Goal: Use online tool/utility: Use online tool/utility

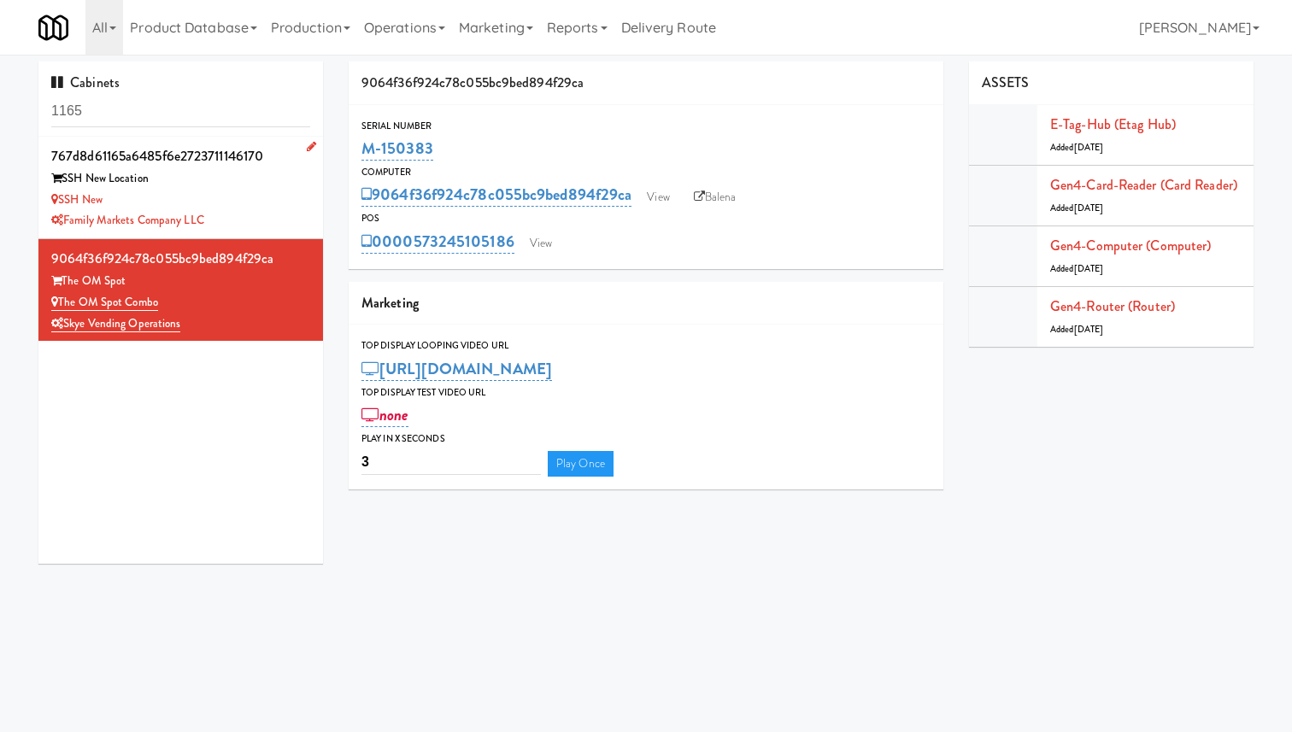
click at [267, 208] on div "SSH New" at bounding box center [180, 200] width 259 height 21
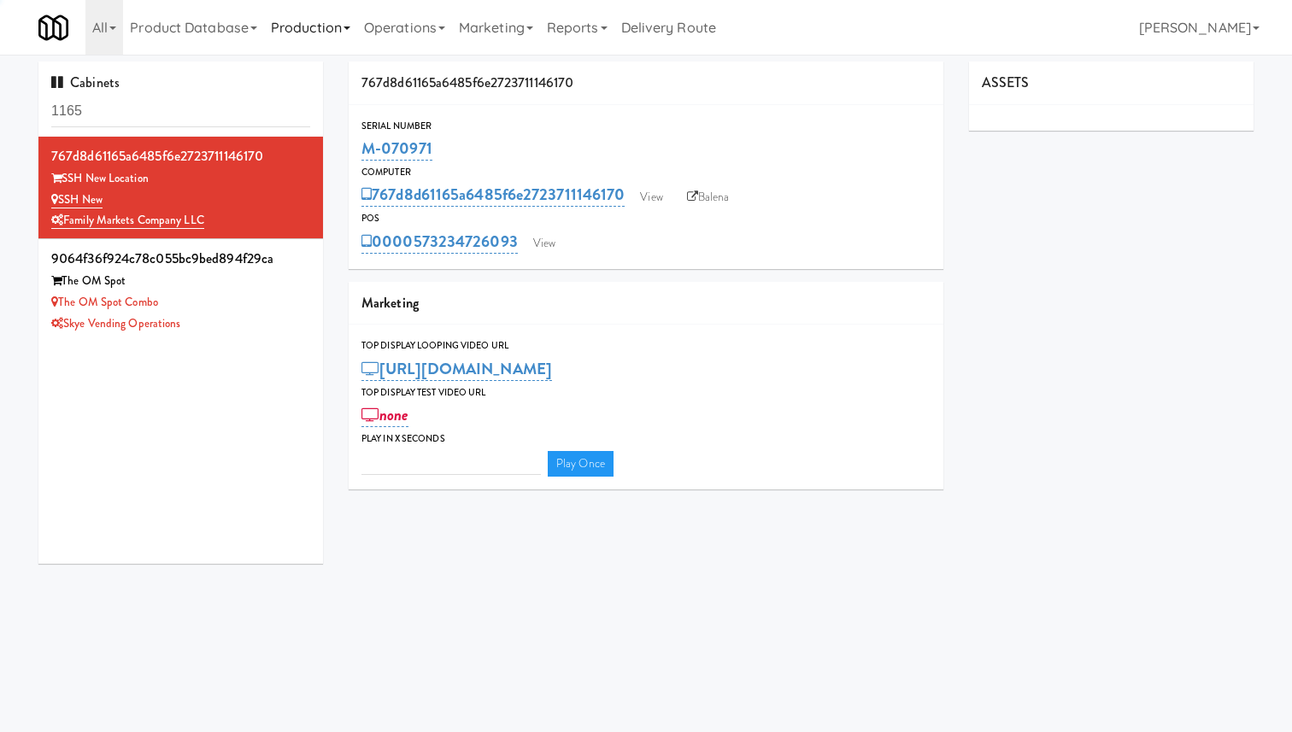
type input "3"
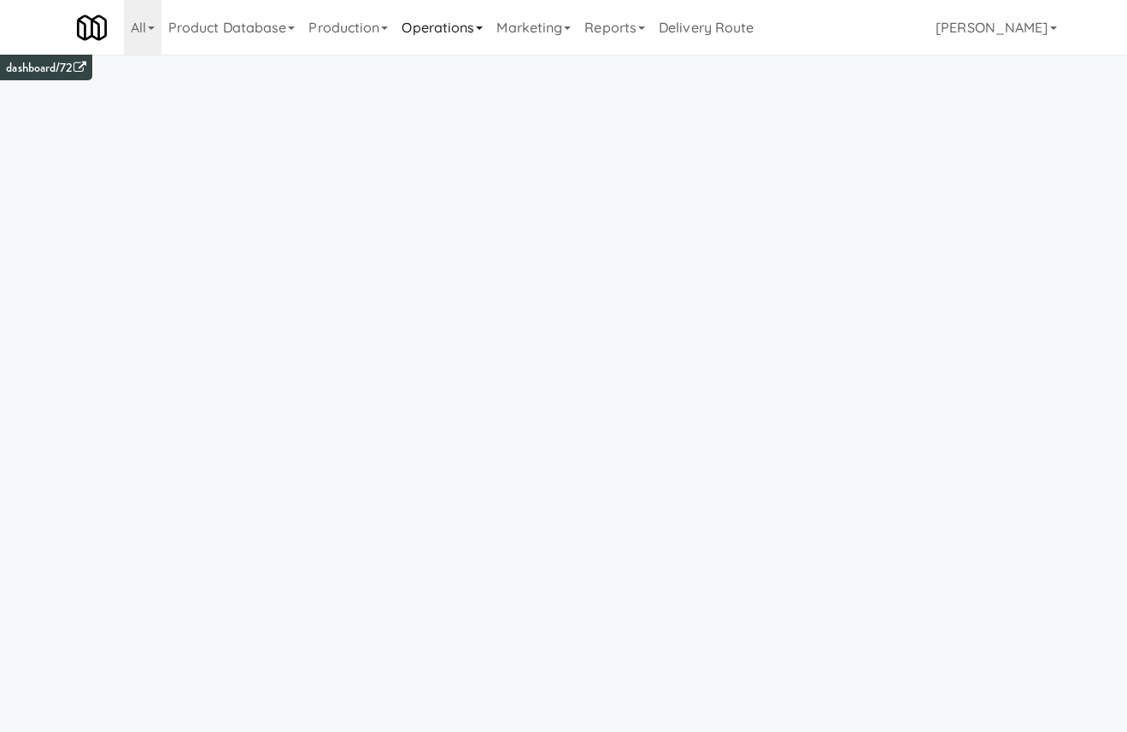
click at [444, 21] on link "Operations" at bounding box center [442, 27] width 95 height 55
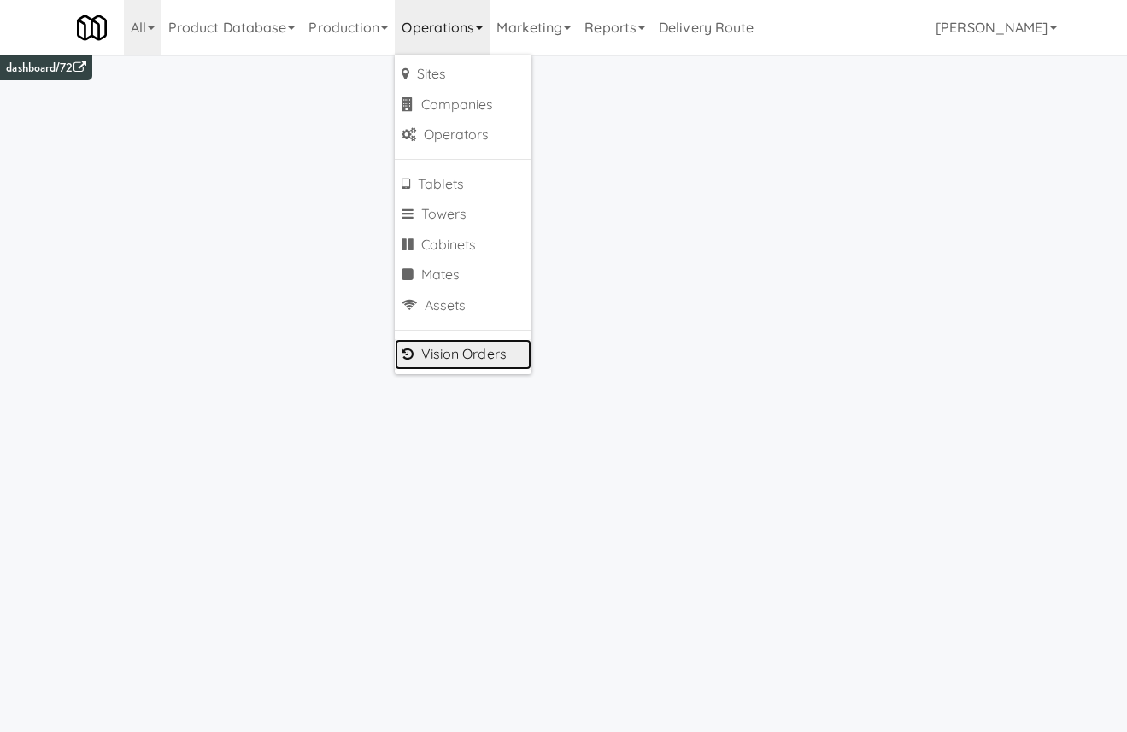
click at [490, 351] on link "Vision Orders" at bounding box center [463, 354] width 137 height 31
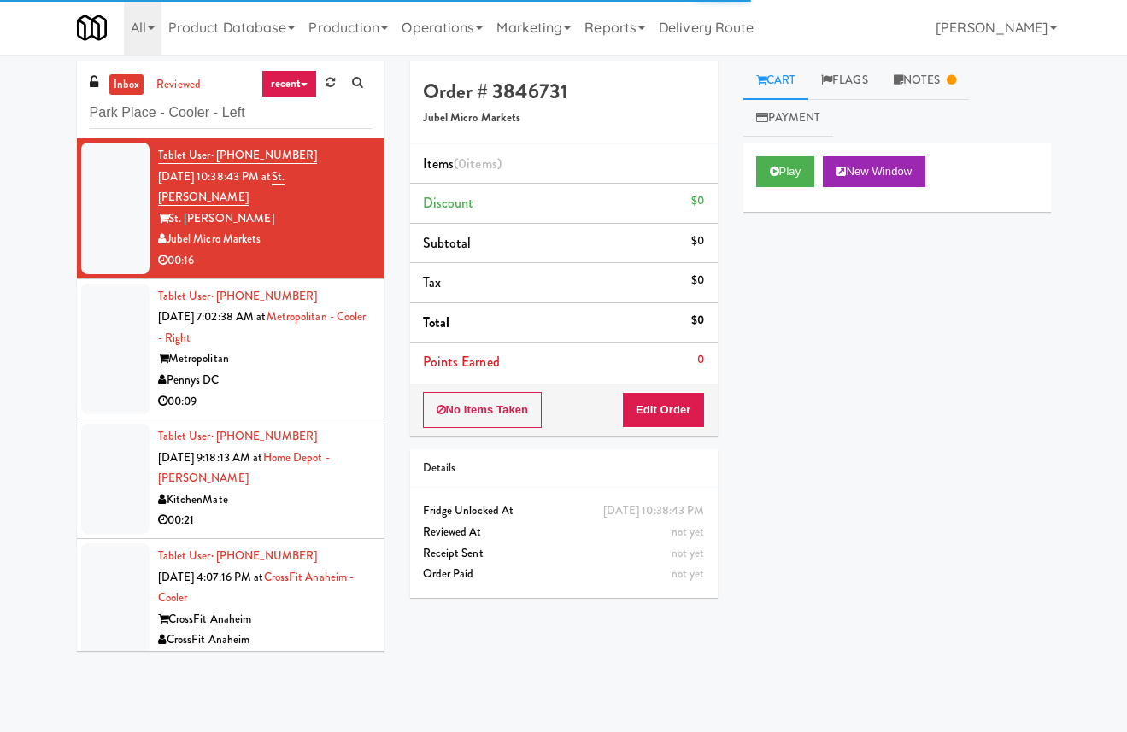
type input "Park Place - Cooler - Left"
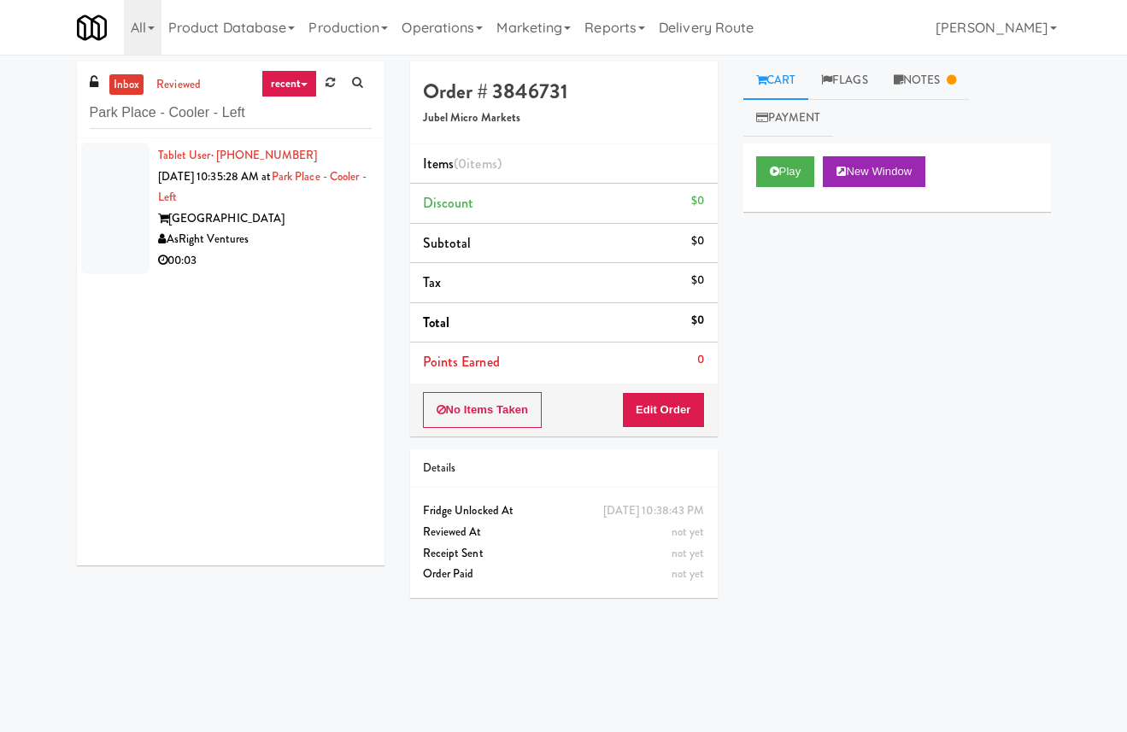
click at [265, 215] on div "[GEOGRAPHIC_DATA]" at bounding box center [265, 219] width 214 height 21
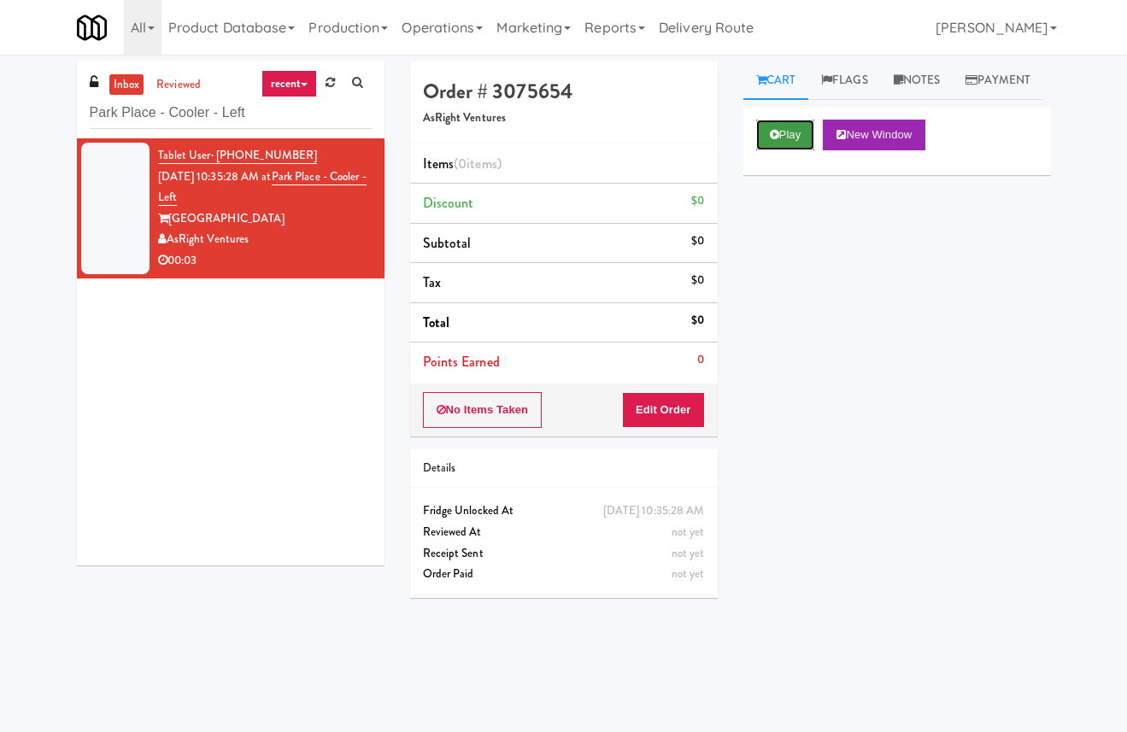
click at [792, 150] on button "Play" at bounding box center [785, 135] width 59 height 31
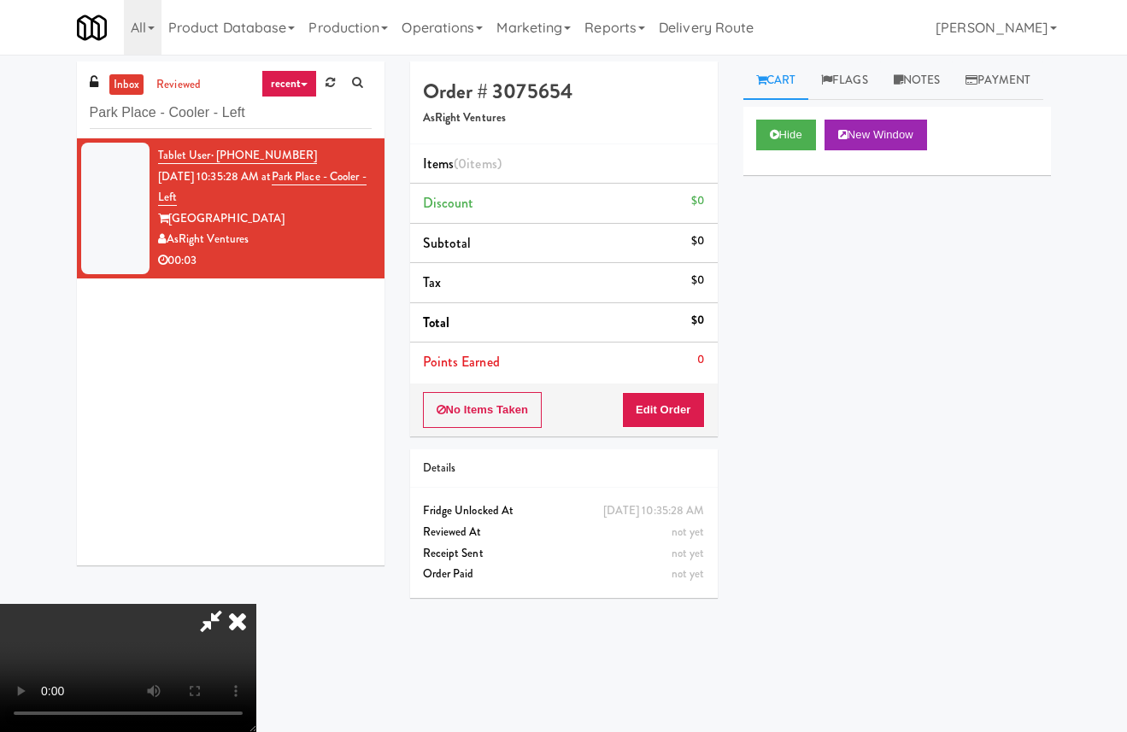
click at [244, 319] on div "Tablet User · (509) 439-1640 [DATE] 10:35:28 AM at [GEOGRAPHIC_DATA] - [GEOGRAP…" at bounding box center [231, 351] width 308 height 427
click at [256, 604] on icon at bounding box center [238, 621] width 38 height 34
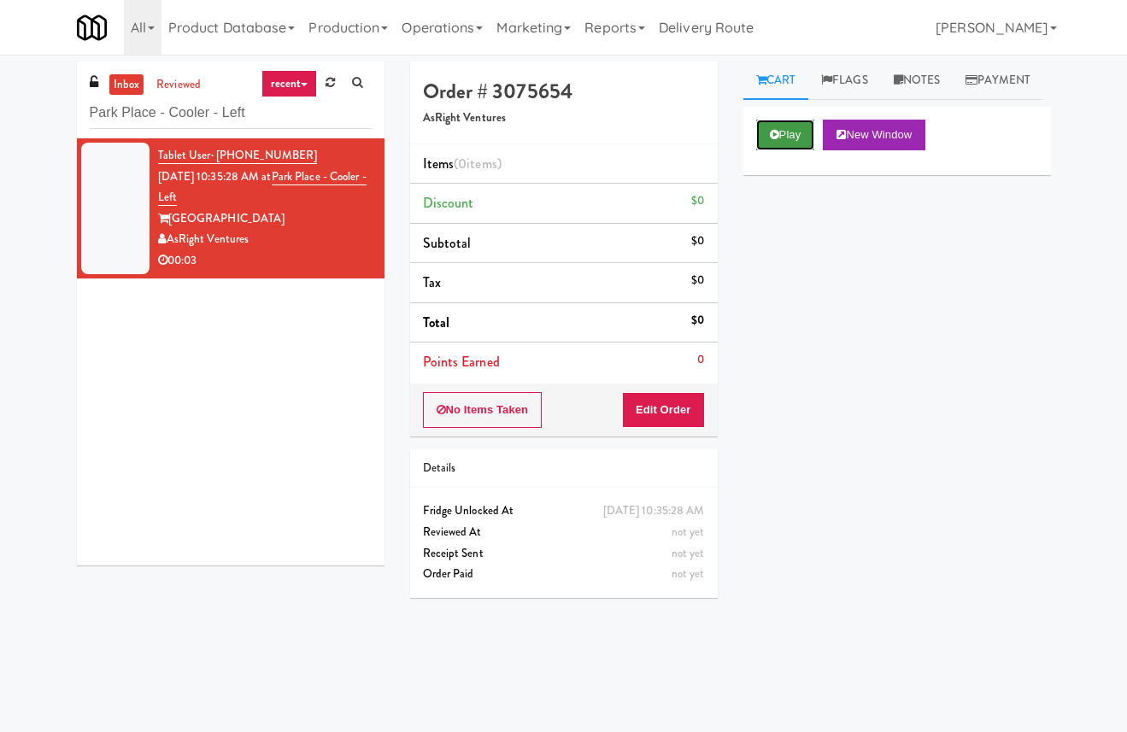
click at [784, 150] on button "Play" at bounding box center [785, 135] width 59 height 31
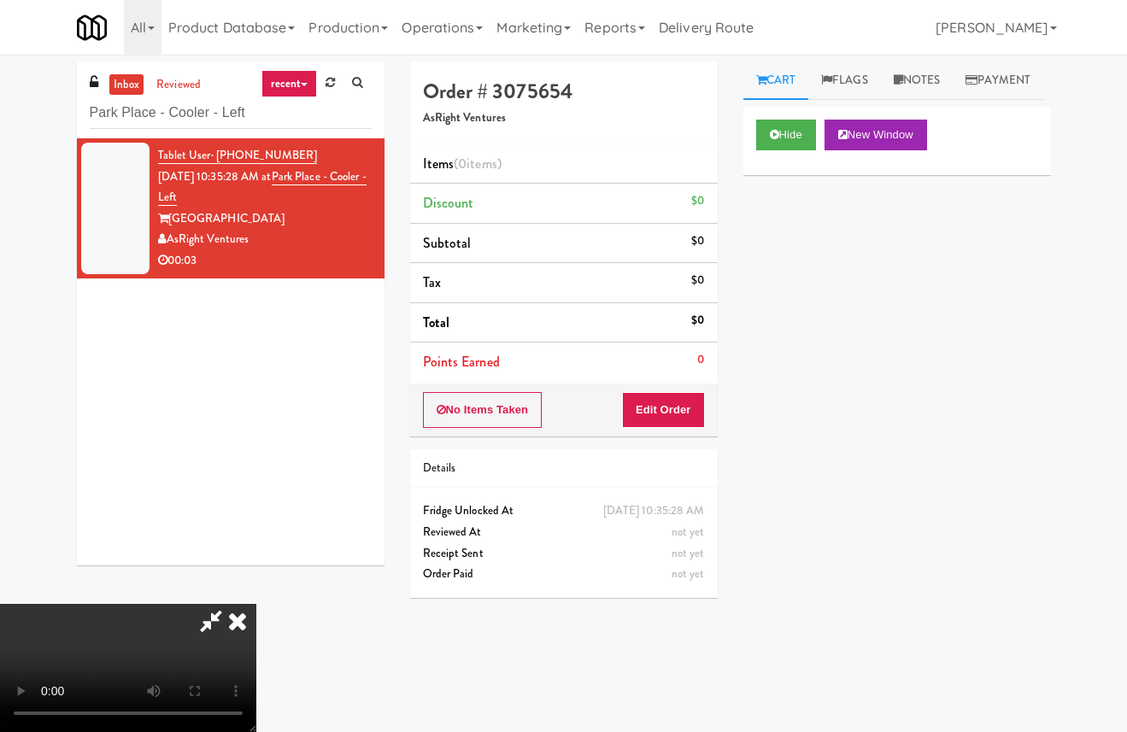
click at [256, 604] on icon at bounding box center [238, 621] width 38 height 34
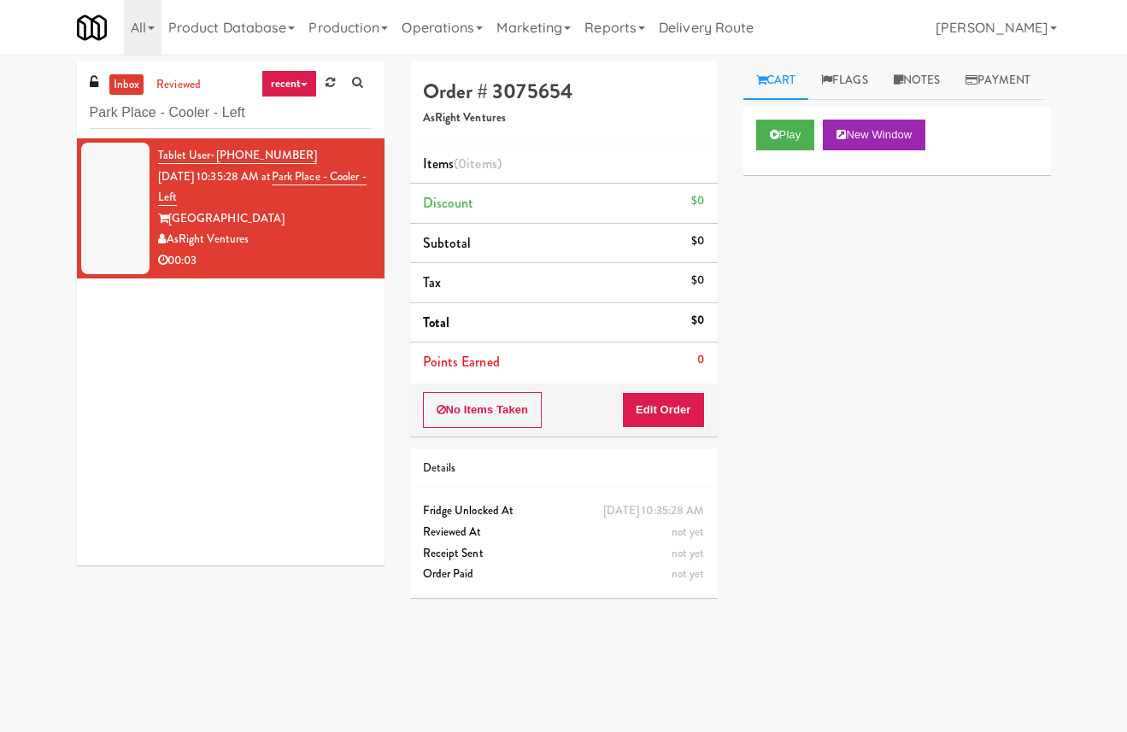
click at [297, 68] on div "inbox reviewed recent all unclear take inventory issue suspicious failed recent…" at bounding box center [231, 100] width 308 height 77
click at [297, 85] on link "recent" at bounding box center [289, 83] width 56 height 27
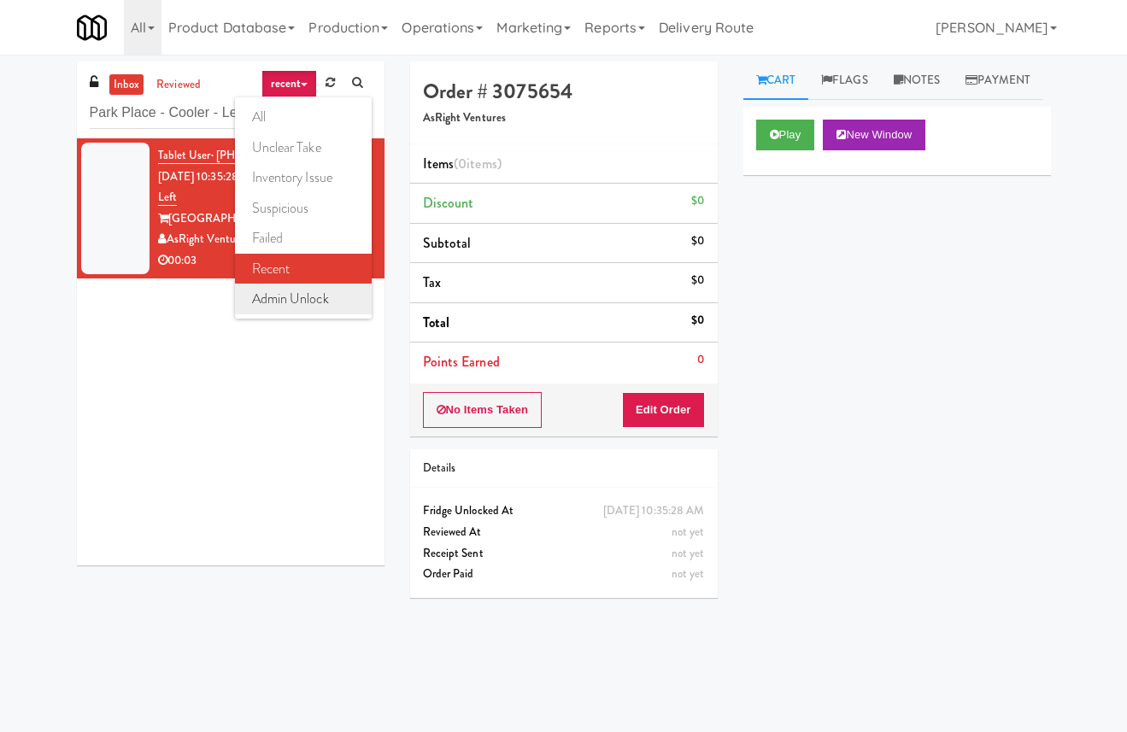
click at [299, 297] on link "admin unlock" at bounding box center [303, 299] width 137 height 31
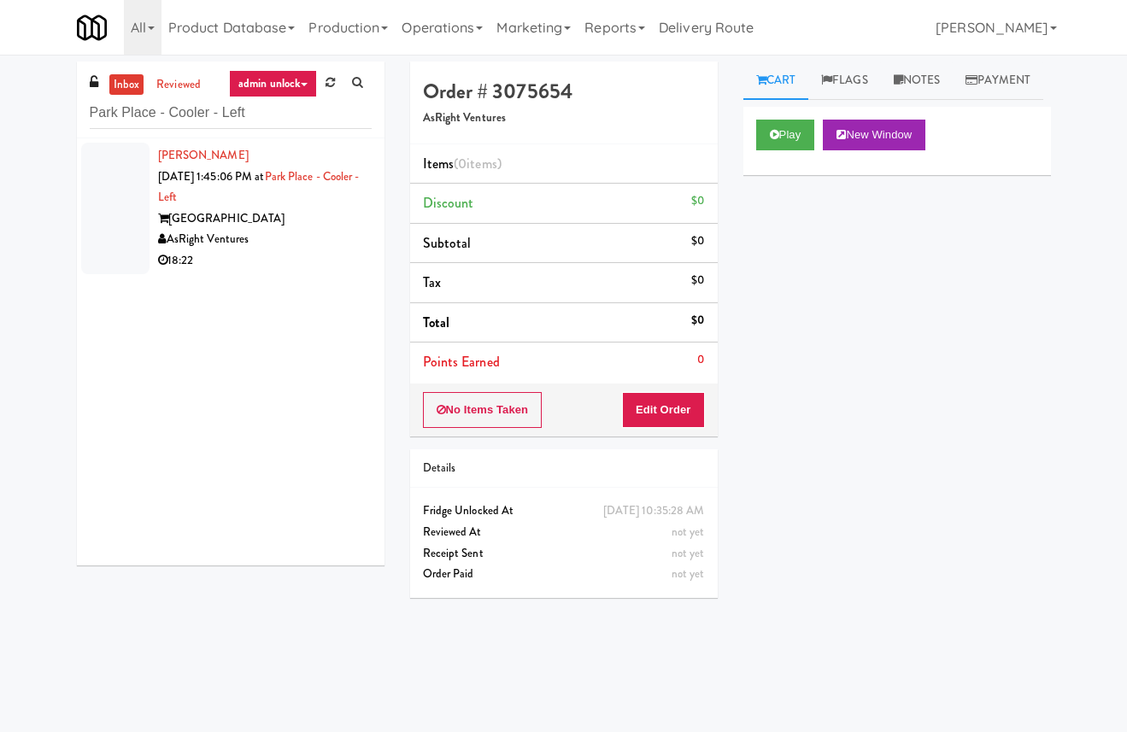
click at [310, 235] on div "AsRight Ventures" at bounding box center [265, 239] width 214 height 21
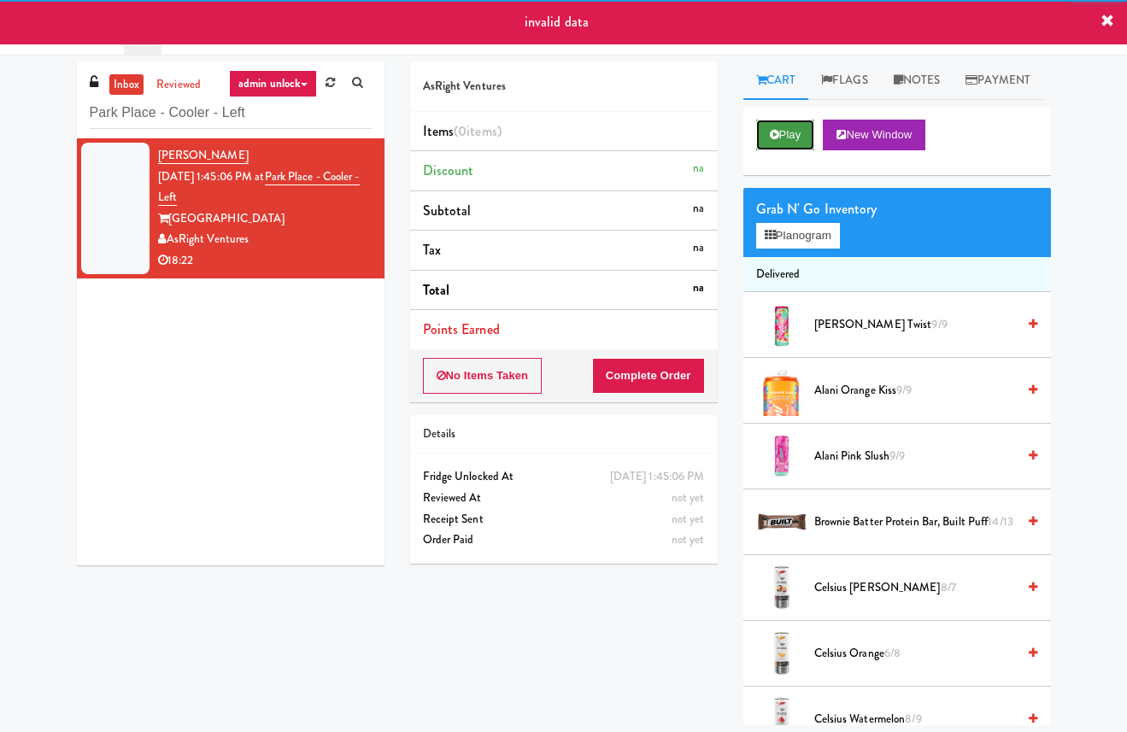
click at [784, 150] on button "Play" at bounding box center [785, 135] width 59 height 31
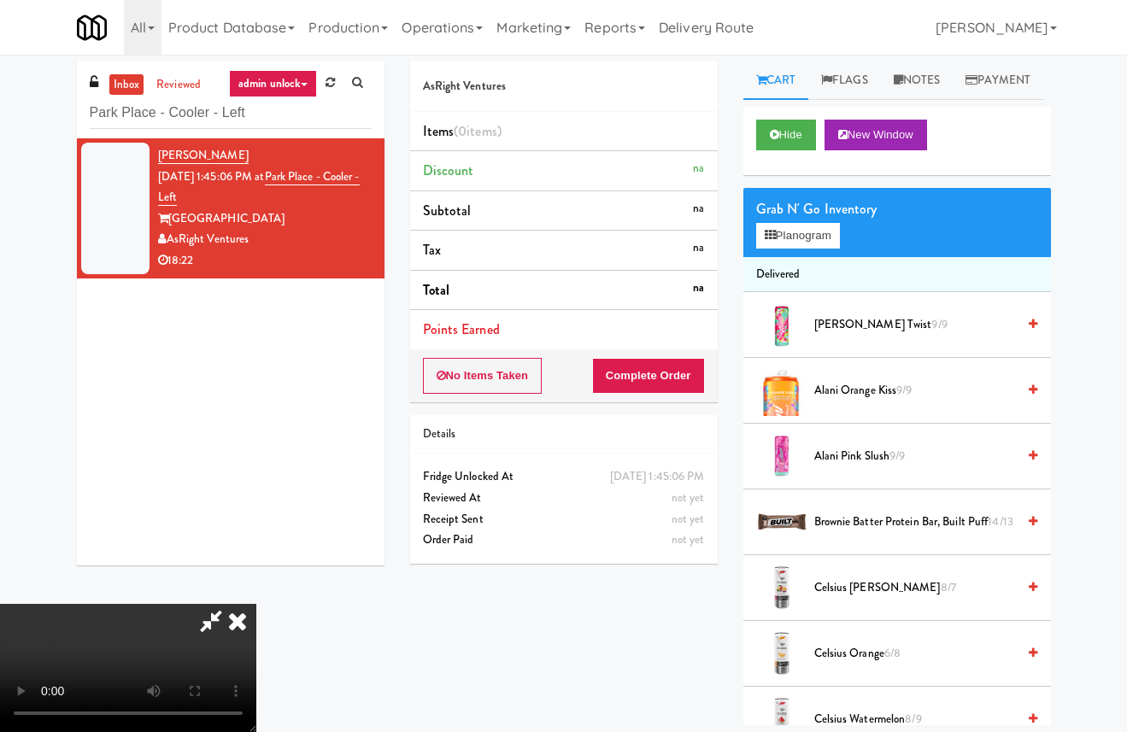
click at [256, 604] on icon at bounding box center [238, 621] width 38 height 34
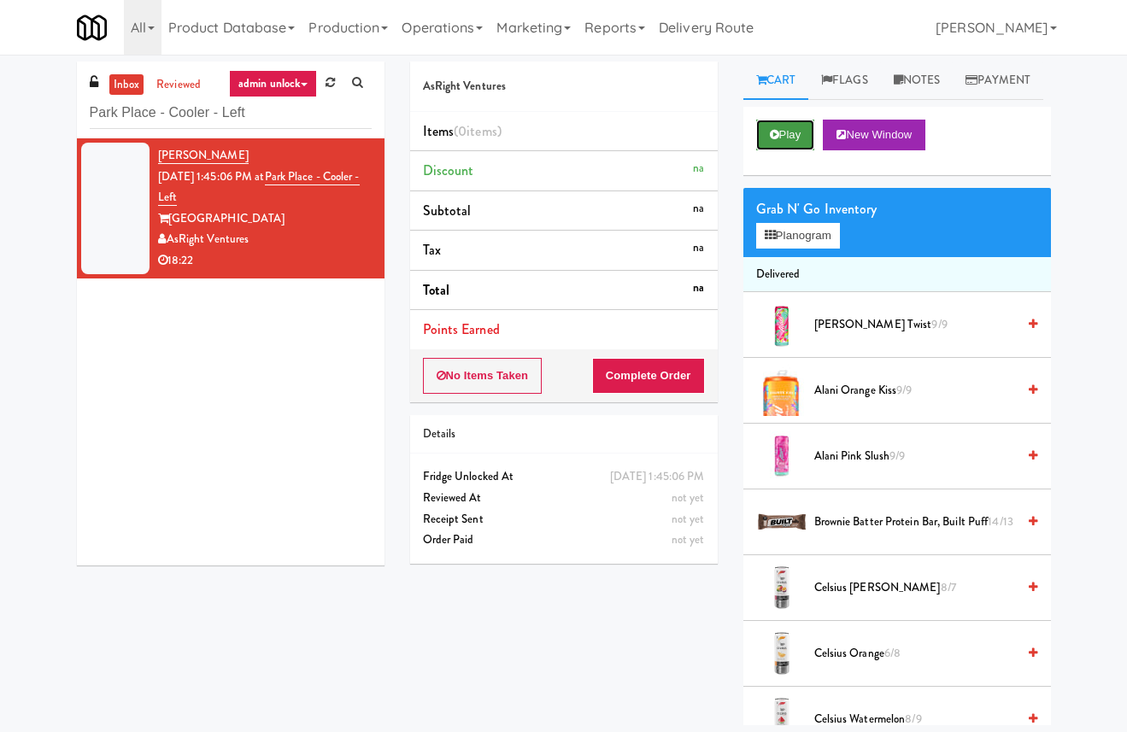
click at [796, 150] on button "Play" at bounding box center [785, 135] width 59 height 31
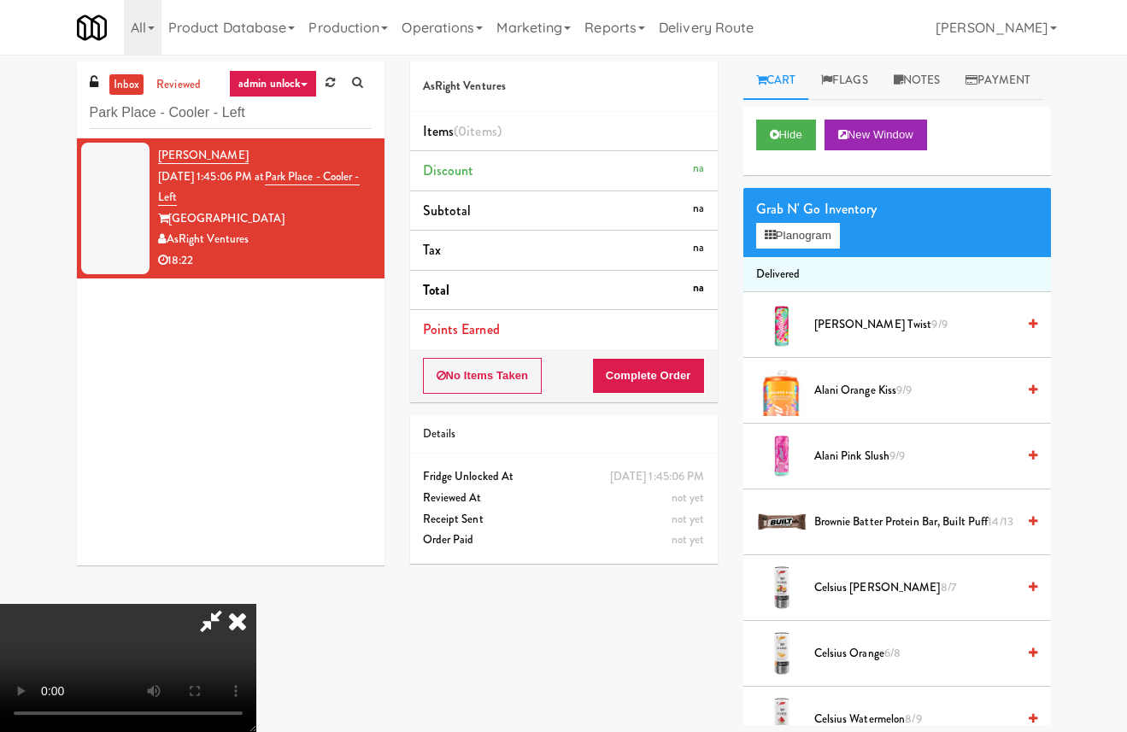
click at [256, 604] on icon at bounding box center [238, 621] width 38 height 34
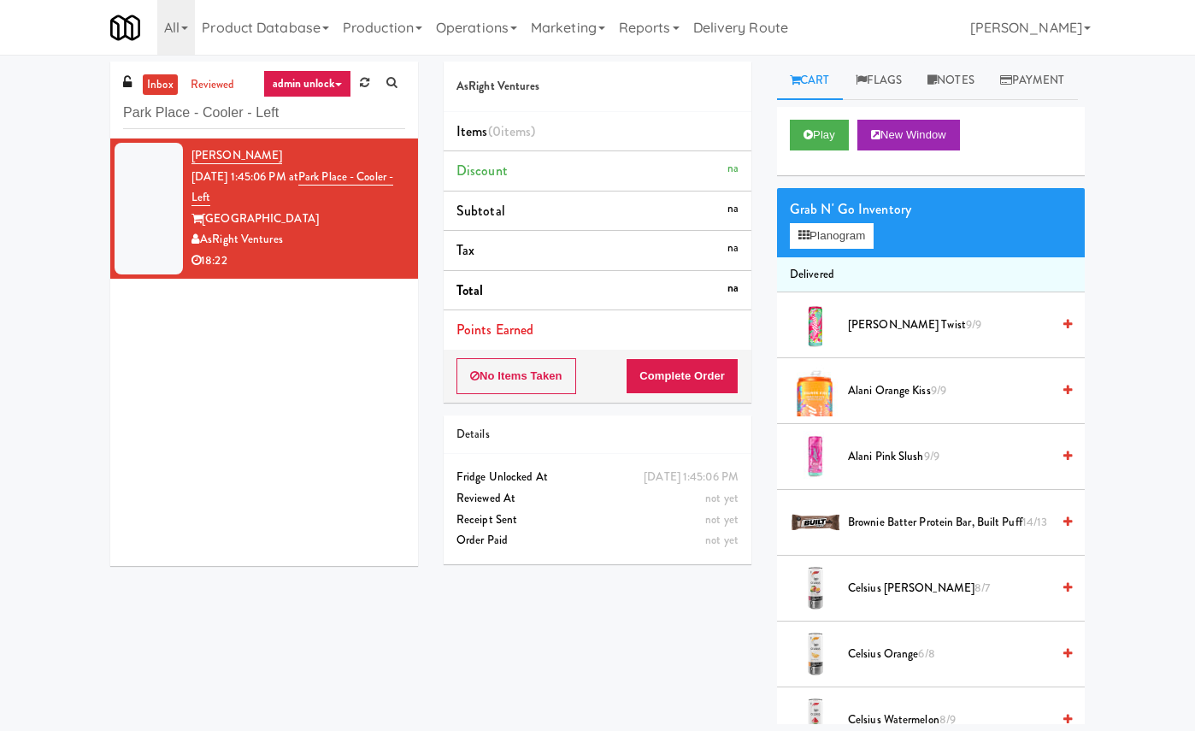
click at [1103, 76] on div "inbox reviewed admin unlock all unclear take inventory issue suspicious failed …" at bounding box center [597, 393] width 1195 height 662
drag, startPoint x: 294, startPoint y: 219, endPoint x: 206, endPoint y: 217, distance: 88.0
click at [206, 217] on div "[GEOGRAPHIC_DATA]" at bounding box center [298, 219] width 214 height 21
click at [1054, 175] on div "Play New Window" at bounding box center [931, 141] width 308 height 68
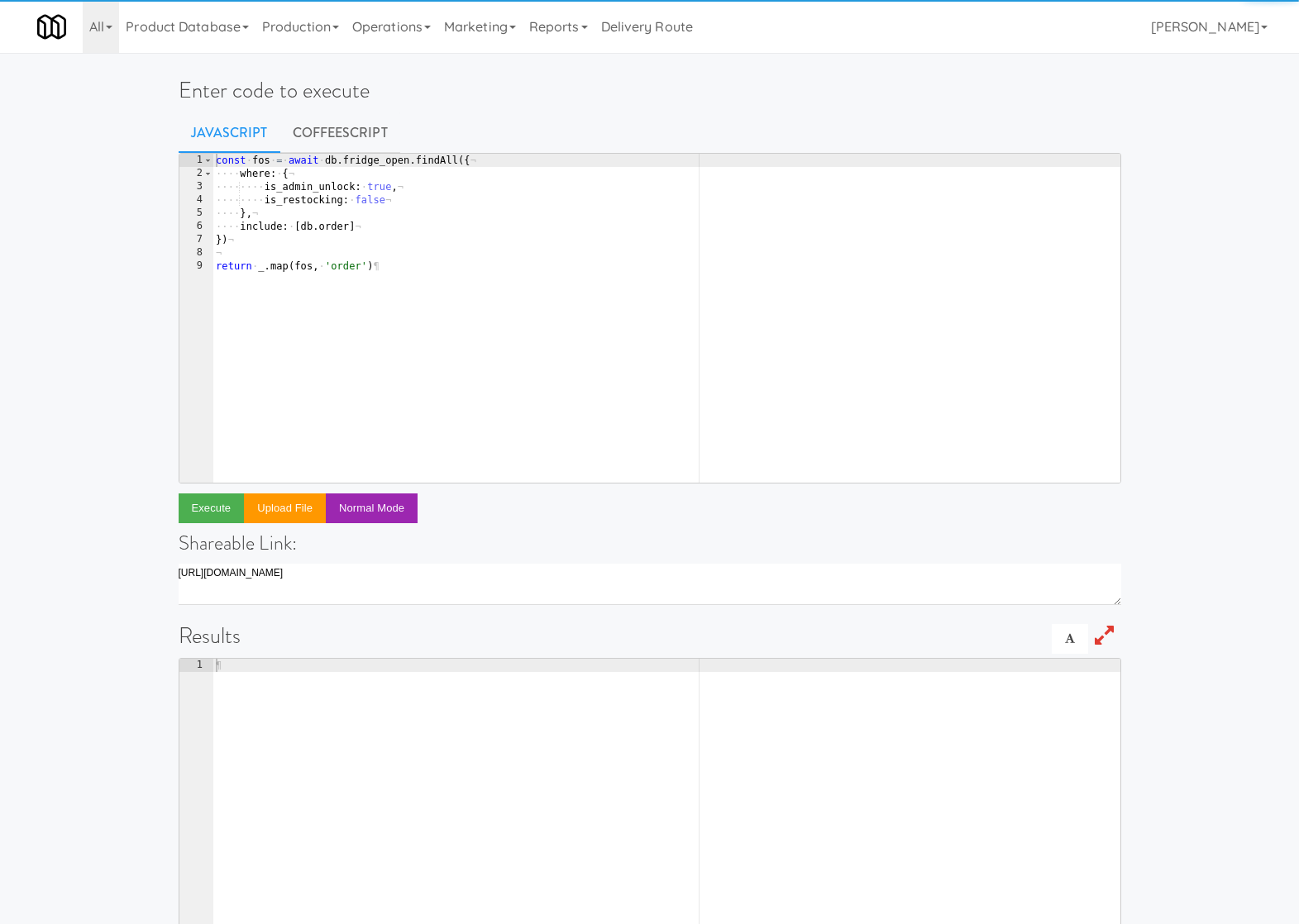
click at [458, 264] on div "const · fos · = · await · db . fridge_open . findAll ({ ¬ ···· where : · { ¬ ··…" at bounding box center [667, 331] width 908 height 355
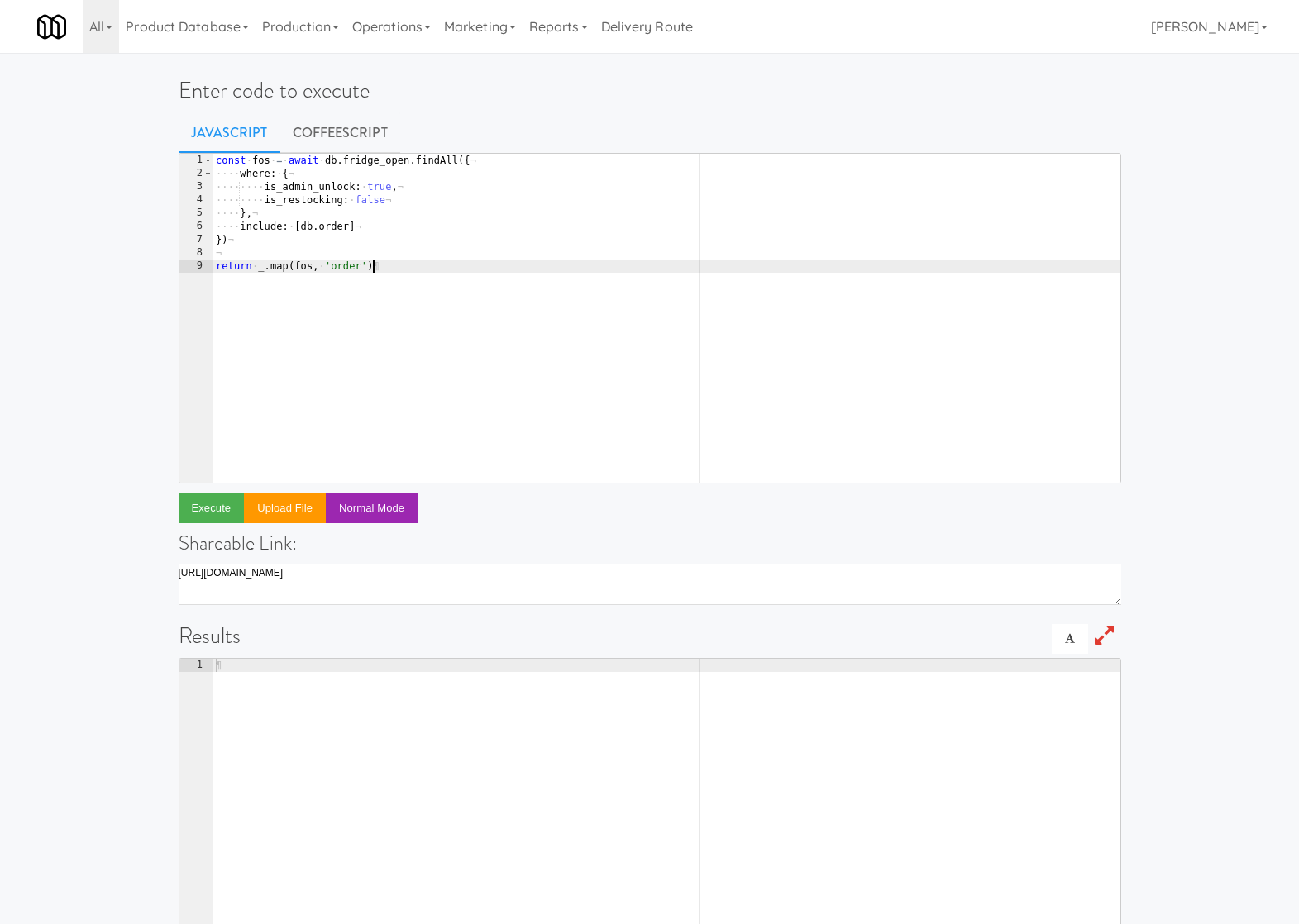
paste textarea "}"
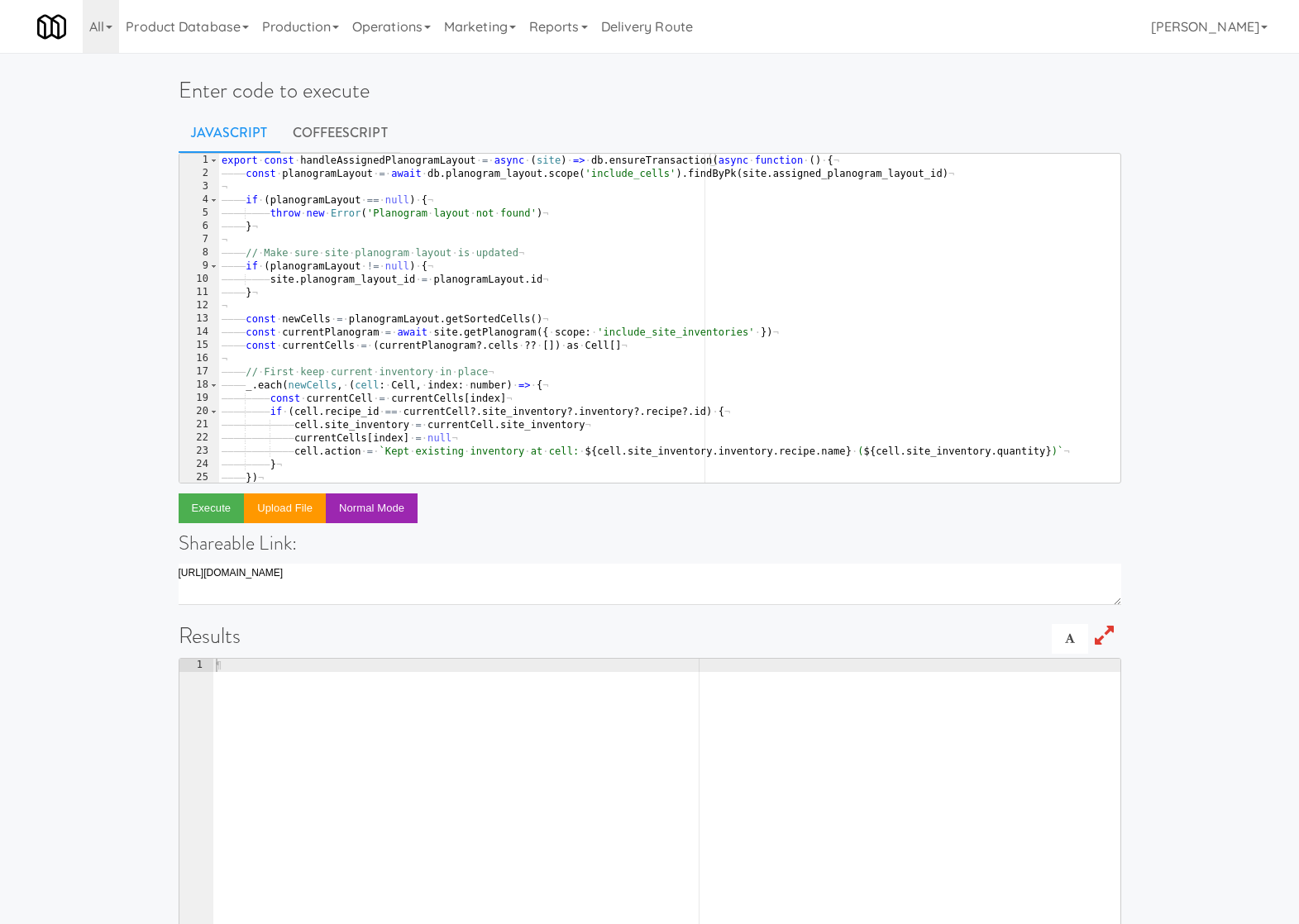
click at [287, 172] on div "export · const · handleAssignedPlanogramLayout · = · async · ( site ) · => · db…" at bounding box center [690, 325] width 943 height 343
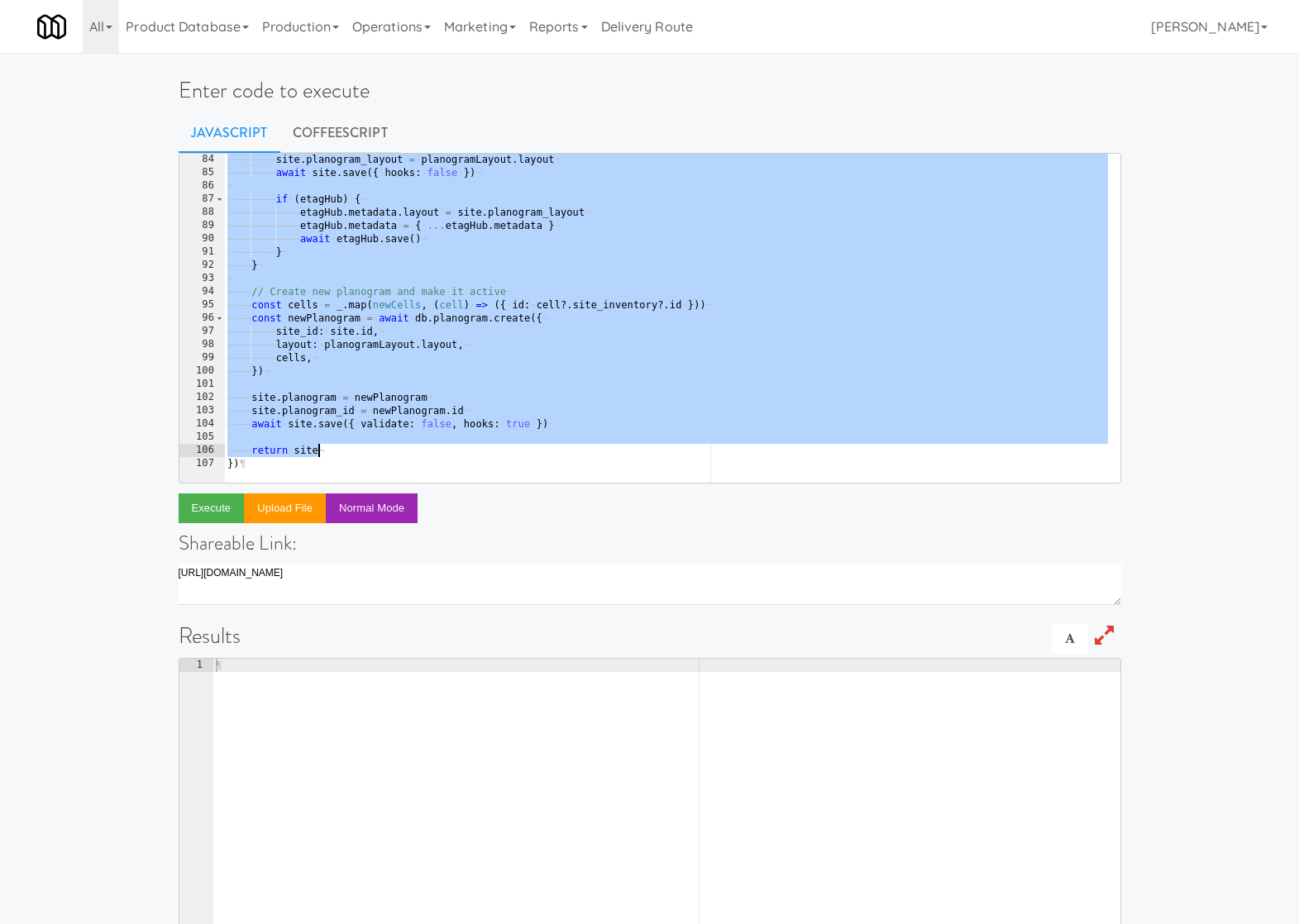
click at [341, 456] on div "———— ———— site . planogram_layout · = · planogramLayout . layout ¬ ———— ———— aw…" at bounding box center [696, 324] width 943 height 343
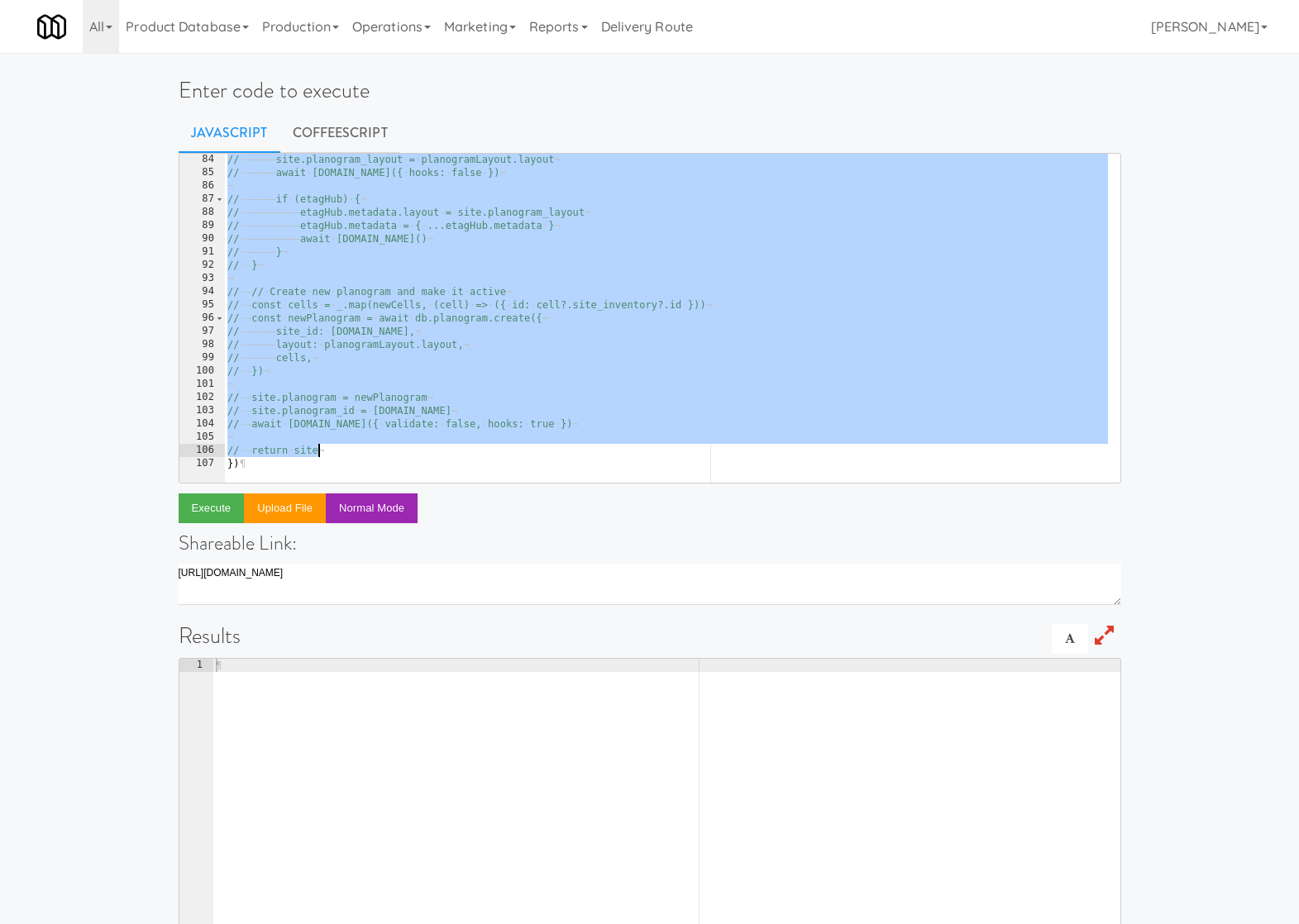
scroll to position [0, 0]
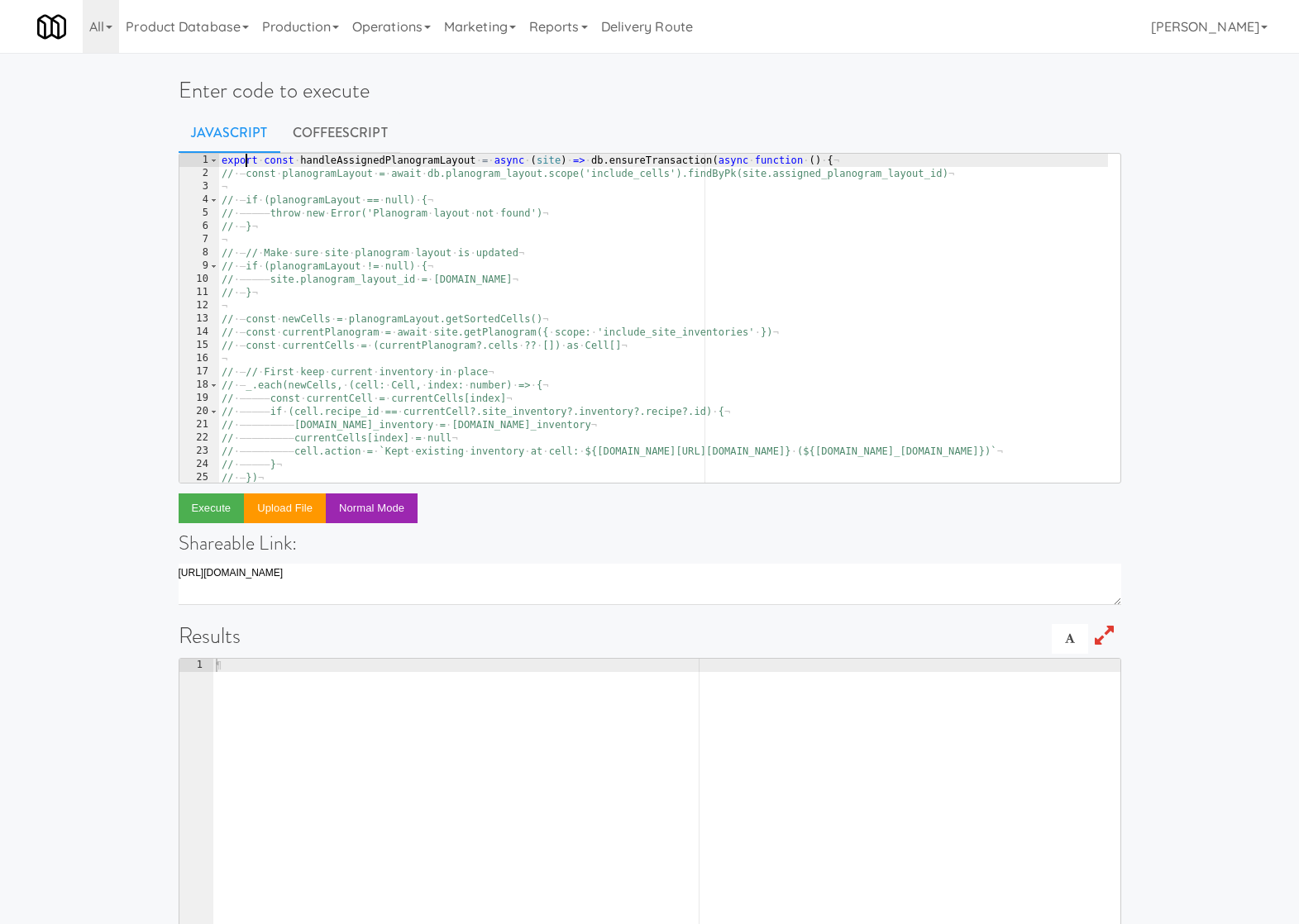
click at [244, 157] on div "export · const · handleAssignedPlanogramLayout · = · async · ( site ) · => · db…" at bounding box center [690, 325] width 943 height 343
click at [290, 163] on div "const · handleAssignedPlanogramLayout · = · async · ( site ) · => · db . ensure…" at bounding box center [690, 325] width 943 height 343
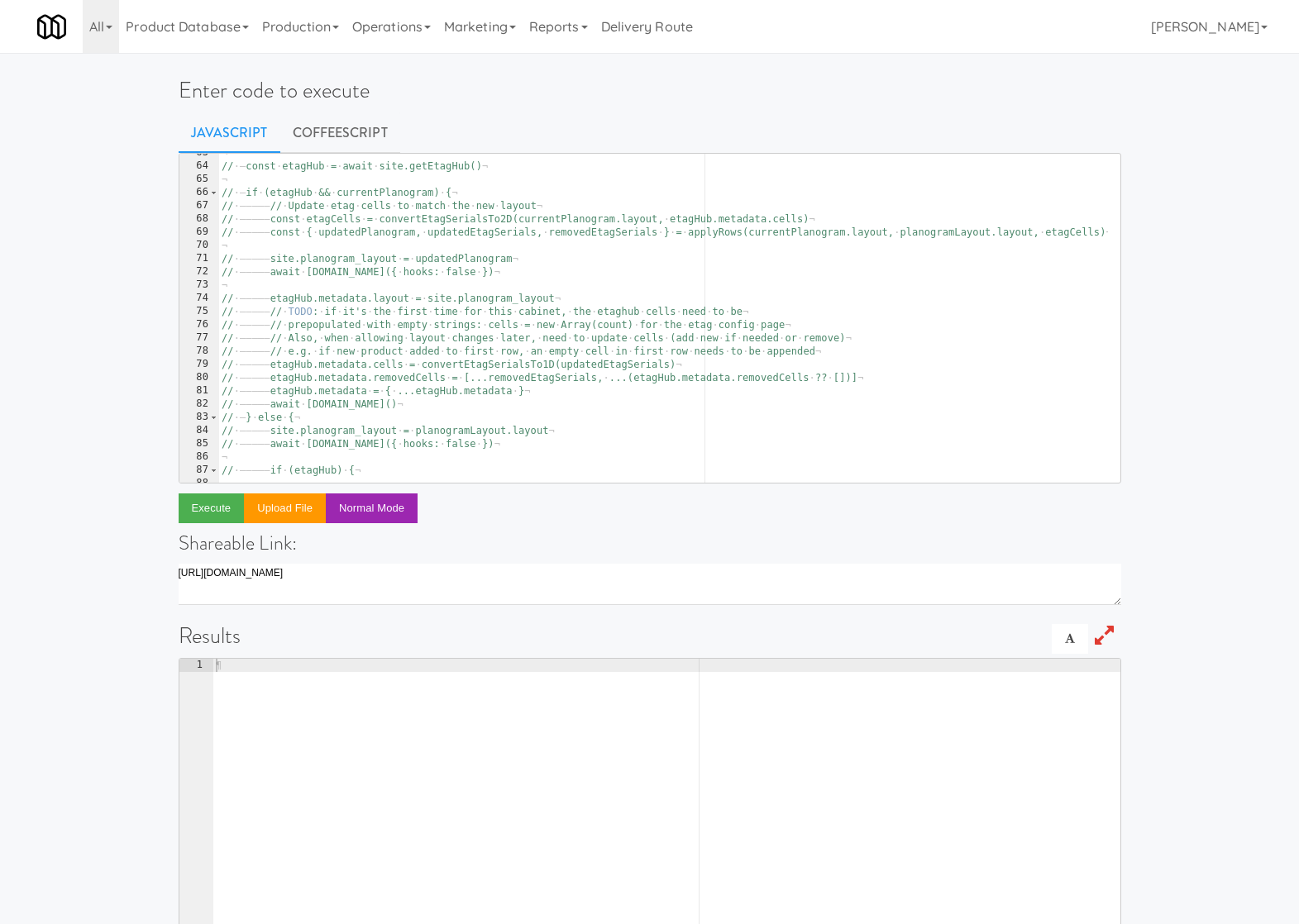
scroll to position [1099, 0]
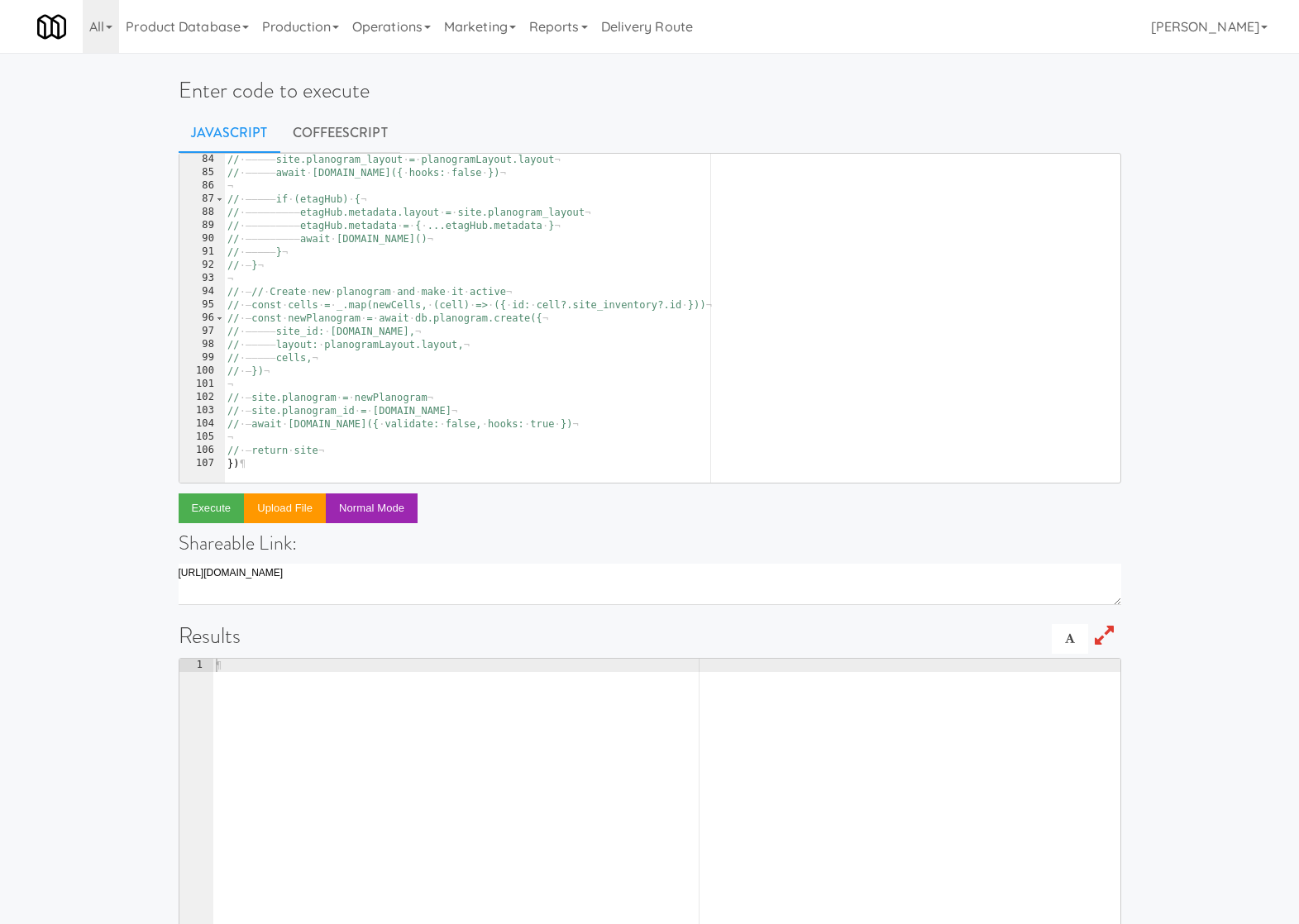
click at [279, 466] on div at bounding box center [696, 474] width 943 height 16
type textarea "})"
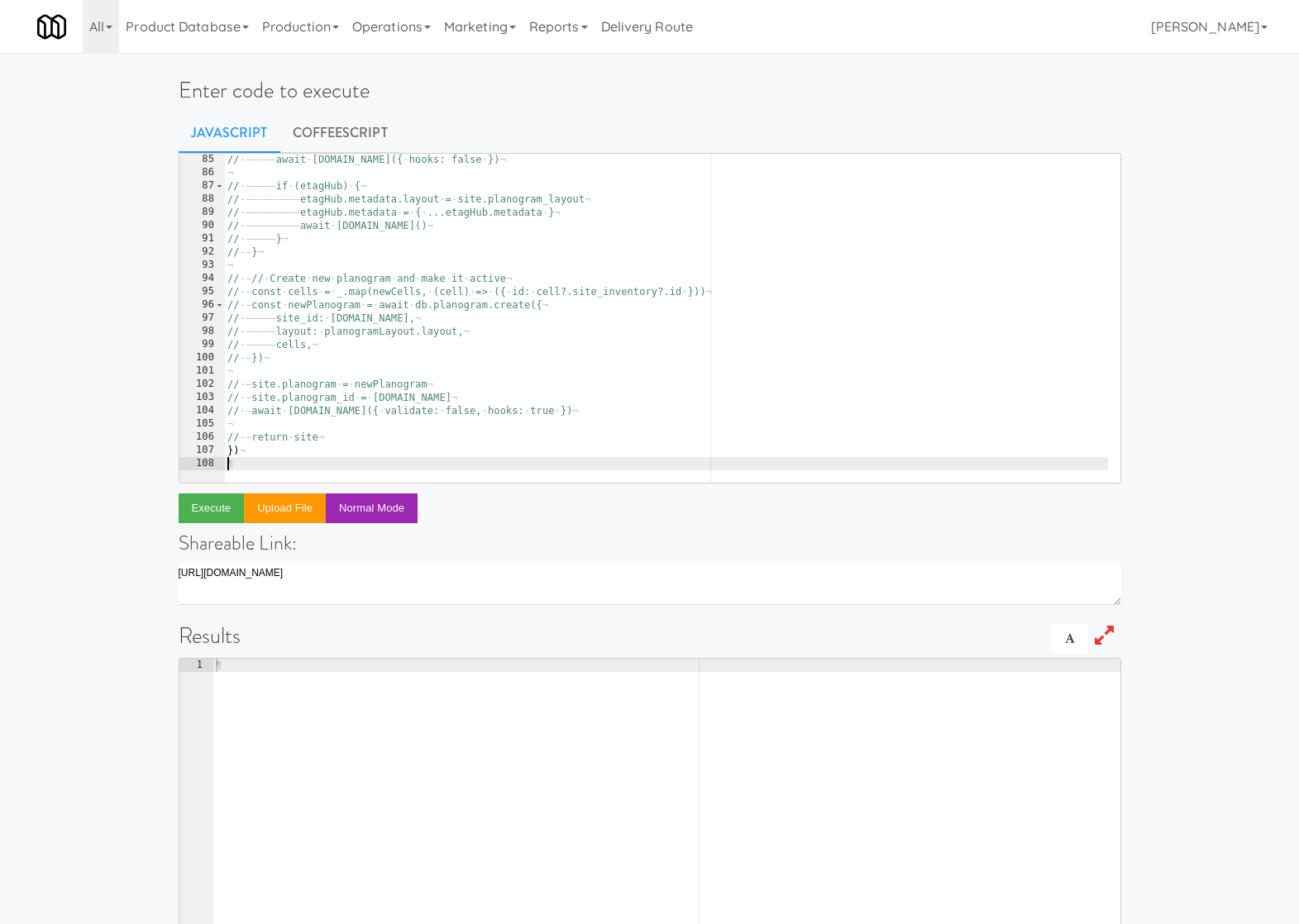
paste textarea "handleAssignedPlanogramLayout"
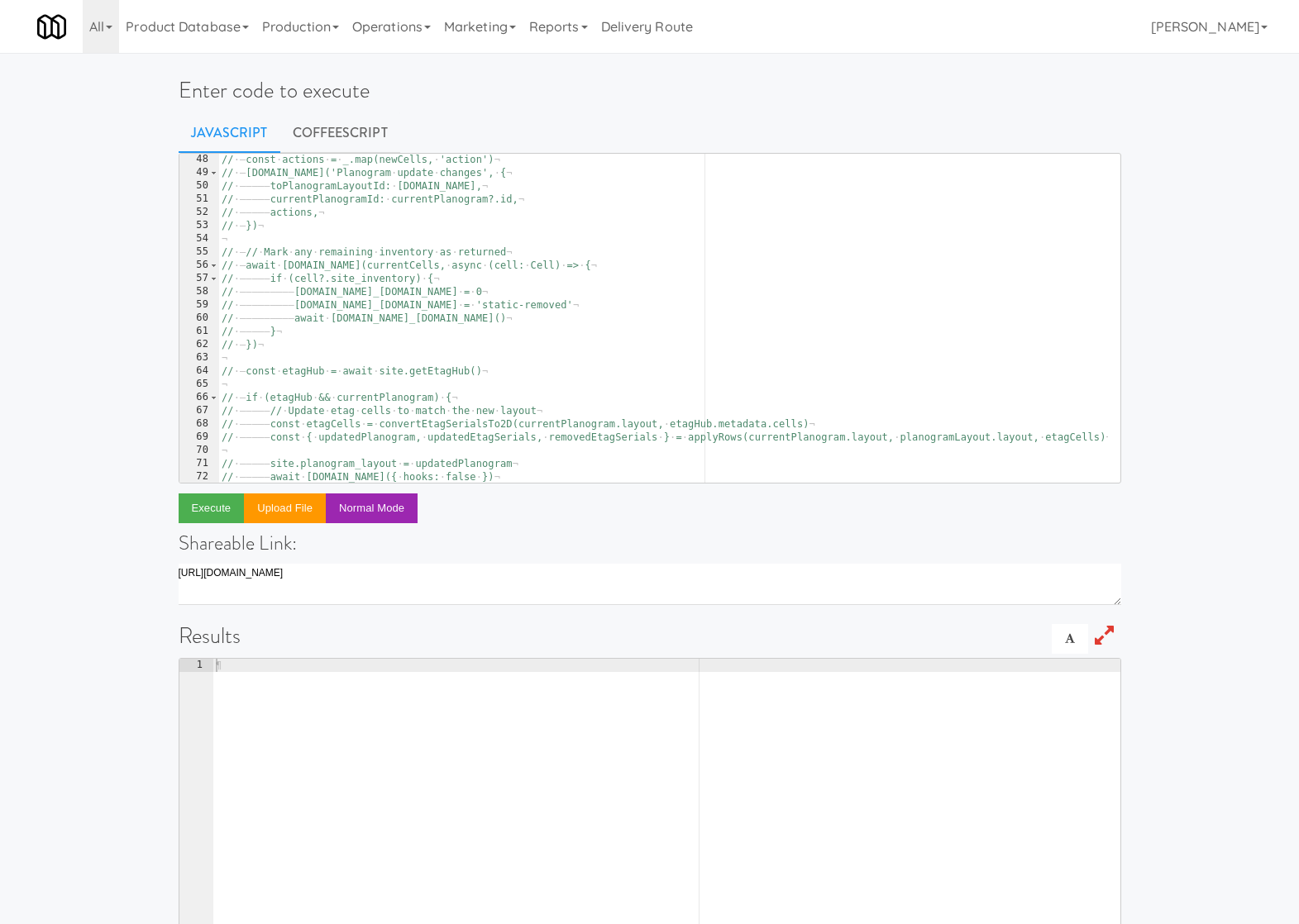
scroll to position [0, 0]
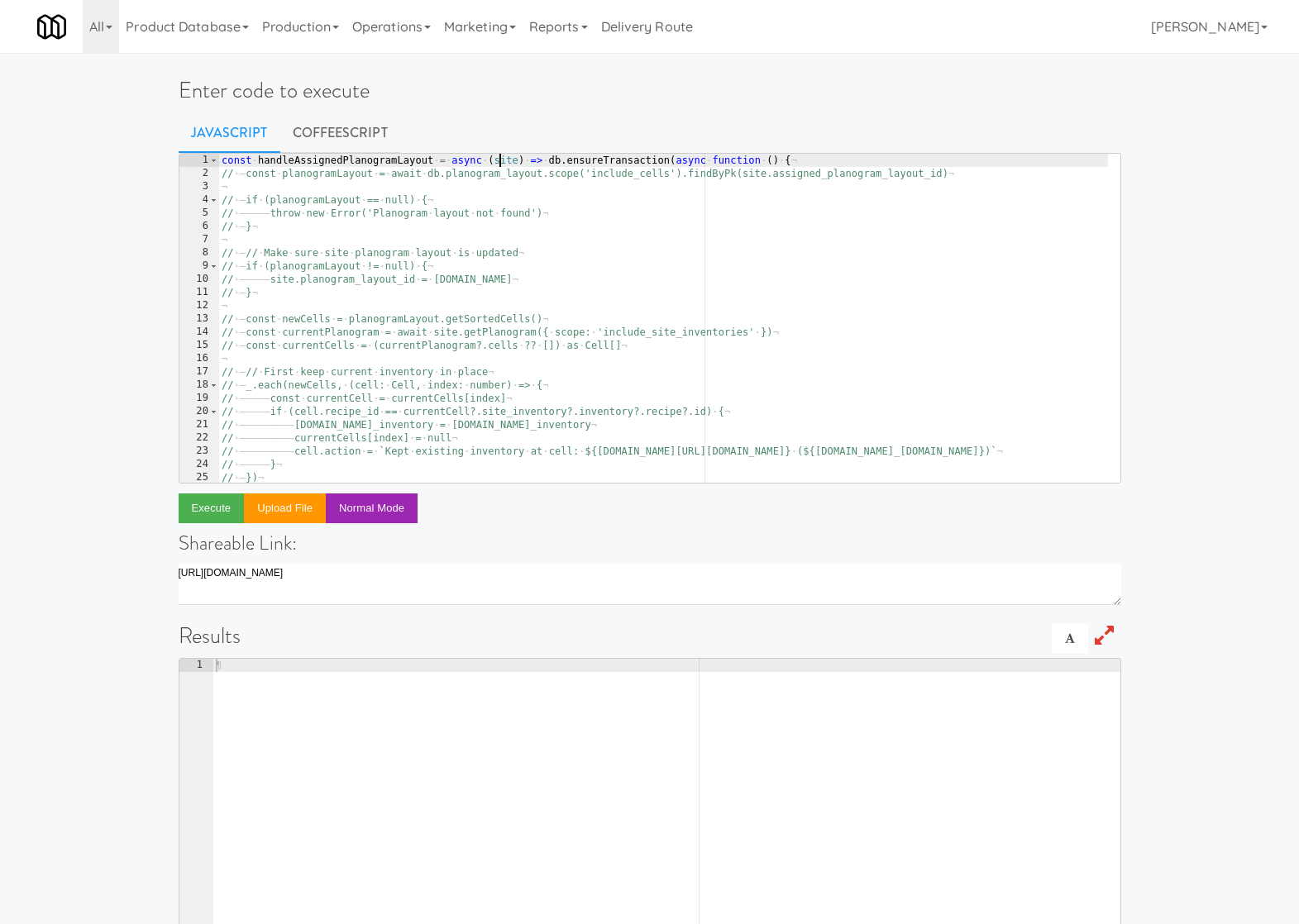
click at [501, 164] on div "const · handleAssignedPlanogramLayout · = · async · ( site ) · => · db . ensure…" at bounding box center [690, 325] width 943 height 343
type textarea "const handleAssignedPlanogramLayout = async (site) => db.ensureTransaction(asyn…"
click at [501, 164] on div "const · handleAssignedPlanogramLayout · = · async · ( site ) · => · db . ensure…" at bounding box center [690, 325] width 943 height 343
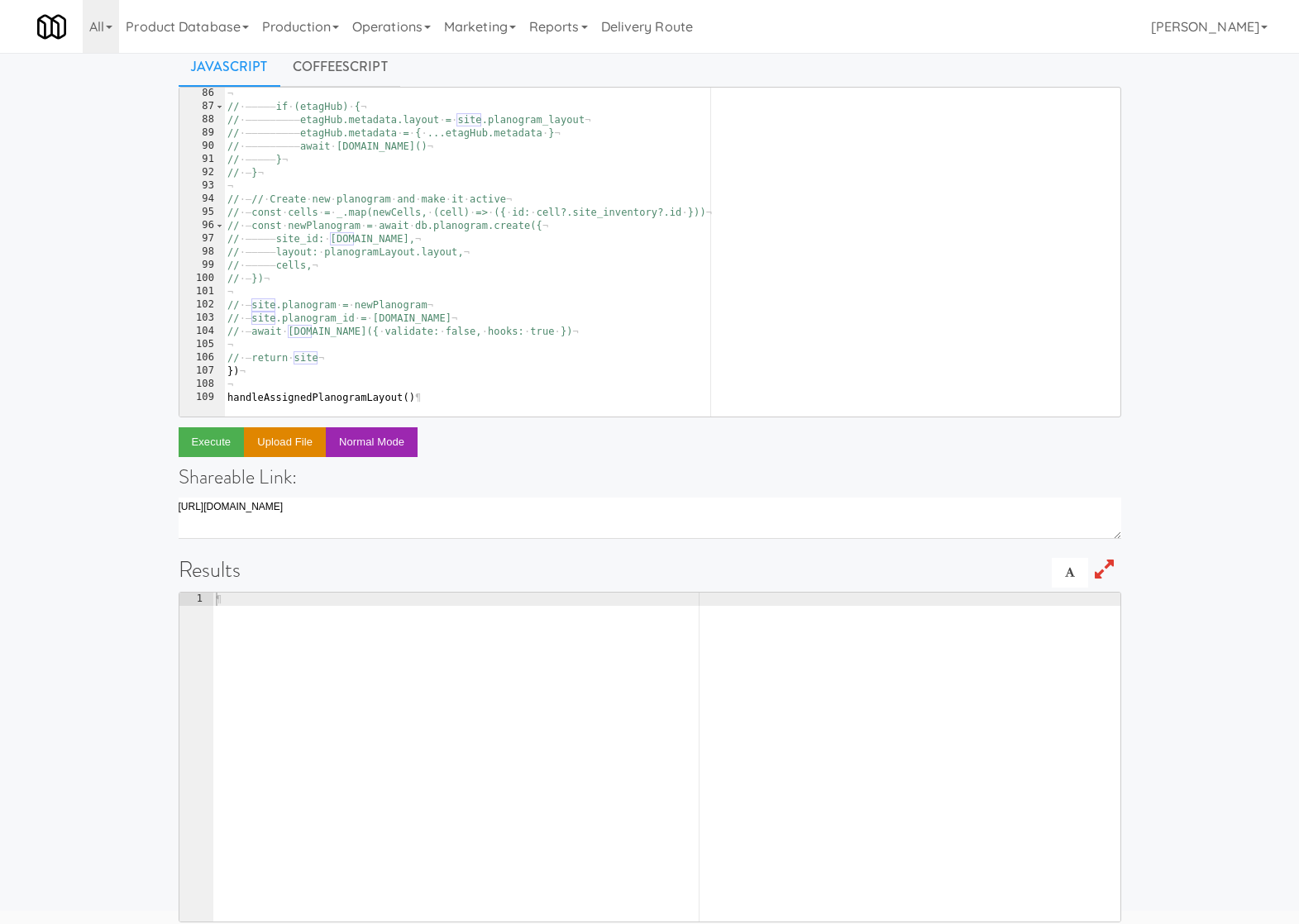
scroll to position [89, 0]
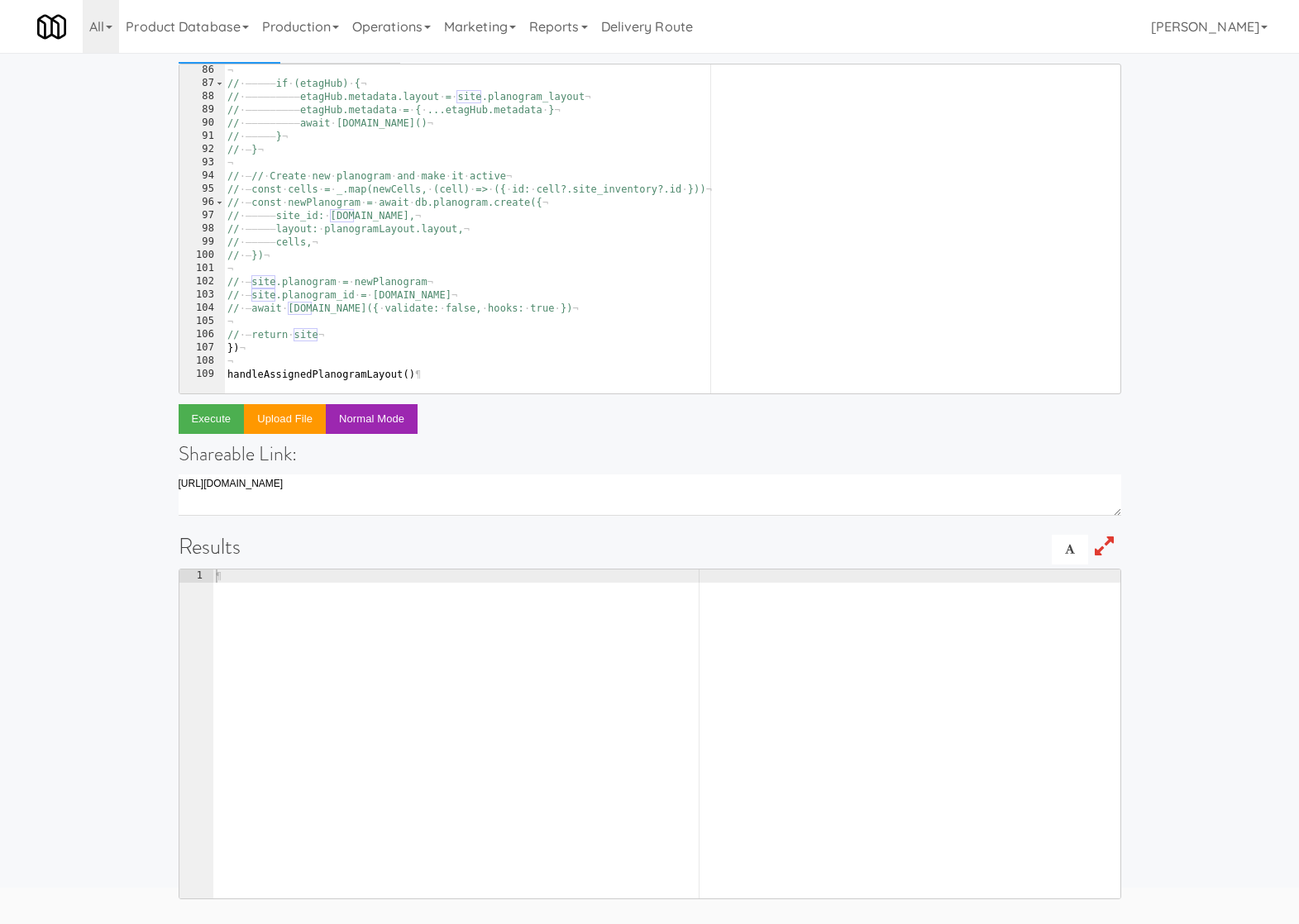
click at [300, 359] on div "¬ // · — ———— if · (etagHub) · { ¬ // · — ———— ———— etagHub.metadata.layout · =…" at bounding box center [696, 235] width 943 height 343
click at [446, 377] on div at bounding box center [696, 385] width 943 height 16
paste textarea "8a9ff6c9-bcb9-484e-b093-3205dda948c7'"
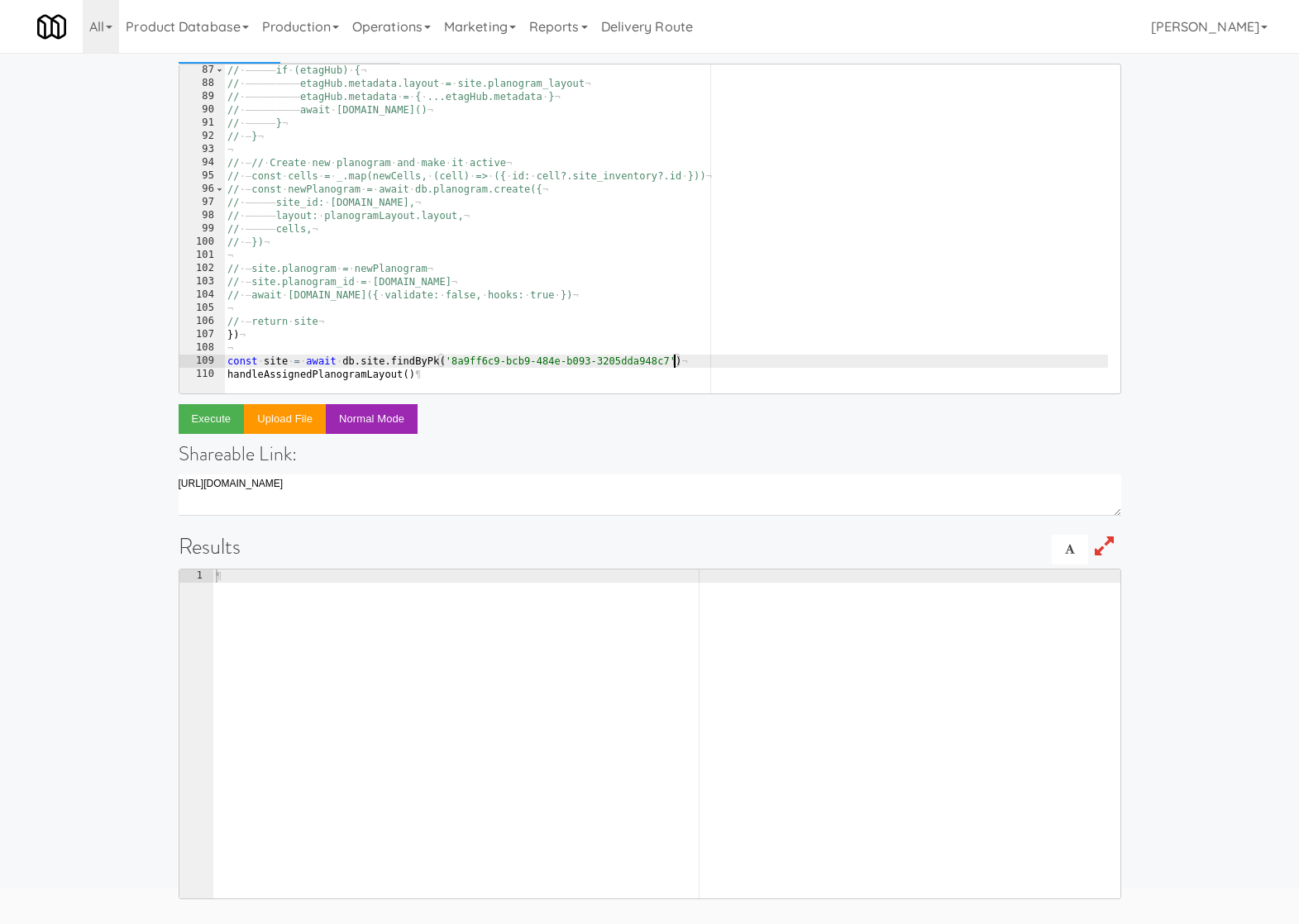
scroll to position [1139, 0]
click at [280, 355] on div "// · — ———— if · (etagHub) · { ¬ // · — ———— ———— etagHub.metadata.layout · = ·…" at bounding box center [696, 235] width 943 height 343
click at [410, 374] on div "// · — ———— if · (etagHub) · { ¬ // · — ———— ———— etagHub.metadata.layout · = ·…" at bounding box center [696, 235] width 943 height 343
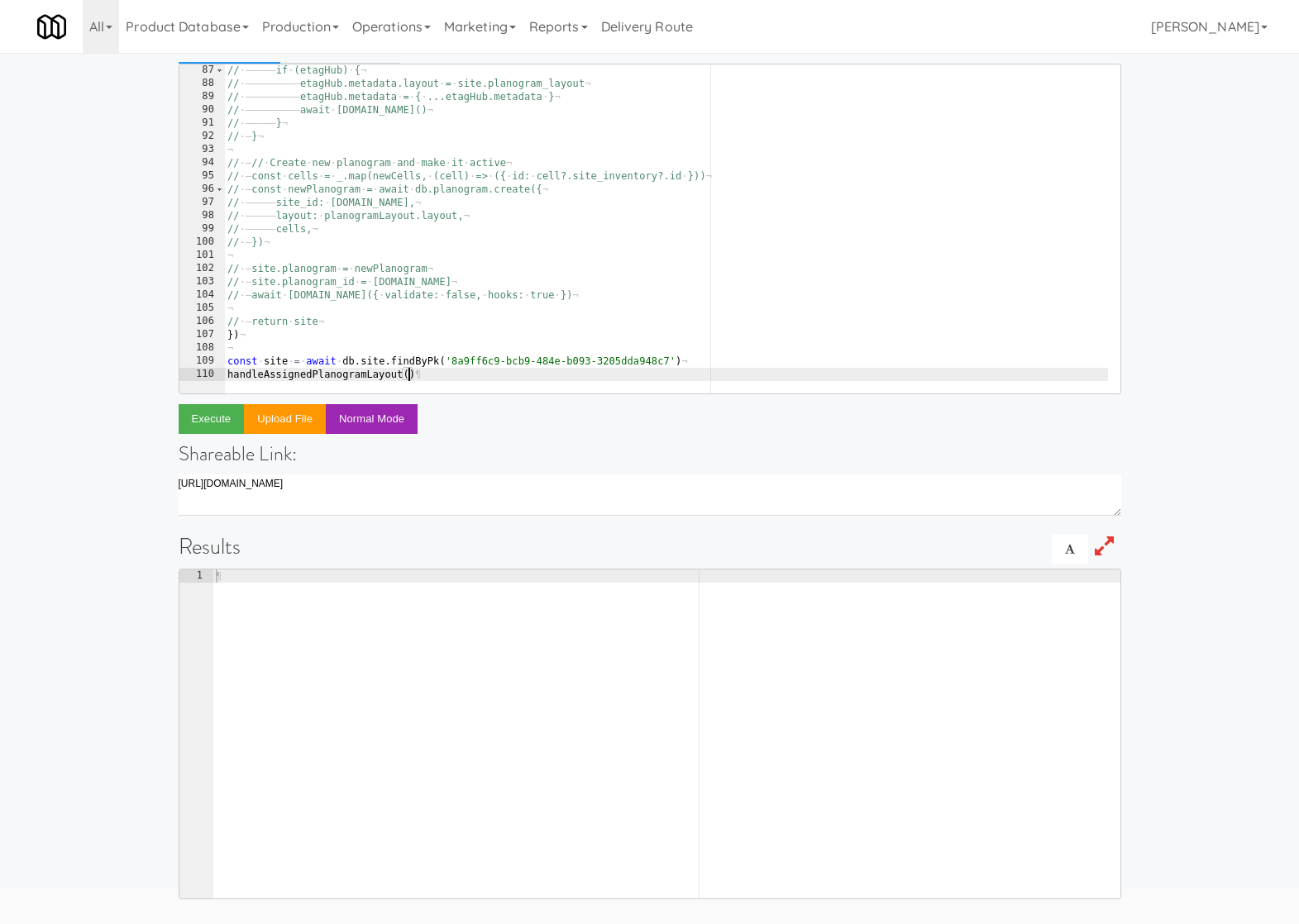
paste textarea "site"
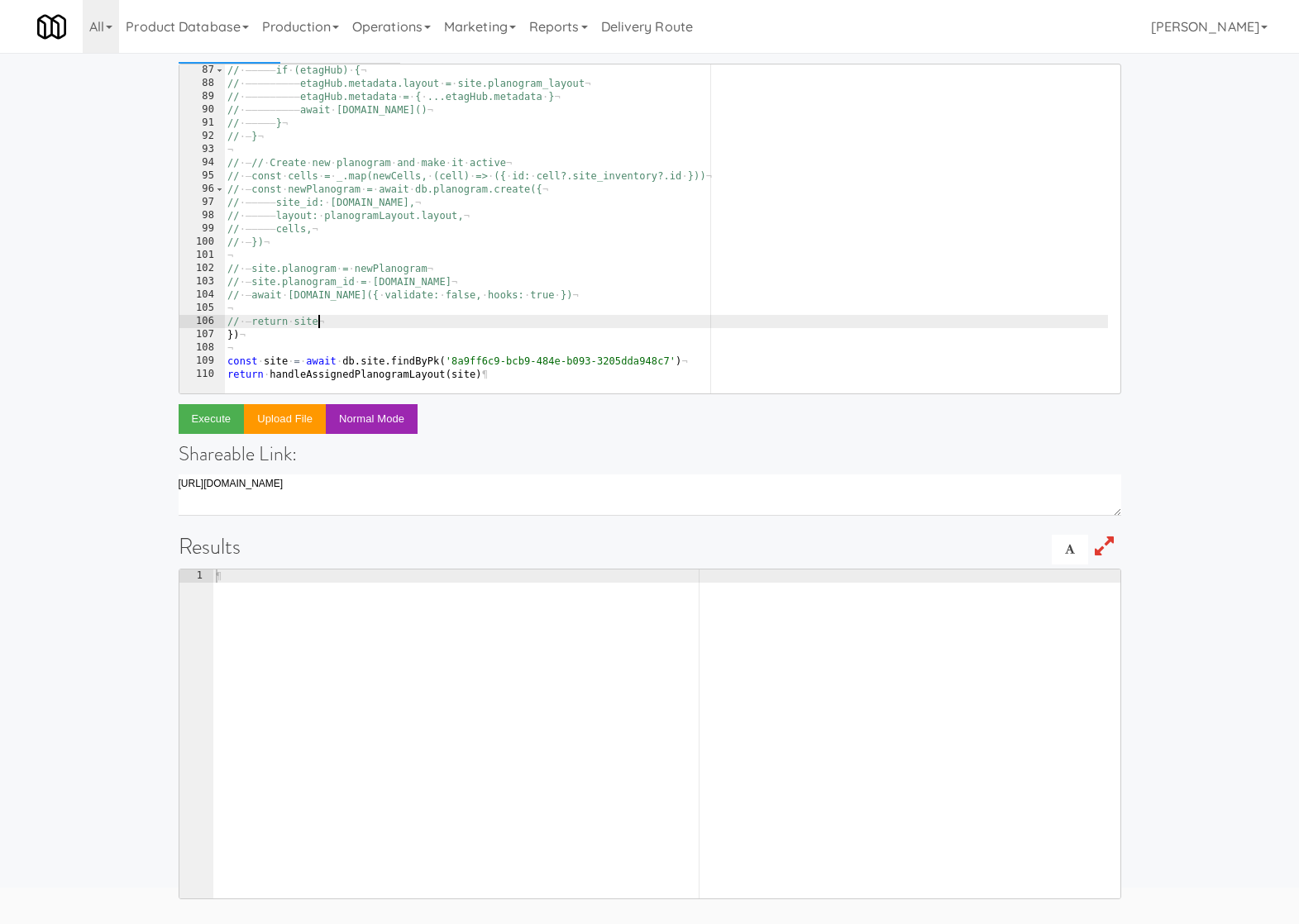
click at [344, 321] on div "// · — ———— if · (etagHub) · { ¬ // · — ———— ———— etagHub.metadata.layout · = ·…" at bounding box center [696, 235] width 943 height 343
click at [224, 422] on button "Execute" at bounding box center [212, 419] width 66 height 30
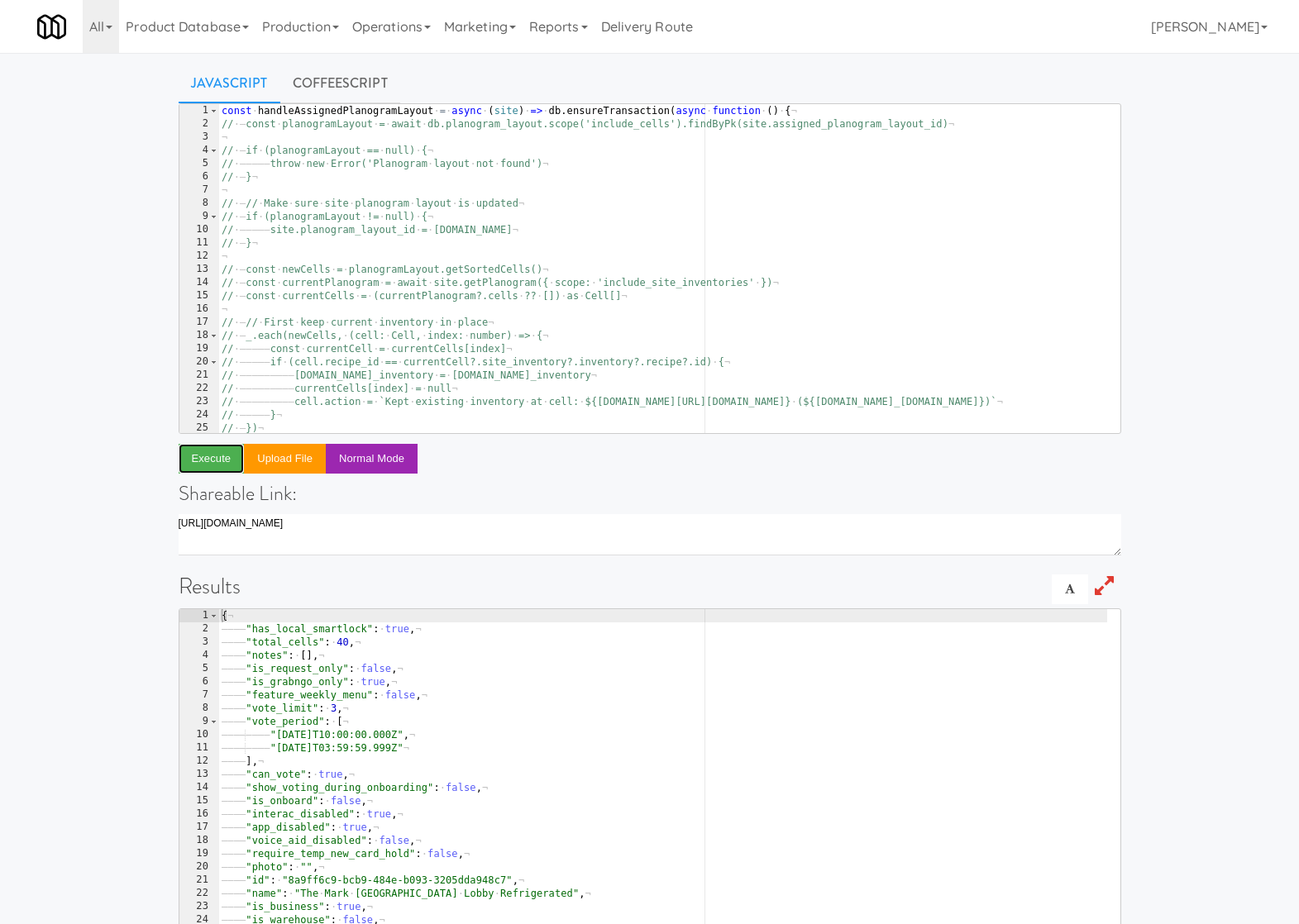
scroll to position [0, 0]
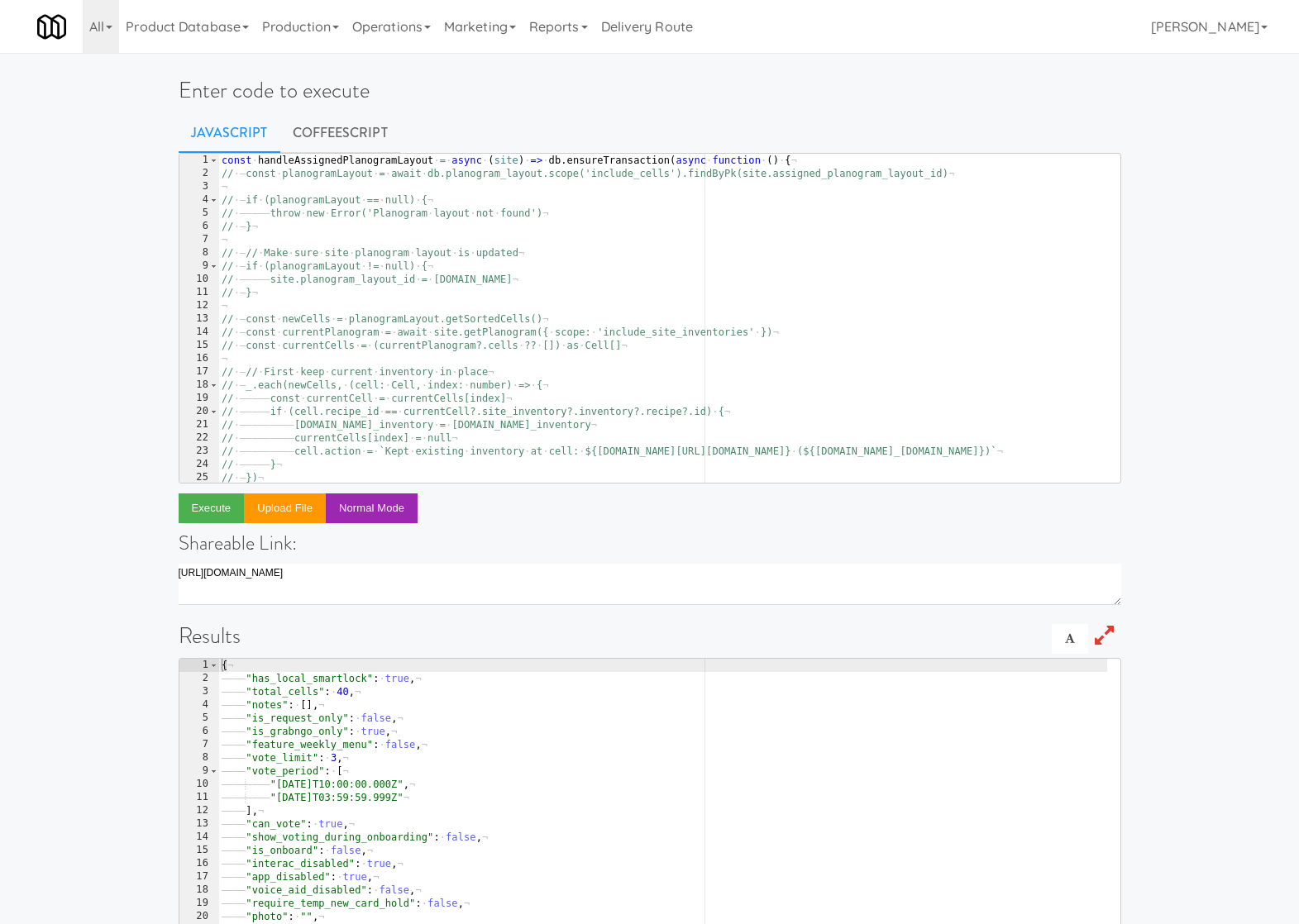
click at [681, 179] on div "const · handleAssignedPlanogramLayout · = · async · ( site ) · => · db . ensure…" at bounding box center [690, 325] width 943 height 343
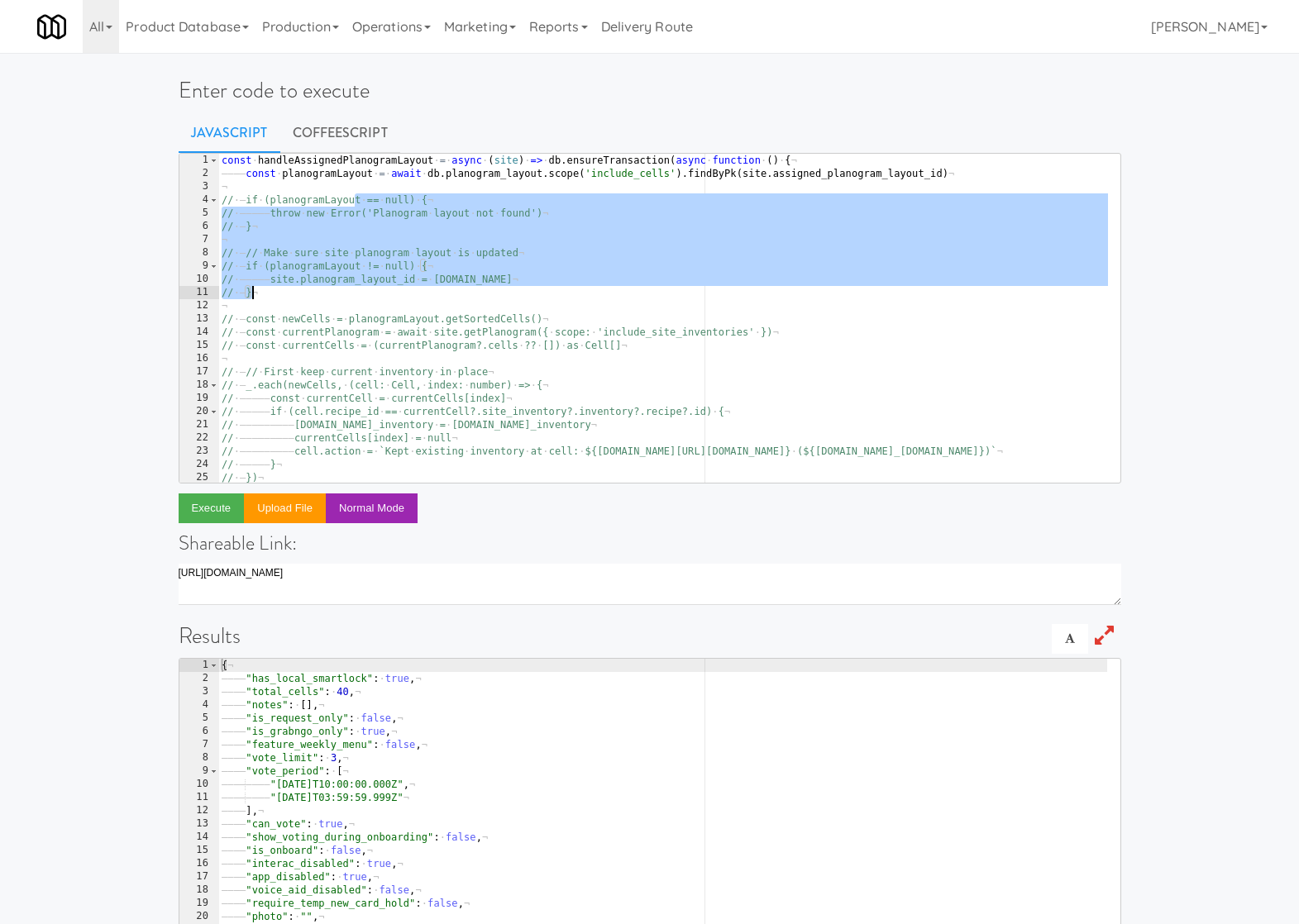
drag, startPoint x: 353, startPoint y: 200, endPoint x: 355, endPoint y: 295, distance: 95.0
click at [355, 295] on div "const · handleAssignedPlanogramLayout · = · async · ( site ) · => · db . ensure…" at bounding box center [690, 325] width 943 height 343
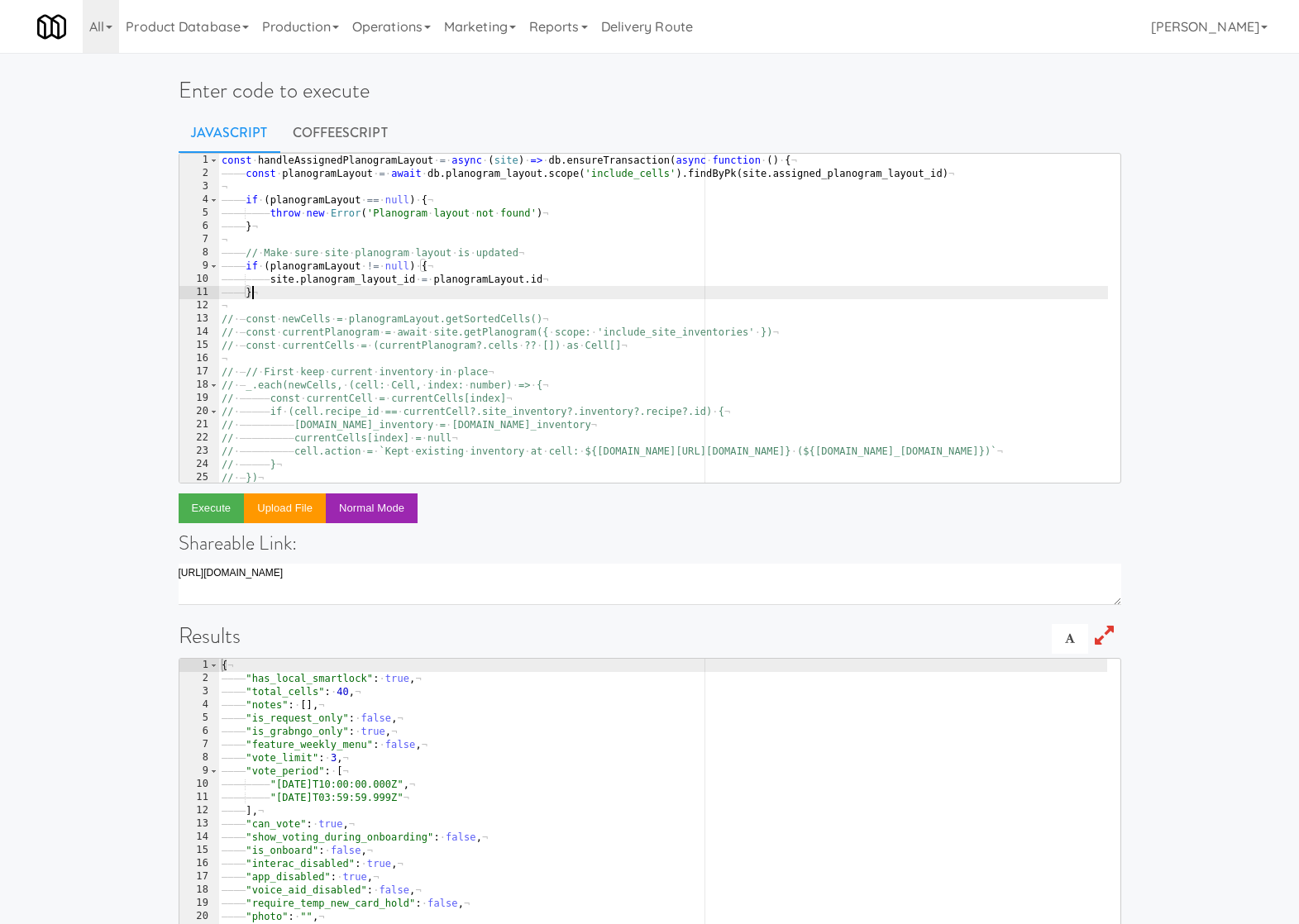
scroll to position [0, 3]
click at [370, 317] on div "const · handleAssignedPlanogramLayout · = · async · ( site ) · => · db . ensure…" at bounding box center [690, 325] width 943 height 343
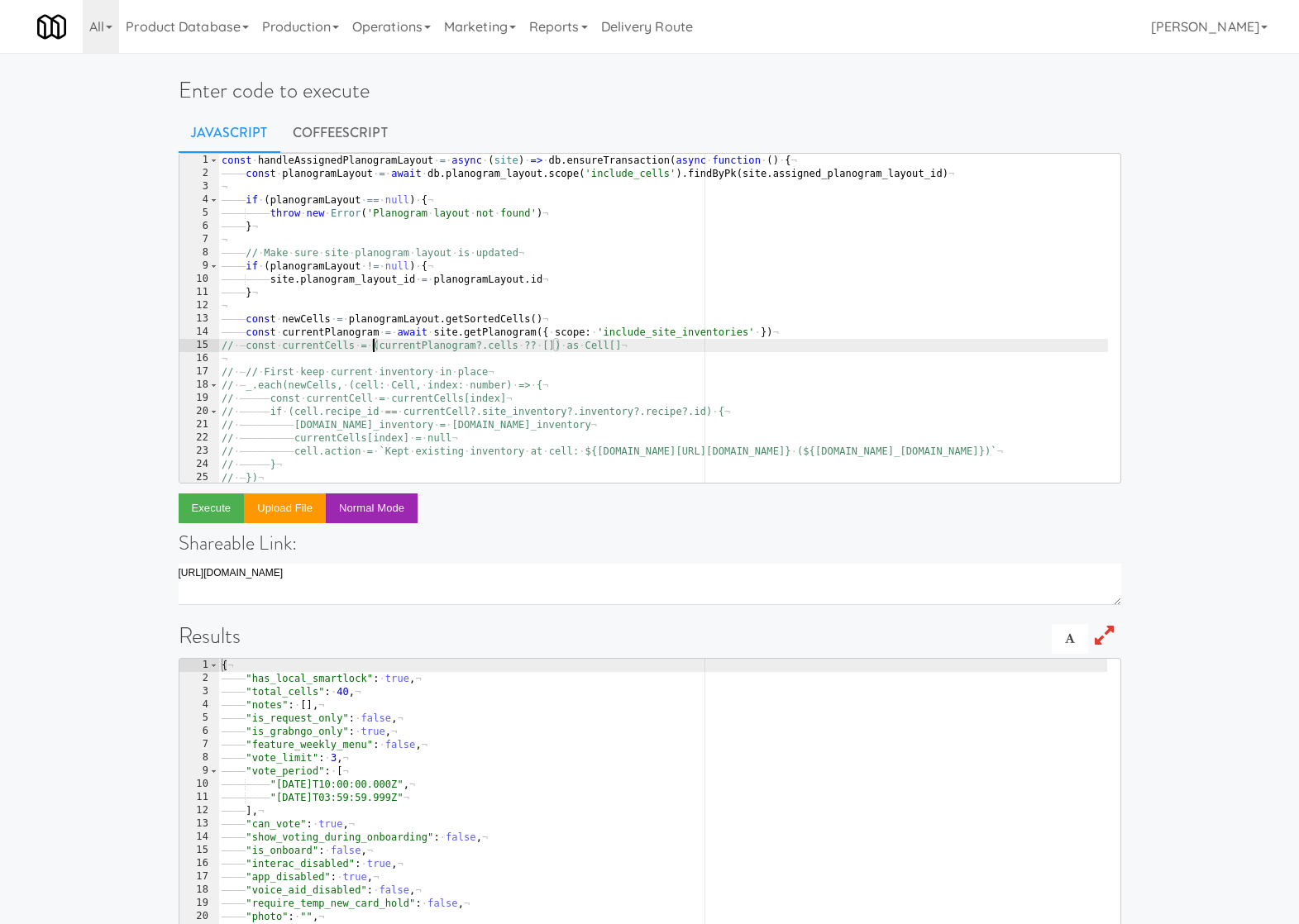
type textarea "const currentCells = (currentPlanogram?.cells ?? []) as Cell[]"
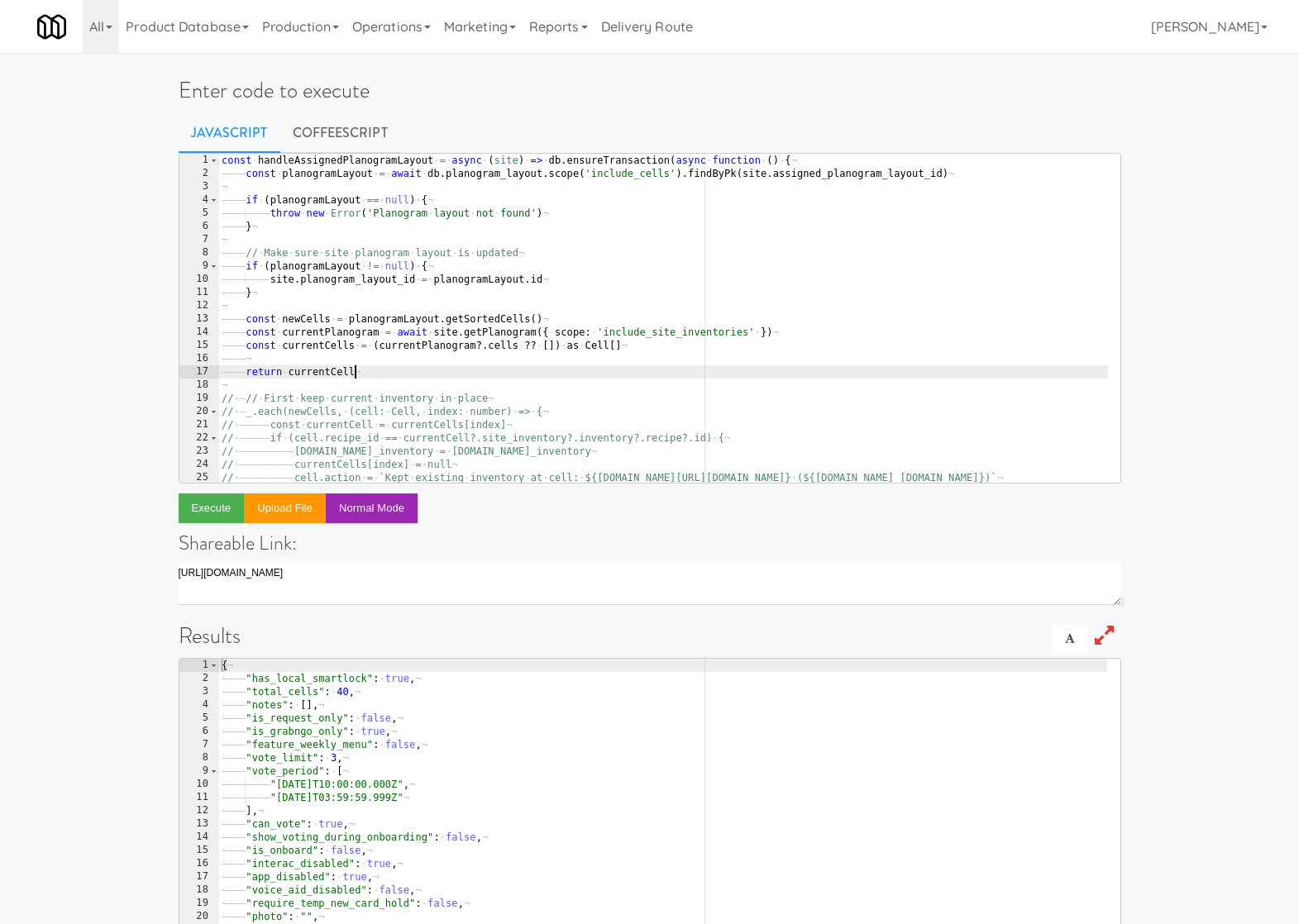
scroll to position [0, 13]
click at [216, 508] on button "Execute" at bounding box center [212, 508] width 66 height 30
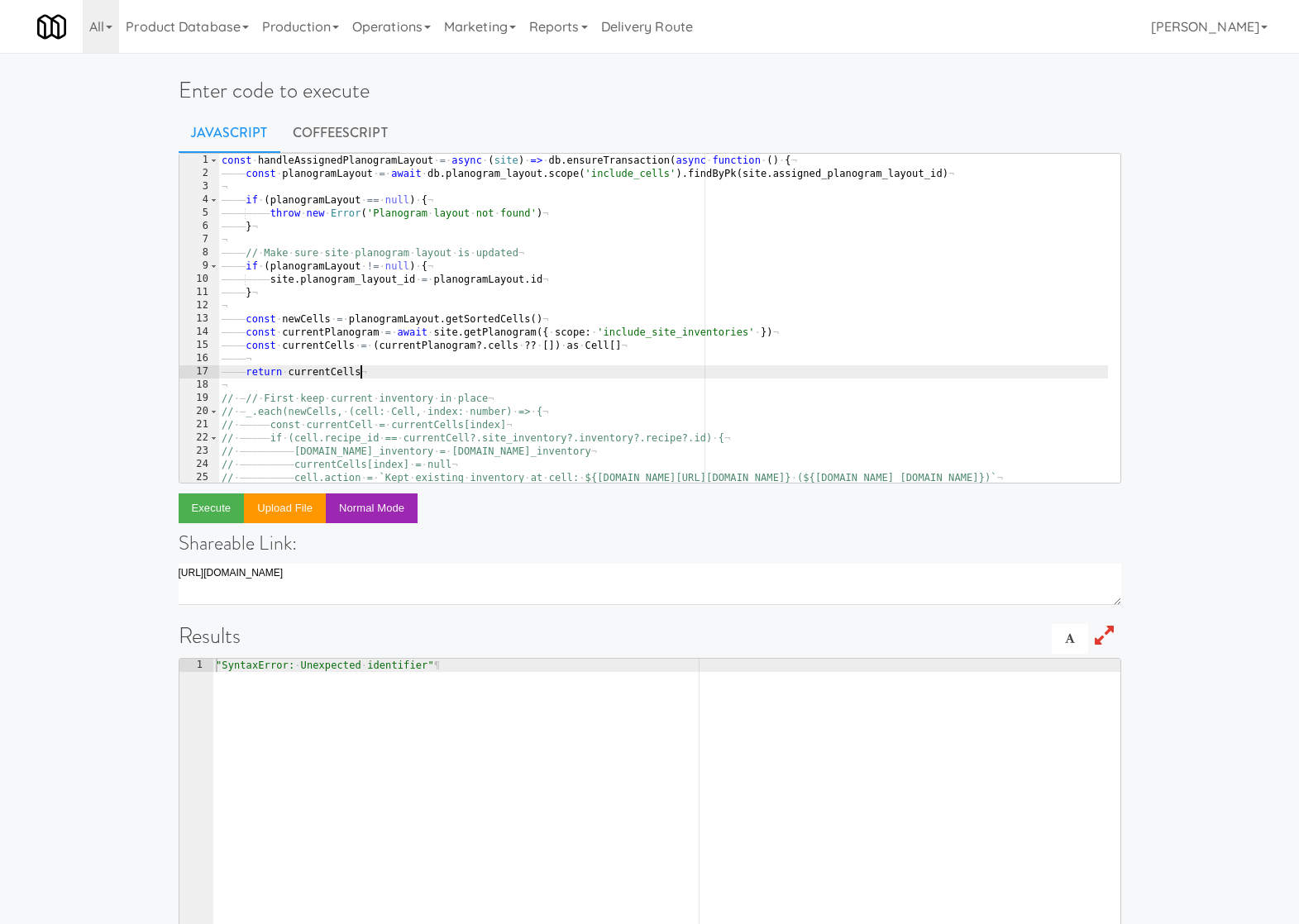
click at [407, 367] on div "const · handleAssignedPlanogramLayout · = · async · ( site ) · => · db . ensure…" at bounding box center [690, 325] width 943 height 343
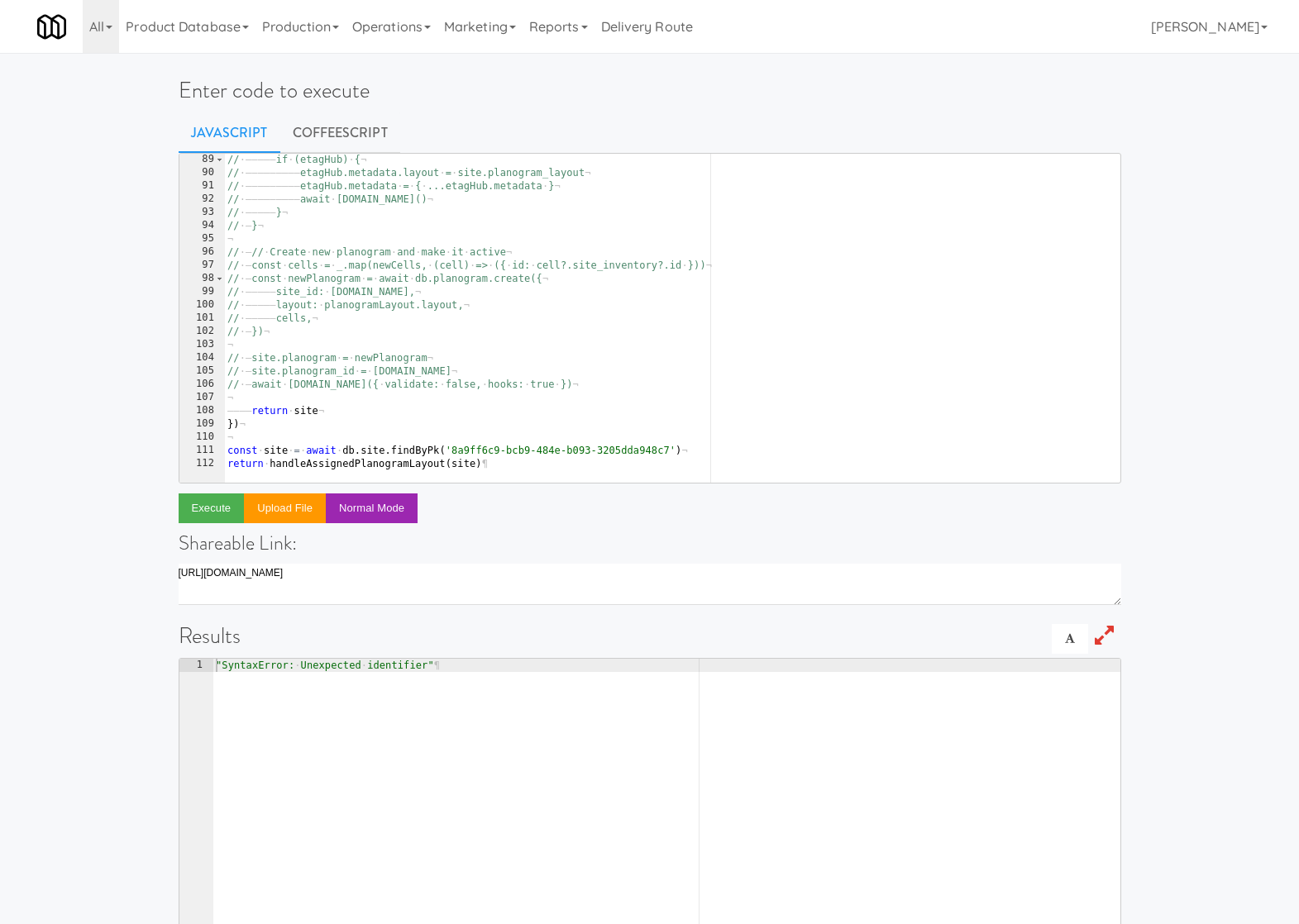
scroll to position [0, 0]
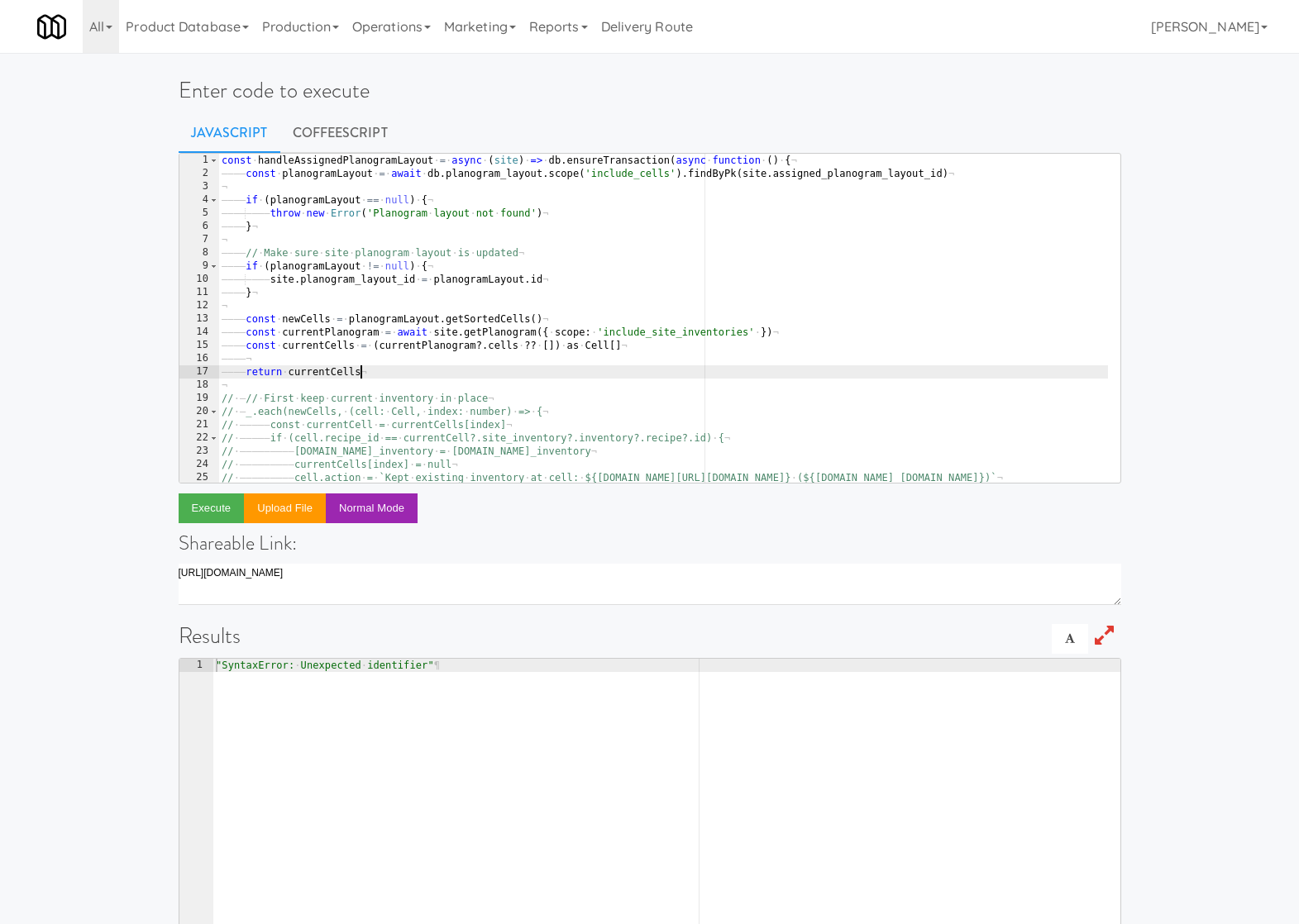
click at [349, 317] on div "const · handleAssignedPlanogramLayout · = · async · ( site ) · => · db . ensure…" at bounding box center [690, 325] width 943 height 343
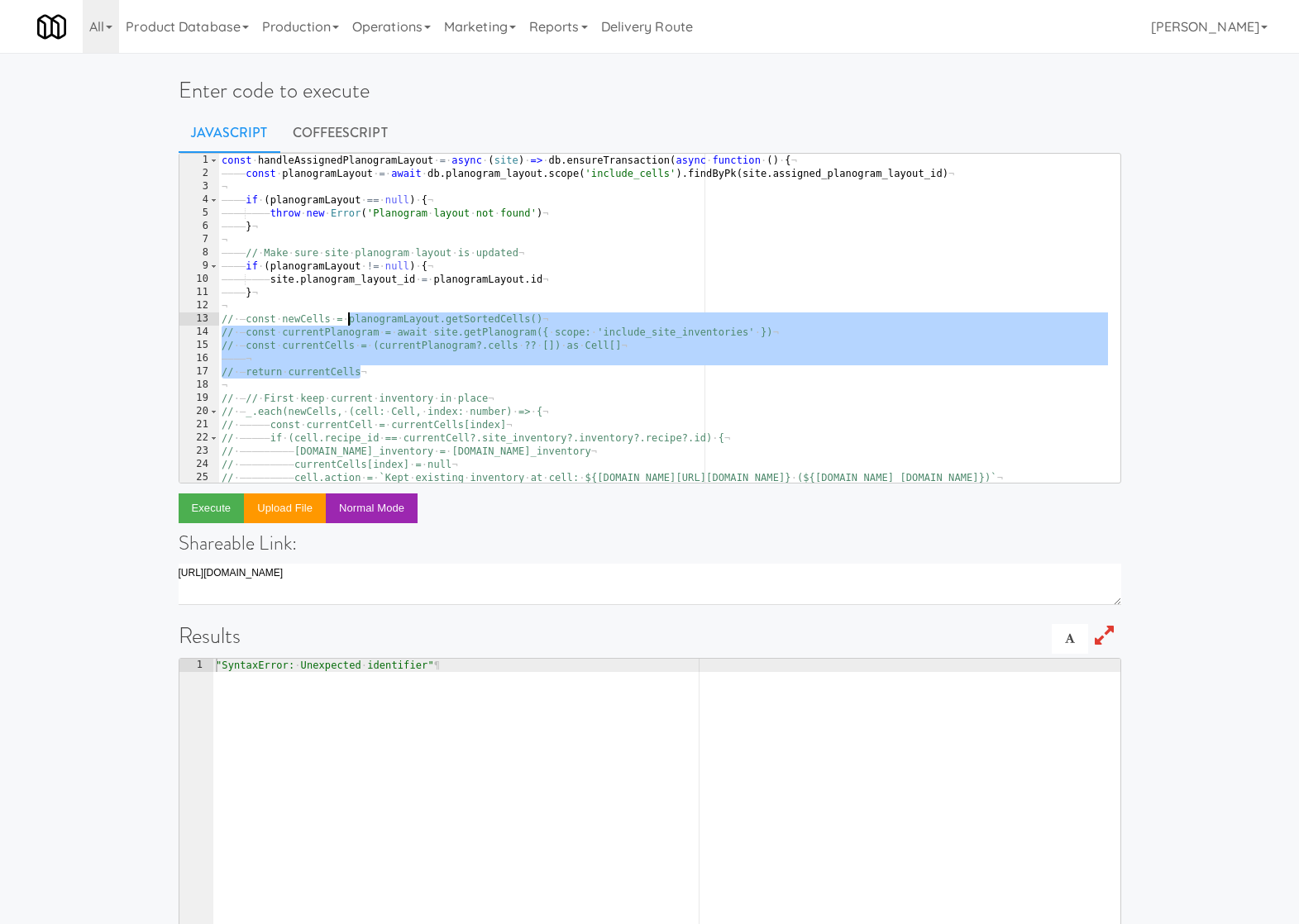
click at [349, 317] on div "const · handleAssignedPlanogramLayout · = · async · ( site ) · => · db . ensure…" at bounding box center [690, 325] width 943 height 343
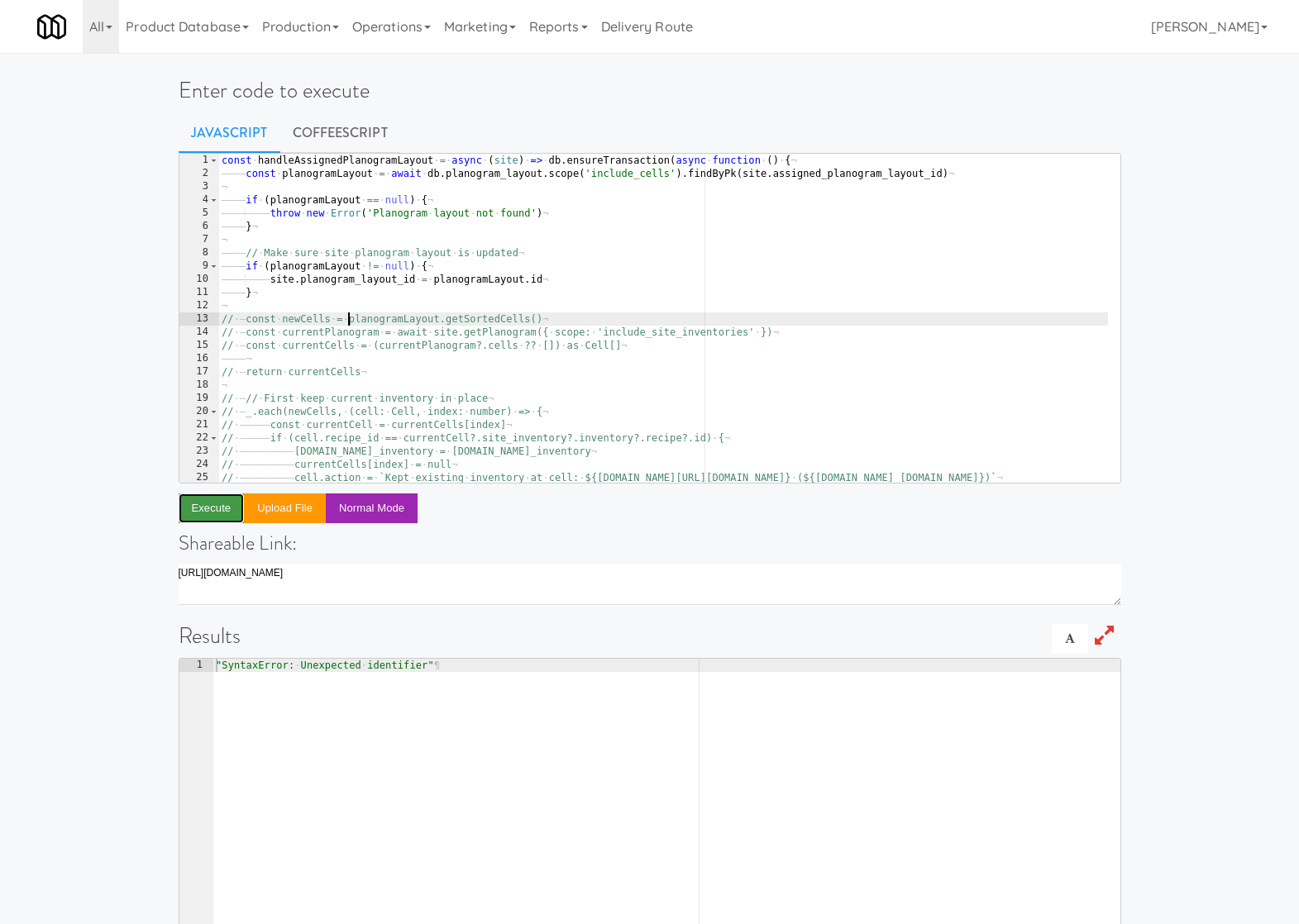
click at [213, 513] on button "Execute" at bounding box center [212, 508] width 66 height 30
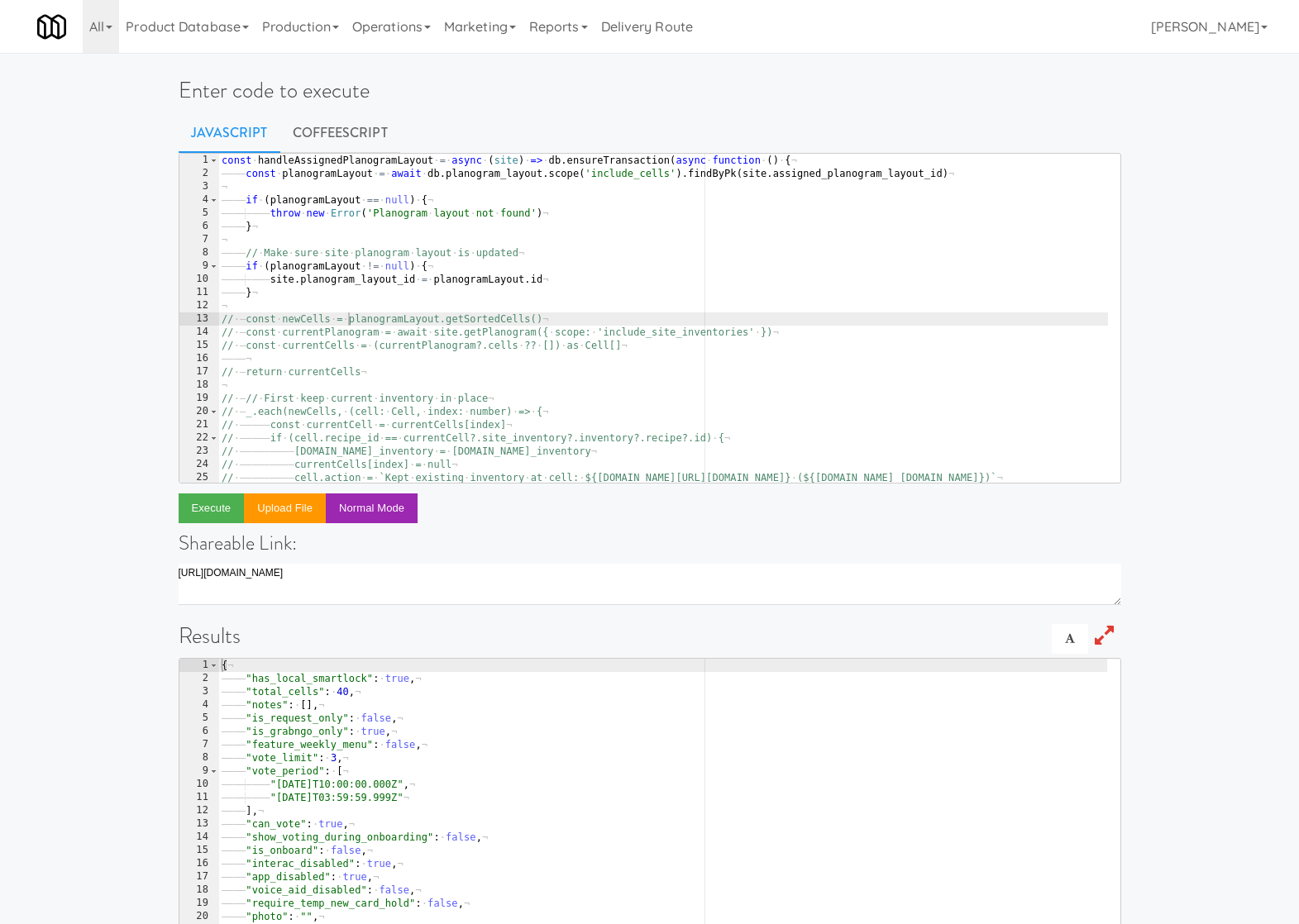
click at [340, 316] on div "const · handleAssignedPlanogramLayout · = · async · ( site ) · => · db . ensure…" at bounding box center [690, 325] width 943 height 343
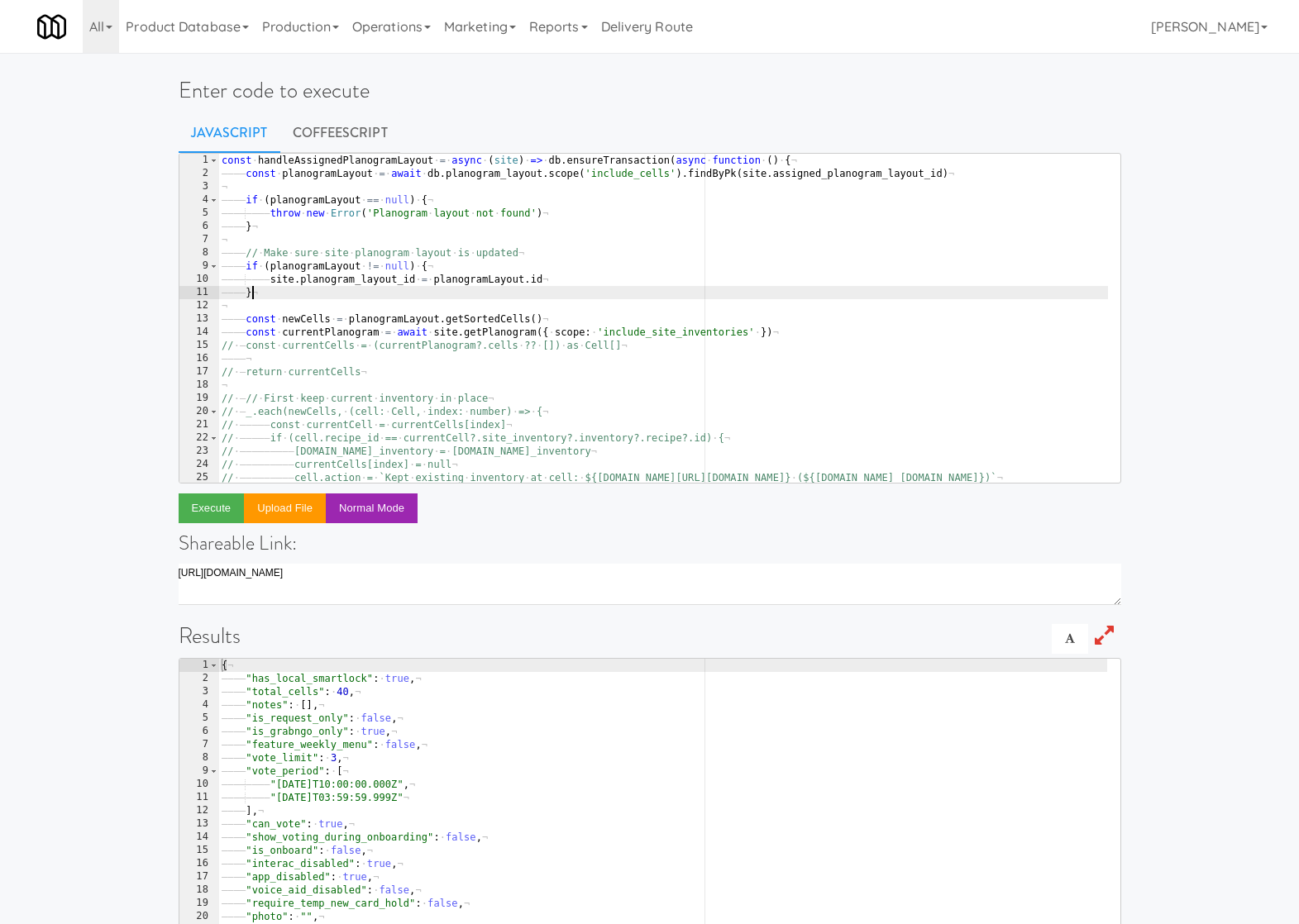
click at [490, 299] on div "const · handleAssignedPlanogramLayout · = · async · ( site ) · => · db . ensure…" at bounding box center [690, 325] width 943 height 343
click at [219, 503] on button "Execute" at bounding box center [212, 508] width 66 height 30
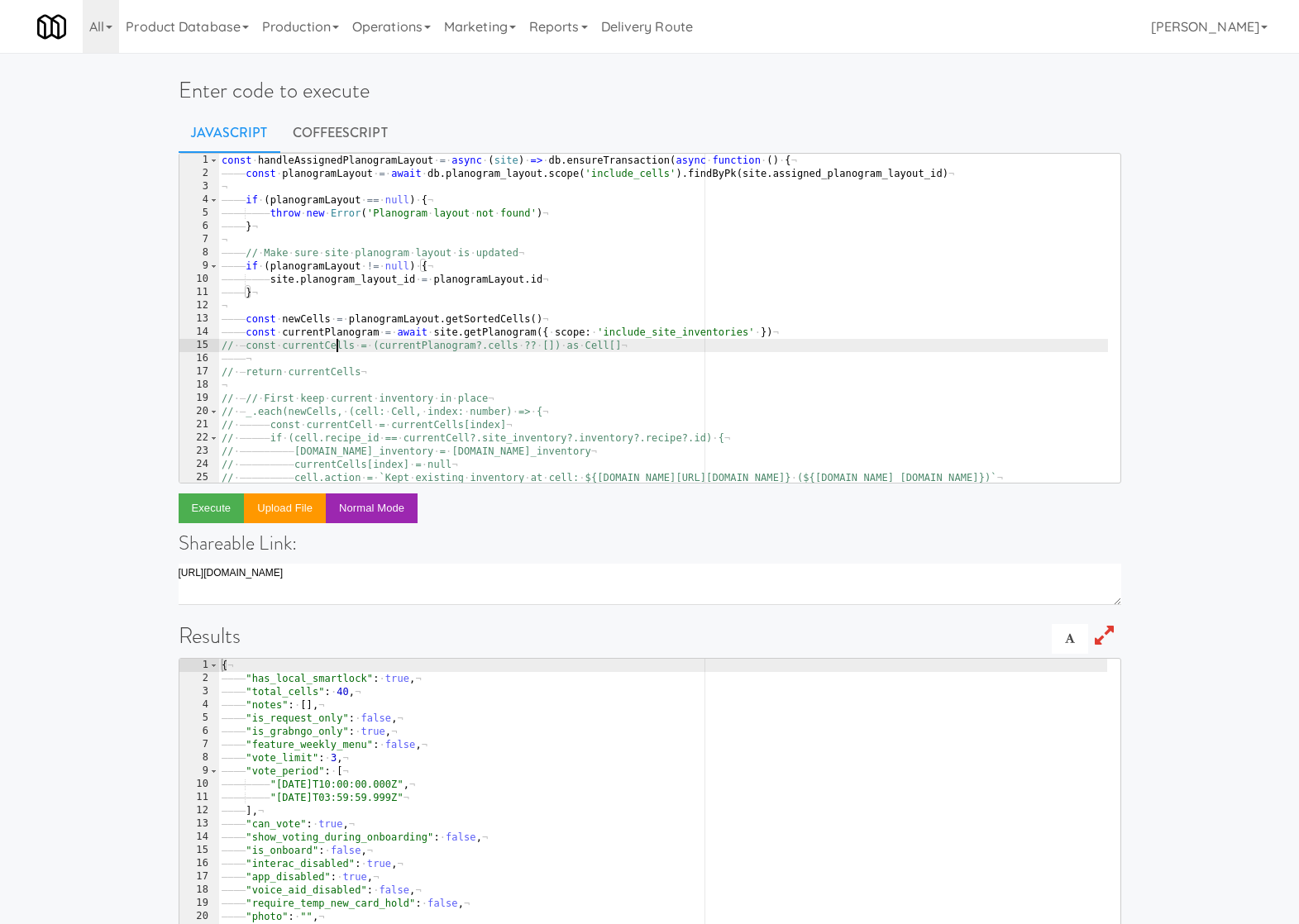
click at [339, 351] on div "const · handleAssignedPlanogramLayout · = · async · ( site ) · => · db . ensure…" at bounding box center [690, 325] width 943 height 343
click at [315, 347] on div "const · handleAssignedPlanogramLayout · = · async · ( site ) · => · db . ensure…" at bounding box center [690, 325] width 943 height 343
click at [568, 343] on div "const · handleAssignedPlanogramLayout · = · async · ( site ) · => · db . ensure…" at bounding box center [690, 325] width 943 height 343
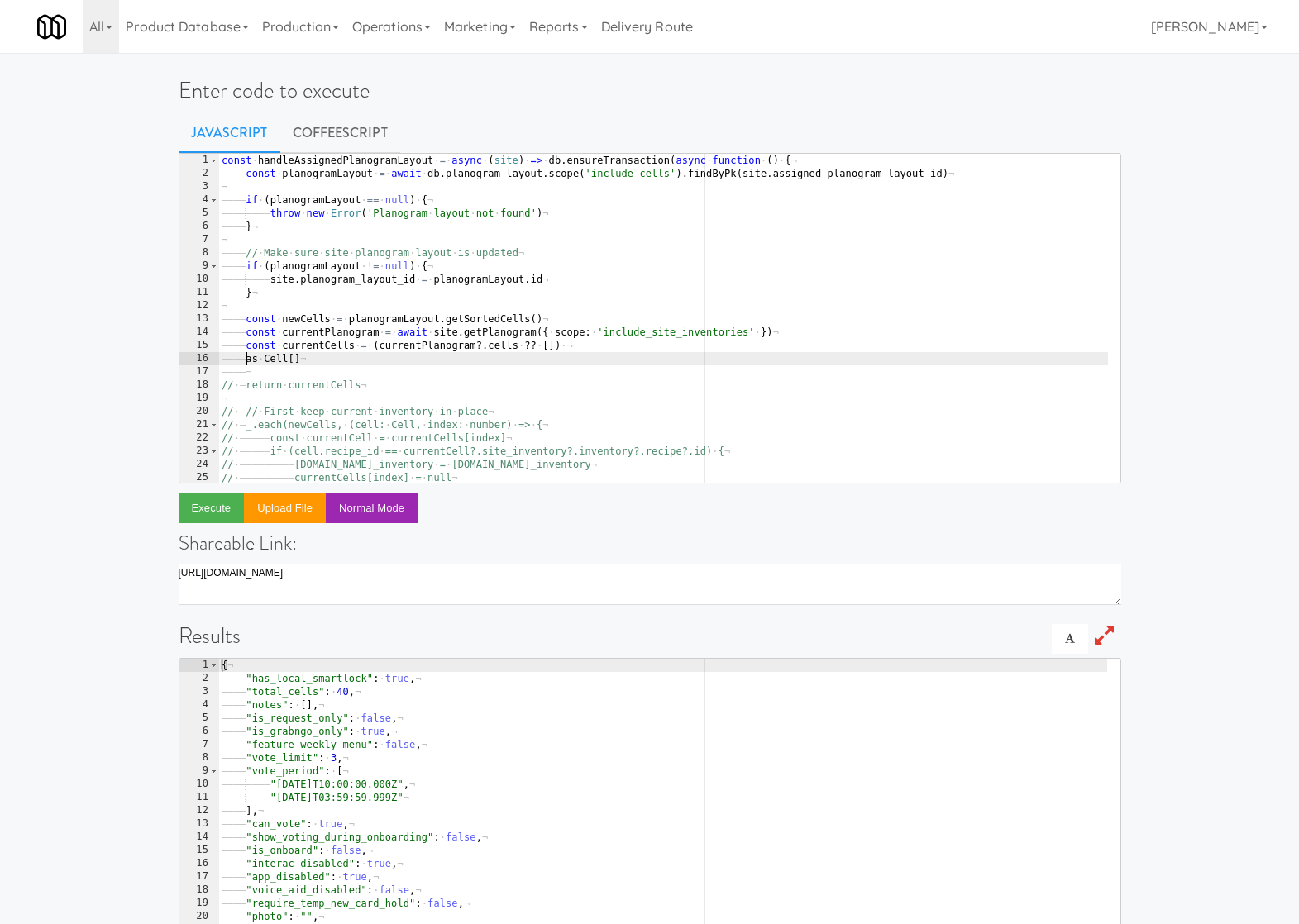
scroll to position [0, 4]
click at [223, 509] on button "Execute" at bounding box center [212, 508] width 66 height 30
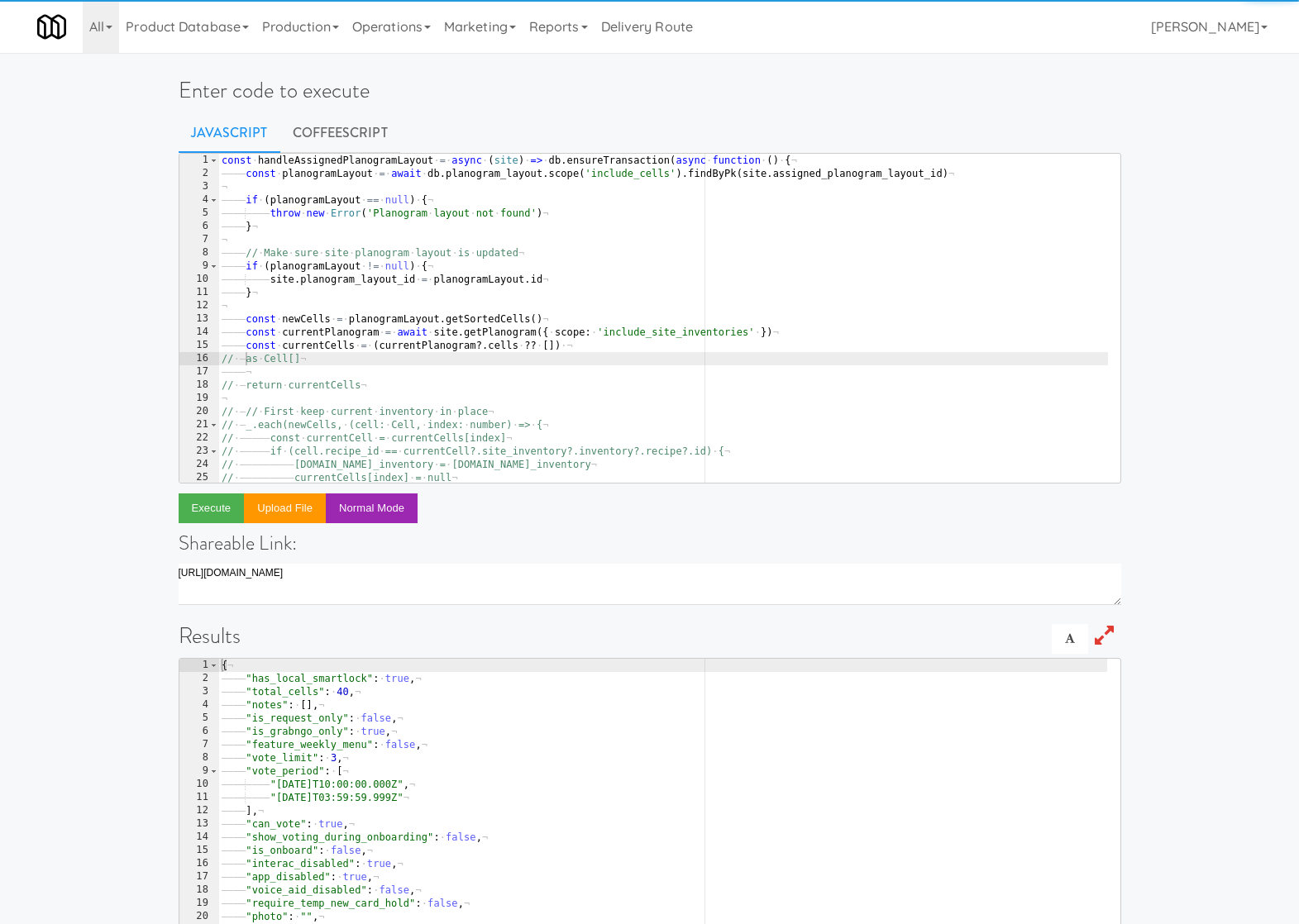
click at [332, 391] on div "const · handleAssignedPlanogramLayout · = · async · ( site ) · => · db . ensure…" at bounding box center [690, 325] width 943 height 343
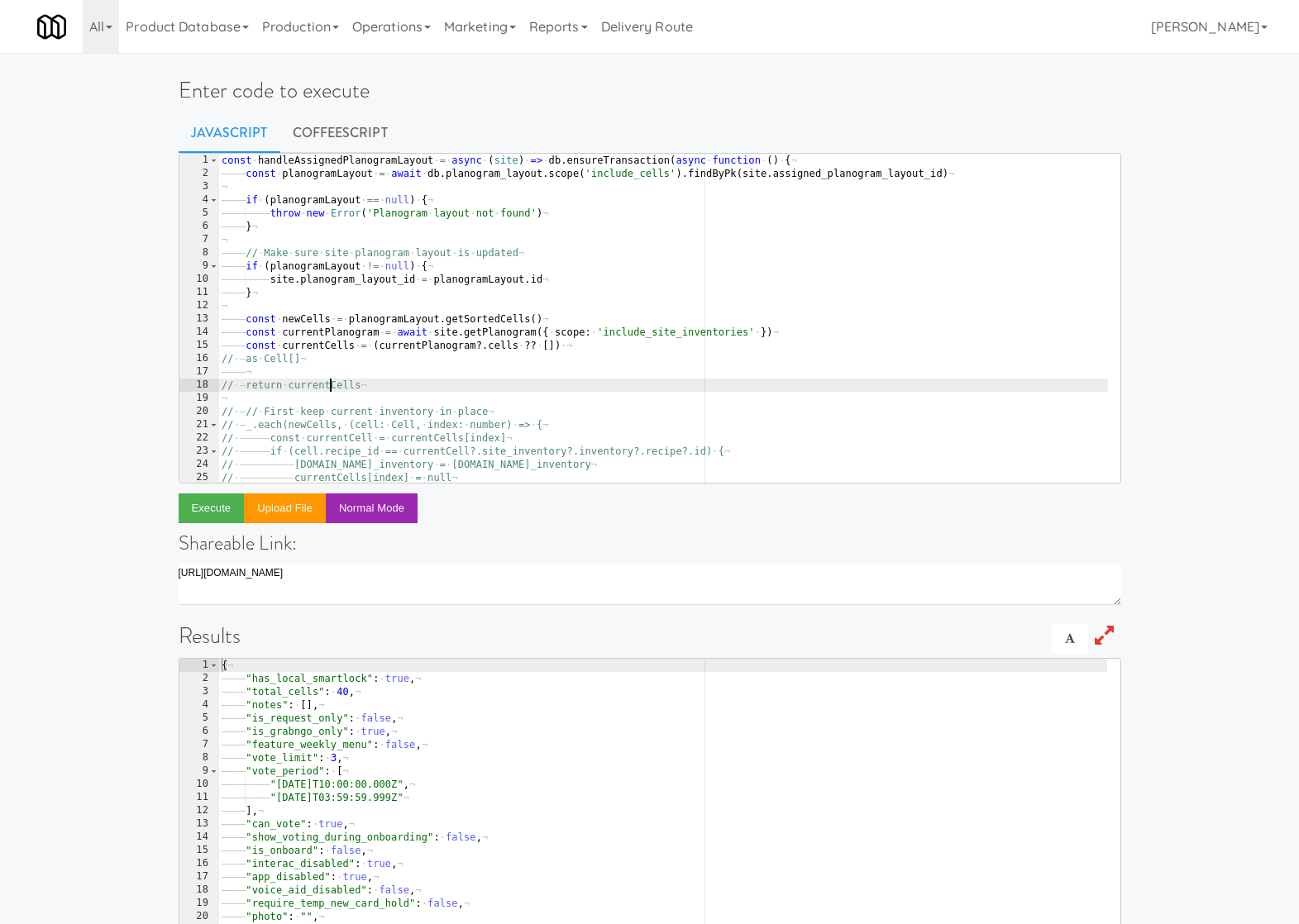
type textarea "return currentCells"
click at [200, 515] on button "Execute" at bounding box center [212, 508] width 66 height 30
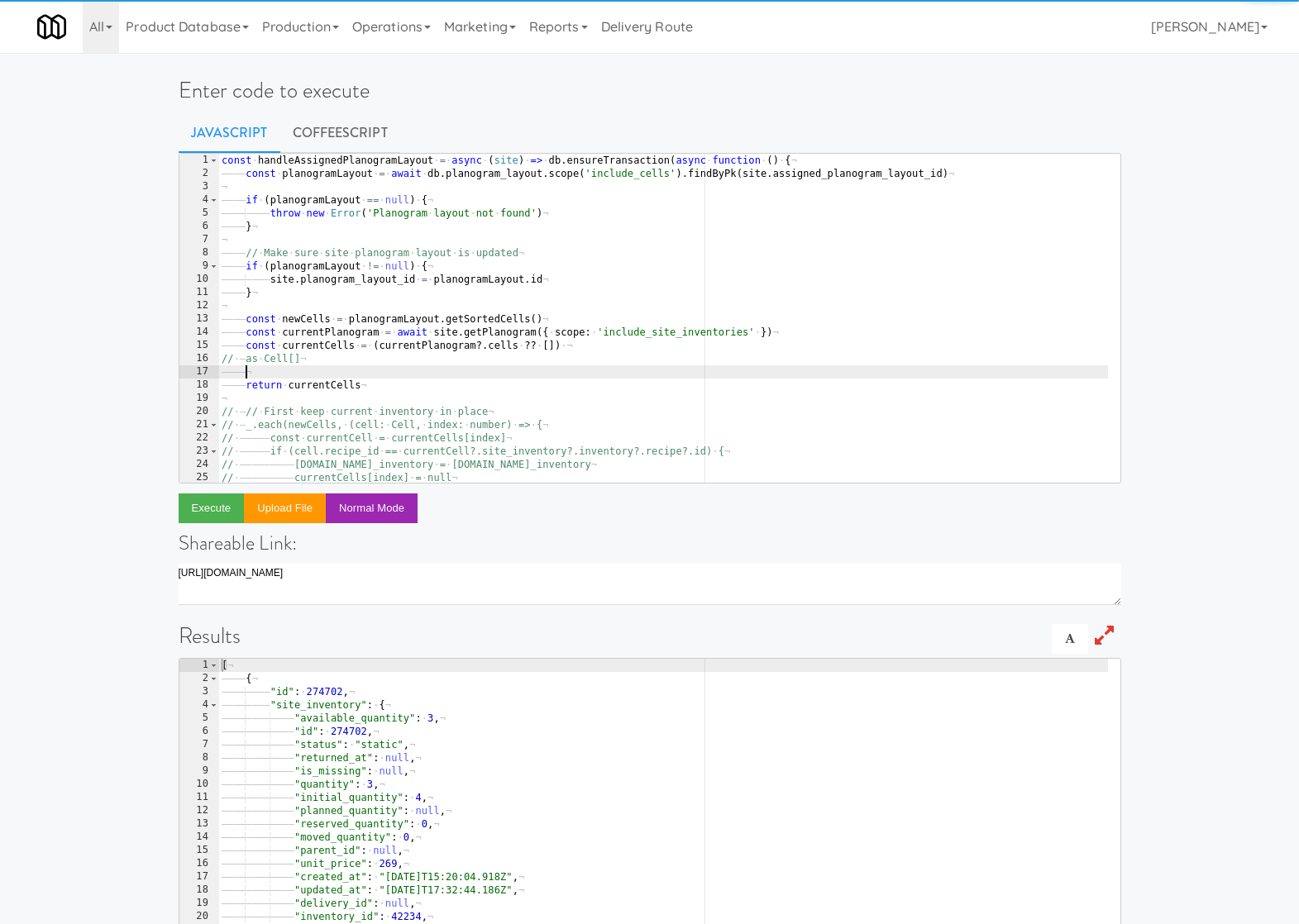
click at [353, 378] on div "const · handleAssignedPlanogramLayout · = · async · ( site ) · => · db . ensure…" at bounding box center [690, 325] width 943 height 343
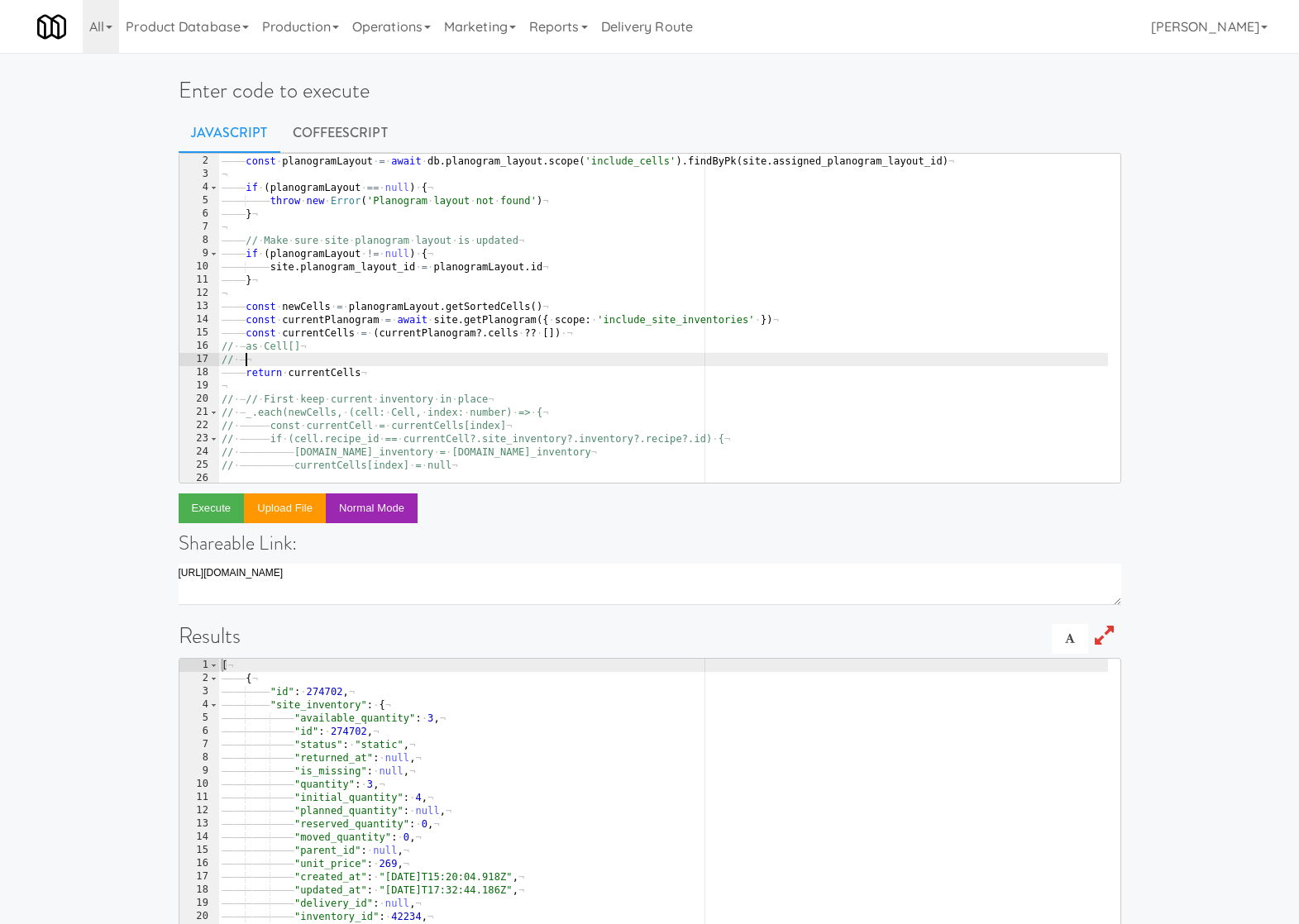
scroll to position [53, 0]
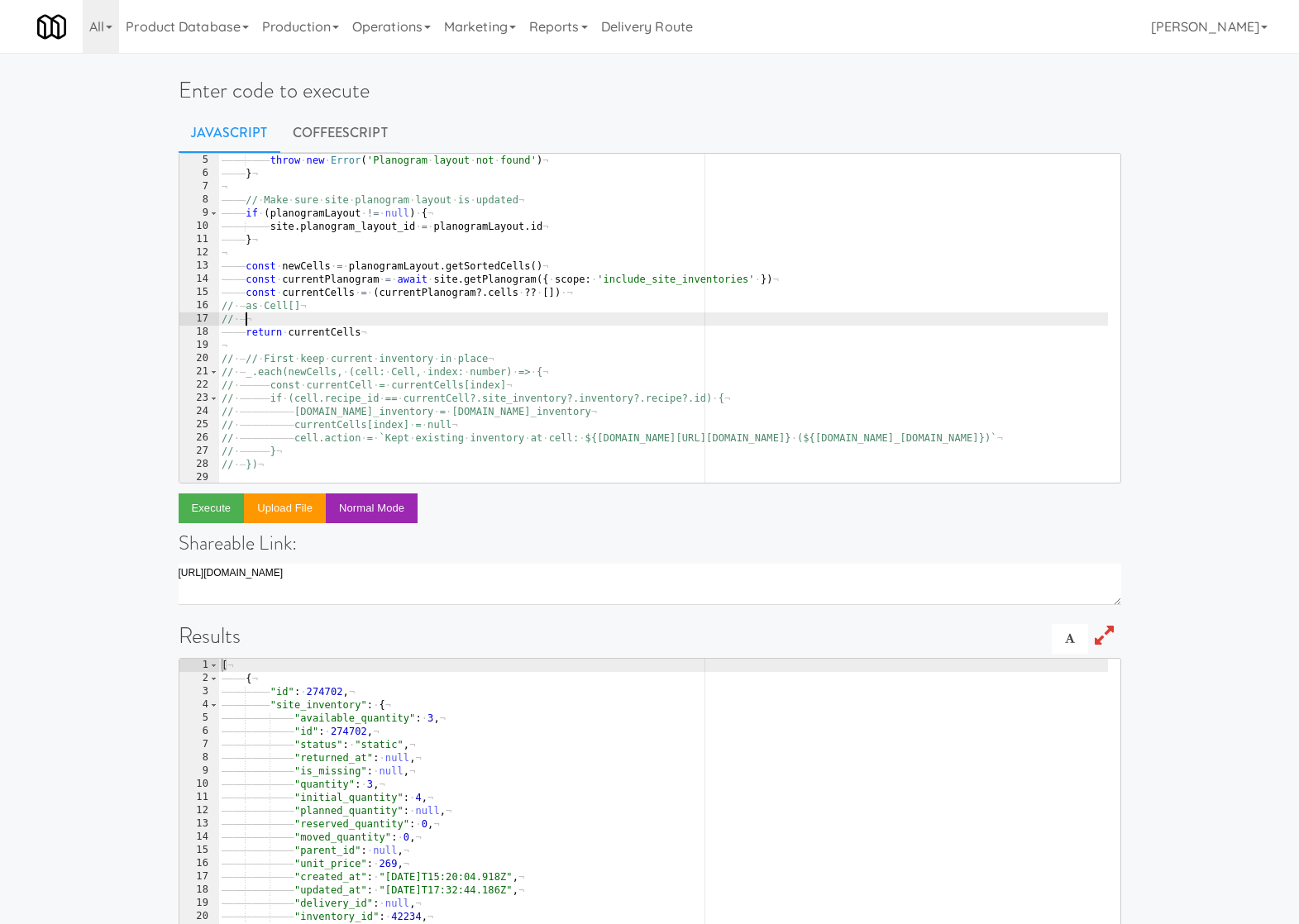
click at [361, 333] on div "———— if · ( planogramLayout · == · null ) · { ¬ ———— ———— throw · new · Error (…" at bounding box center [690, 312] width 943 height 343
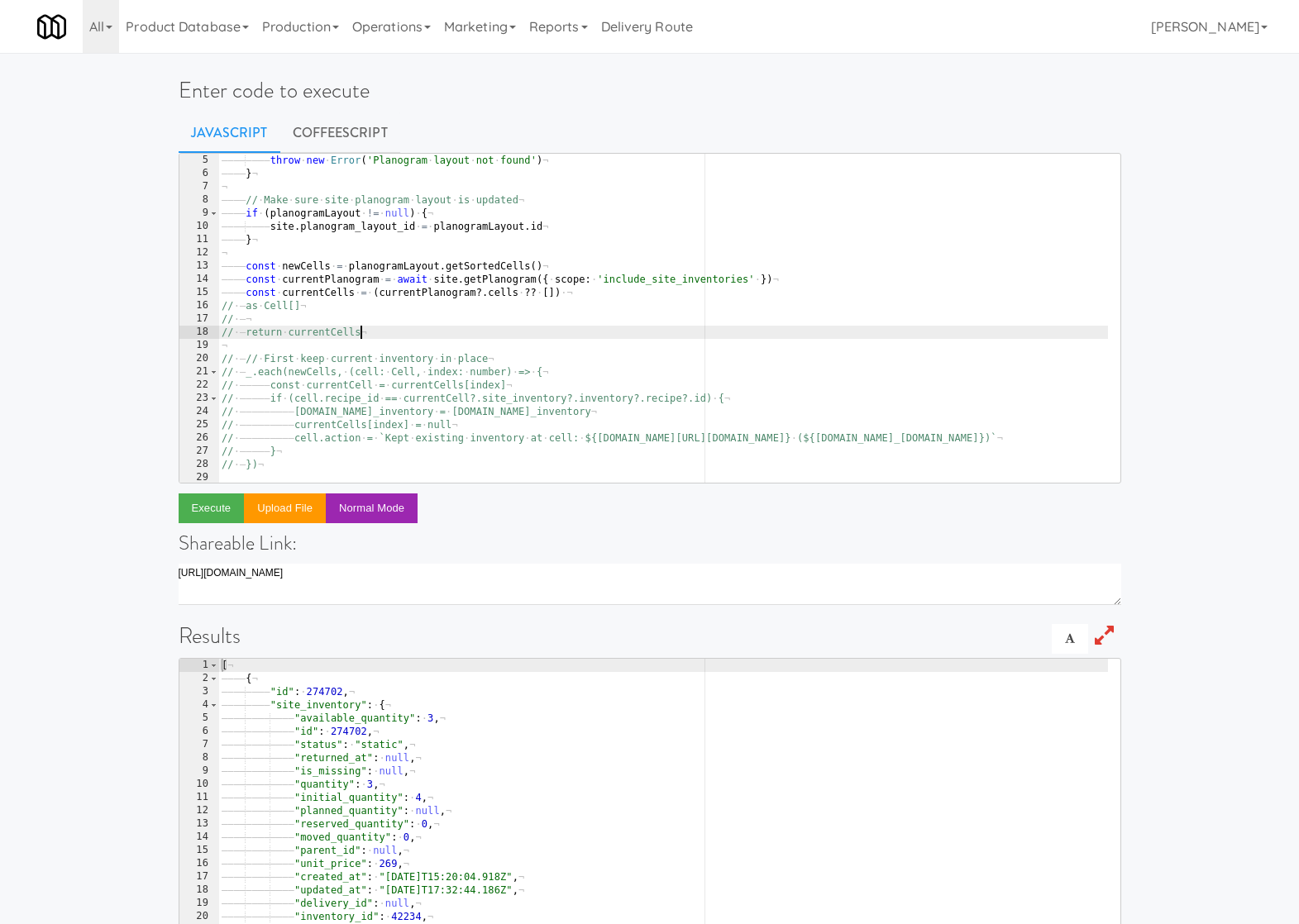
click at [352, 372] on div "———— if · ( planogramLayout · == · null ) · { ¬ ———— ———— throw · new · Error (…" at bounding box center [690, 312] width 943 height 343
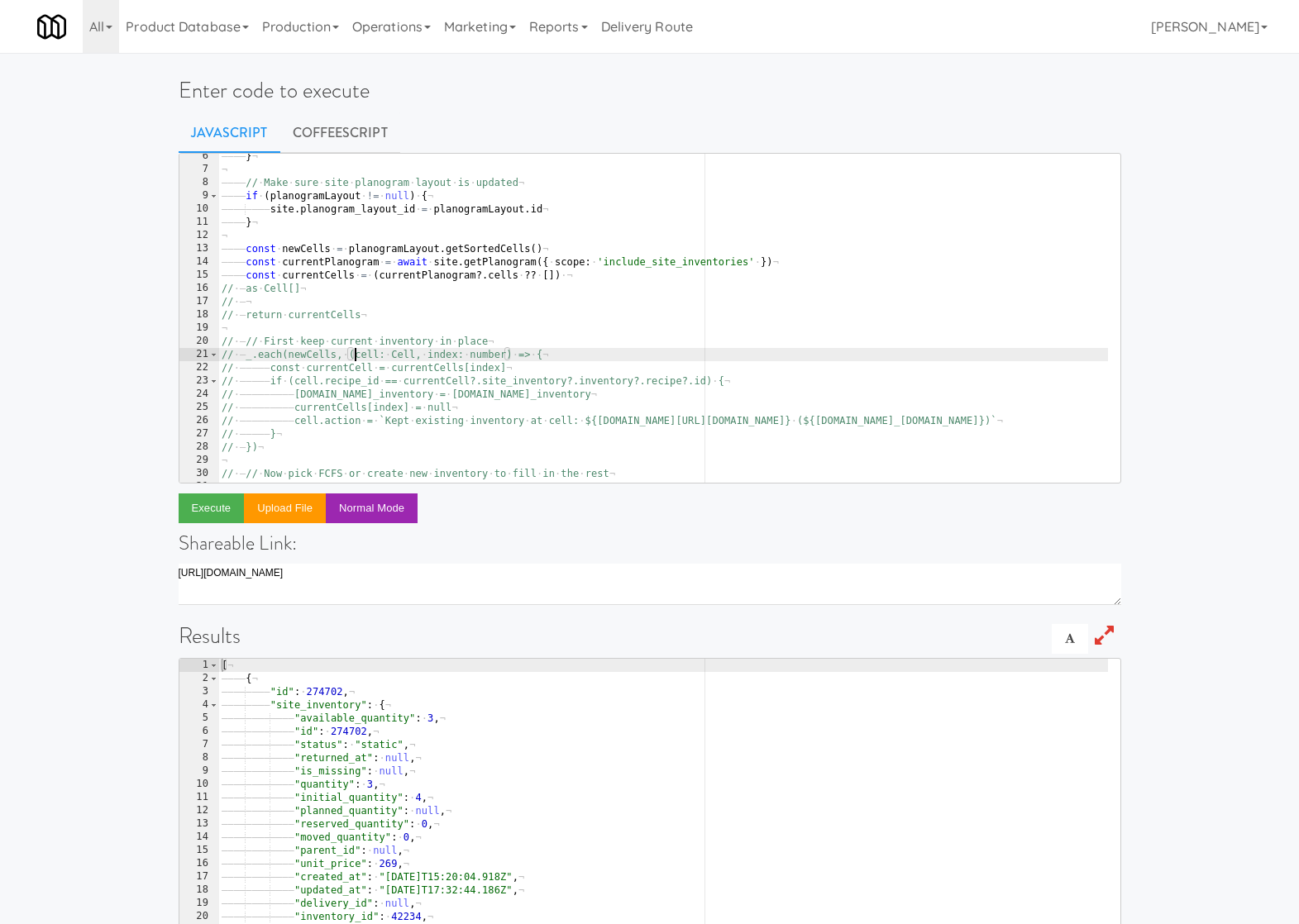
scroll to position [71, 0]
click at [314, 446] on div "———— } ¬ ¬ ———— // · Make · sure · site · planogram · layout · is · updated ¬ —…" at bounding box center [690, 321] width 943 height 343
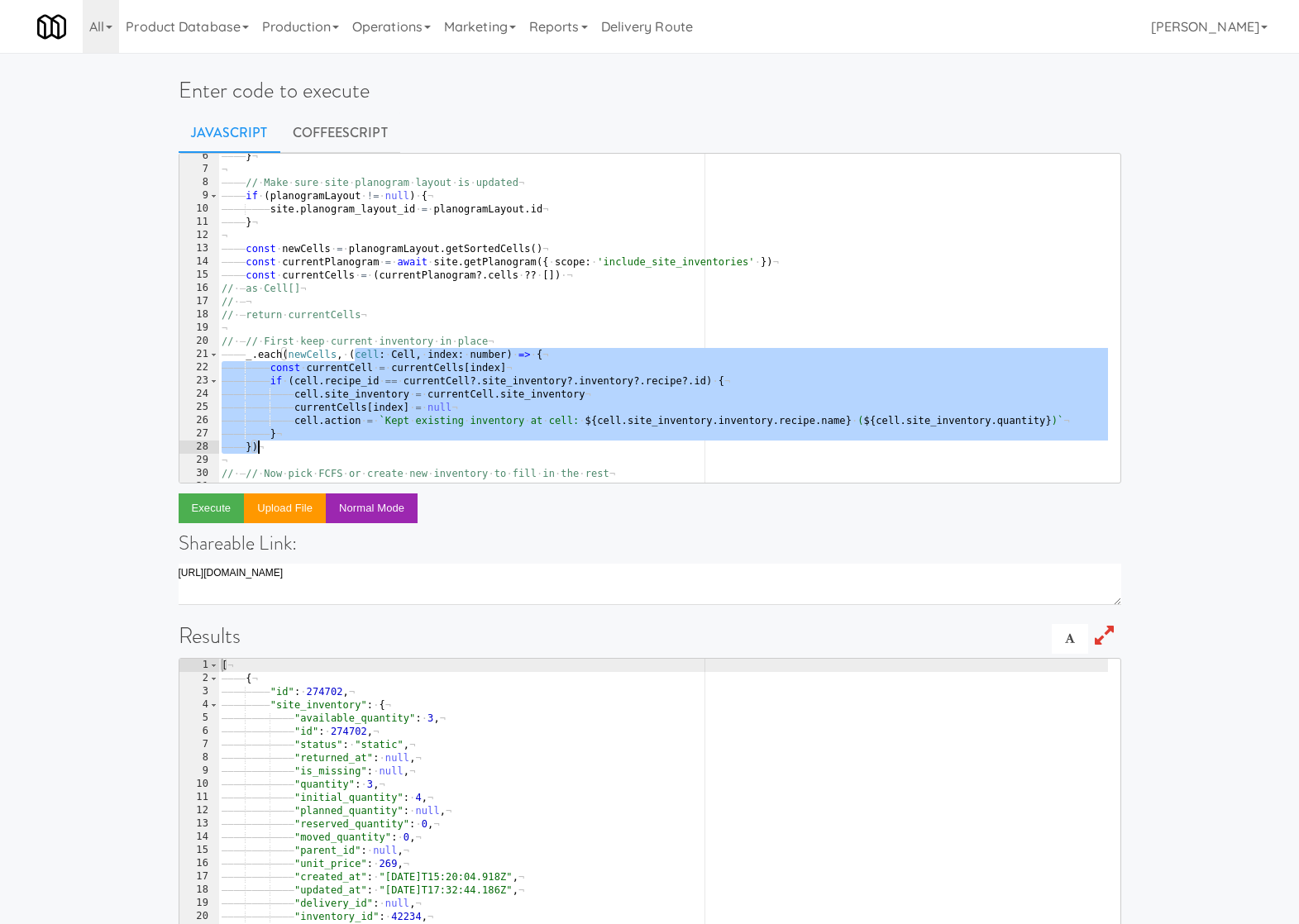
click at [314, 446] on div "———— } ¬ ¬ ———— // · Make · sure · site · planogram · layout · is · updated ¬ —…" at bounding box center [690, 321] width 943 height 343
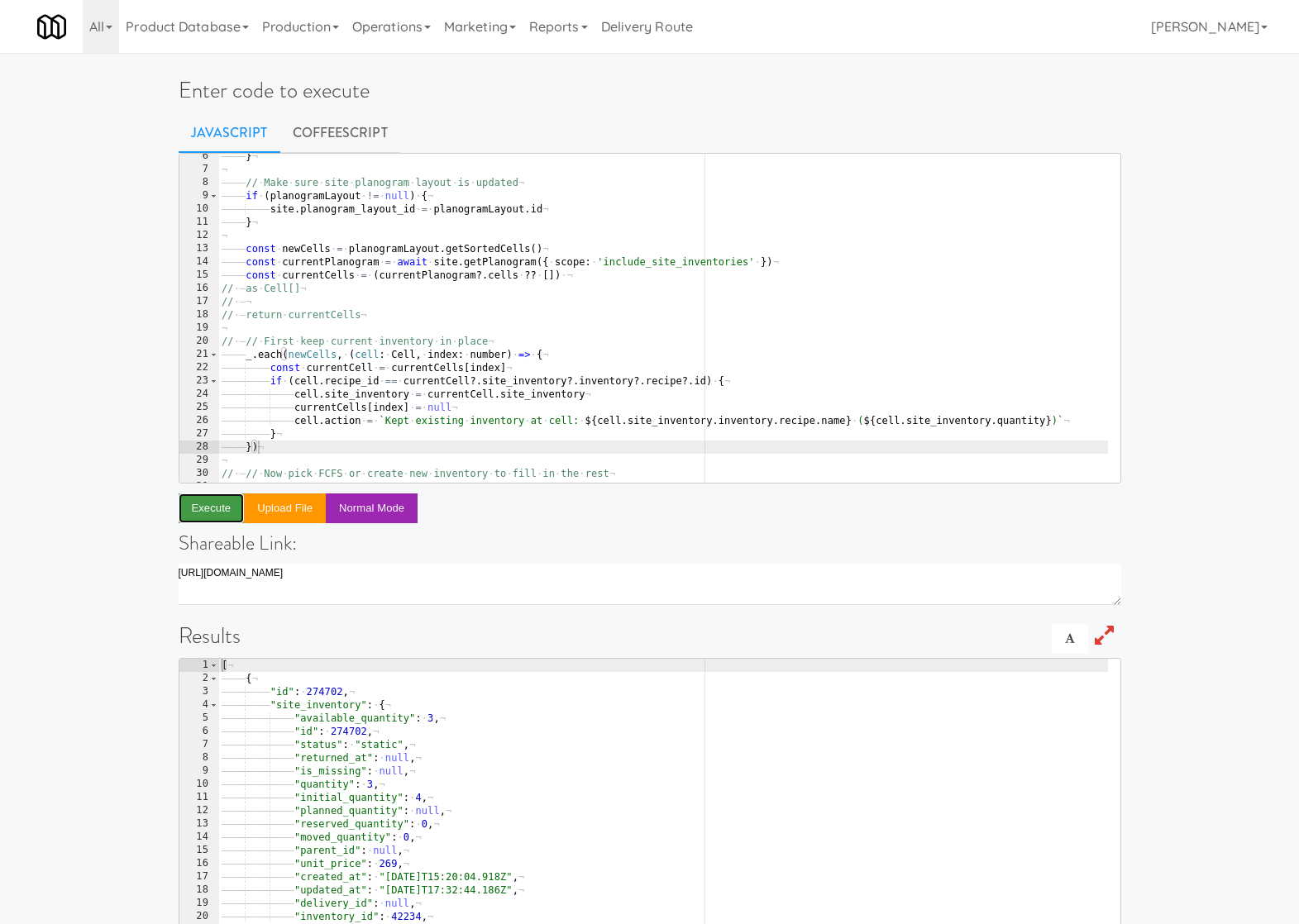
click at [224, 507] on button "Execute" at bounding box center [212, 508] width 66 height 30
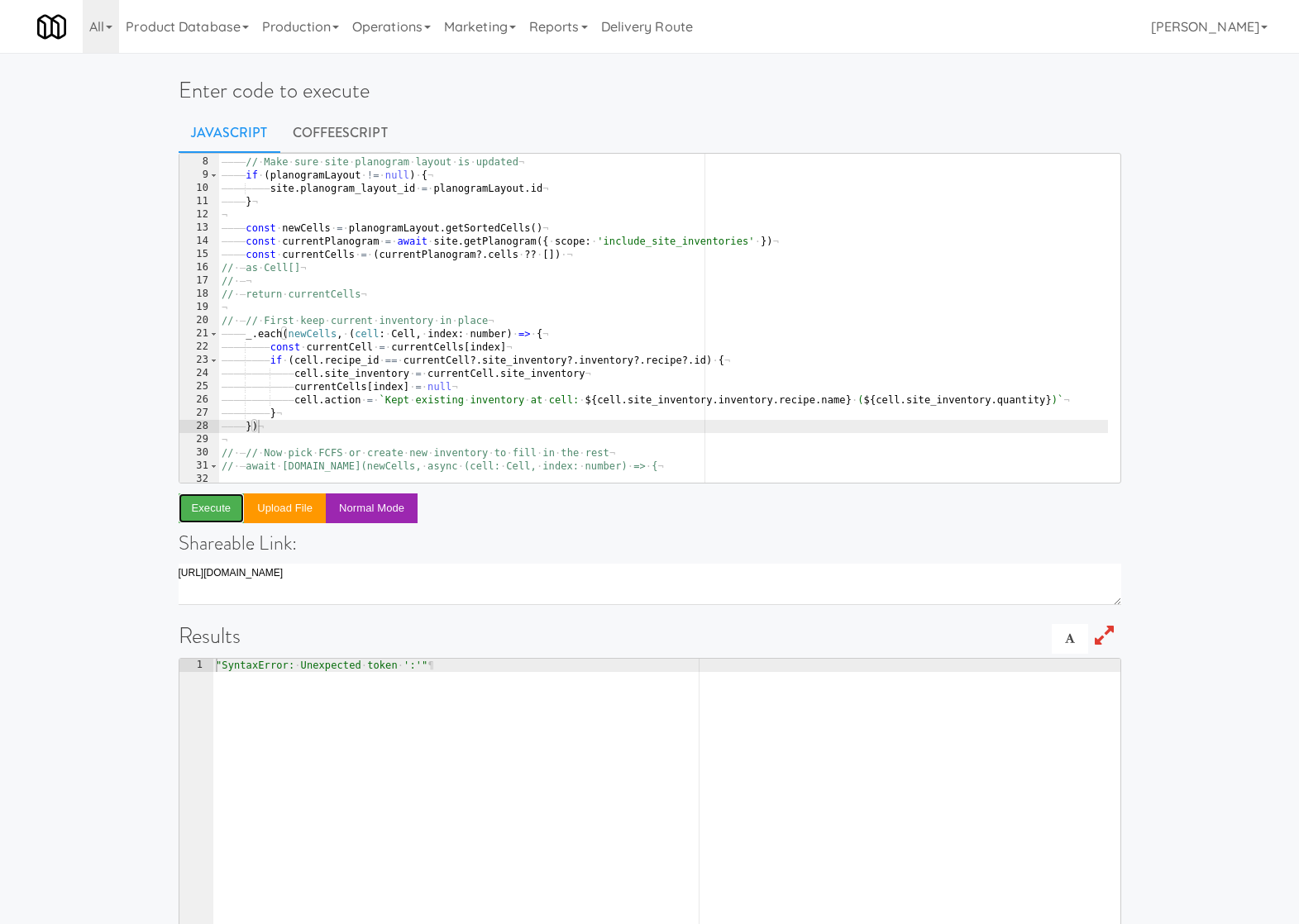
scroll to position [91, 0]
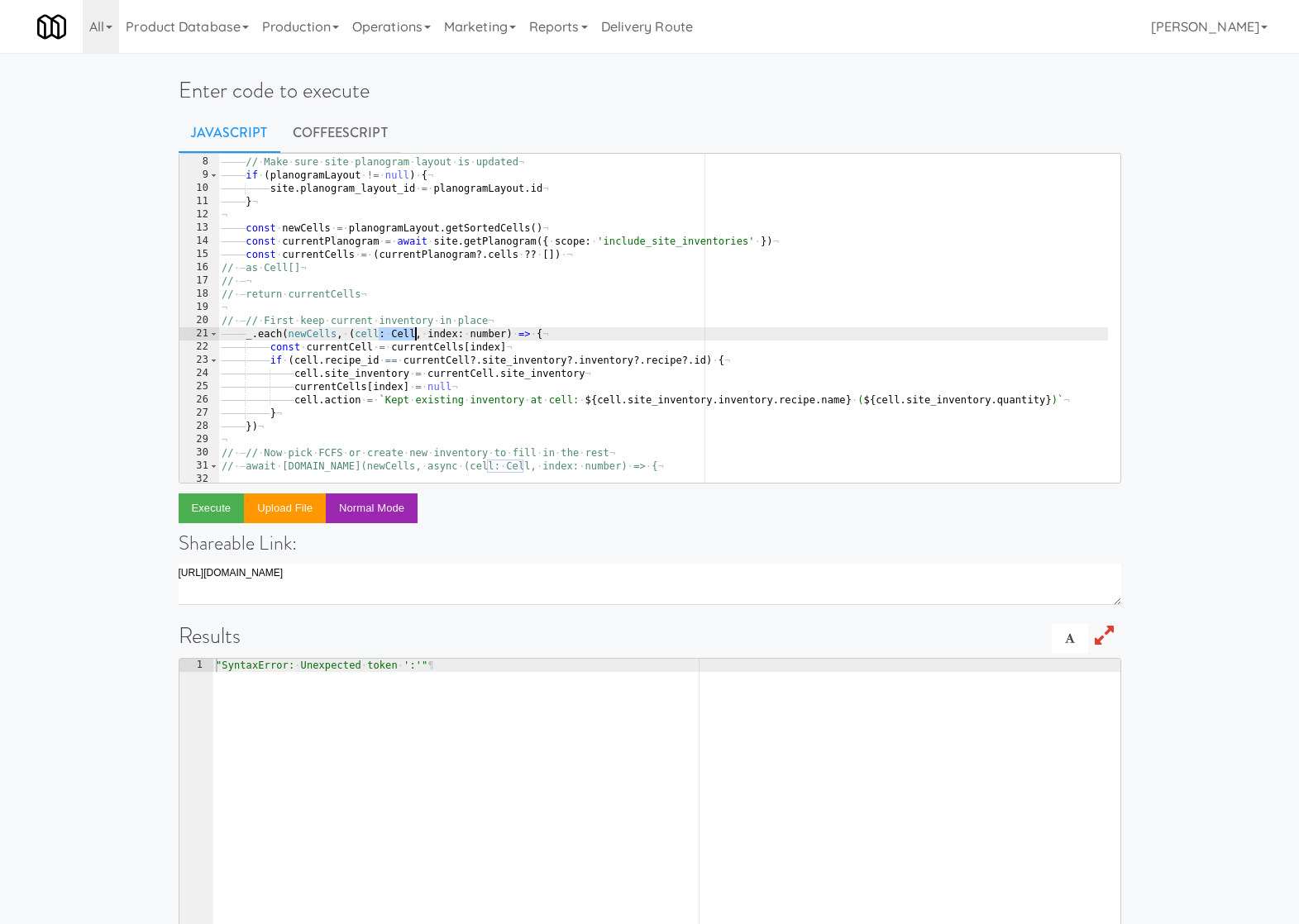
drag, startPoint x: 378, startPoint y: 333, endPoint x: 417, endPoint y: 333, distance: 39.0
click at [417, 333] on div "¬ ———— // · Make · sure · site · planogram · layout · is · updated ¬ ———— if · …" at bounding box center [690, 313] width 943 height 343
click at [444, 333] on div "¬ ———— // · Make · sure · site · planogram · layout · is · updated ¬ ———— if · …" at bounding box center [690, 313] width 943 height 343
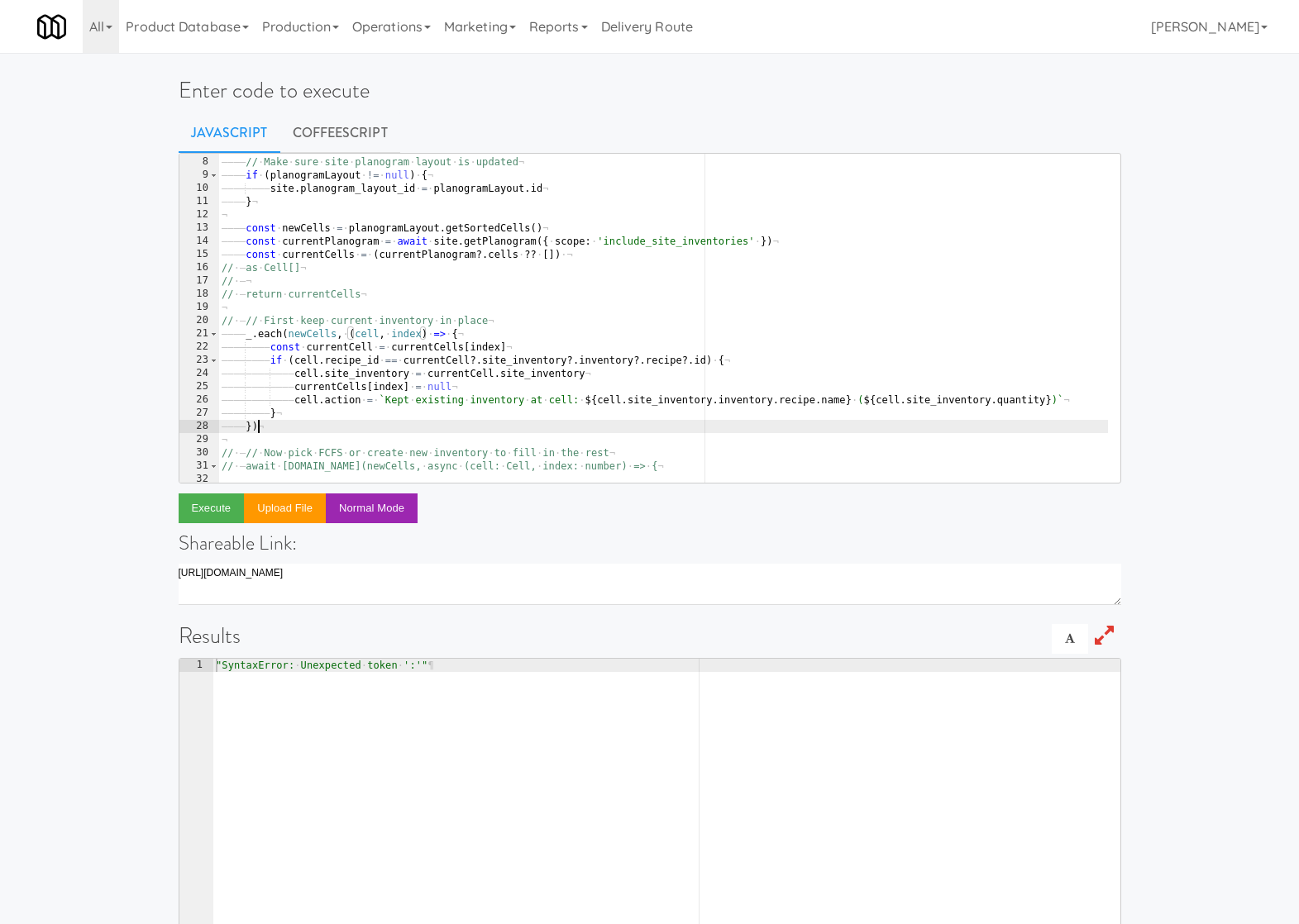
click at [428, 425] on div "¬ ———— // · Make · sure · site · planogram · layout · is · updated ¬ ———— if · …" at bounding box center [690, 313] width 943 height 343
type textarea "})"
click at [223, 500] on button "Execute" at bounding box center [212, 508] width 66 height 30
type textarea ""TypeError: Cannot read properties of null (reading 'inventory')""
drag, startPoint x: 592, startPoint y: 672, endPoint x: 287, endPoint y: 673, distance: 305.0
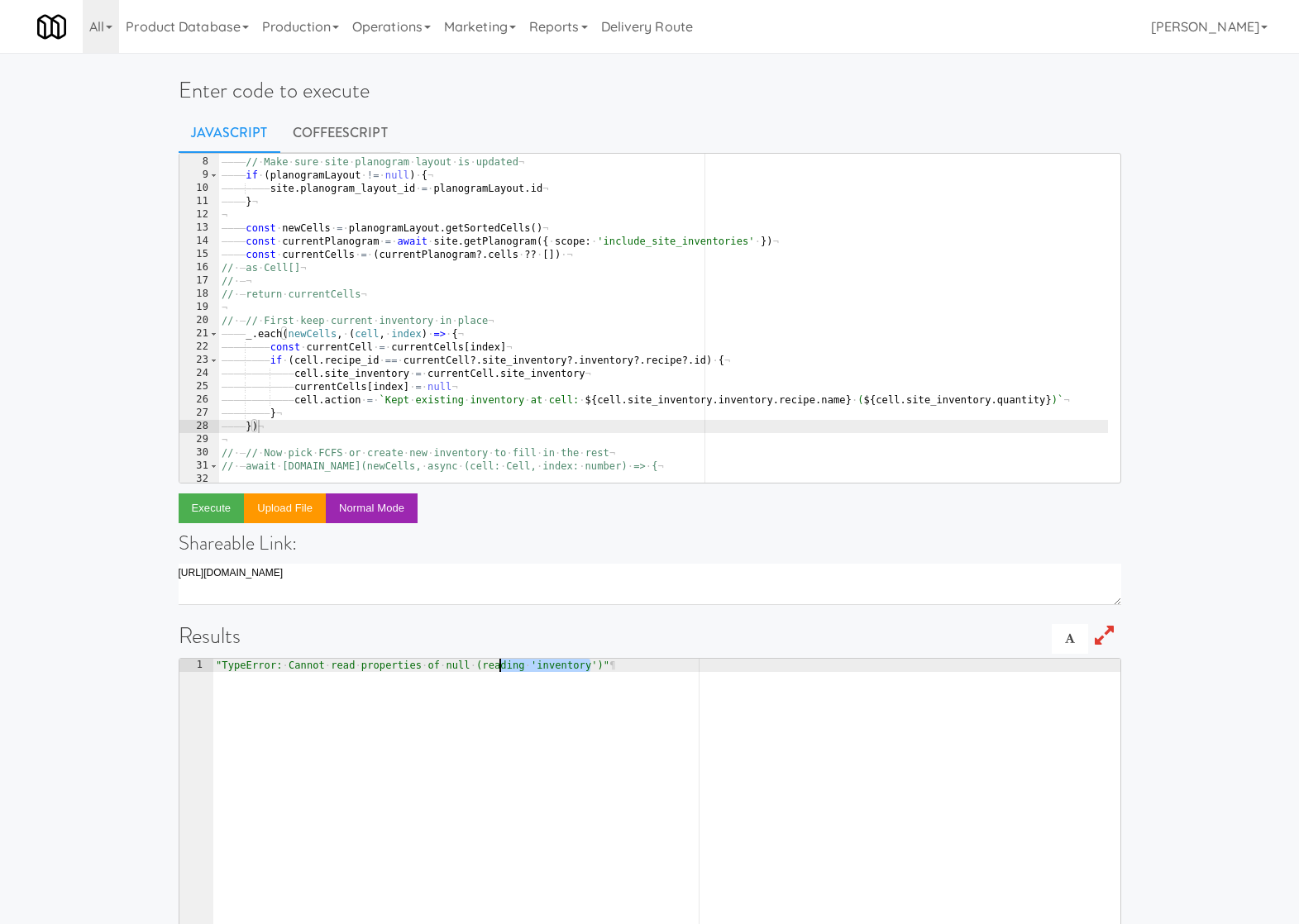
click at [287, 673] on div ""TypeError: · Cannot · read · properties · of · null · (reading · 'inventory')"…" at bounding box center [667, 836] width 908 height 355
click at [427, 378] on div "¬ ———— // · Make · sure · site · planogram · layout · is · updated ¬ ———— if · …" at bounding box center [690, 313] width 943 height 343
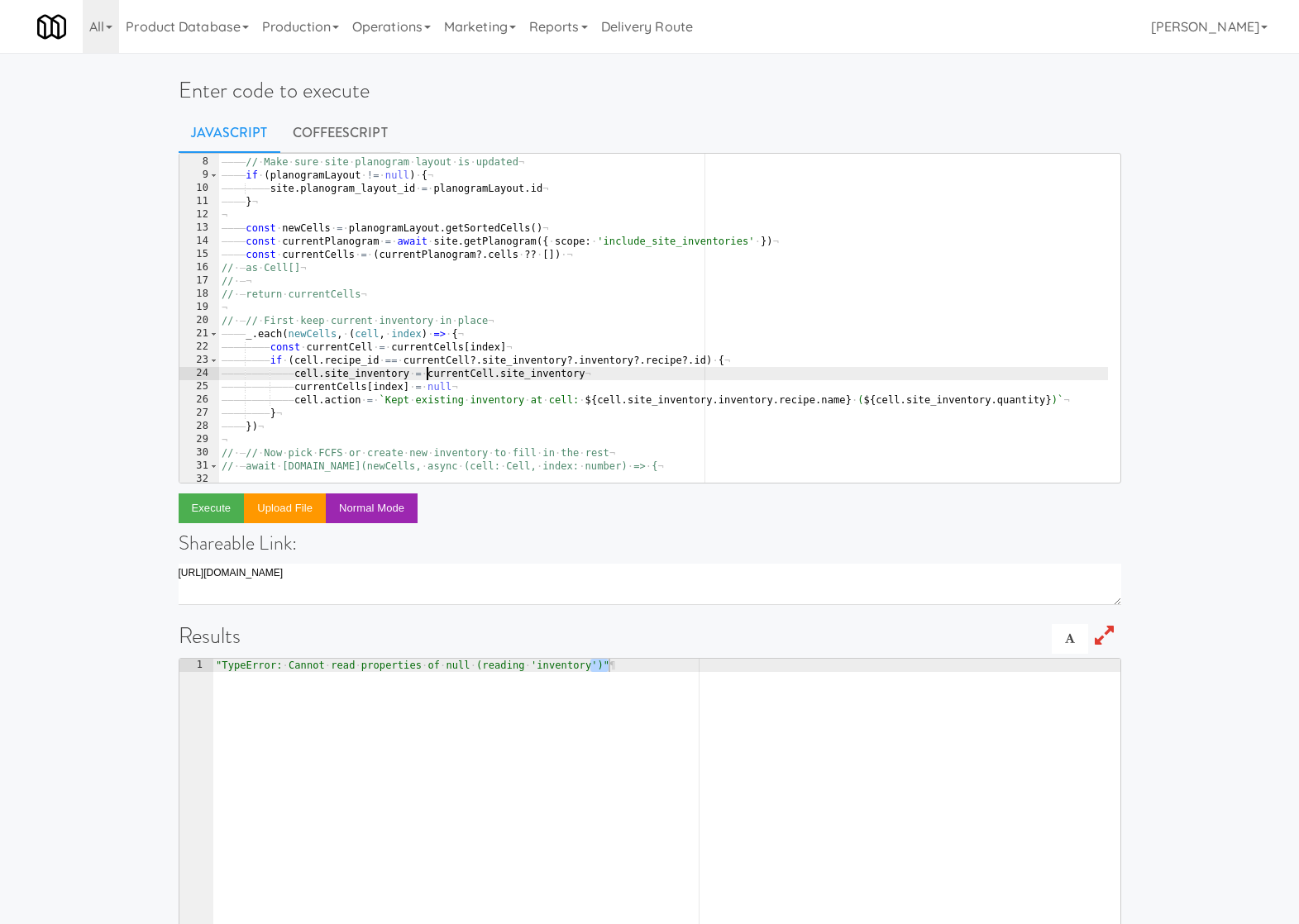
click at [543, 343] on div "¬ ———— // · Make · sure · site · planogram · layout · is · updated ¬ ———— if · …" at bounding box center [690, 313] width 943 height 343
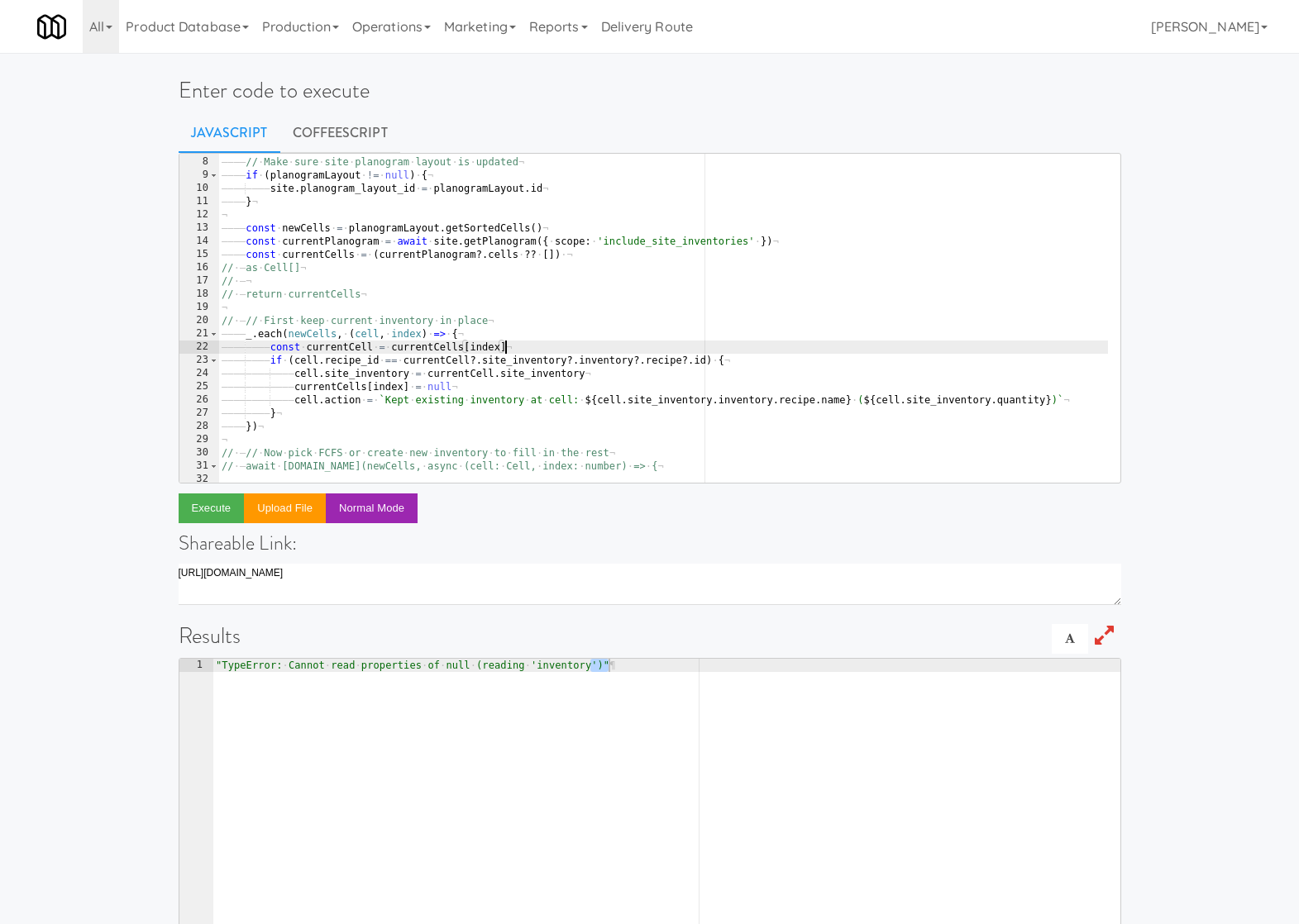
click at [753, 358] on div "¬ ———— // · Make · sure · site · planogram · layout · is · updated ¬ ———— if · …" at bounding box center [690, 313] width 943 height 343
type textarea "if (cell.recipe_id == currentCell?.site_inventory?.inventory?.recipe?.id) {"
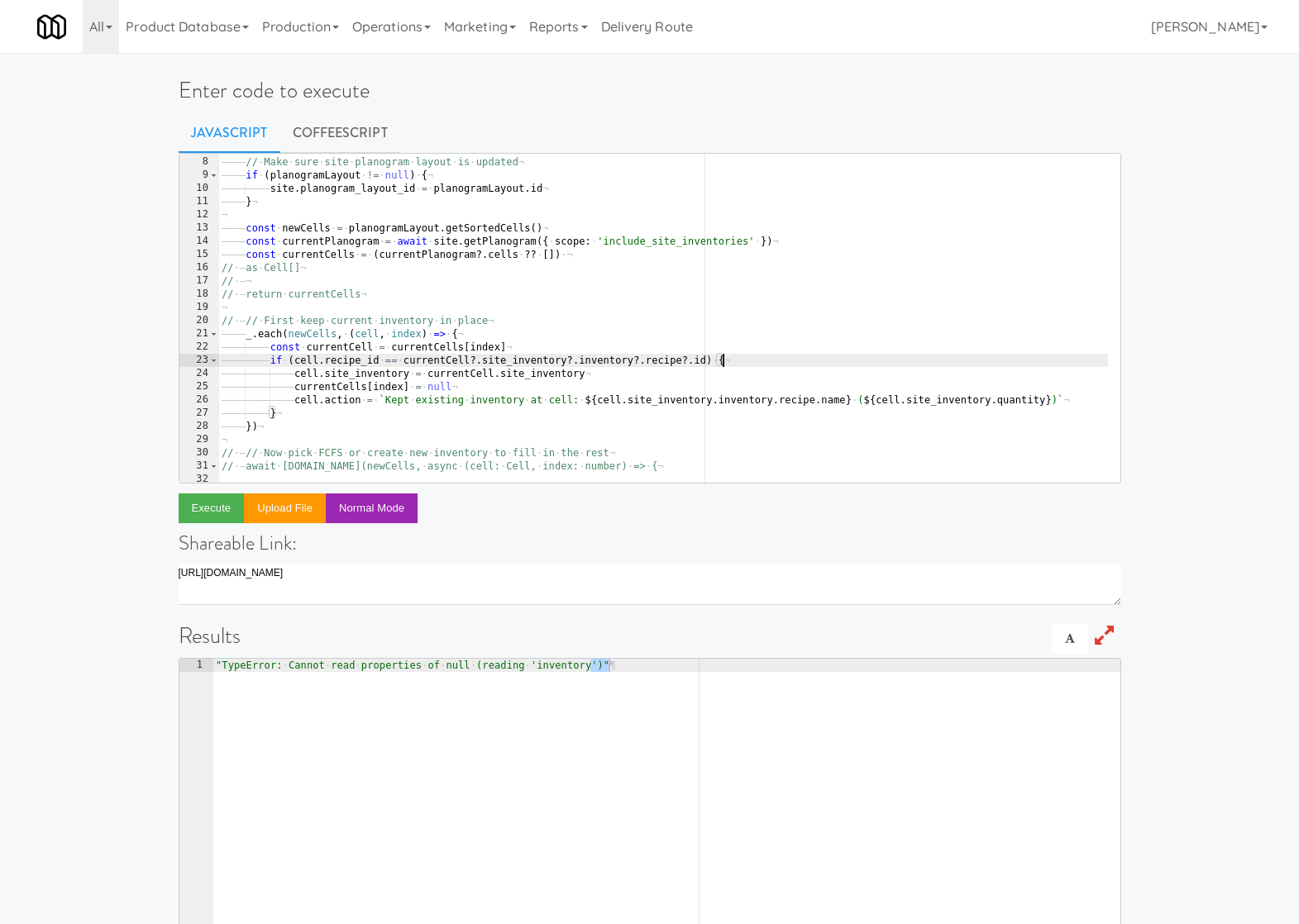
scroll to position [0, 9]
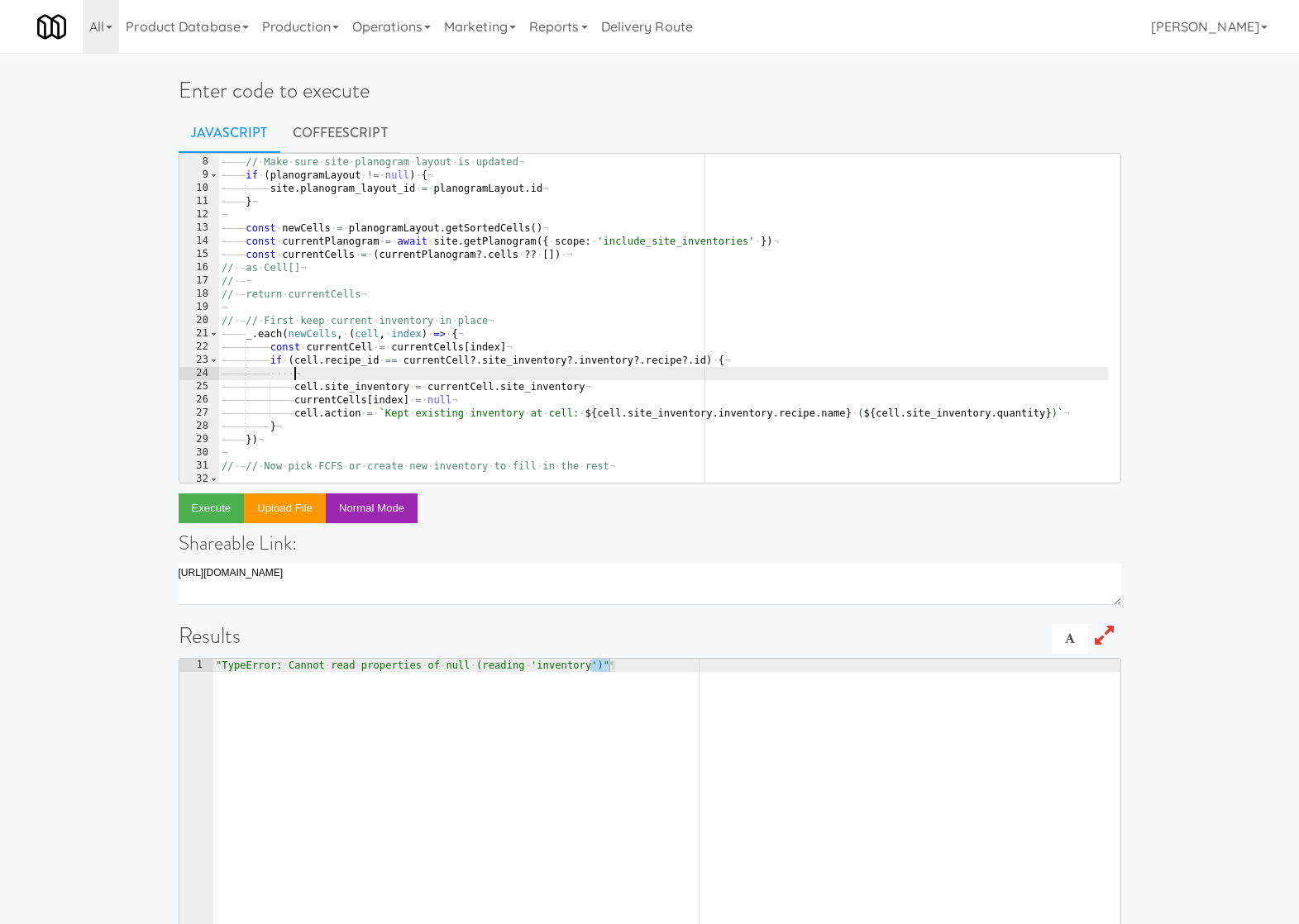
click at [411, 303] on div "¬ ———— // · Make · sure · site · planogram · layout · is · updated ¬ ———— if · …" at bounding box center [690, 313] width 943 height 343
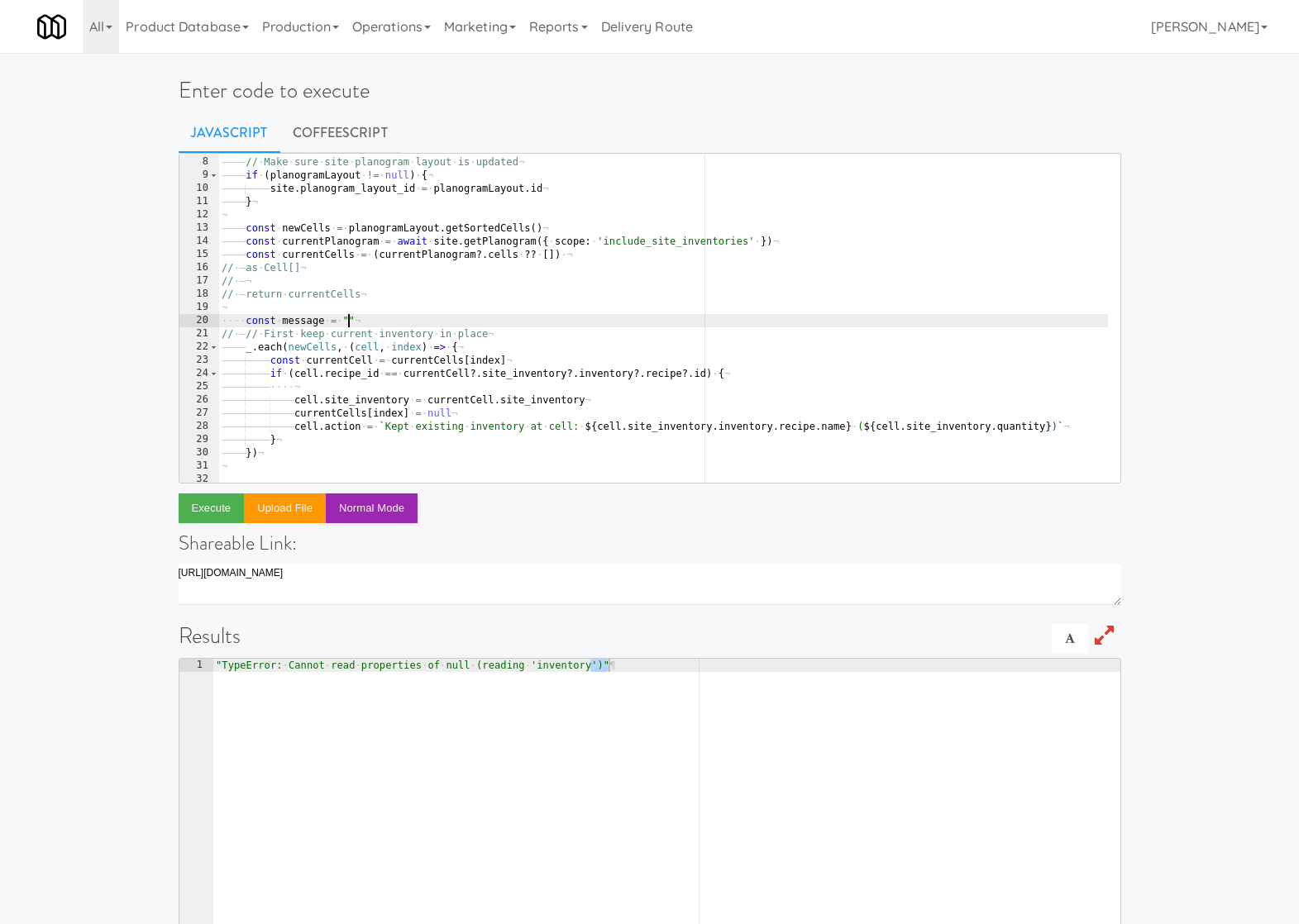
scroll to position [0, 10]
click at [311, 318] on div "¬ ———— // · Make · sure · site · planogram · layout · is · updated ¬ ———— if · …" at bounding box center [690, 313] width 943 height 343
click at [368, 395] on div "¬ ———— // · Make · sure · site · planogram · layout · is · updated ¬ ———— if · …" at bounding box center [690, 313] width 943 height 343
type textarea "cell.site_inventory = currentCell.site_inventory"
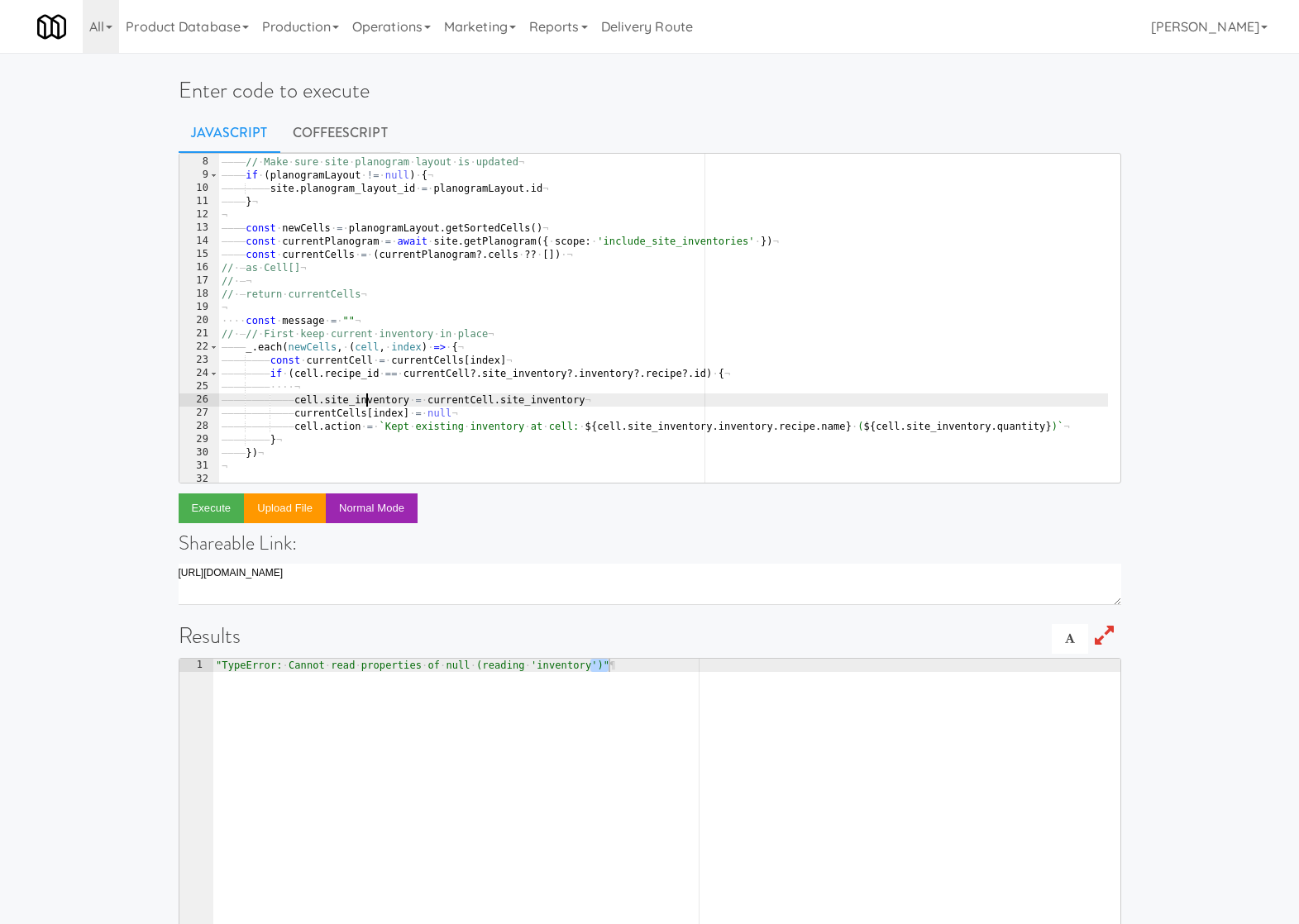
click at [364, 385] on div "¬ ———— // · Make · sure · site · planogram · layout · is · updated ¬ ———— if · …" at bounding box center [690, 313] width 943 height 343
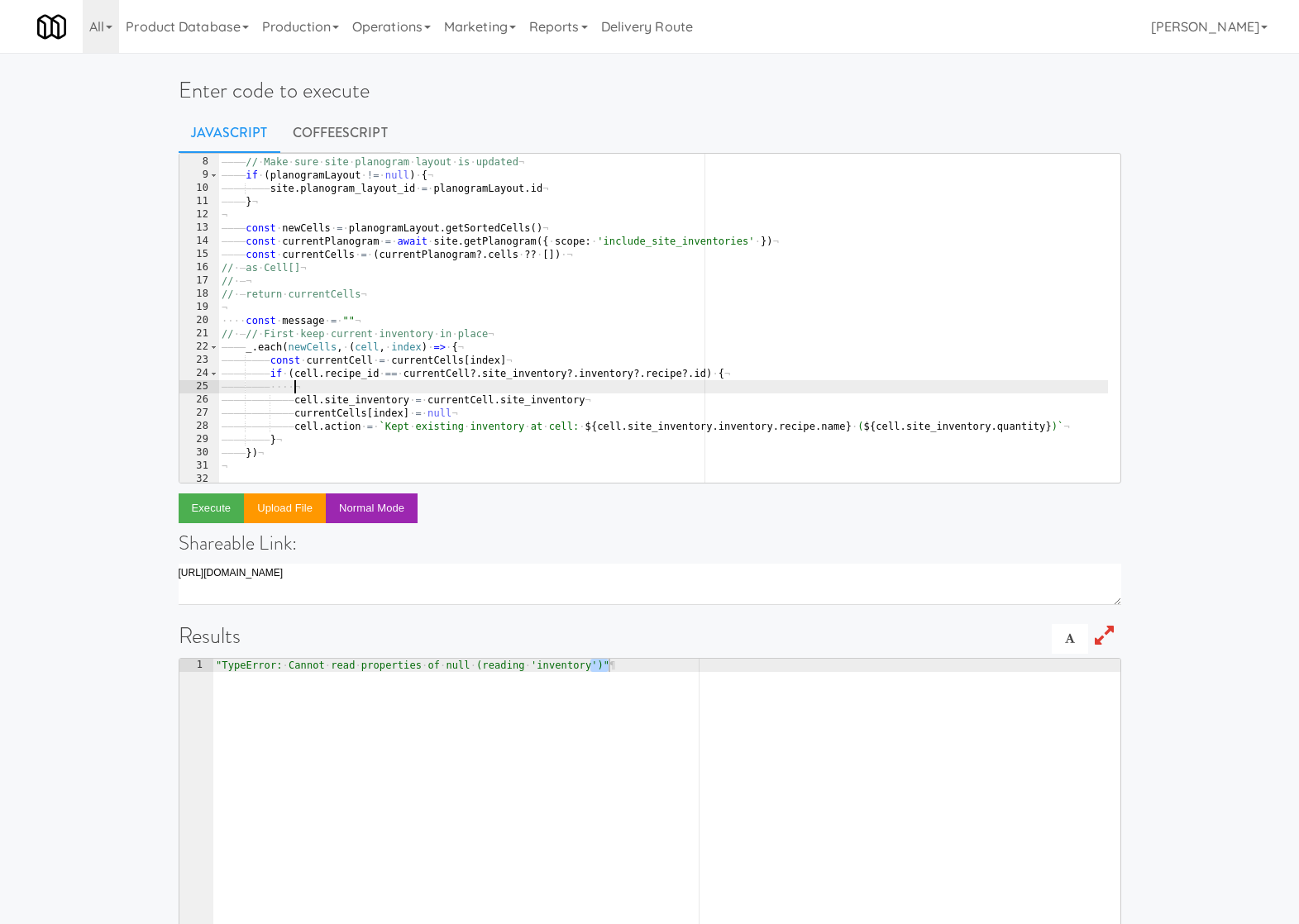
paste textarea "message"
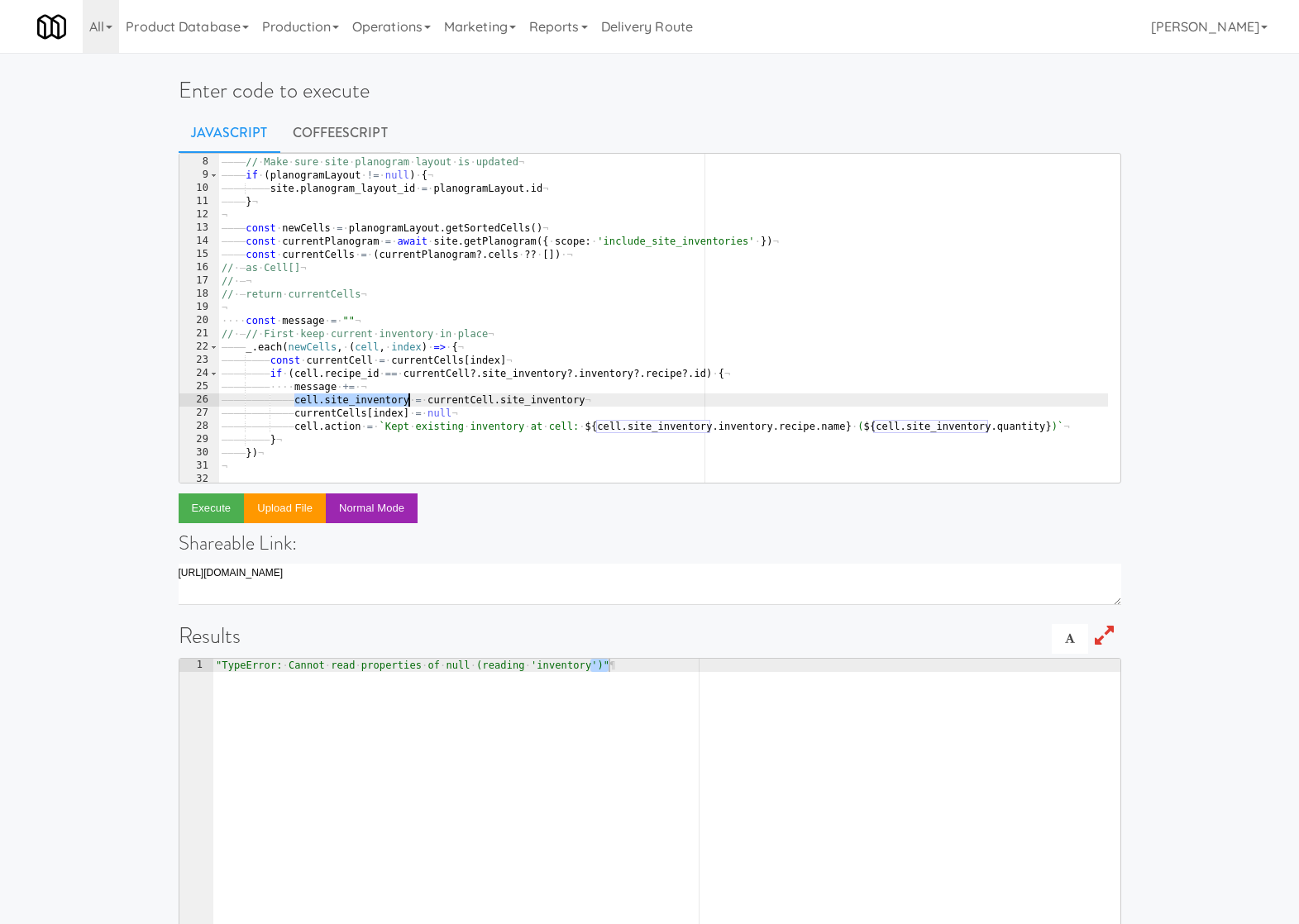
drag, startPoint x: 295, startPoint y: 400, endPoint x: 410, endPoint y: 400, distance: 115.0
click at [410, 400] on div "¬ ———— // · Make · sure · site · planogram · layout · is · updated ¬ ———— if · …" at bounding box center [690, 313] width 943 height 343
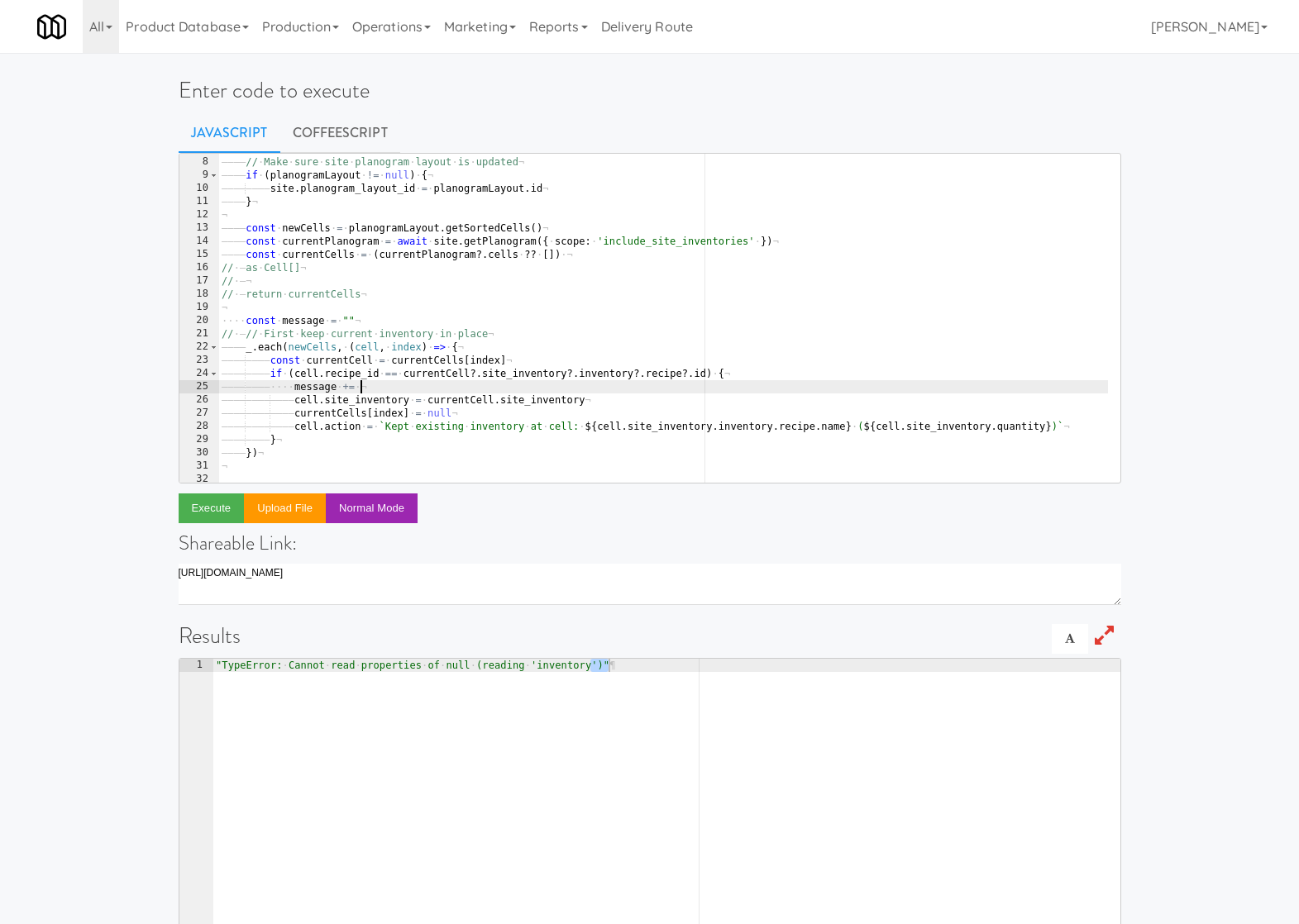
click at [381, 388] on div "¬ ———— // · Make · sure · site · planogram · layout · is · updated ¬ ———— if · …" at bounding box center [690, 313] width 943 height 343
paste textarea "cell.site_inventory""
paste textarea "cell.site_inventory"
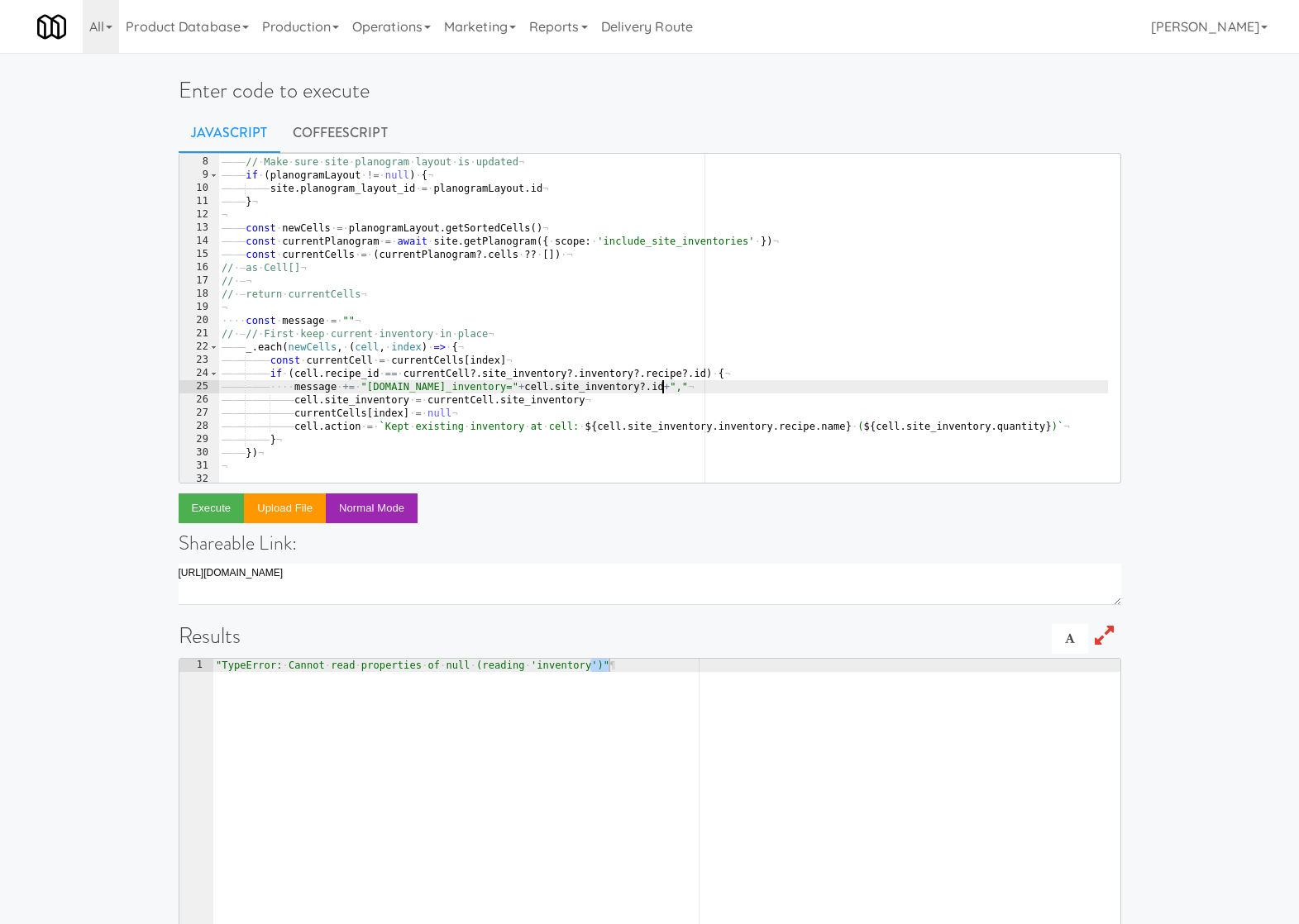
click at [464, 398] on div "¬ ———— // · Make · sure · site · planogram · layout · is · updated ¬ ———— if · …" at bounding box center [690, 313] width 943 height 343
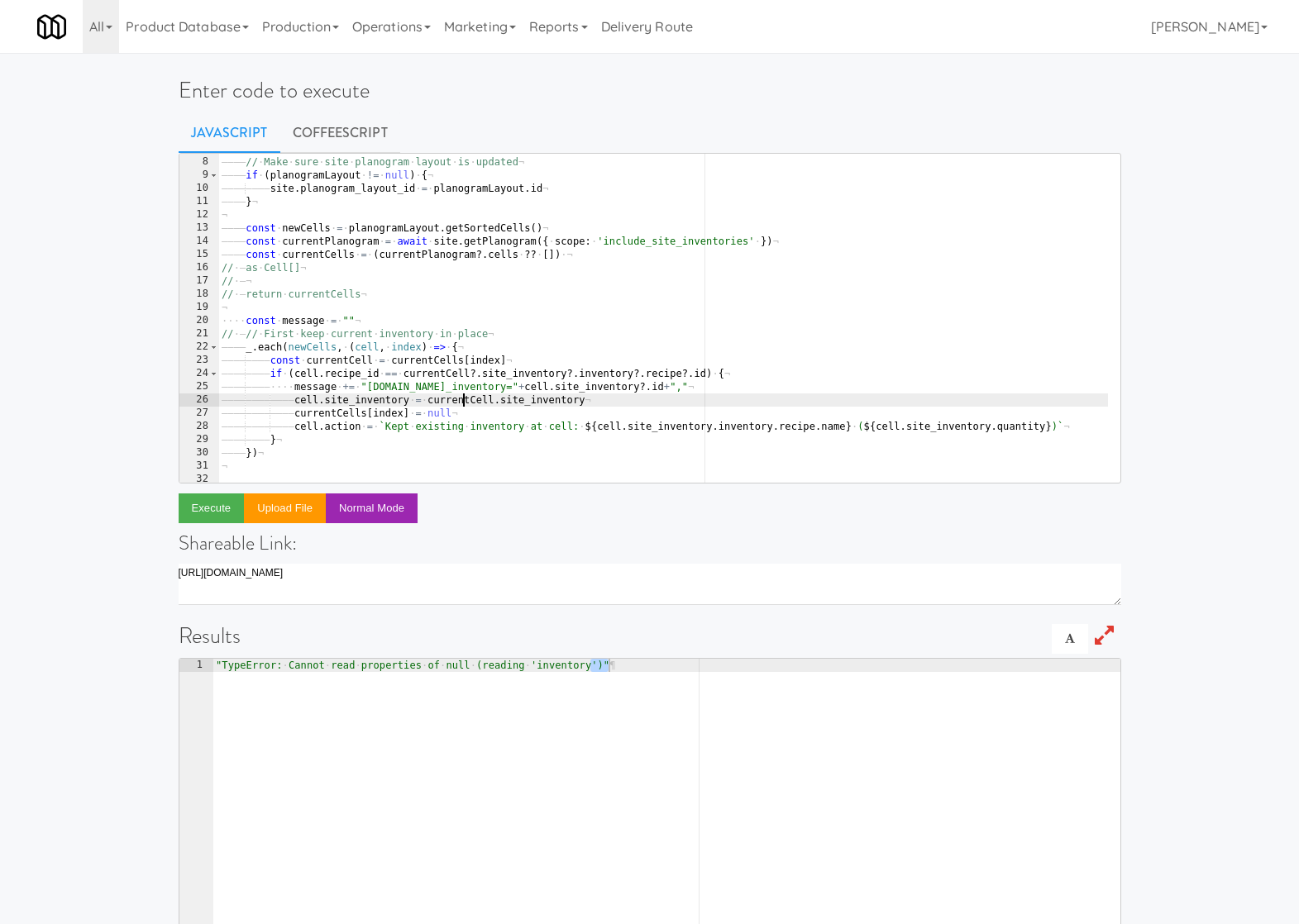
scroll to position [0, 35]
click at [464, 398] on div "¬ ———— // · Make · sure · site · planogram · layout · is · updated ¬ ———— if · …" at bounding box center [690, 313] width 943 height 343
click at [659, 388] on div "¬ ———— // · Make · sure · site · planogram · layout · is · updated ¬ ———— if · …" at bounding box center [690, 313] width 943 height 343
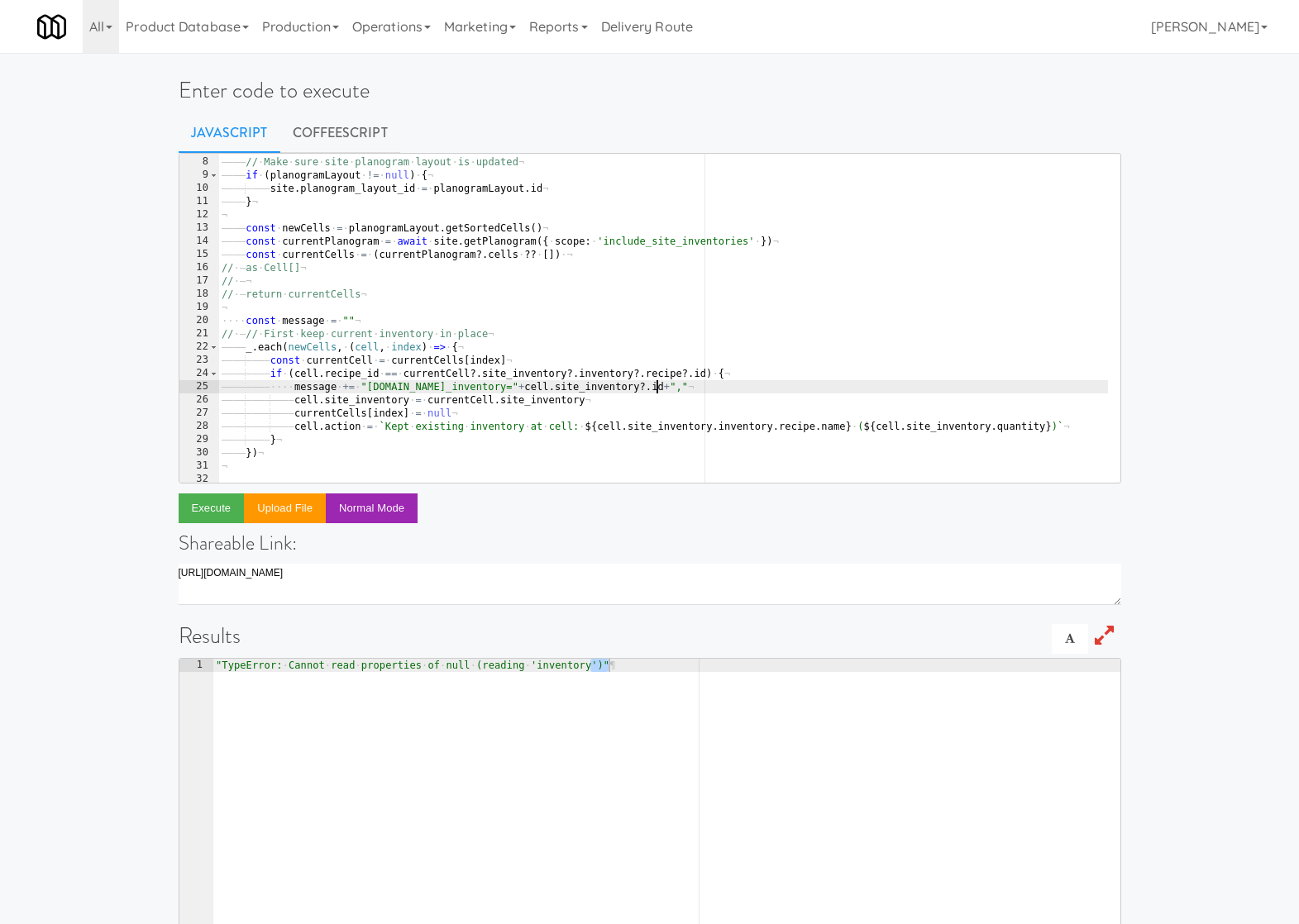
click at [655, 386] on div "¬ ———— // · Make · sure · site · planogram · layout · is · updated ¬ ———— if · …" at bounding box center [690, 313] width 943 height 343
click at [484, 399] on div "¬ ———— // · Make · sure · site · planogram · layout · is · updated ¬ ———— if · …" at bounding box center [690, 313] width 943 height 343
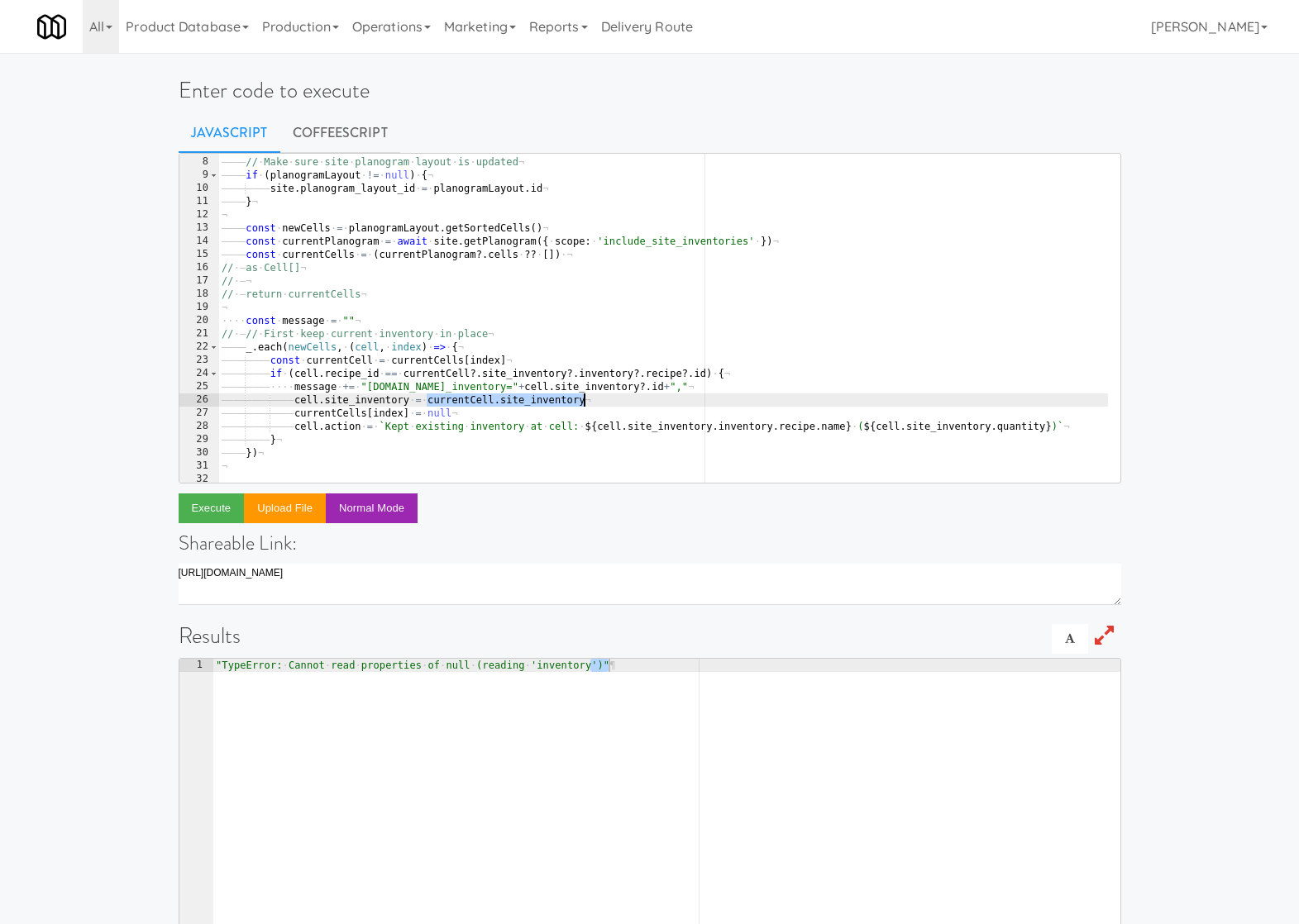
drag, startPoint x: 427, startPoint y: 400, endPoint x: 609, endPoint y: 398, distance: 182.0
click at [610, 400] on div "¬ ———— // · Make · sure · site · planogram · layout · is · updated ¬ ———— if · …" at bounding box center [690, 313] width 943 height 343
click at [656, 385] on div "¬ ———— // · Make · sure · site · planogram · layout · is · updated ¬ ———— if · …" at bounding box center [690, 313] width 943 height 343
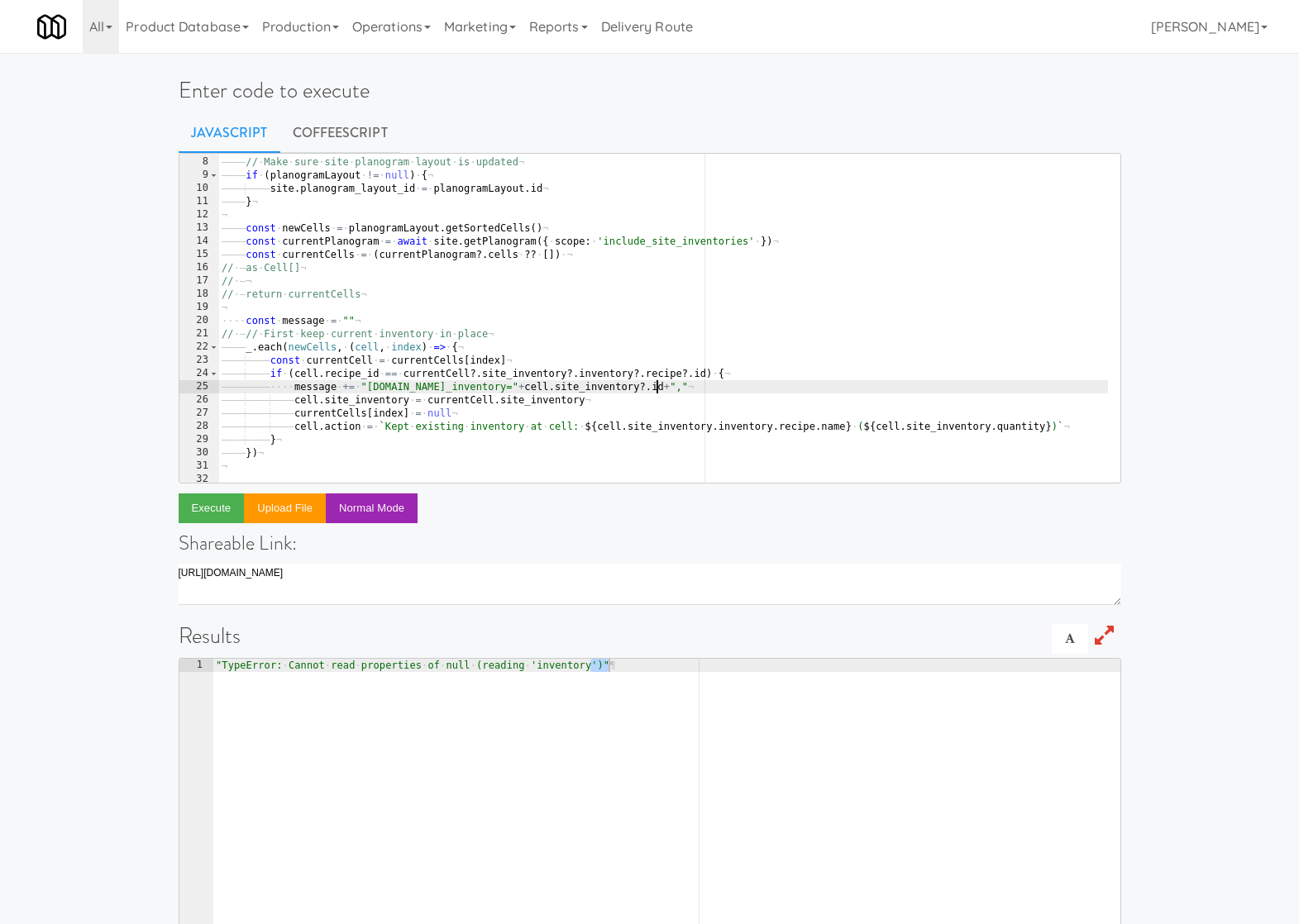
paste textarea "currentCell.site_inventory"
click at [901, 386] on div "¬ ———— // · Make · sure · site · planogram · layout · is · updated ¬ ———— if · …" at bounding box center [690, 313] width 943 height 343
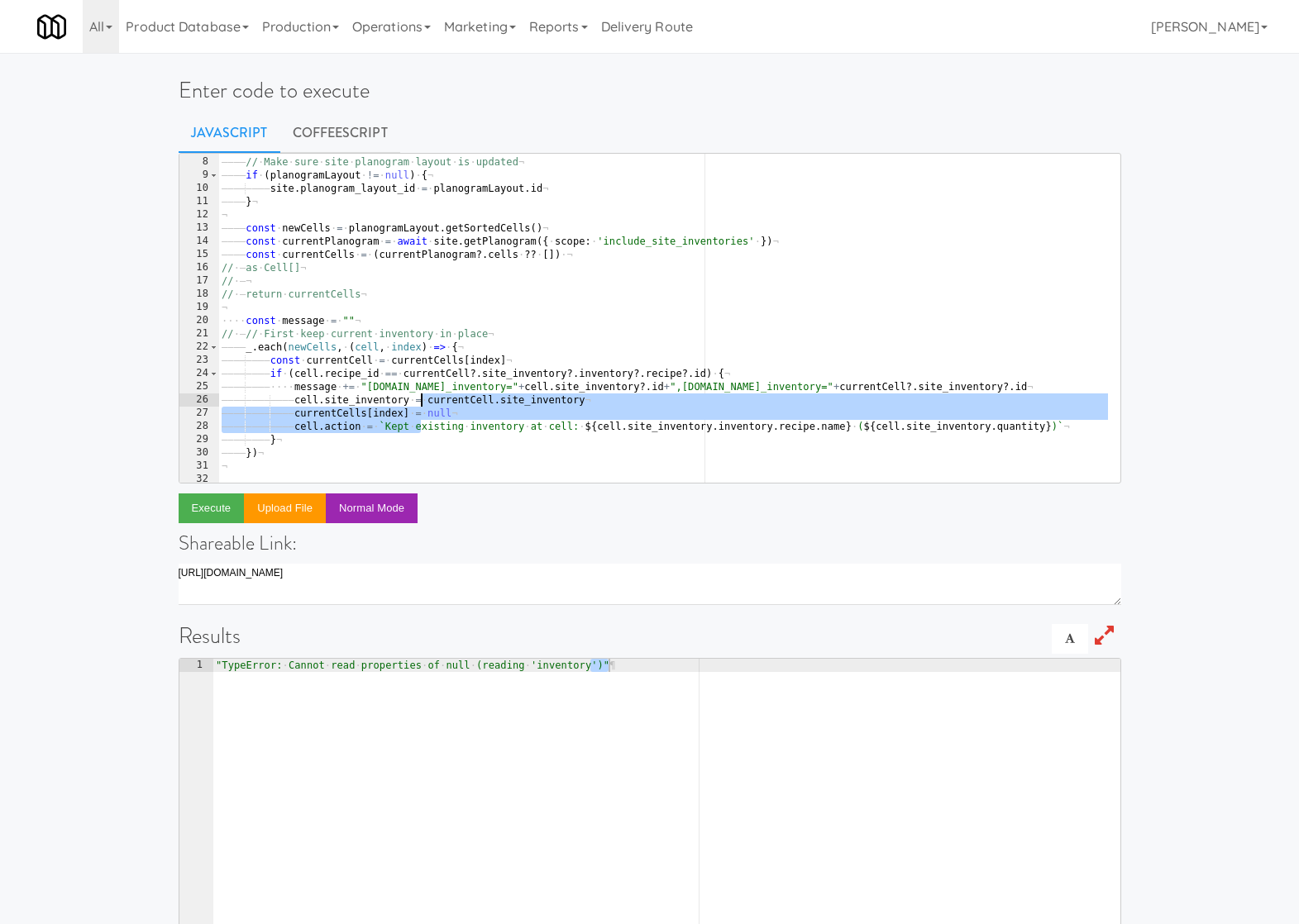
drag, startPoint x: 422, startPoint y: 425, endPoint x: 420, endPoint y: 400, distance: 25.1
click at [420, 400] on div "¬ ———— // · Make · sure · site · planogram · layout · is · updated ¬ ———— if · …" at bounding box center [690, 313] width 943 height 343
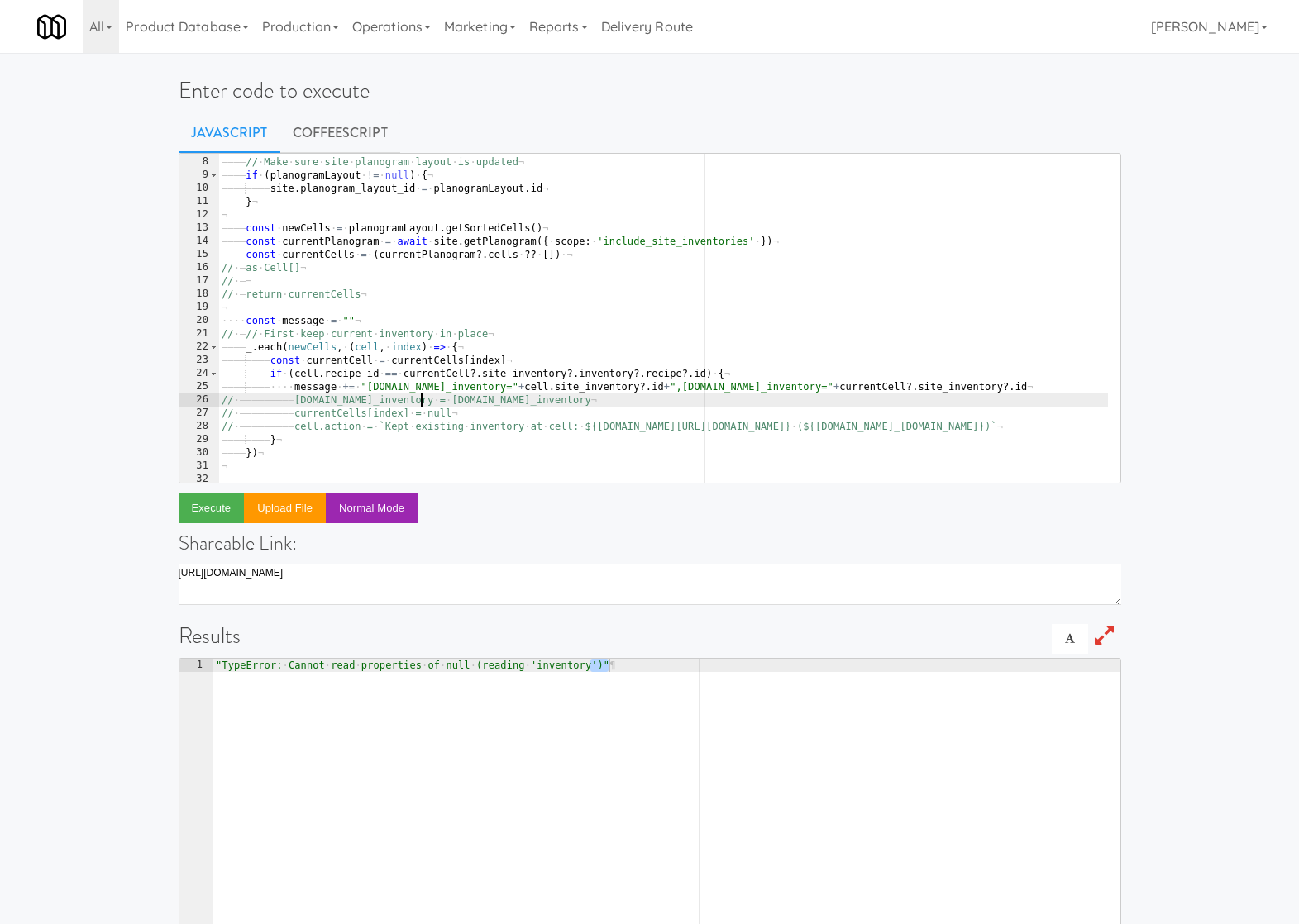
click at [320, 456] on div "¬ ———— // · Make · sure · site · planogram · layout · is · updated ¬ ———— if · …" at bounding box center [690, 313] width 943 height 343
type textarea "})"
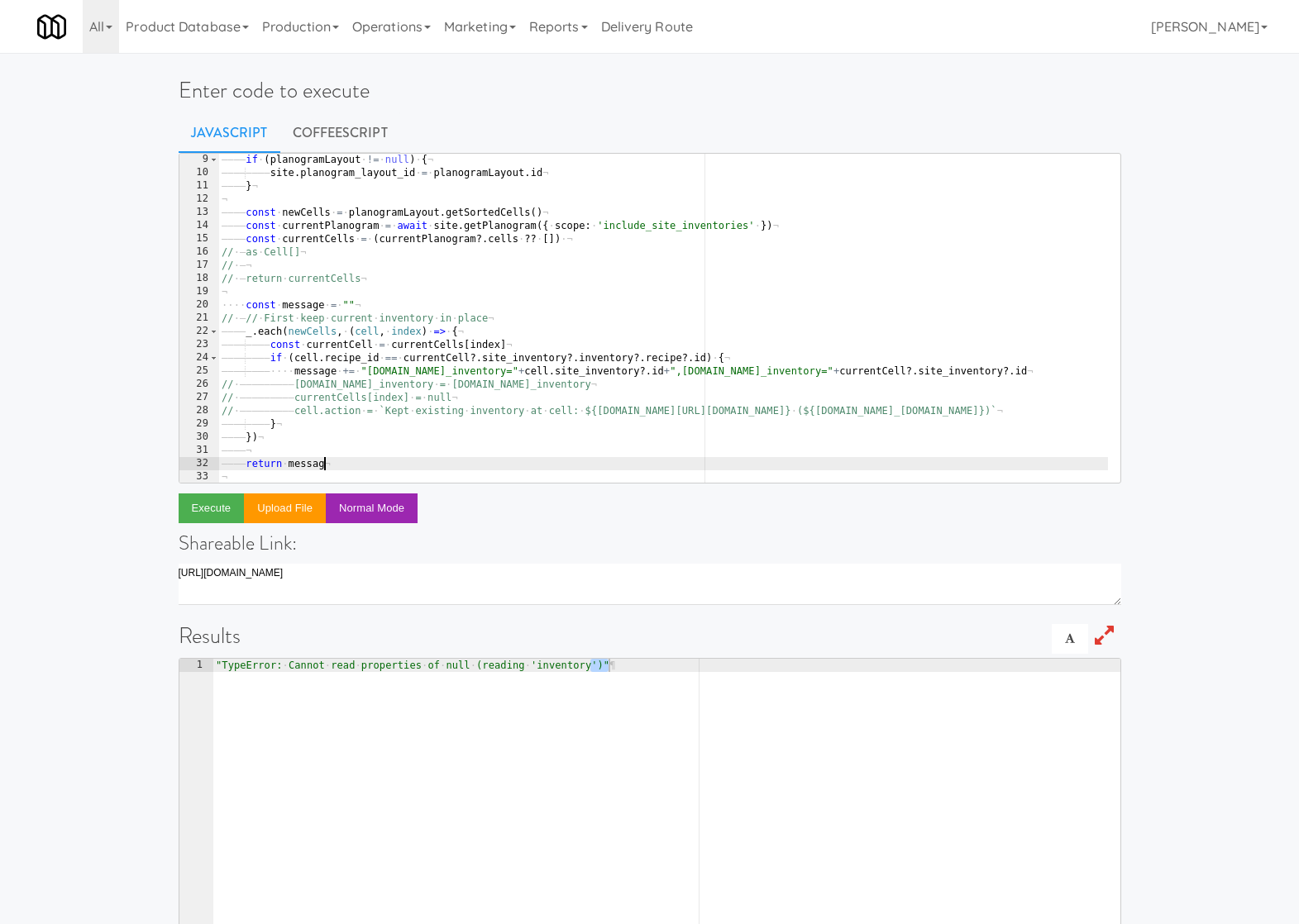
scroll to position [0, 10]
click at [208, 503] on button "Execute" at bounding box center [212, 508] width 66 height 30
click at [248, 303] on div "———— if · ( planogramLayout · != · null ) · { ¬ ———— ———— site . planogram_layo…" at bounding box center [690, 324] width 943 height 343
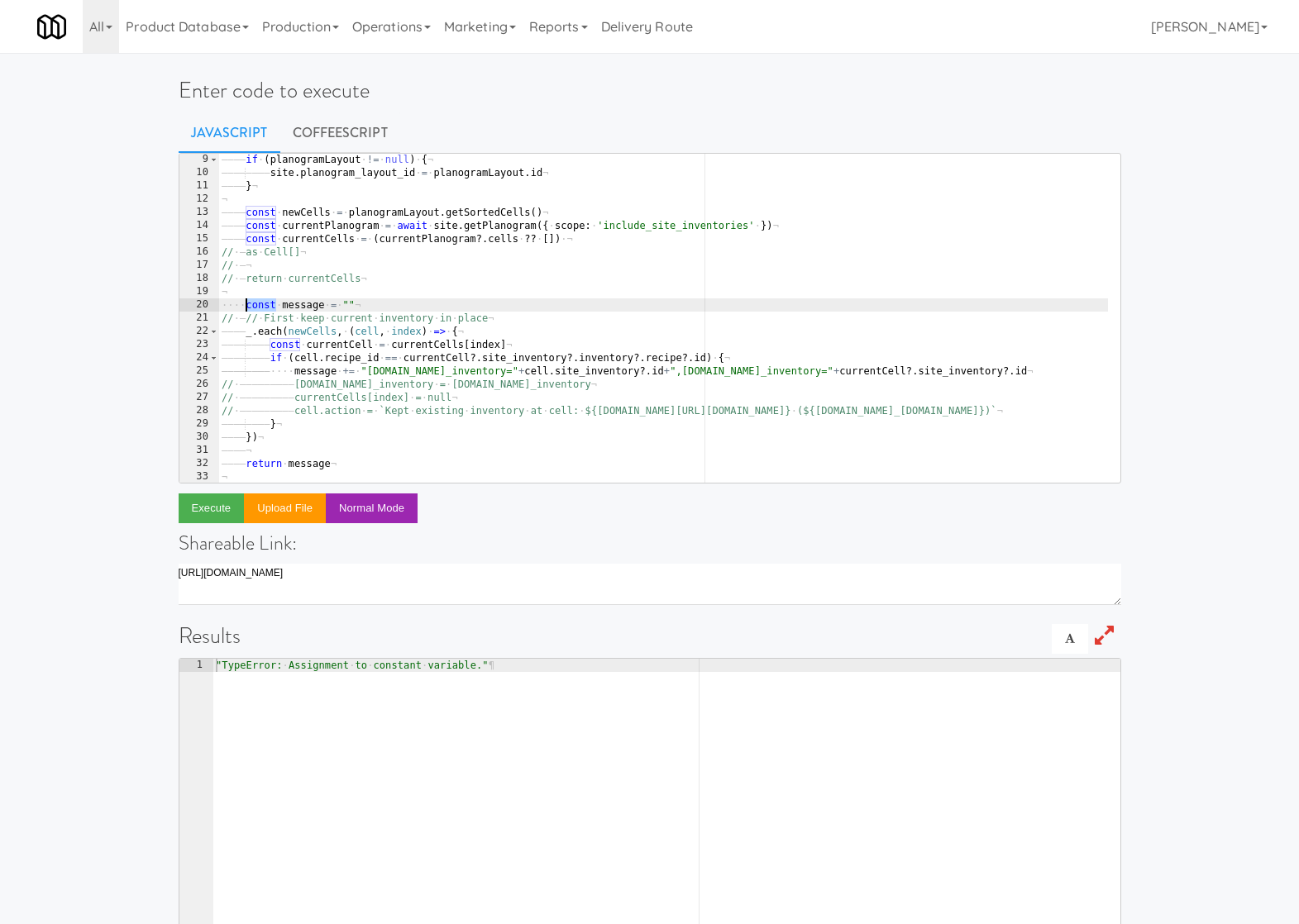
click at [248, 303] on div "———— if · ( planogramLayout · != · null ) · { ¬ ———— ———— site . planogram_layo…" at bounding box center [690, 324] width 943 height 343
click at [228, 497] on button "Execute" at bounding box center [212, 508] width 66 height 30
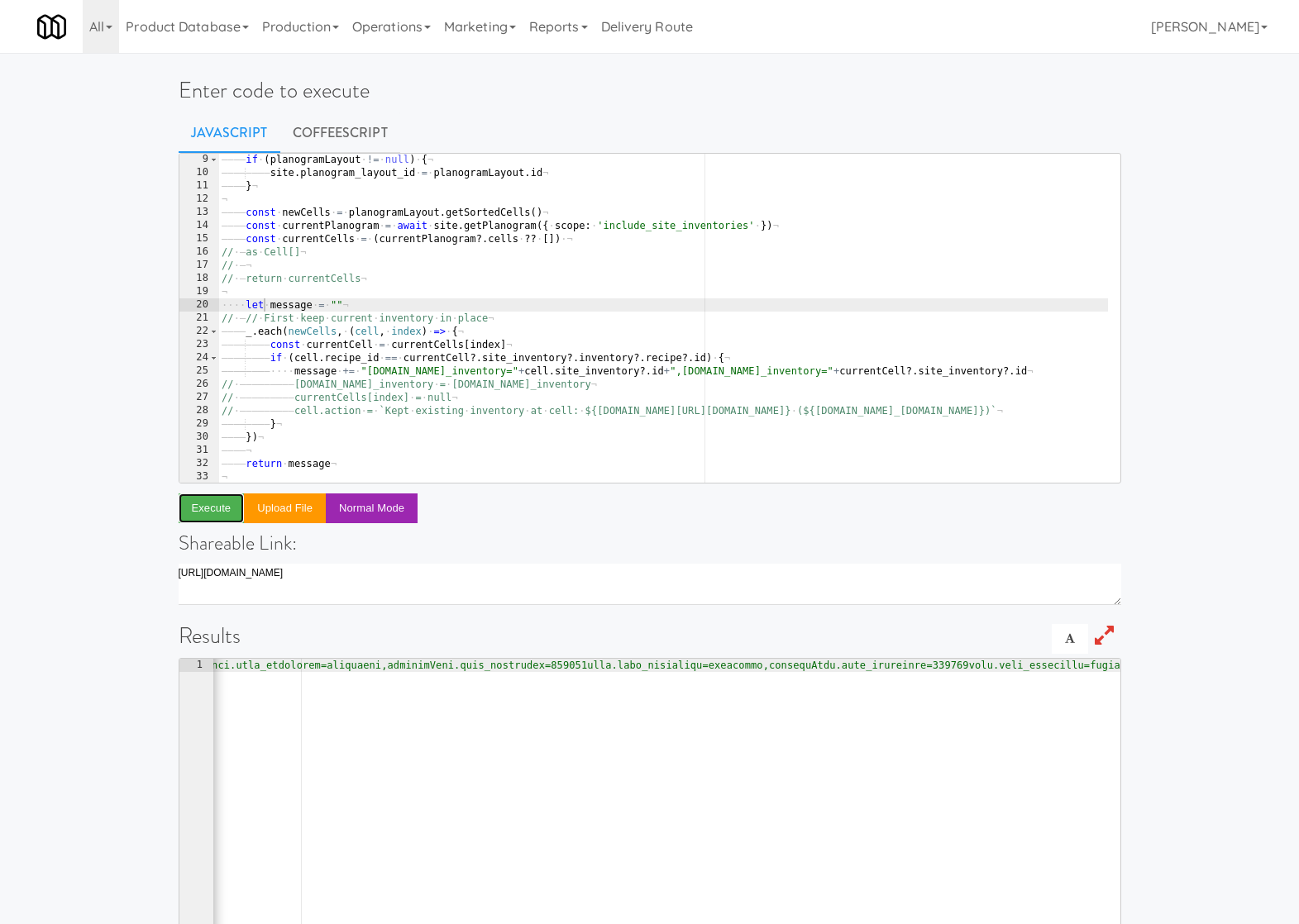
scroll to position [0, 0]
click at [383, 383] on div "———— if · ( planogramLayout · != · null ) · { ¬ ———— ———— site . planogram_layo…" at bounding box center [690, 324] width 943 height 343
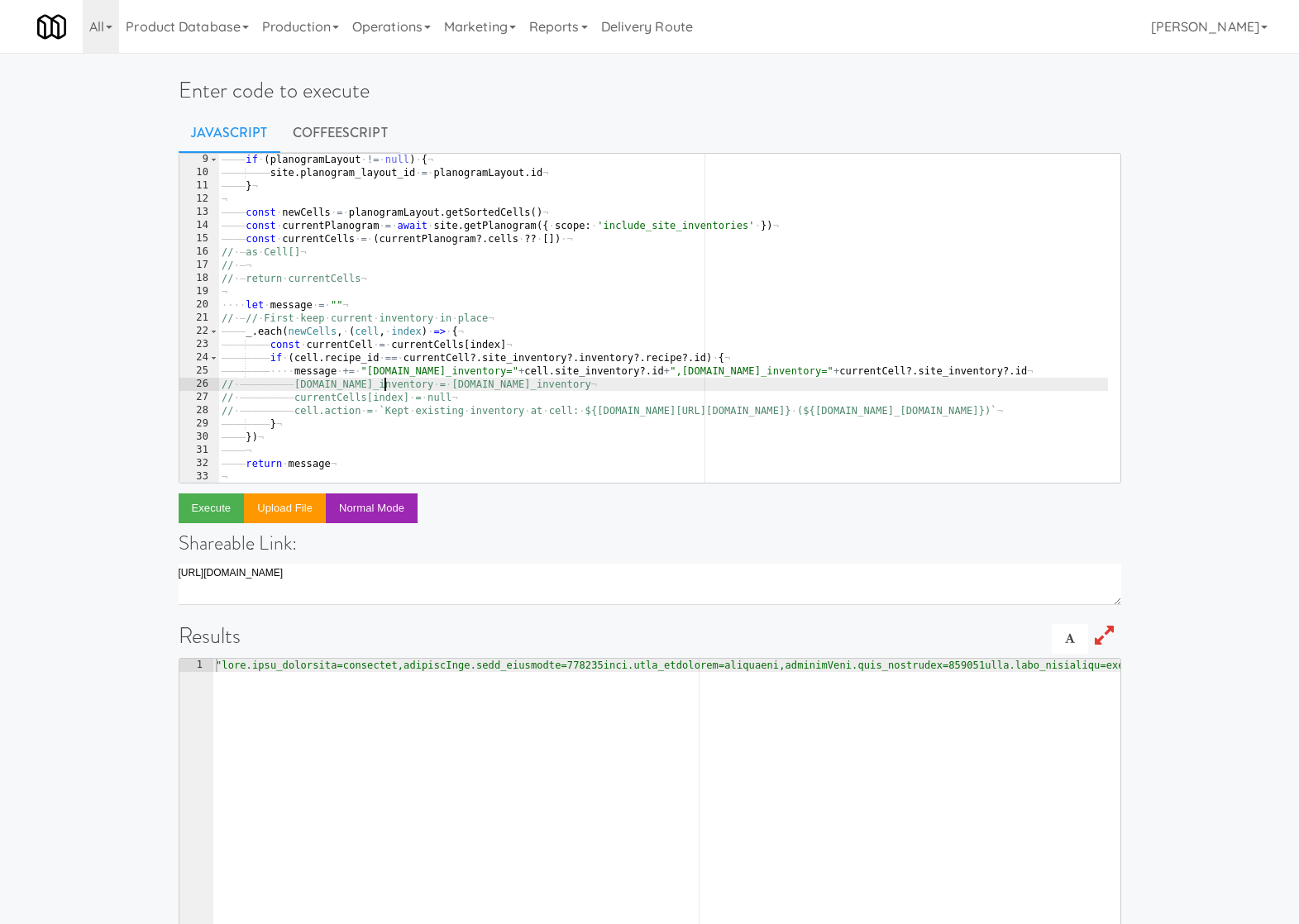
click at [383, 383] on div "———— if · ( planogramLayout · != · null ) · { ¬ ———— ———— site . planogram_layo…" at bounding box center [690, 324] width 943 height 343
click at [461, 384] on div "———— if · ( planogramLayout · != · null ) · { ¬ ———— ———— site . planogram_layo…" at bounding box center [690, 324] width 943 height 343
drag, startPoint x: 291, startPoint y: 383, endPoint x: 628, endPoint y: 384, distance: 337.0
click at [628, 384] on div "———— if · ( planogramLayout · != · null ) · { ¬ ———— ———— site . planogram_layo…" at bounding box center [690, 324] width 943 height 343
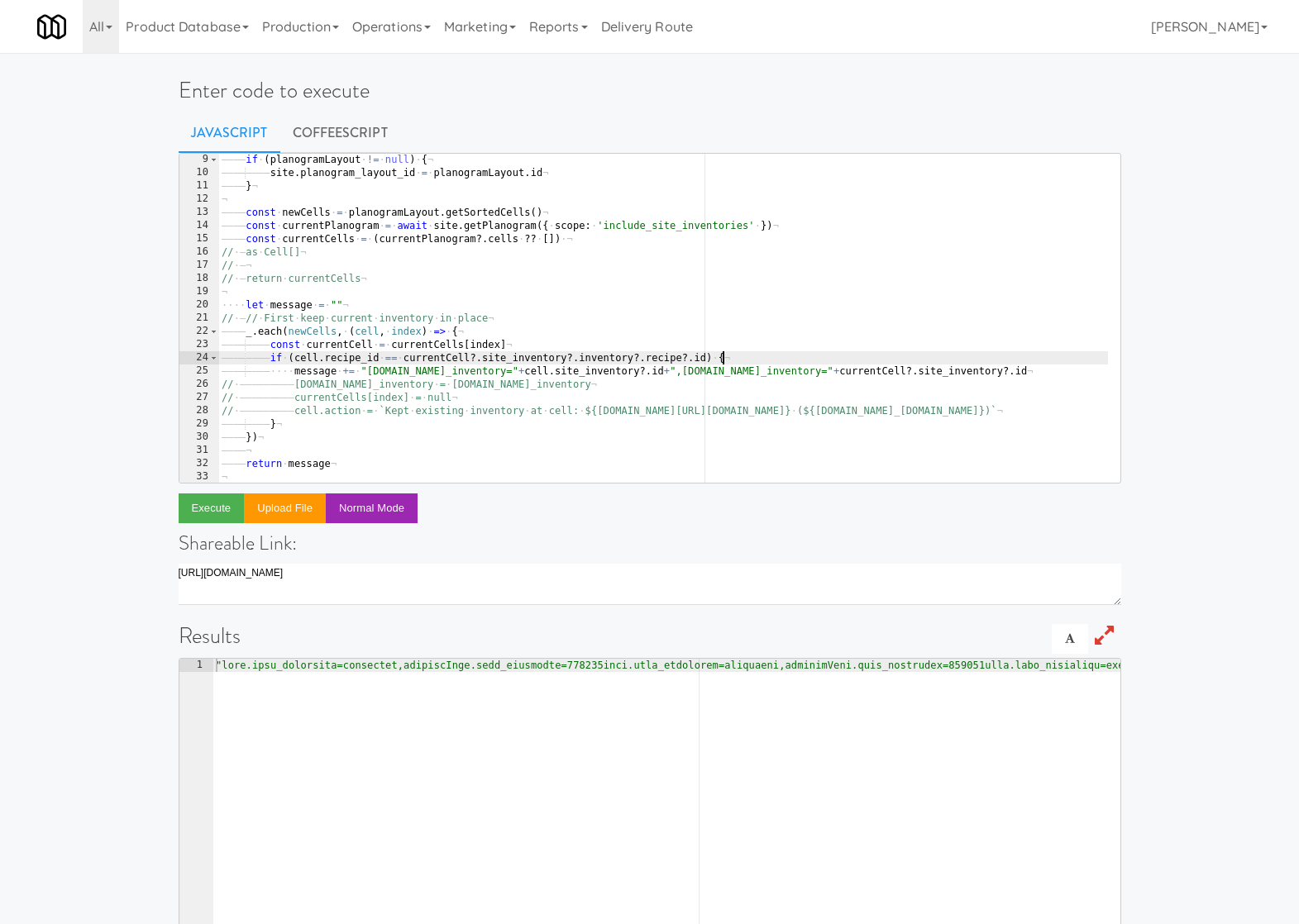
click at [769, 354] on div "———— if · ( planogramLayout · != · null ) · { ¬ ———— ———— site . planogram_layo…" at bounding box center [690, 324] width 943 height 343
type textarea "if (cell.recipe_id == currentCell?.site_inventory?.inventory?.recipe?.id) {"
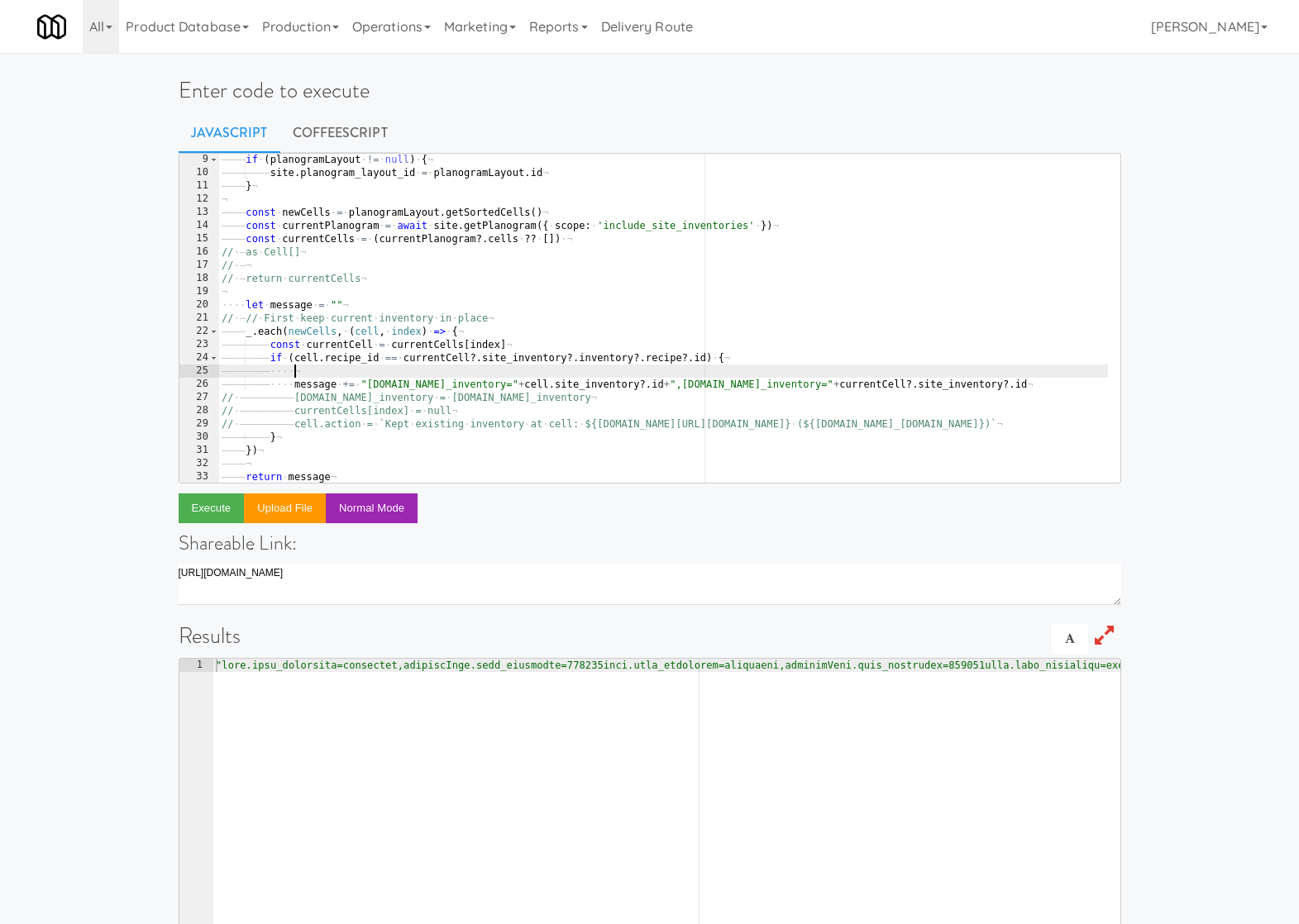
paste textarea "cell.site_inventory = currentCell.site_inventory"
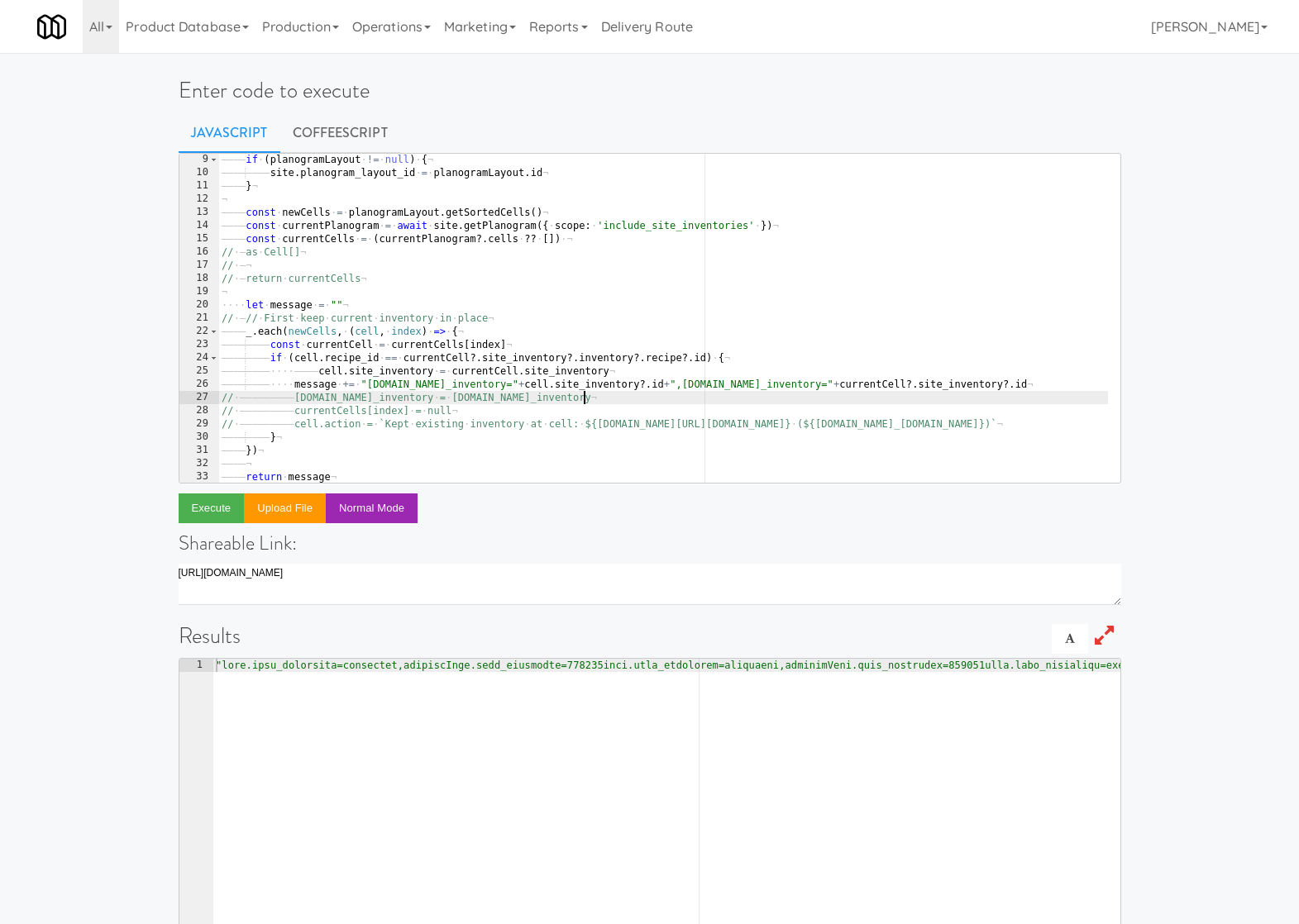
click at [659, 395] on div "———— if · ( planogramLayout · != · null ) · { ¬ ———— ———— site . planogram_layo…" at bounding box center [690, 324] width 943 height 343
click at [318, 368] on div "———— if · ( planogramLayout · != · null ) · { ¬ ———— ———— site . planogram_layo…" at bounding box center [690, 324] width 943 height 343
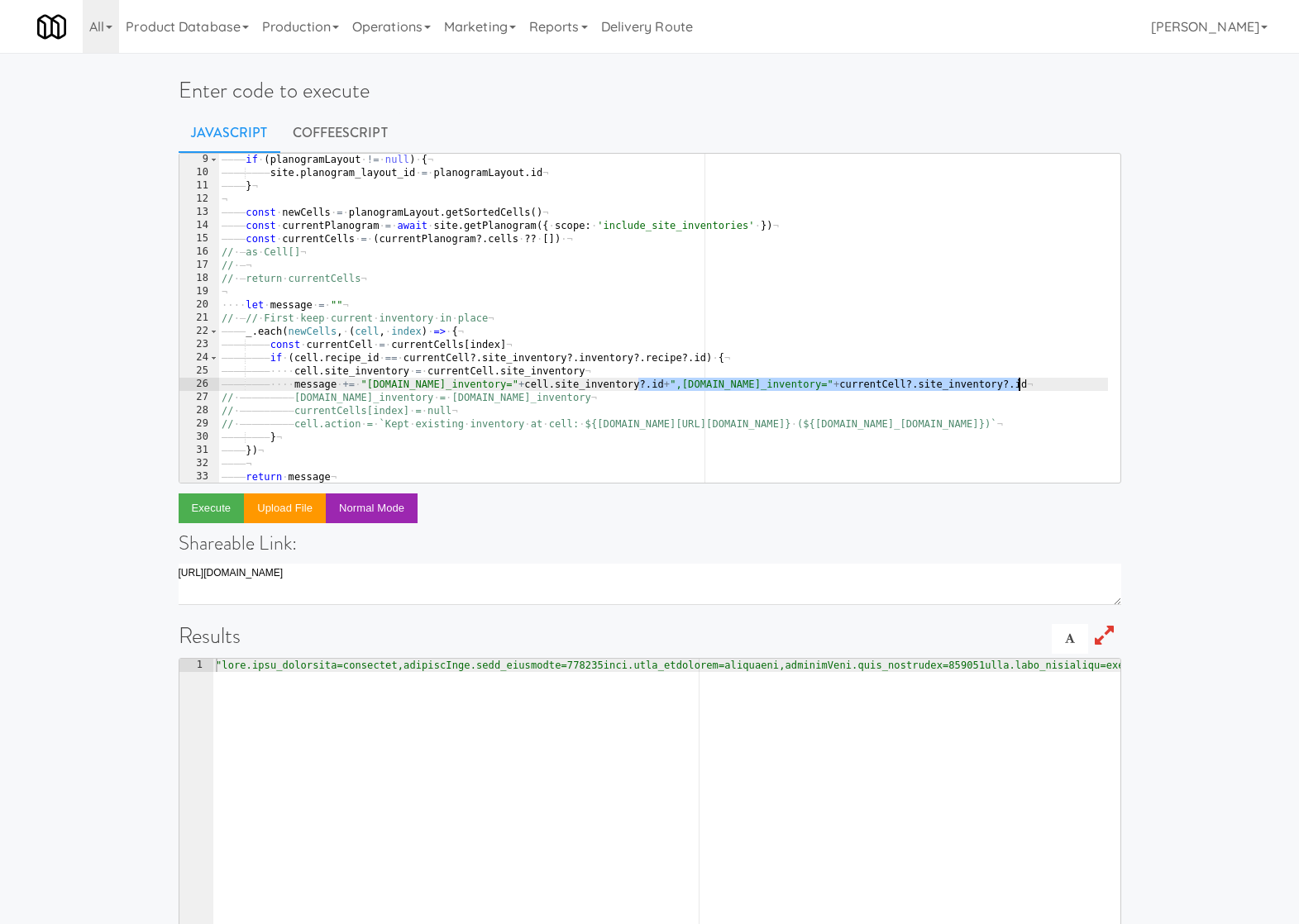
drag, startPoint x: 638, startPoint y: 382, endPoint x: 1052, endPoint y: 379, distance: 414.0
click at [1052, 379] on div "———— if · ( planogramLayout · != · null ) · { ¬ ———— ———— site . planogram_layo…" at bounding box center [690, 324] width 943 height 343
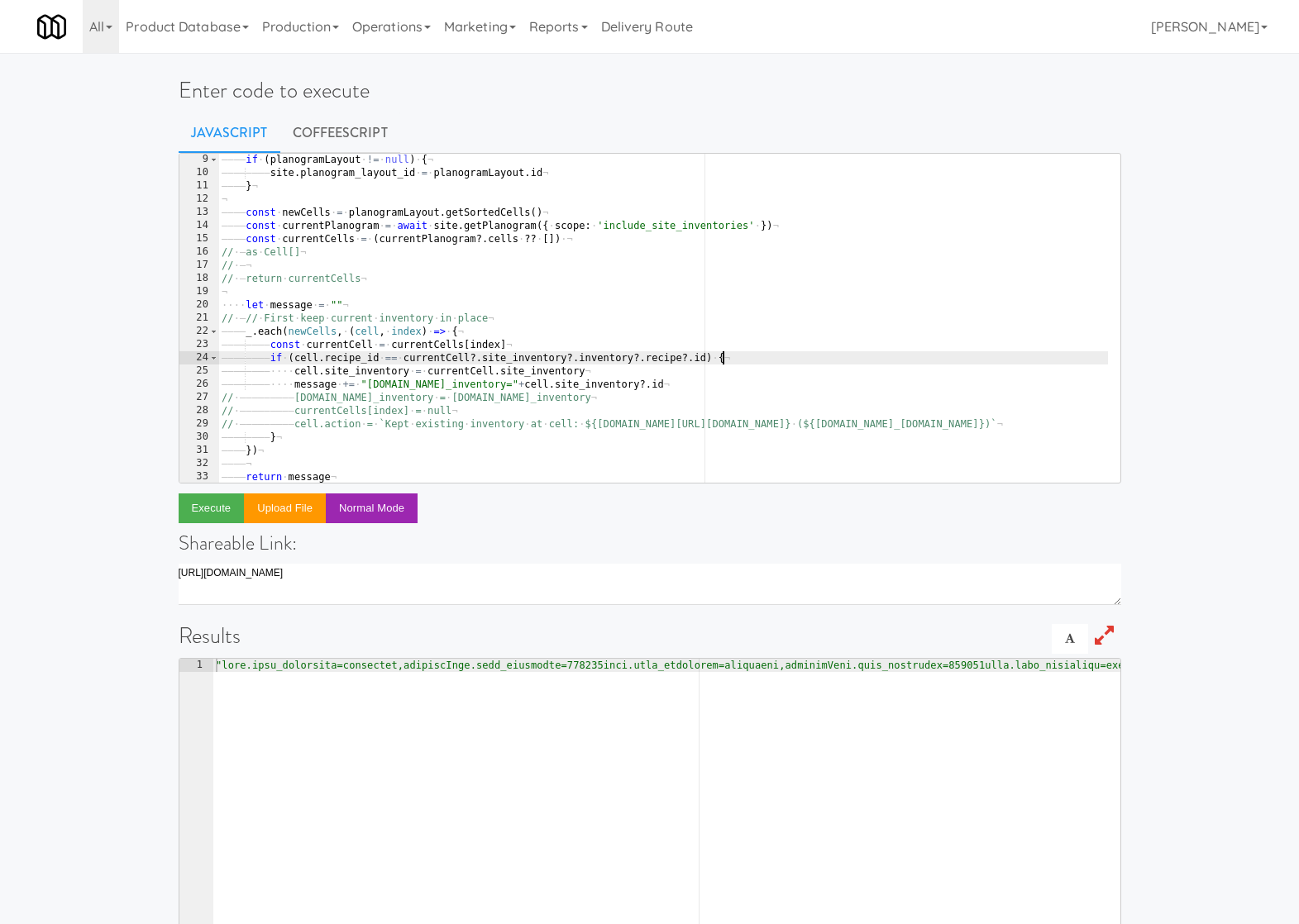
click at [768, 353] on div "———— if · ( planogramLayout · != · null ) · { ¬ ———— ———— site . planogram_layo…" at bounding box center [690, 324] width 943 height 343
click at [683, 373] on div "———— if · ( planogramLayout · != · null ) · { ¬ ———— ———— site . planogram_layo…" at bounding box center [690, 324] width 943 height 343
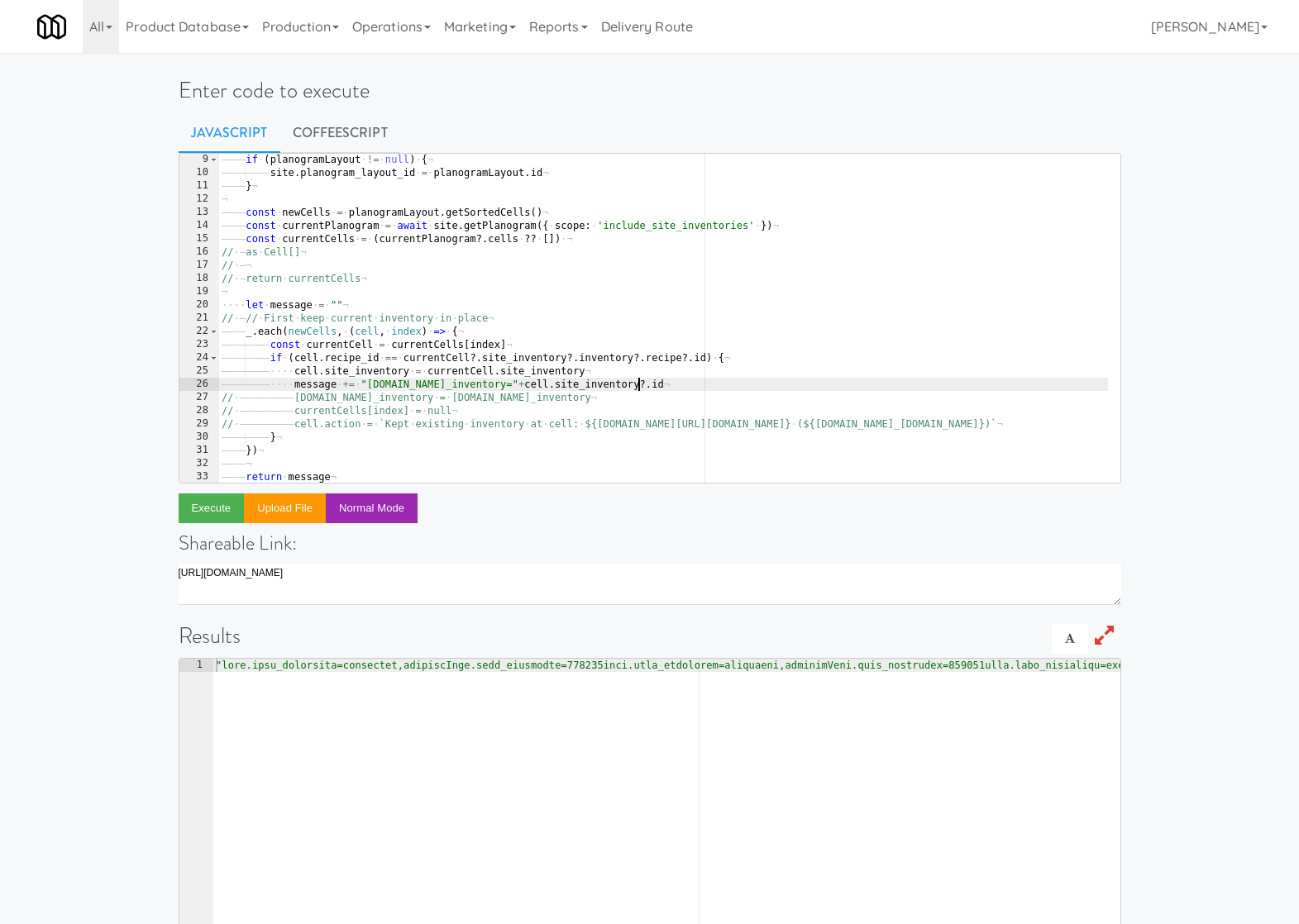
click at [684, 388] on div "———— if · ( planogramLayout · != · null ) · { ¬ ———— ———— site . planogram_layo…" at bounding box center [690, 324] width 943 height 343
click at [224, 503] on button "Execute" at bounding box center [212, 508] width 66 height 30
type textarea "cell.site_inventory = currentCell.site_inventory"
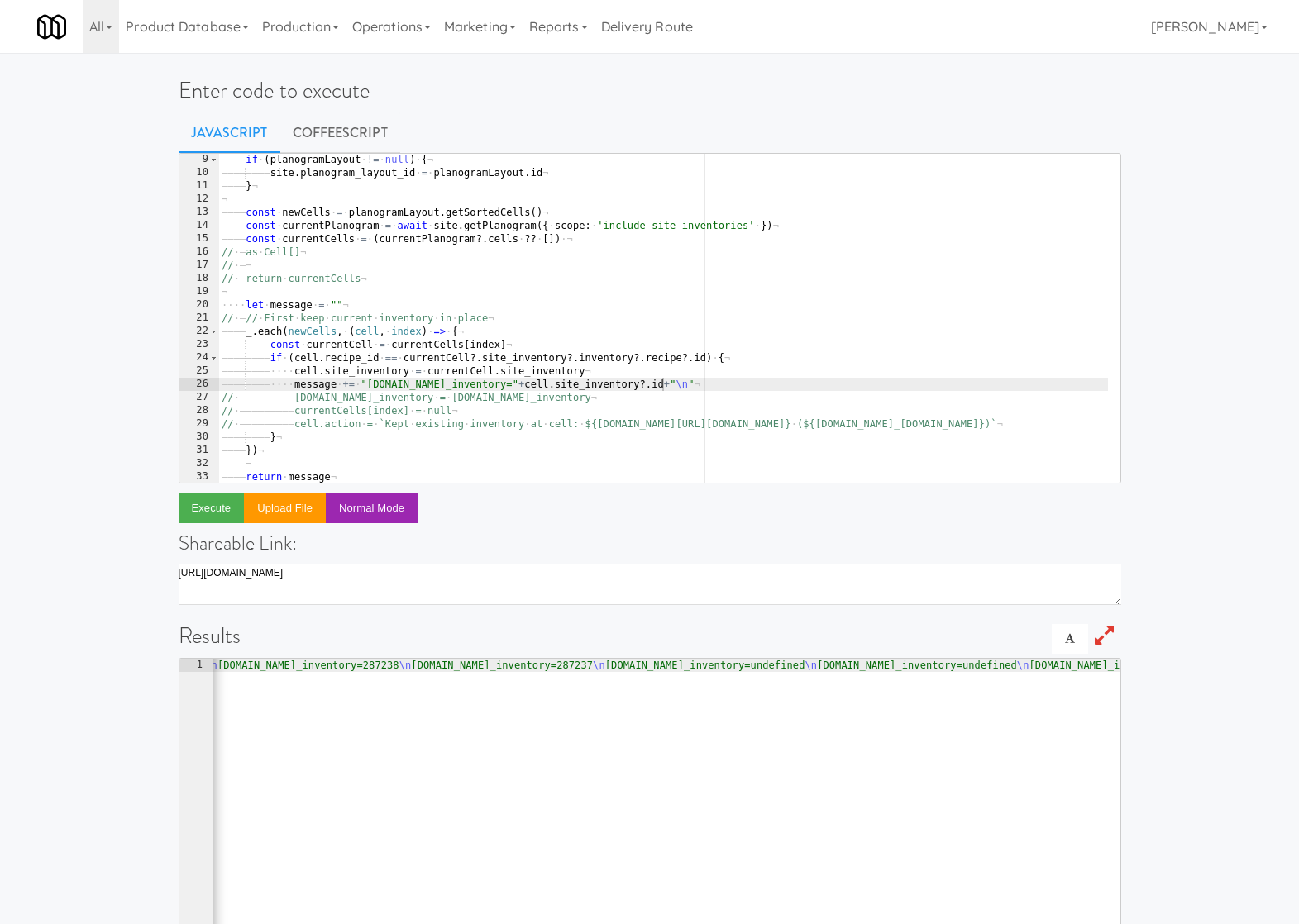
click at [647, 373] on div "———— if · ( planogramLayout · != · null ) · { ¬ ———— ———— site . planogram_layo…" at bounding box center [690, 324] width 943 height 343
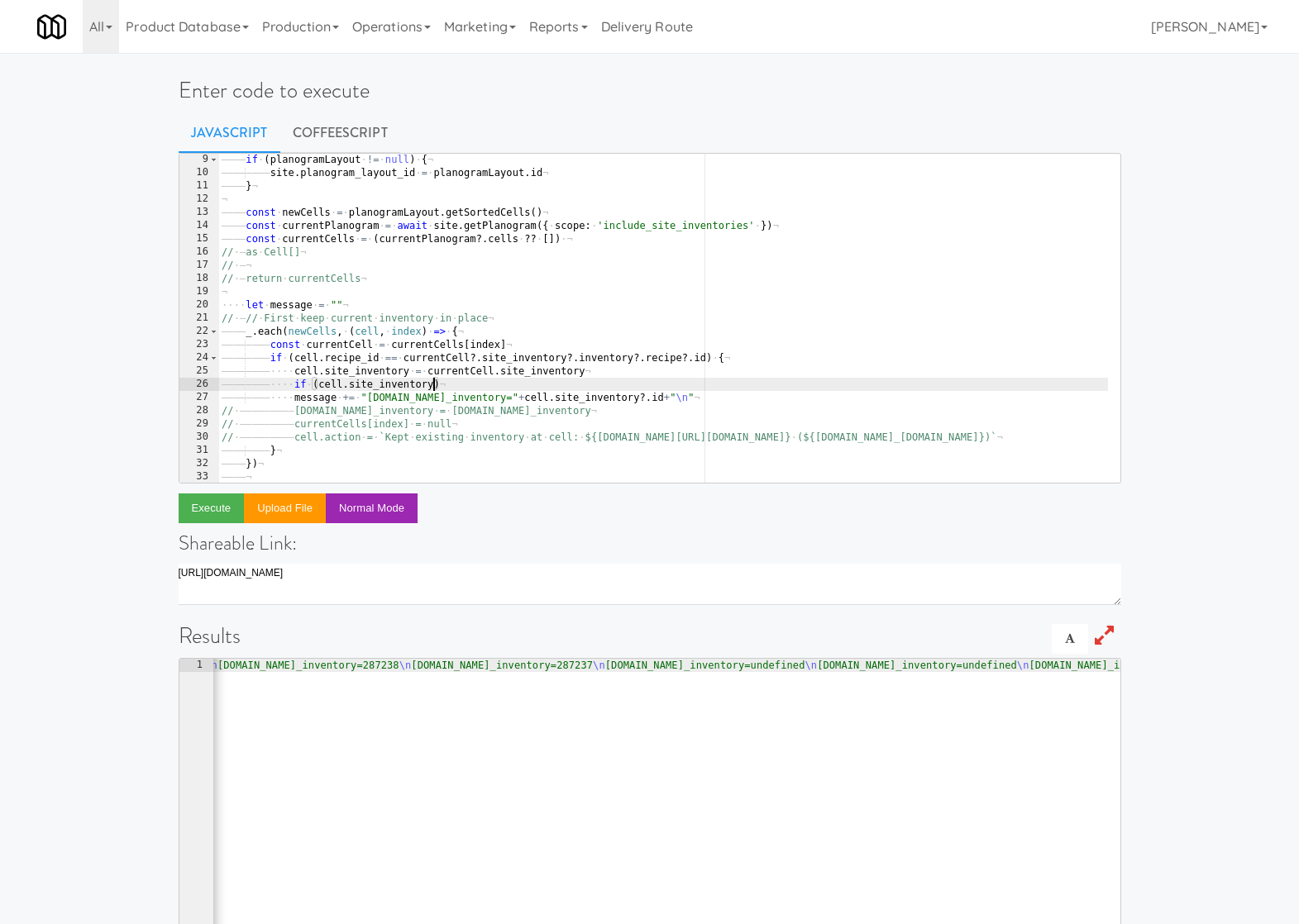
scroll to position [0, 22]
click at [318, 386] on div "———— if · ( planogramLayout · != · null ) · { ¬ ———— ———— site . planogram_layo…" at bounding box center [690, 324] width 943 height 343
click at [293, 395] on div "———— if · ( planogramLayout · != · null ) · { ¬ ———— ———— site . planogram_layo…" at bounding box center [690, 324] width 943 height 343
type textarea "message += "cell.site_inventory="+cell.site_inventory?.id+"\n""
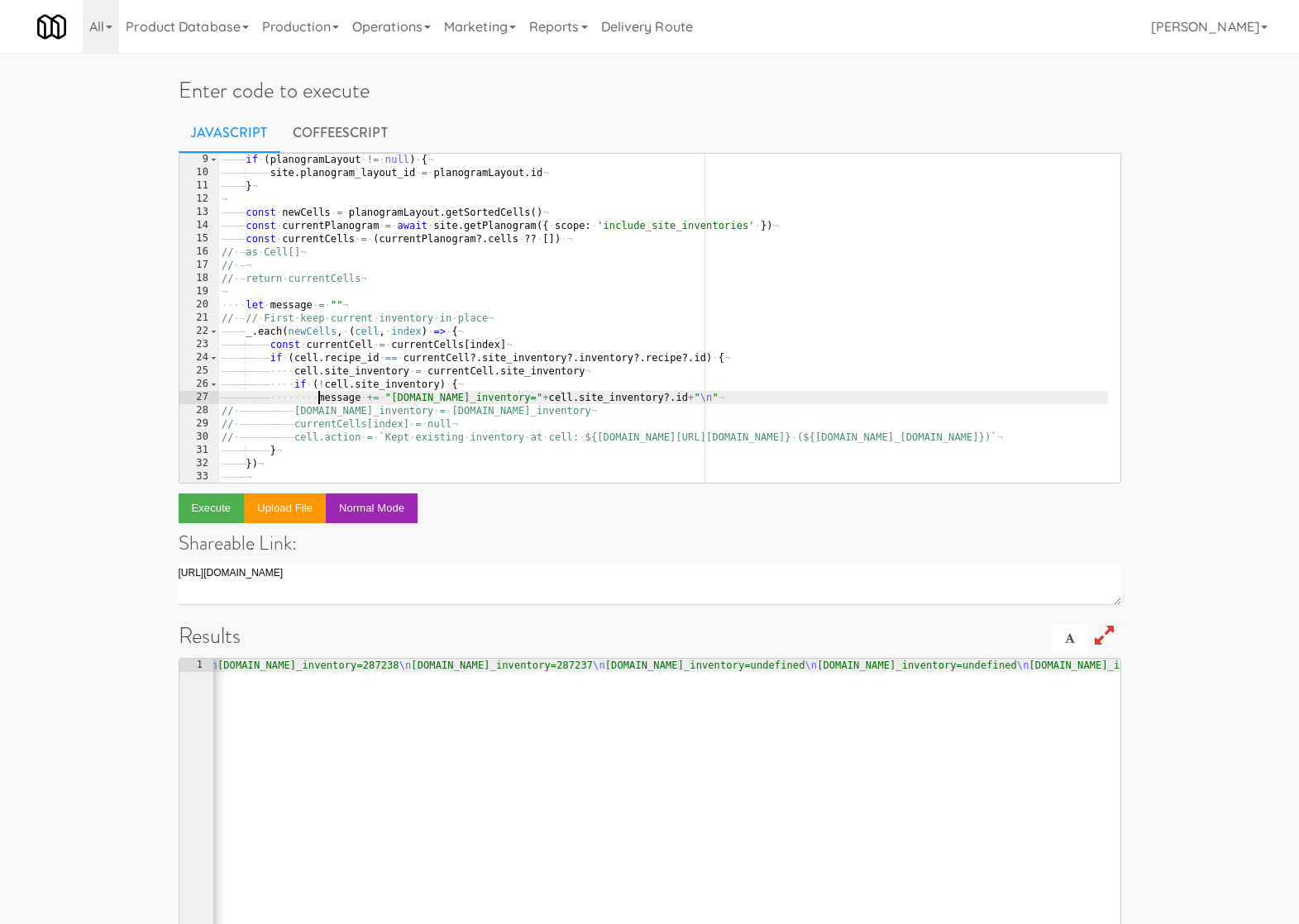
click at [715, 395] on div "———— if · ( planogramLayout · != · null ) · { ¬ ———— ———— site . planogram_layo…" at bounding box center [690, 324] width 943 height 343
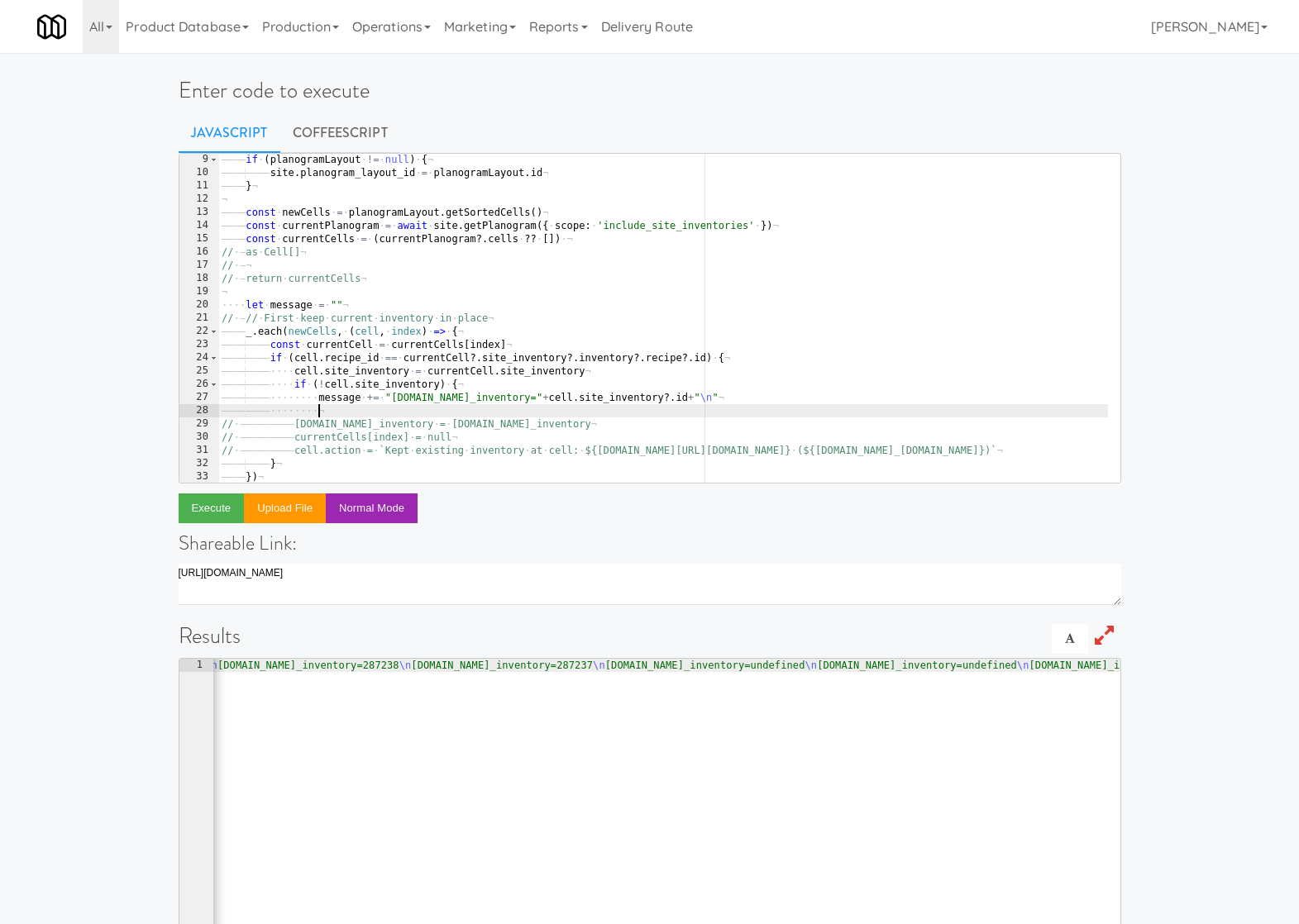
scroll to position [0, 12]
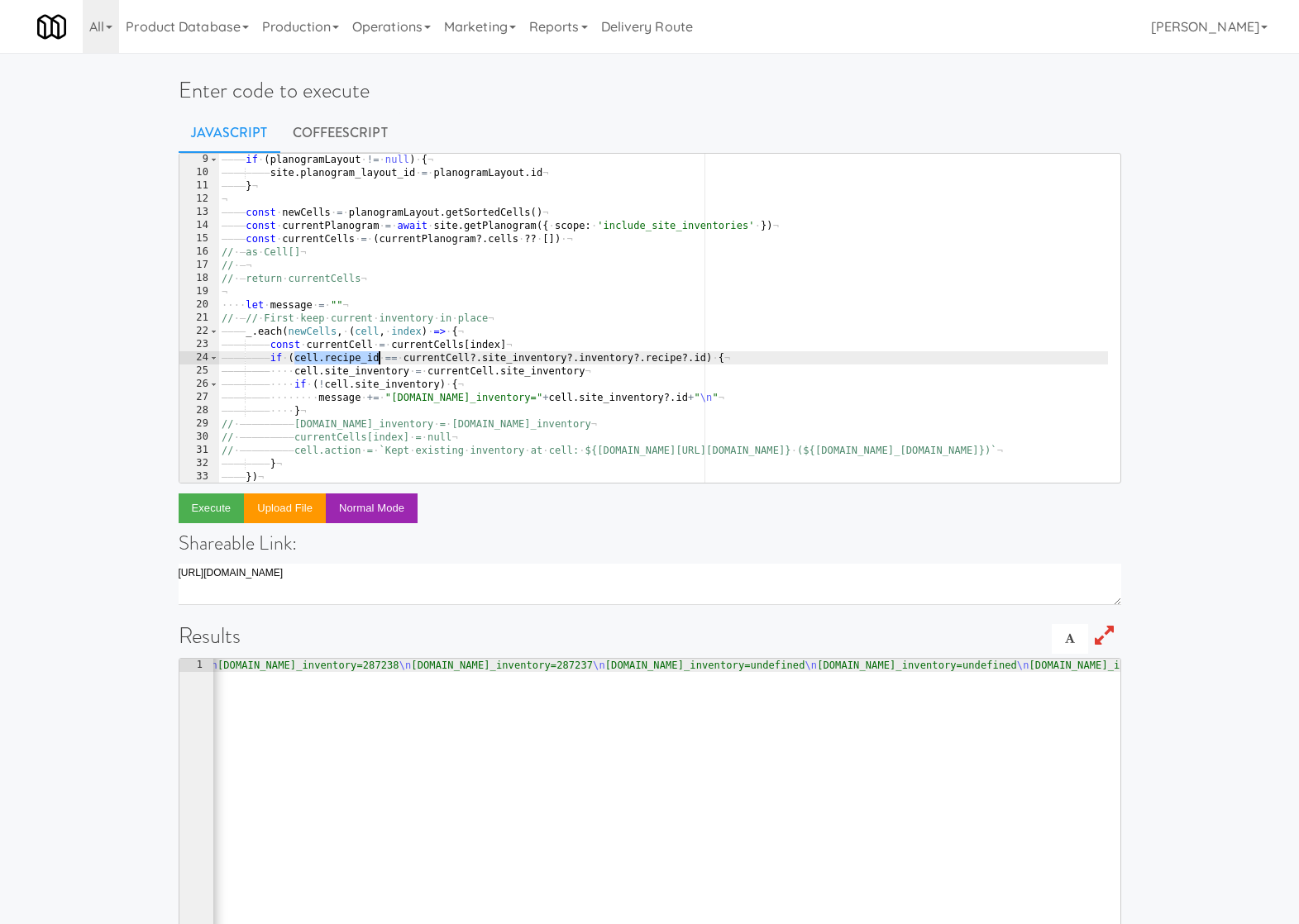
drag, startPoint x: 293, startPoint y: 359, endPoint x: 378, endPoint y: 358, distance: 85.0
click at [378, 358] on div "———— if · ( planogramLayout · != · null ) · { ¬ ———— ———— site . planogram_layo…" at bounding box center [690, 324] width 943 height 343
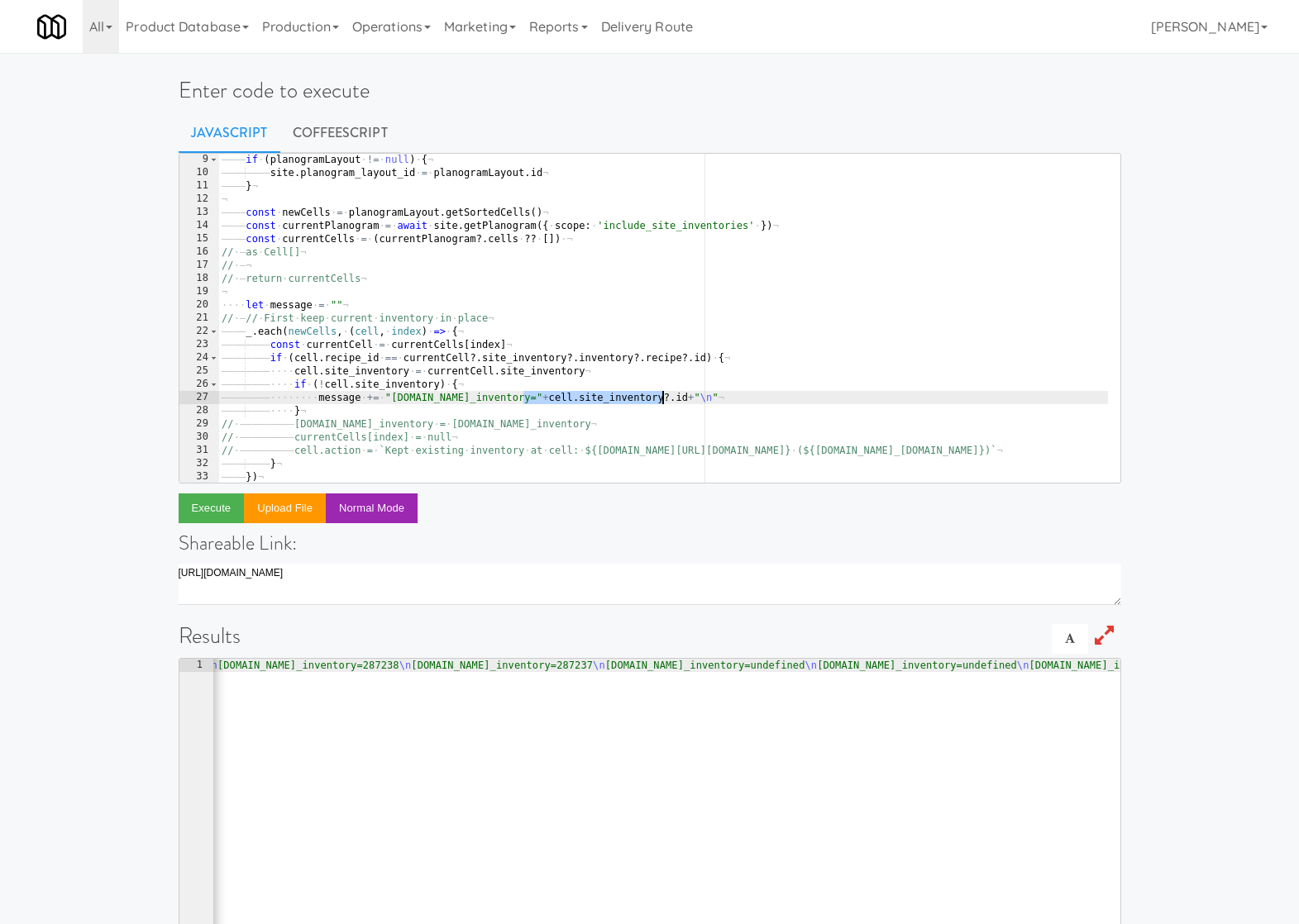
drag, startPoint x: 522, startPoint y: 396, endPoint x: 663, endPoint y: 397, distance: 141.0
click at [663, 397] on div "———— if · ( planogramLayout · != · null ) · { ¬ ———— ———— site . planogram_layo…" at bounding box center [690, 324] width 943 height 343
paste textarea "recipe_"
click at [696, 397] on div "———— if · ( planogramLayout · != · null ) · { ¬ ———— ———— site . planogram_layo…" at bounding box center [690, 324] width 943 height 343
type textarea "message += "cell.site_inventory="+cell.recipe_id+"\n""
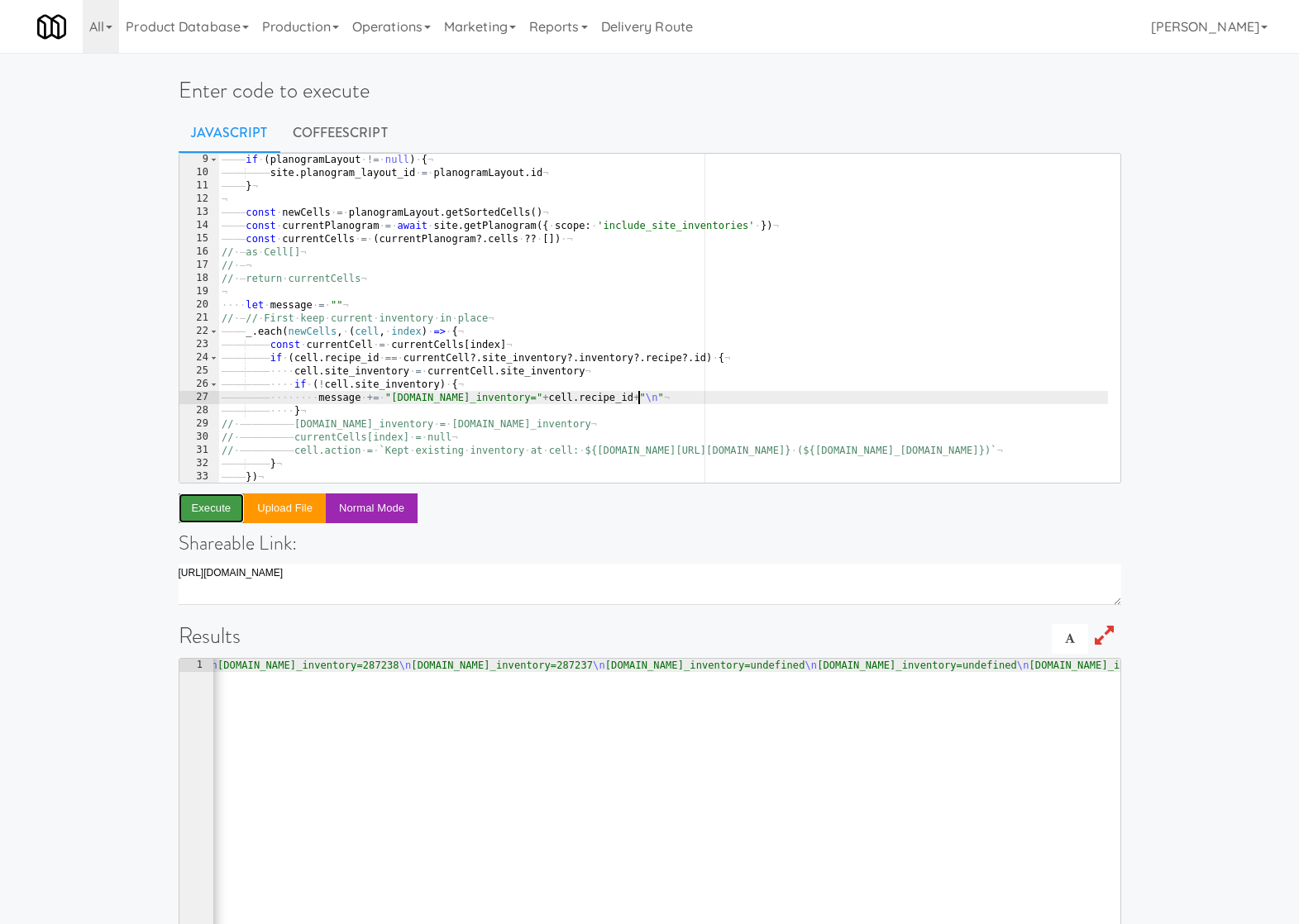
click at [211, 514] on button "Execute" at bounding box center [212, 508] width 66 height 30
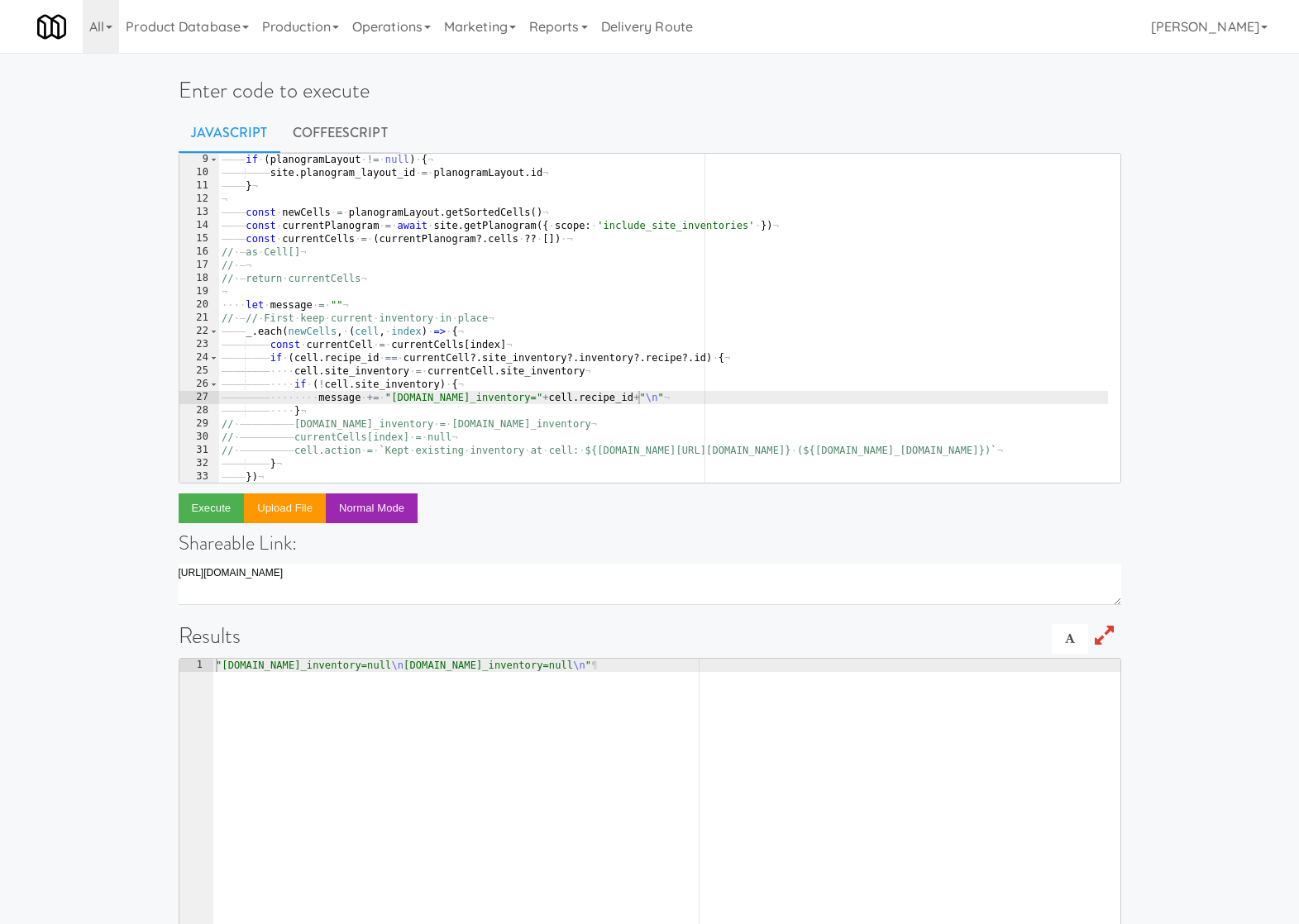
type textarea ""cell.site_inventory=null\ncell.site_inventory=null\n""
click at [350, 662] on div ""cell.site_inventory=null \n cell.site_inventory=null \n " ¶" at bounding box center [667, 830] width 908 height 343
click at [507, 667] on div ""cell.site_inventory=null \n cell.site_inventory=null \n " ¶" at bounding box center [667, 830] width 908 height 343
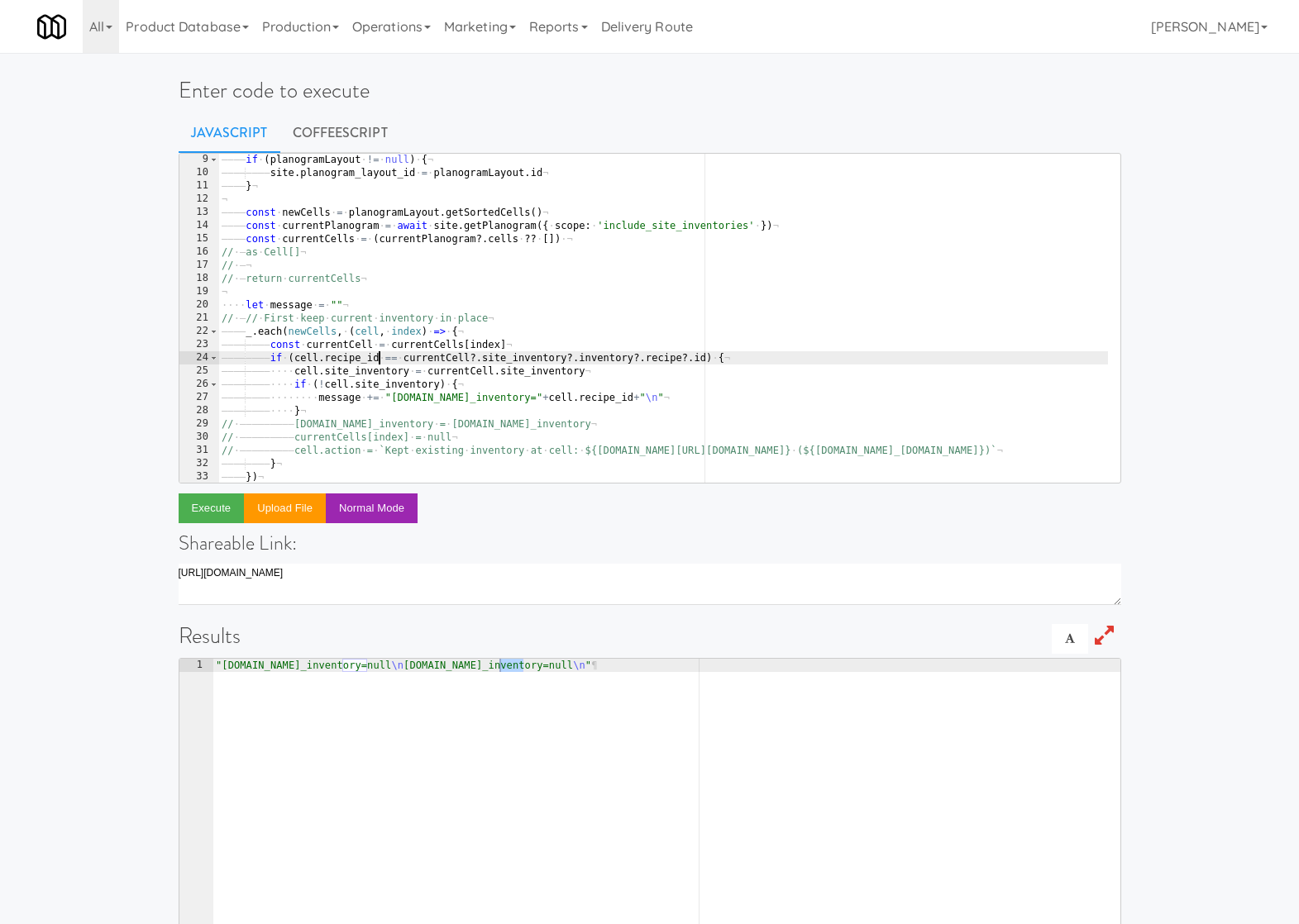
scroll to position [0, 0]
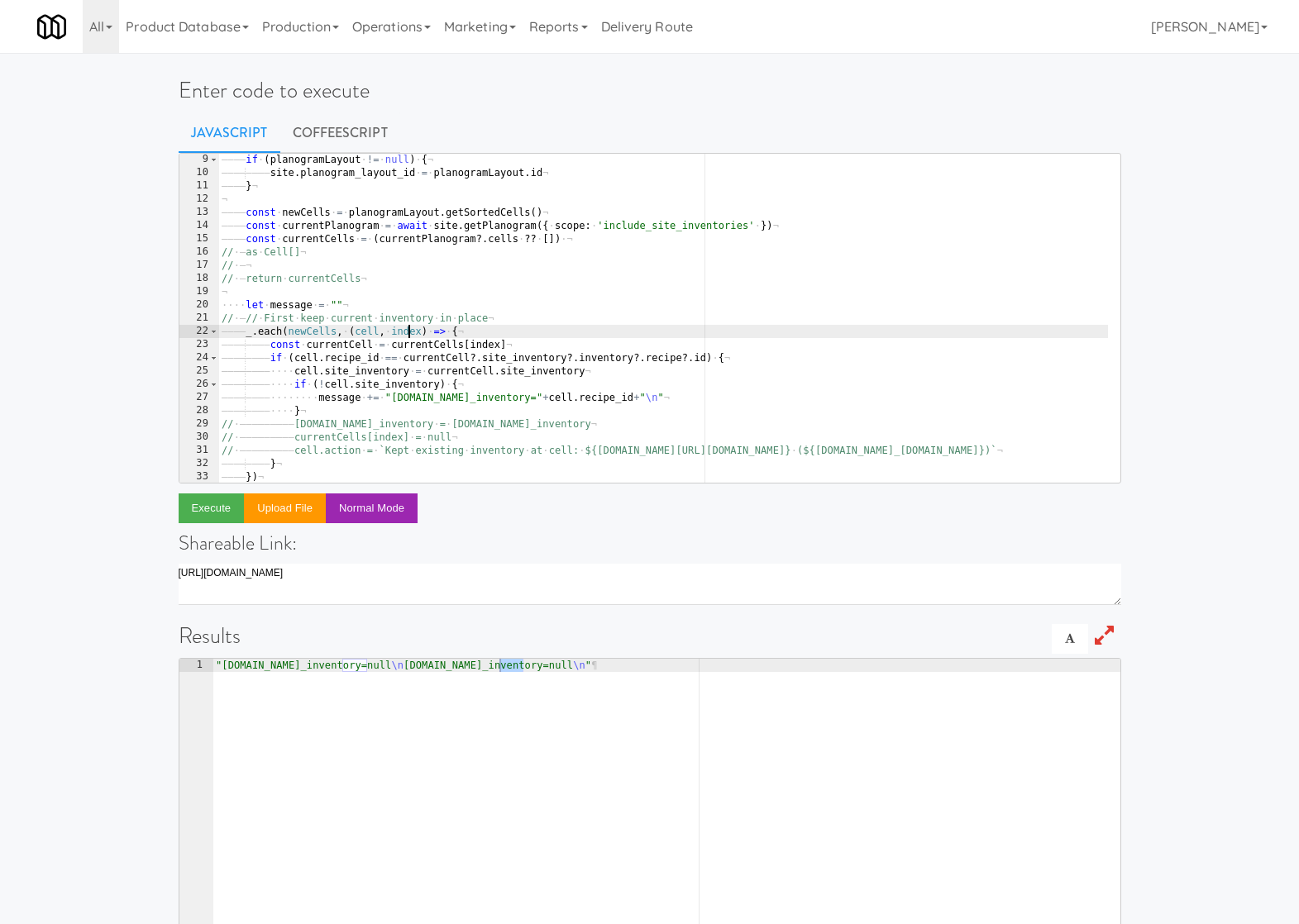
click at [408, 338] on div "———— if · ( planogramLayout · != · null ) · { ¬ ———— ———— site . planogram_layo…" at bounding box center [690, 324] width 943 height 343
click at [486, 342] on div "———— if · ( planogramLayout · != · null ) · { ¬ ———— ———— site . planogram_layo…" at bounding box center [690, 324] width 943 height 343
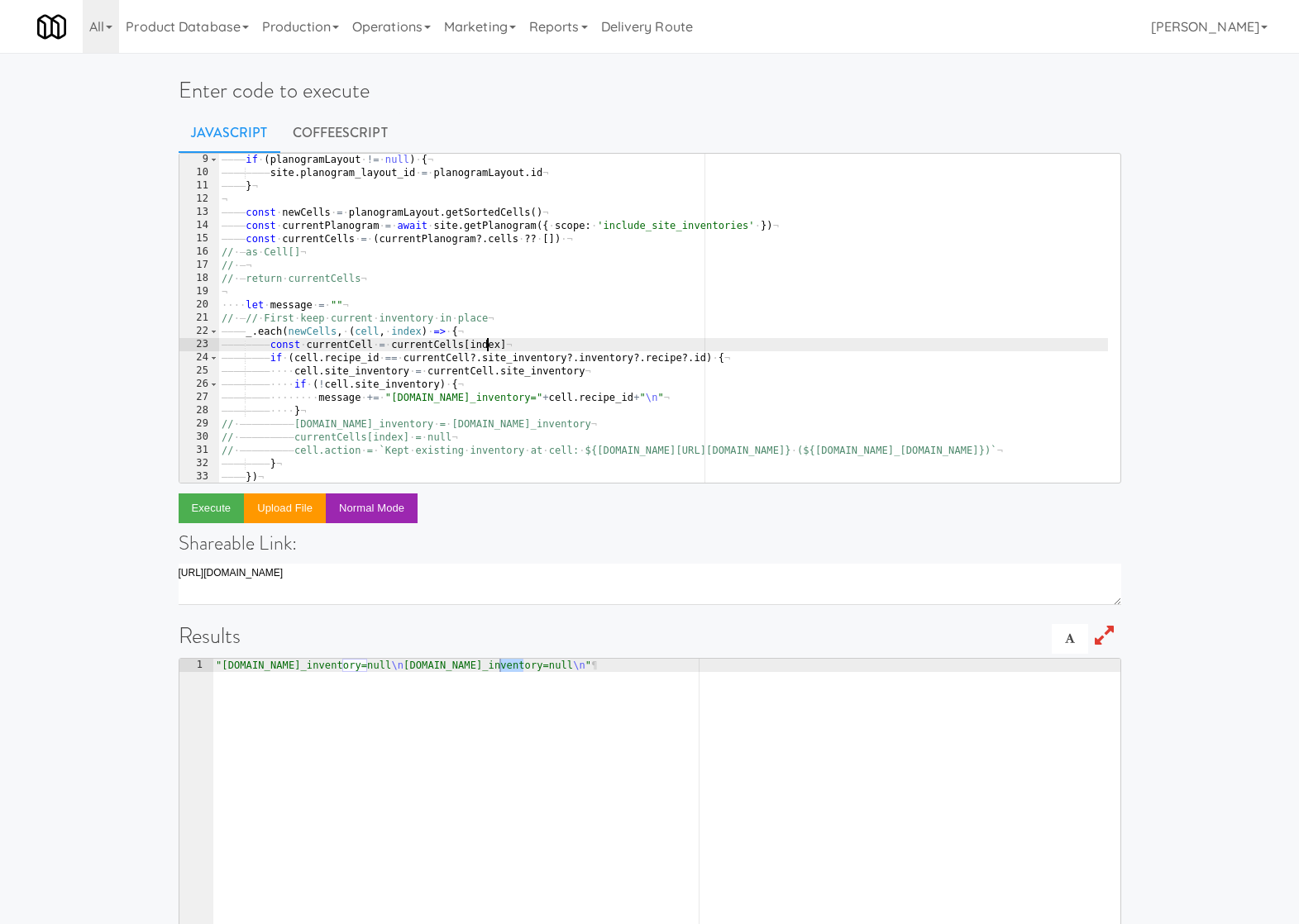
click at [486, 342] on div "———— if · ( planogramLayout · != · null ) · { ¬ ———— ———— site . planogram_layo…" at bounding box center [690, 324] width 943 height 343
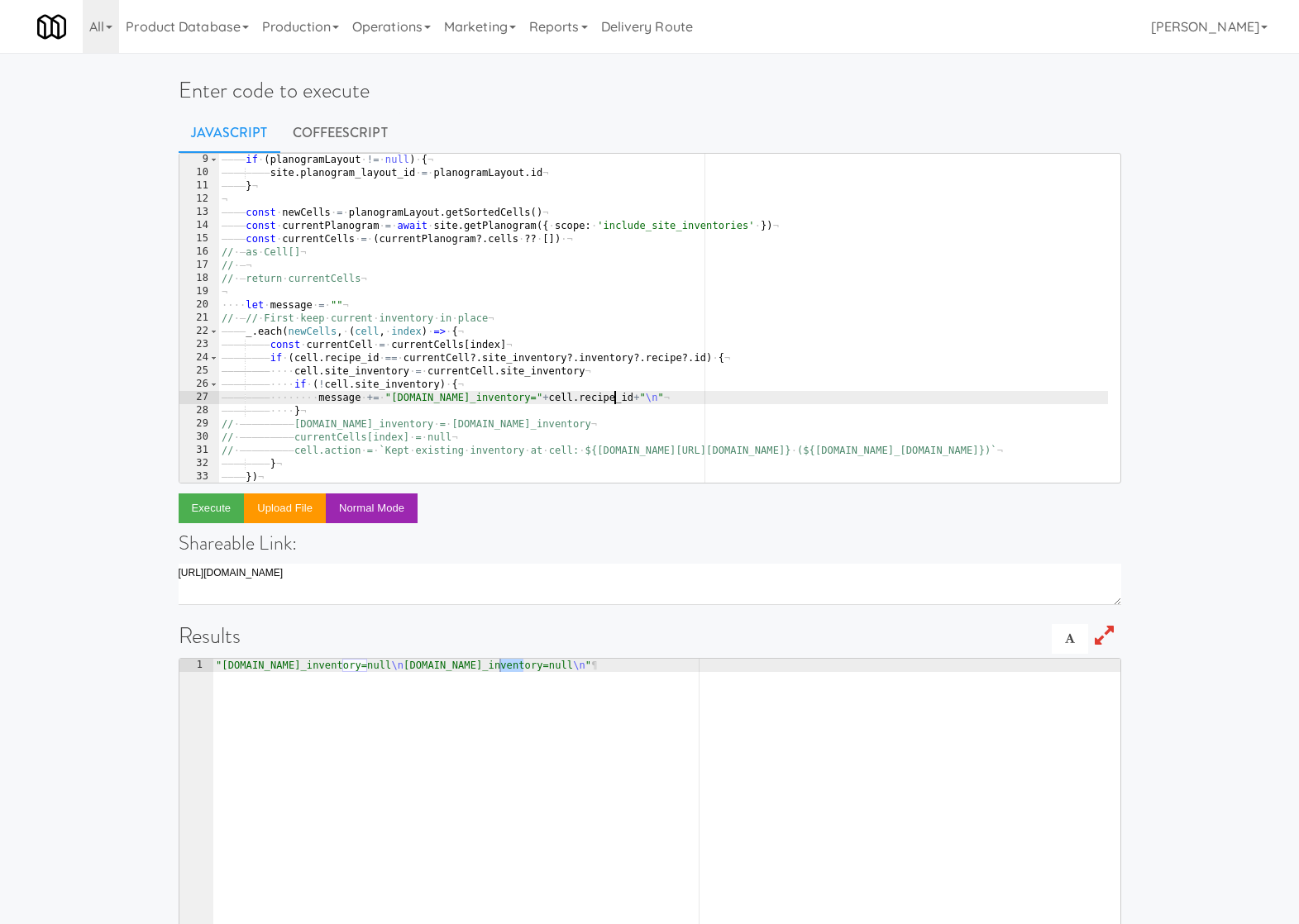
click at [616, 402] on div "———— if · ( planogramLayout · != · null ) · { ¬ ———— ———— site . planogram_layo…" at bounding box center [690, 324] width 943 height 343
paste textarea "index"
type textarea "message += "cell.site_inventory="+cell.recipe_id+"(" + index + ")\n""
click at [216, 497] on button "Execute" at bounding box center [212, 508] width 66 height 30
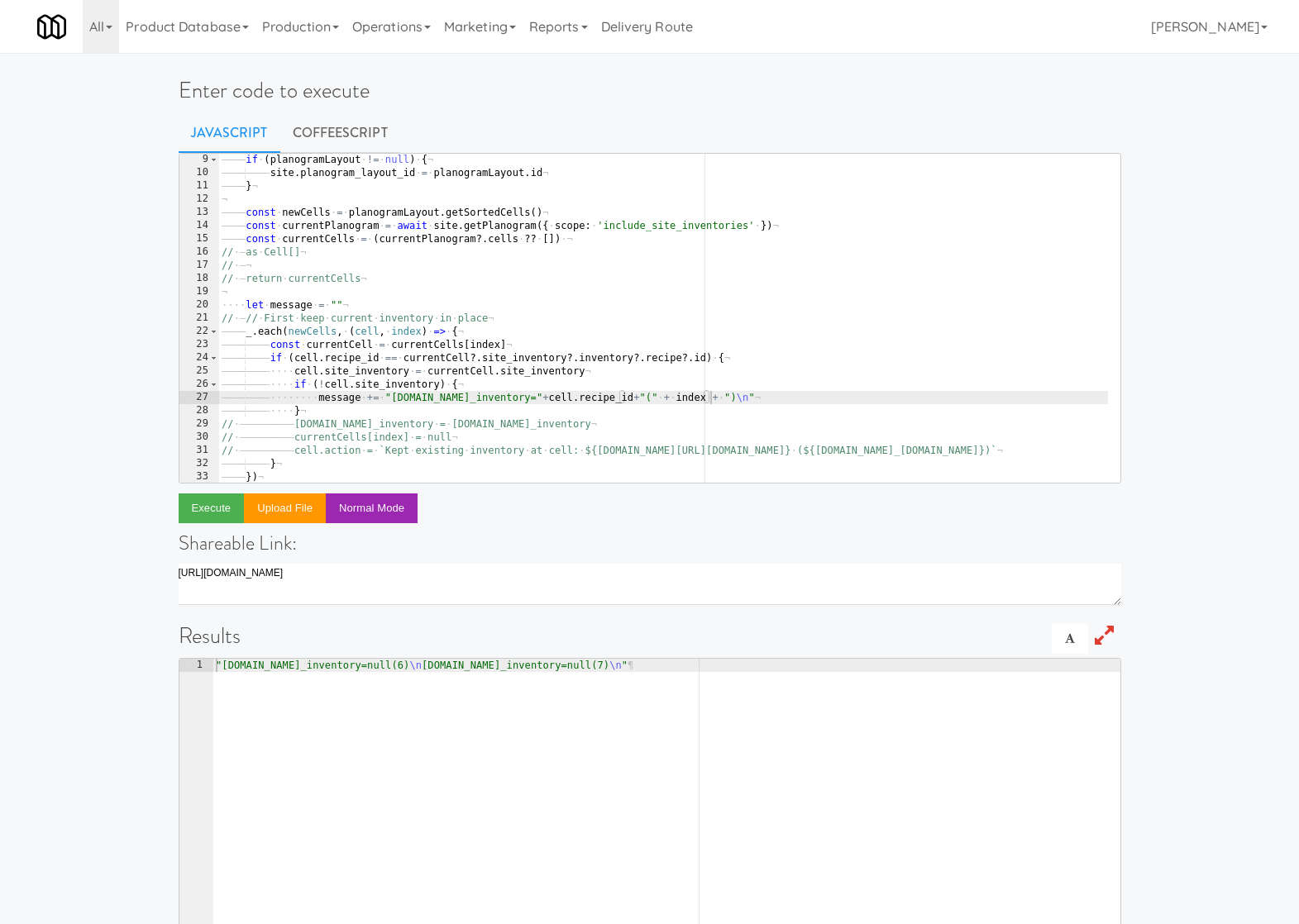
type textarea ""cell.site_inventory=null(6)\ncell.site_inventory=null(7)\n""
click at [372, 665] on div ""cell.site_inventory=null(6) \n cell.site_inventory=null(7) \n " ¶" at bounding box center [667, 836] width 908 height 355
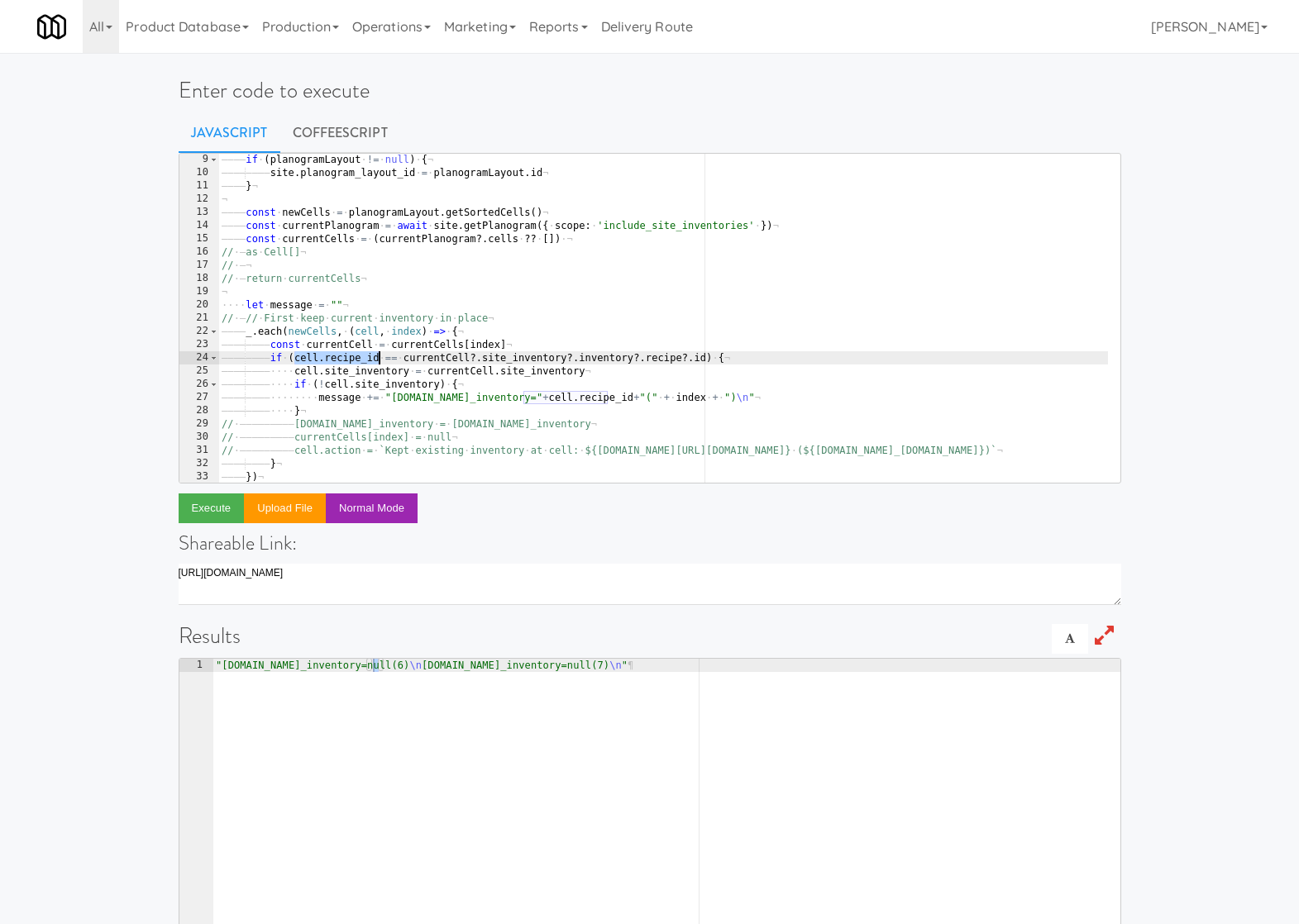
drag, startPoint x: 293, startPoint y: 355, endPoint x: 379, endPoint y: 355, distance: 86.0
click at [379, 355] on div "———— if · ( planogramLayout · != · null ) · { ¬ ———— ———— site . planogram_layo…" at bounding box center [690, 324] width 943 height 343
click at [293, 353] on div "———— if · ( planogramLayout · != · null ) · { ¬ ———— ———— site . planogram_layo…" at bounding box center [690, 324] width 943 height 343
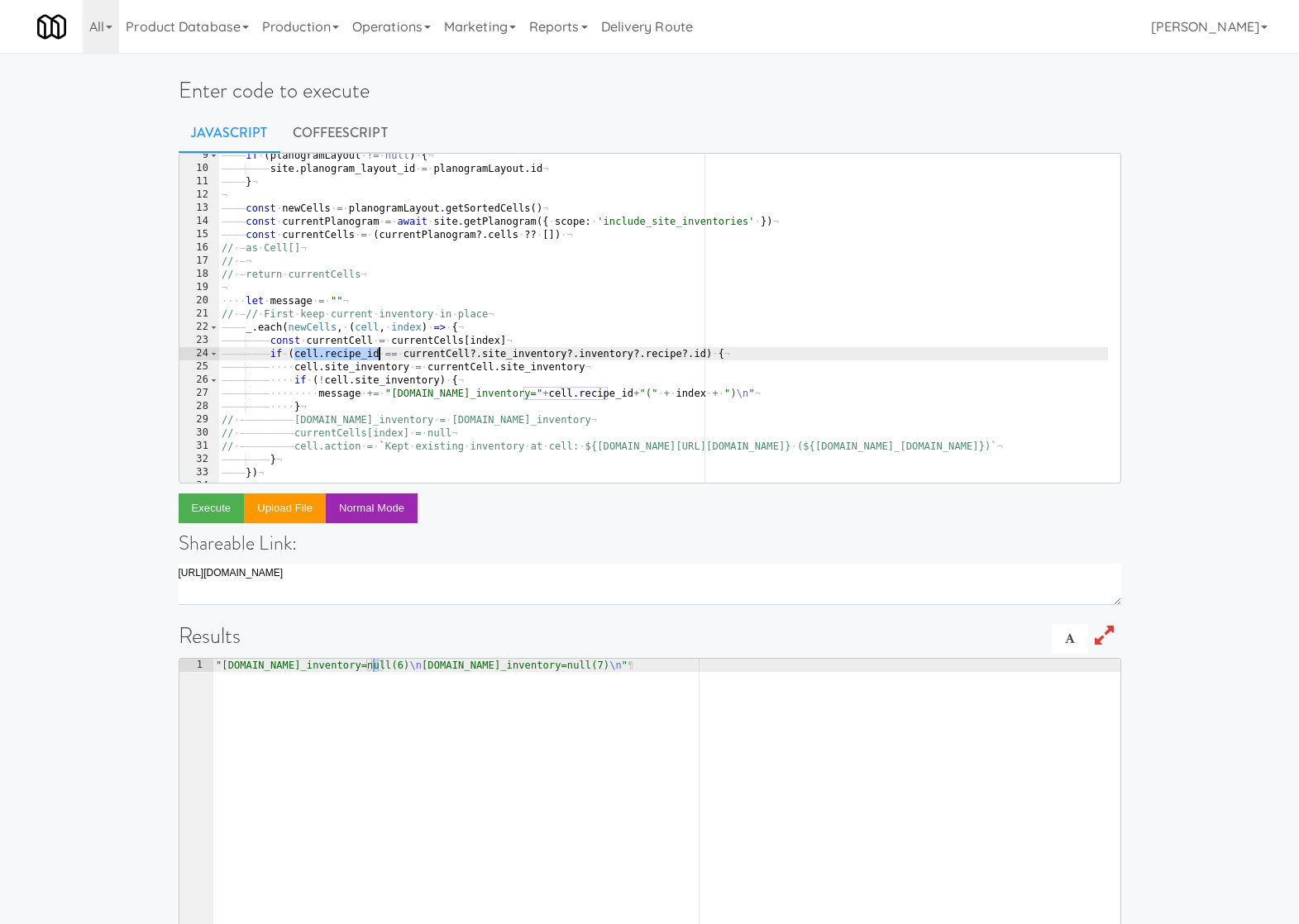
drag, startPoint x: 316, startPoint y: 354, endPoint x: 381, endPoint y: 353, distance: 65.0
click at [381, 353] on div "———— if · ( planogramLayout · != · null ) · { ¬ ———— ———— site . planogram_layo…" at bounding box center [690, 320] width 943 height 343
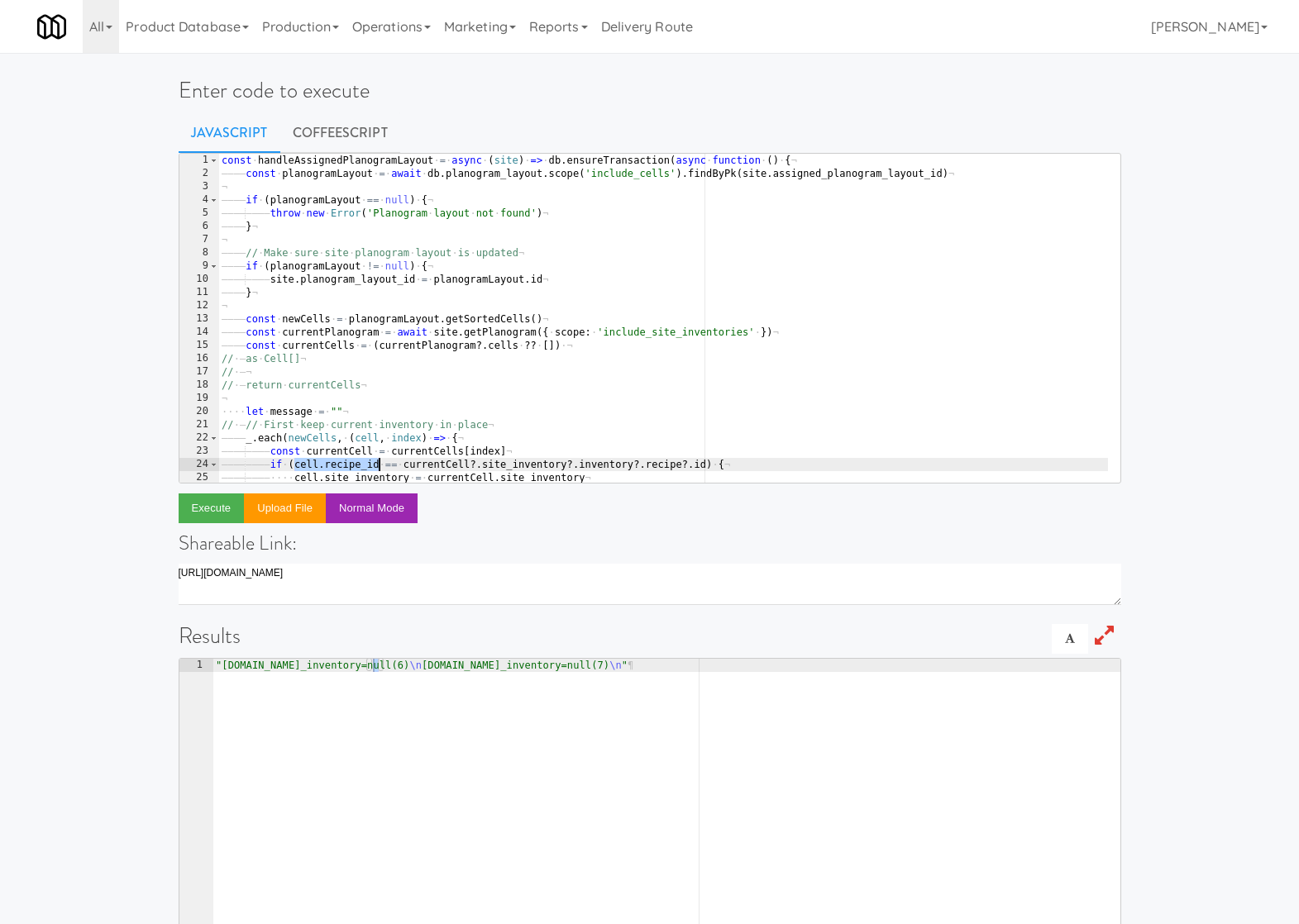
scroll to position [0, 0]
click at [310, 464] on div "const · handleAssignedPlanogramLayout · = · async · ( site ) · => · db . ensure…" at bounding box center [690, 325] width 943 height 343
click at [310, 464] on div "const · handleAssignedPlanogramLayout · = · async · ( site ) · => · db . ensure…" at bounding box center [690, 324] width 943 height 343
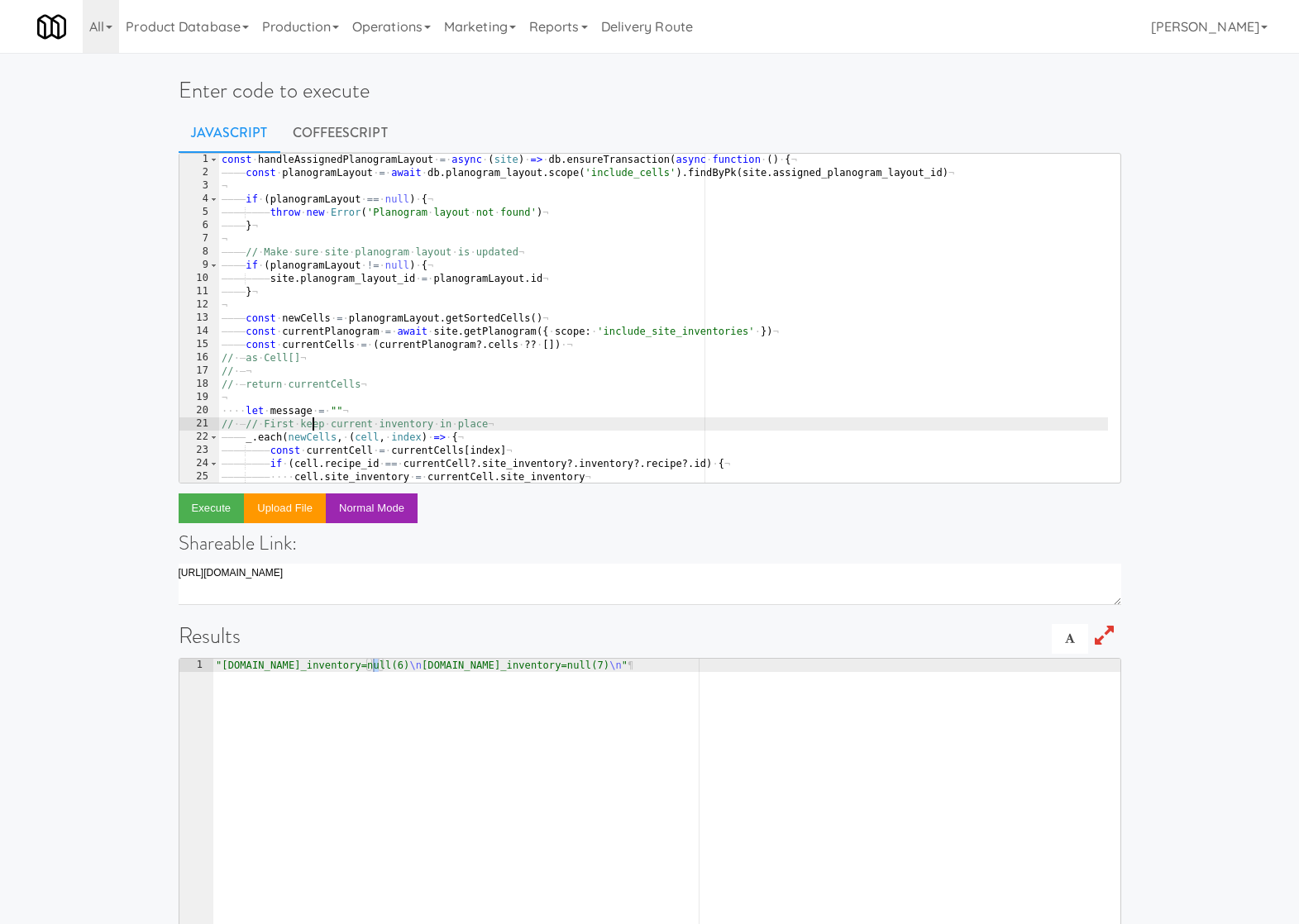
click at [313, 430] on div "const · handleAssignedPlanogramLayout · = · async · ( site ) · => · db . ensure…" at bounding box center [690, 324] width 943 height 343
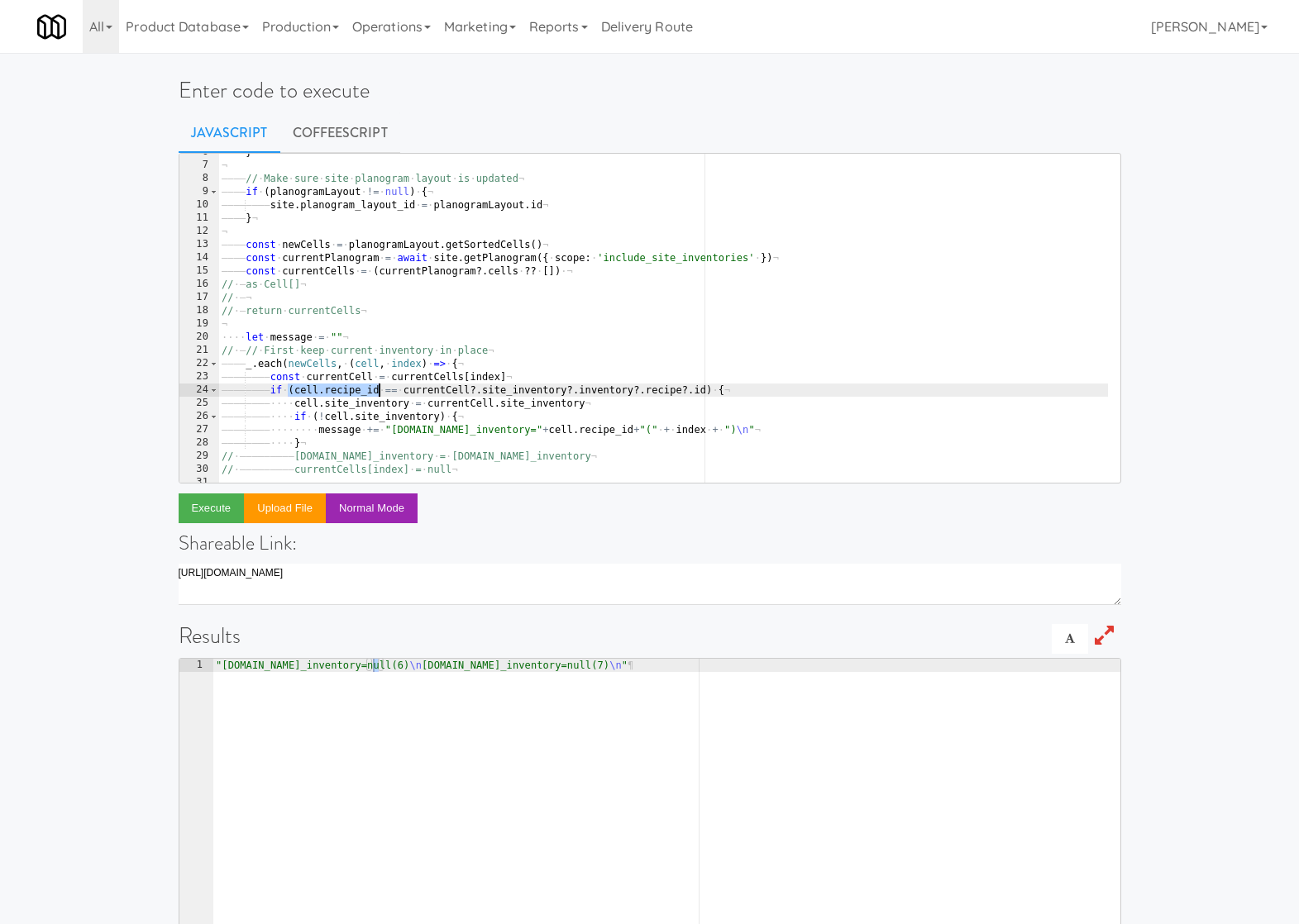
drag, startPoint x: 291, startPoint y: 388, endPoint x: 378, endPoint y: 391, distance: 87.1
click at [378, 391] on div "———— } ¬ ¬ ———— // · Make · sure · site · planogram · layout · is · updated ¬ —…" at bounding box center [690, 316] width 943 height 343
paste textarea "(cell.recipe_id"
click at [303, 389] on div "———— } ¬ ¬ ———— // · Make · sure · site · planogram · layout · is · updated ¬ —…" at bounding box center [690, 316] width 943 height 343
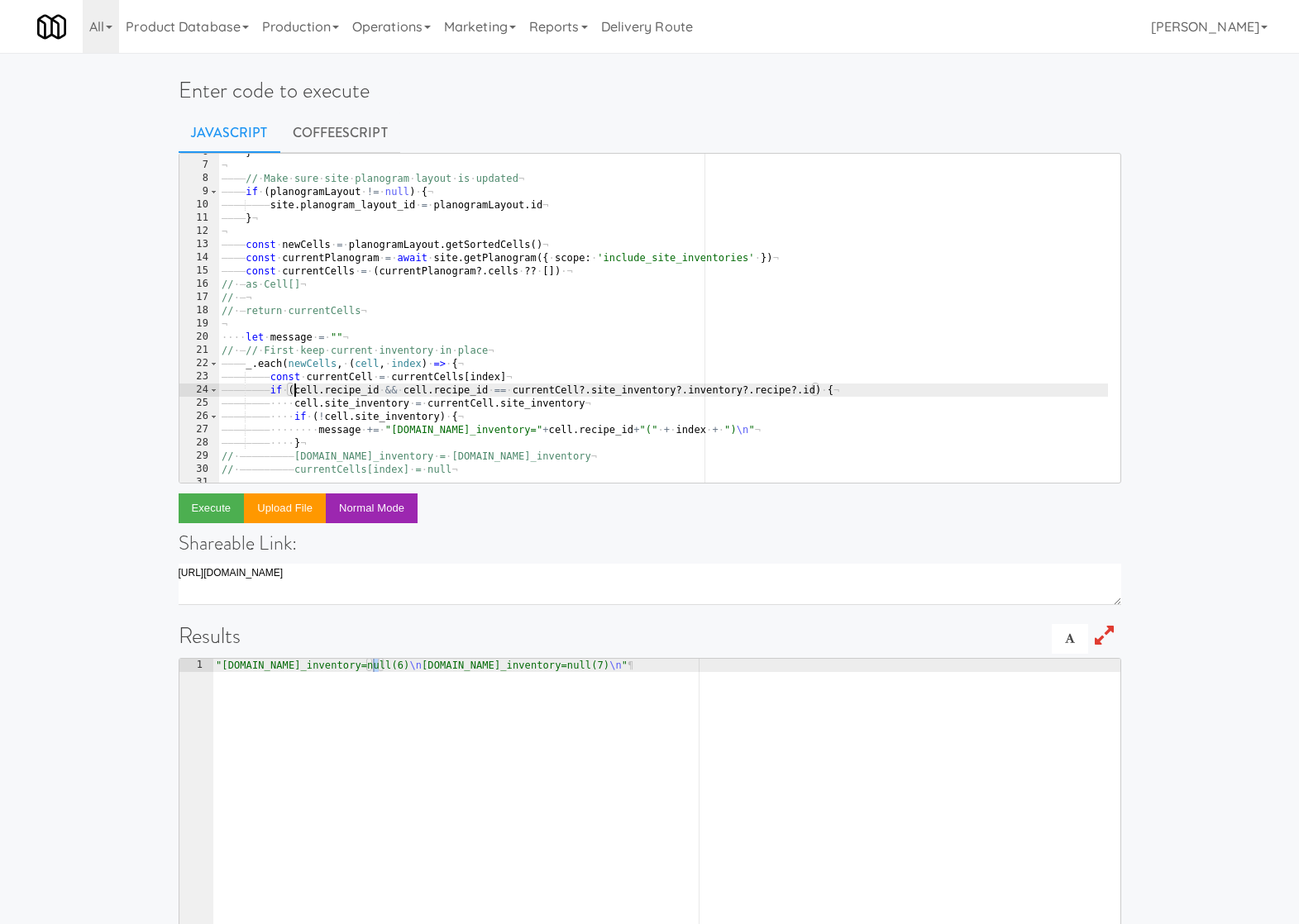
click at [619, 333] on div "———— } ¬ ¬ ———— // · Make · sure · site · planogram · layout · is · updated ¬ —…" at bounding box center [690, 316] width 943 height 343
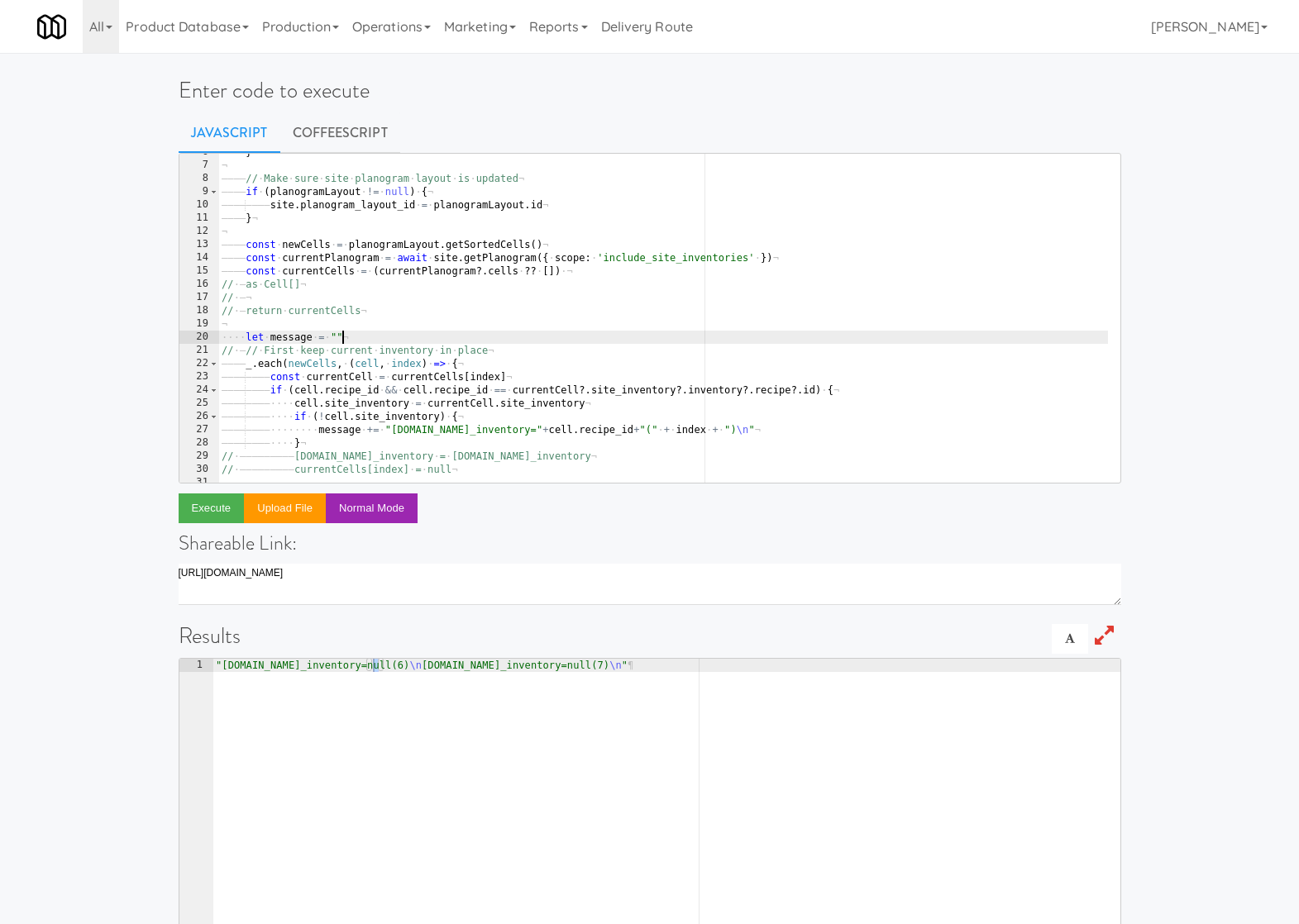
scroll to position [0, 9]
click at [215, 510] on button "Execute" at bounding box center [212, 508] width 66 height 30
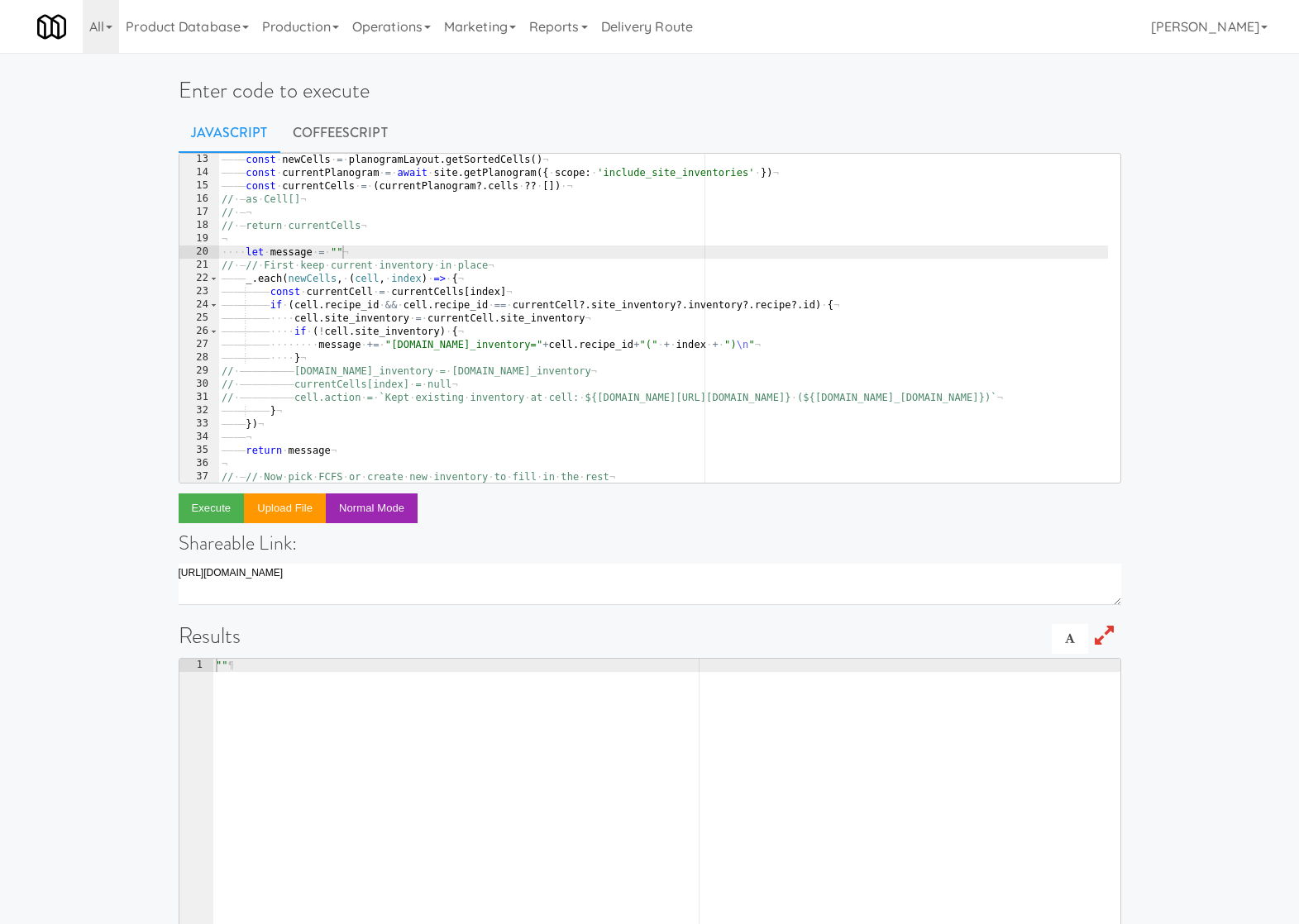
click at [349, 372] on div "———— const · newCells · = · planogramLayout . getSortedCells ( ) ¬ ———— const ·…" at bounding box center [690, 324] width 943 height 343
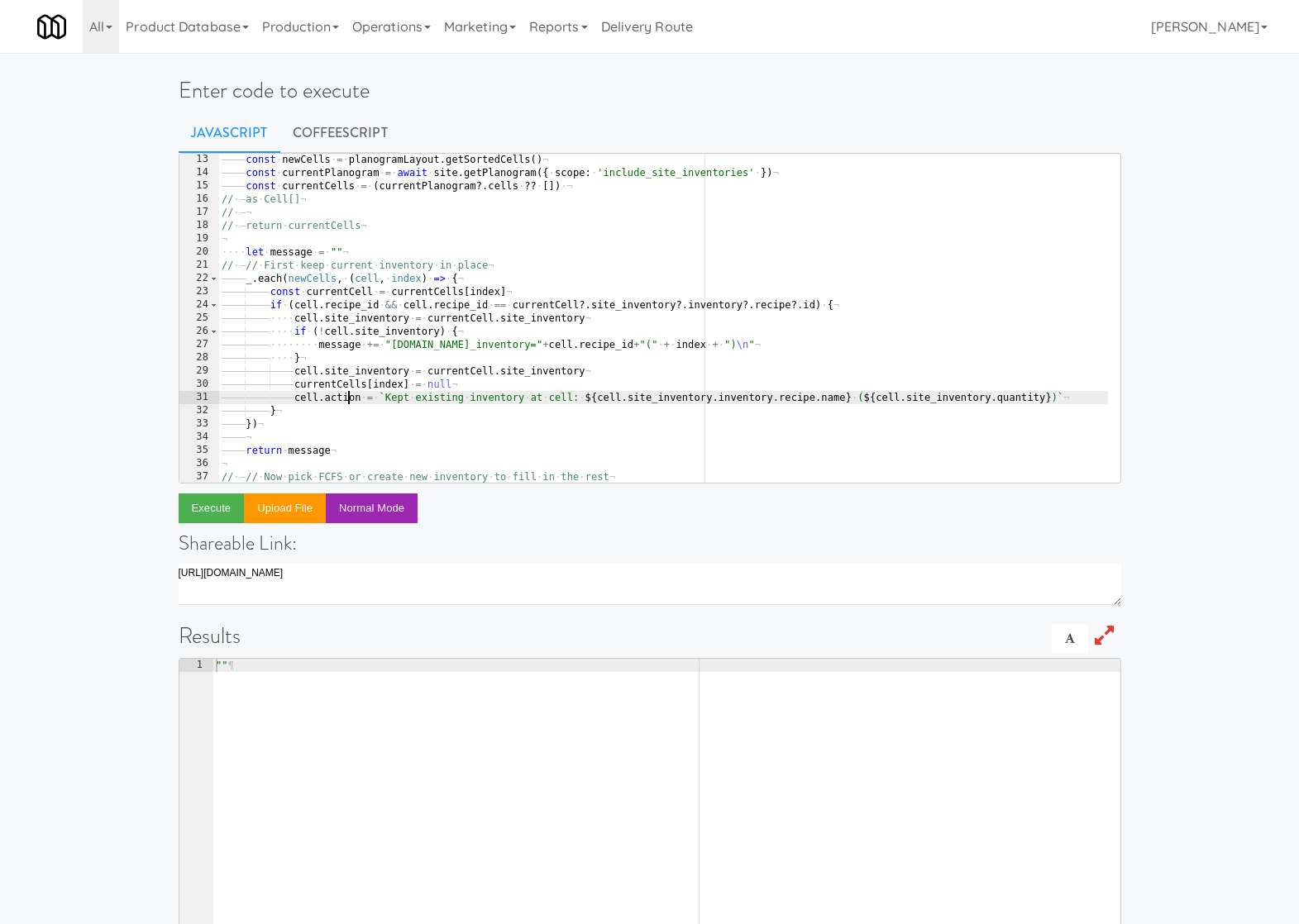
click at [351, 316] on div "———— const · newCells · = · planogramLayout . getSortedCells ( ) ¬ ———— const ·…" at bounding box center [690, 324] width 943 height 343
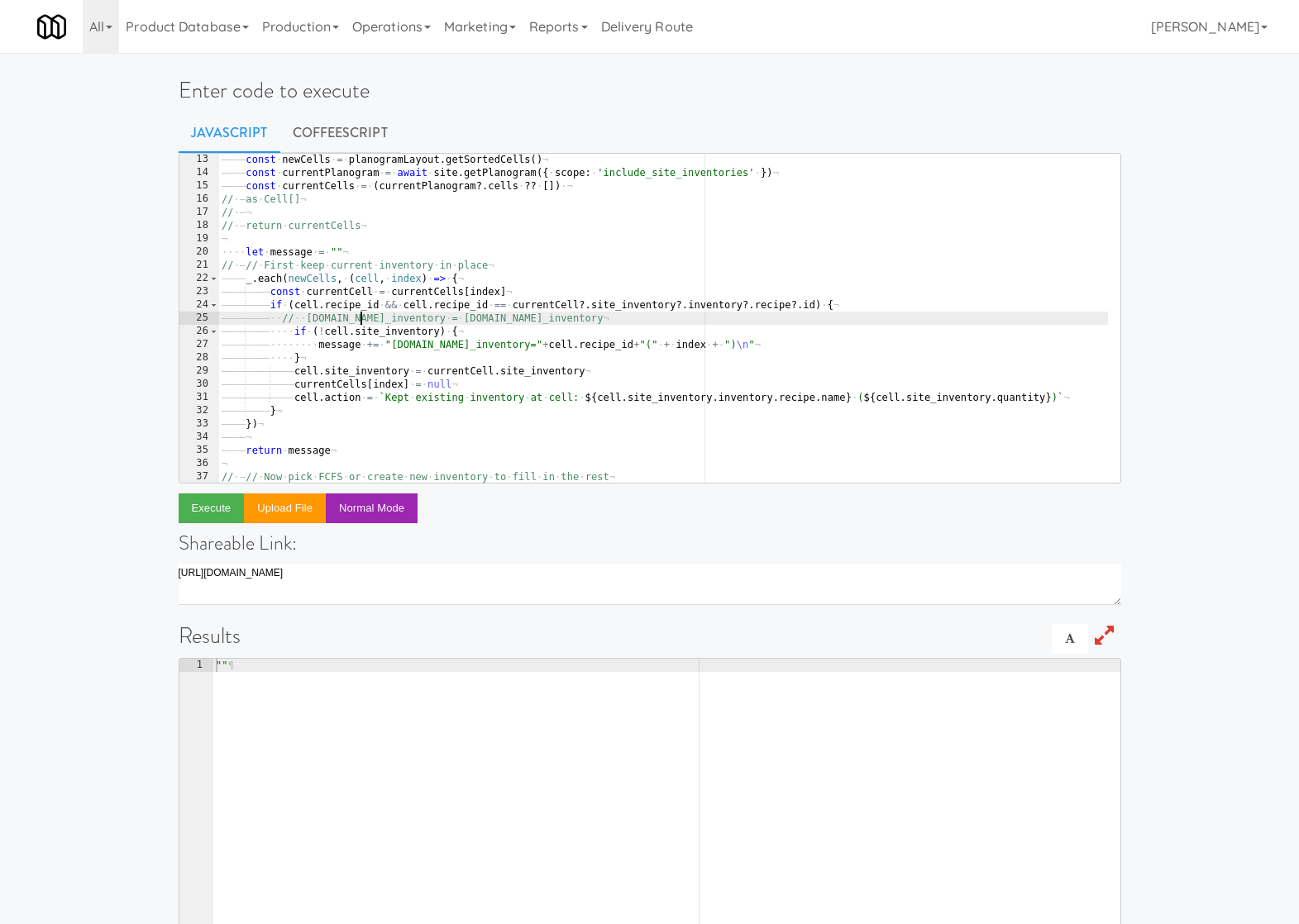
click at [294, 253] on div "———— const · newCells · = · planogramLayout . getSortedCells ( ) ¬ ———— const ·…" at bounding box center [690, 324] width 943 height 343
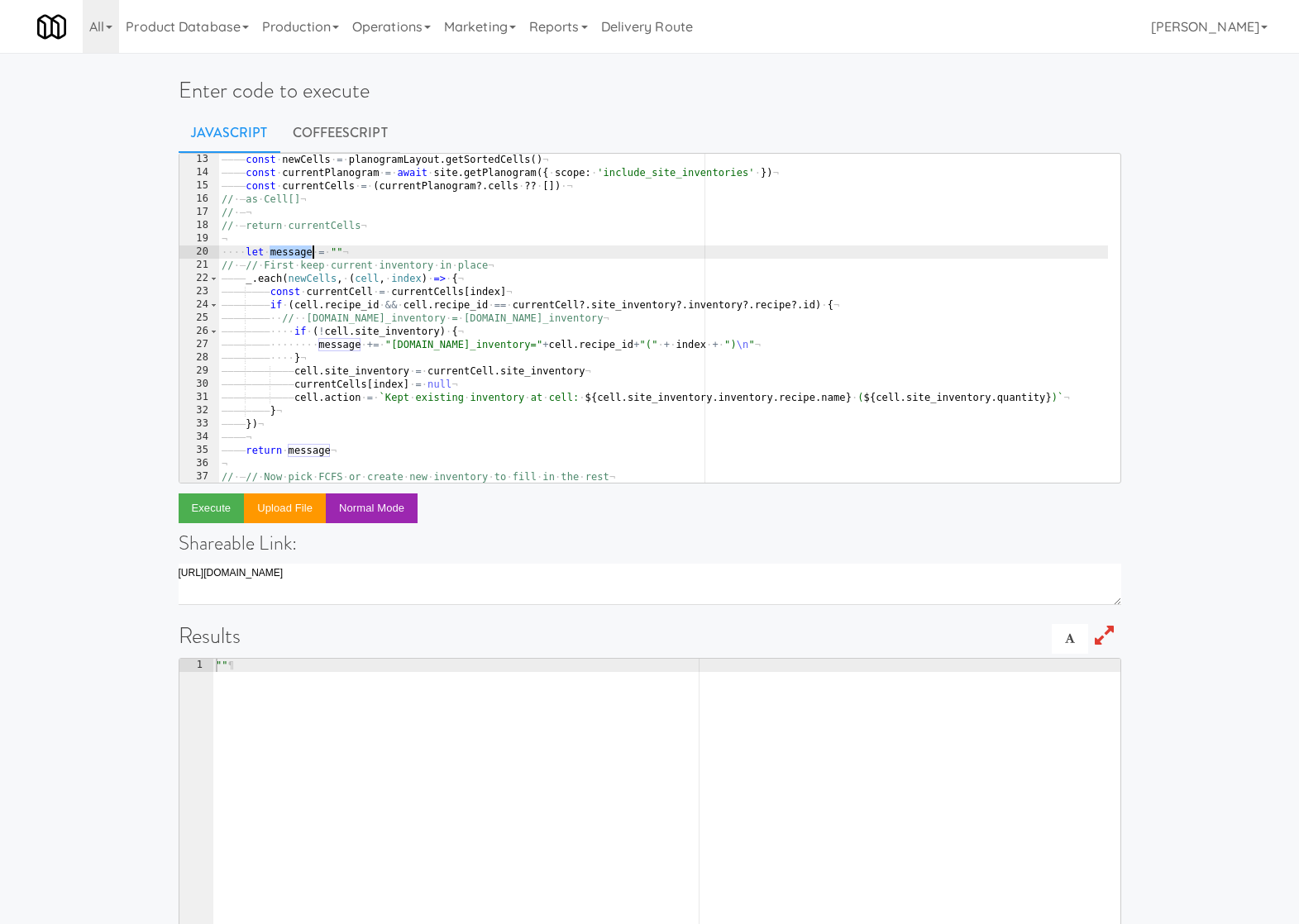
click at [294, 253] on div "———— const · newCells · = · planogramLayout . getSortedCells ( ) ¬ ———— const ·…" at bounding box center [690, 324] width 943 height 343
click at [339, 425] on div "———— const · newCells · = · planogramLayout . getSortedCells ( ) ¬ ———— const ·…" at bounding box center [690, 324] width 943 height 343
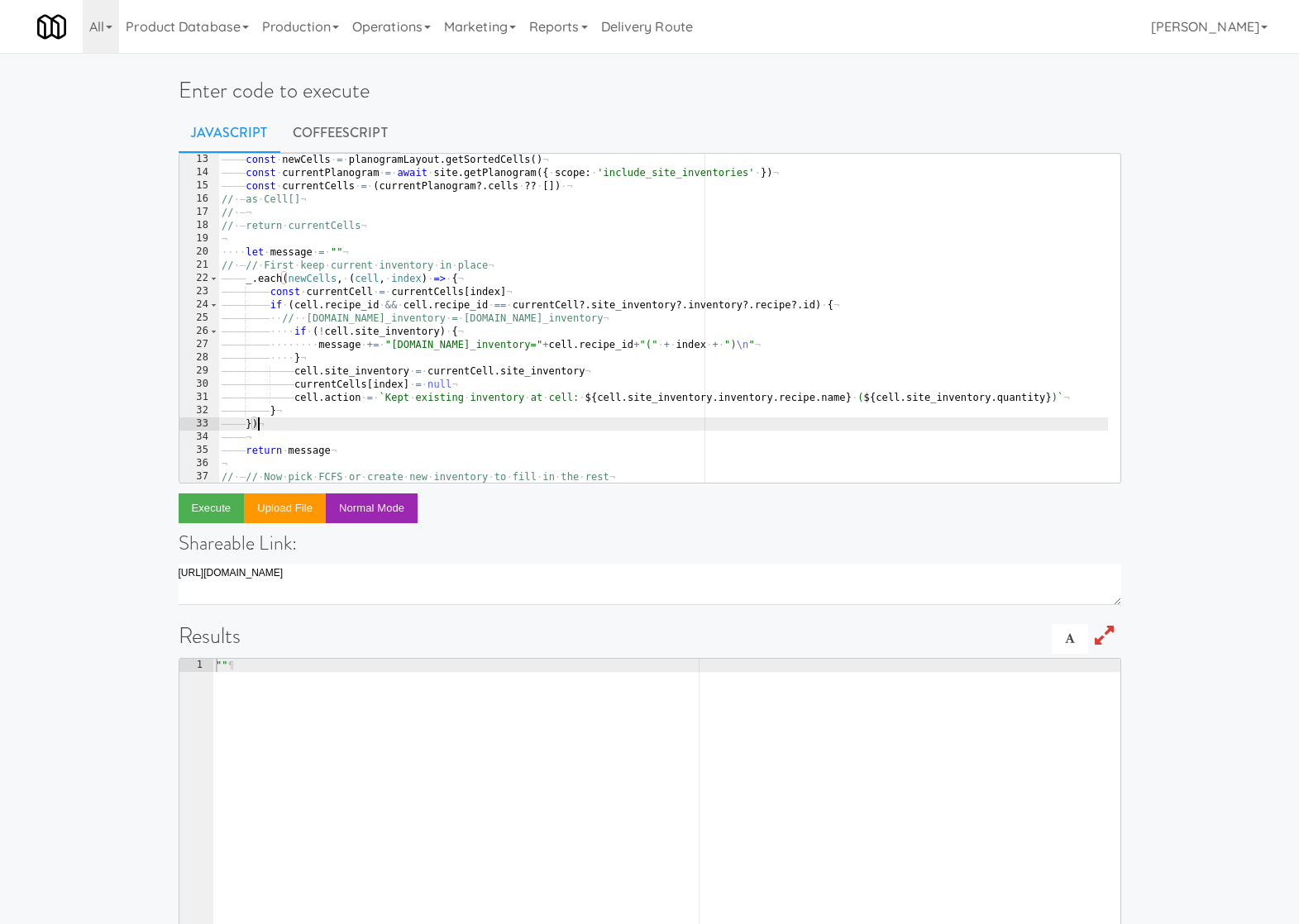
scroll to position [0, 4]
click at [207, 501] on button "Execute" at bounding box center [212, 508] width 66 height 30
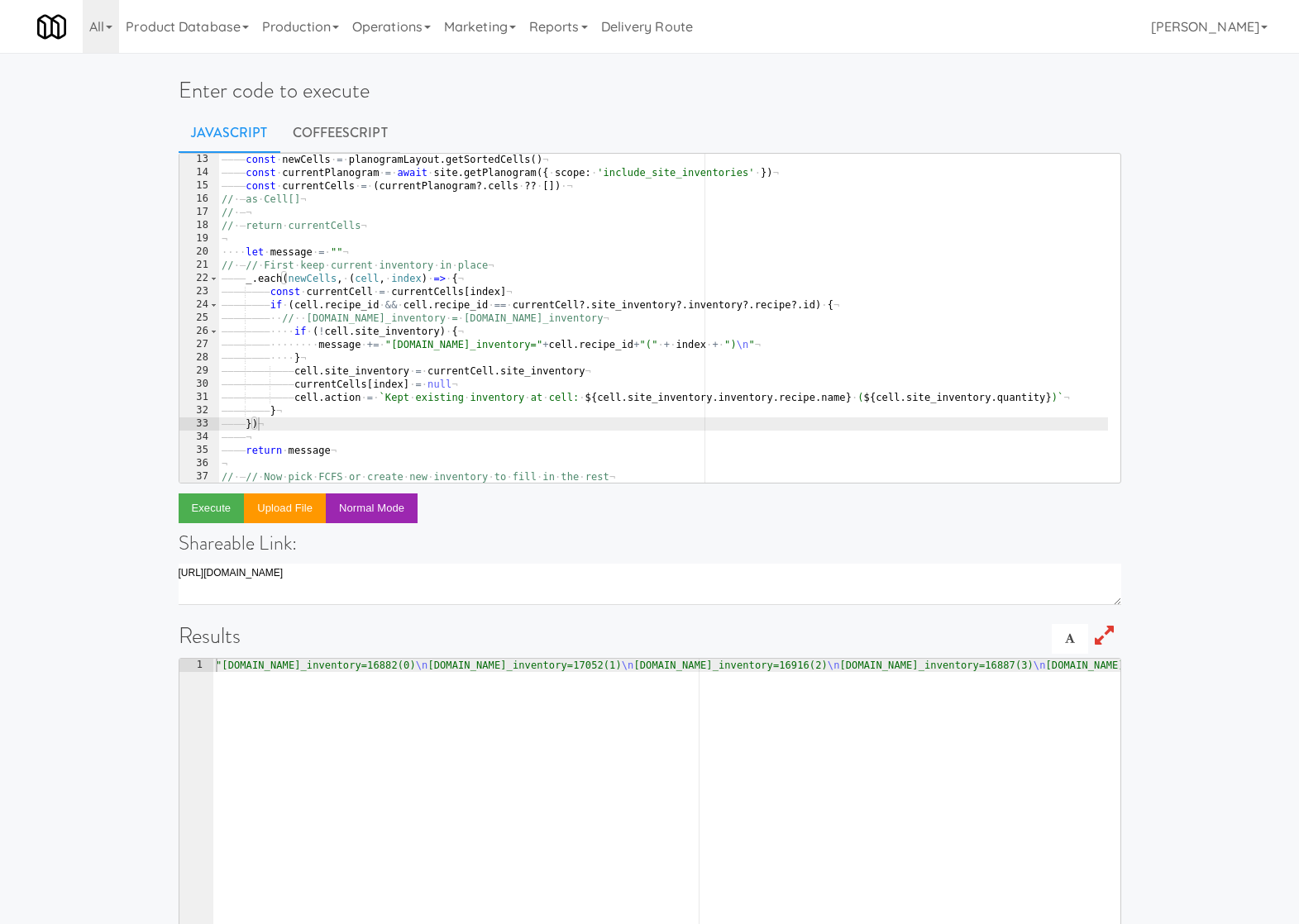
click at [349, 448] on div "———— const · newCells · = · planogramLayout . getSortedCells ( ) ¬ ———— const ·…" at bounding box center [690, 324] width 943 height 343
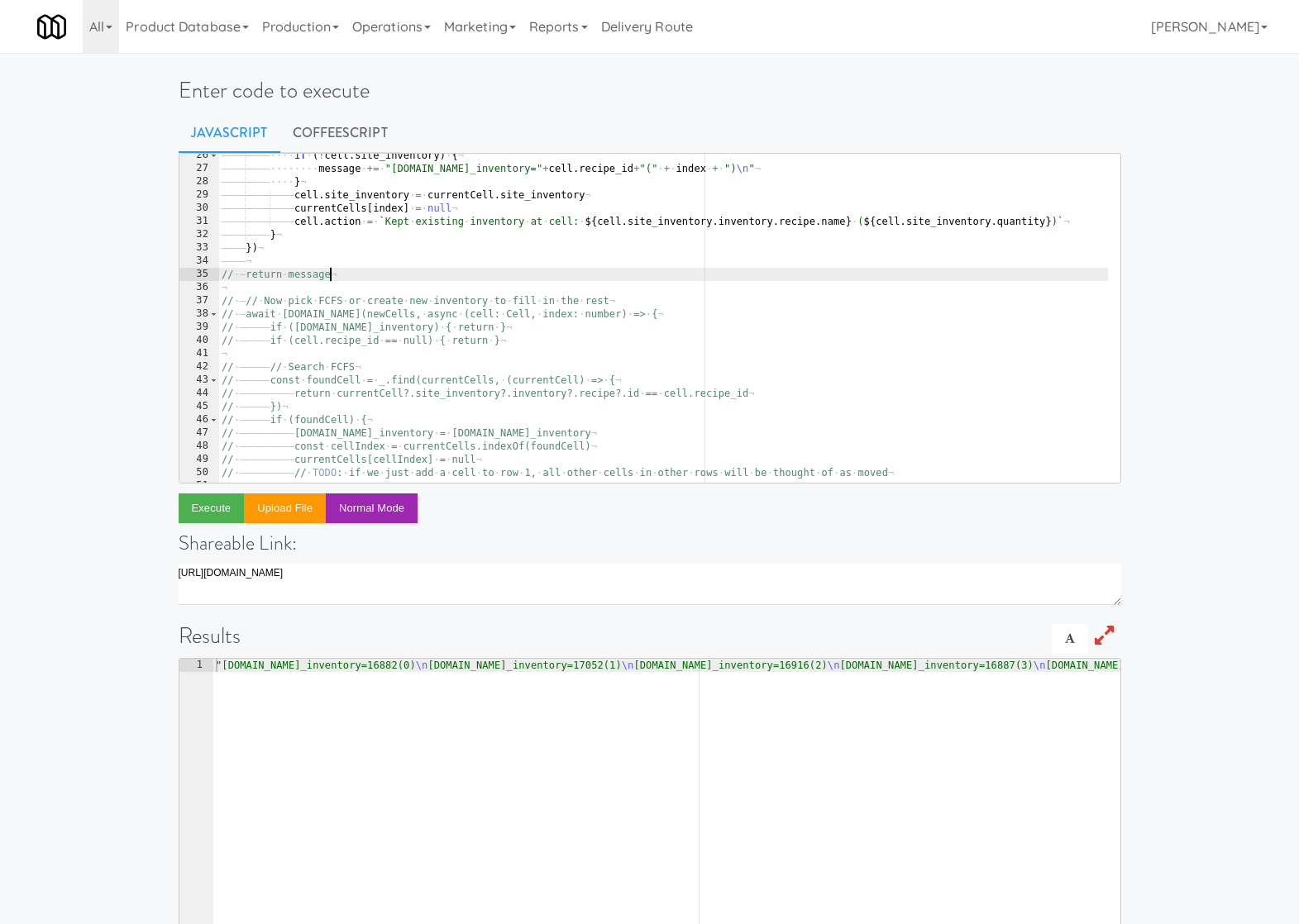
scroll to position [350, 0]
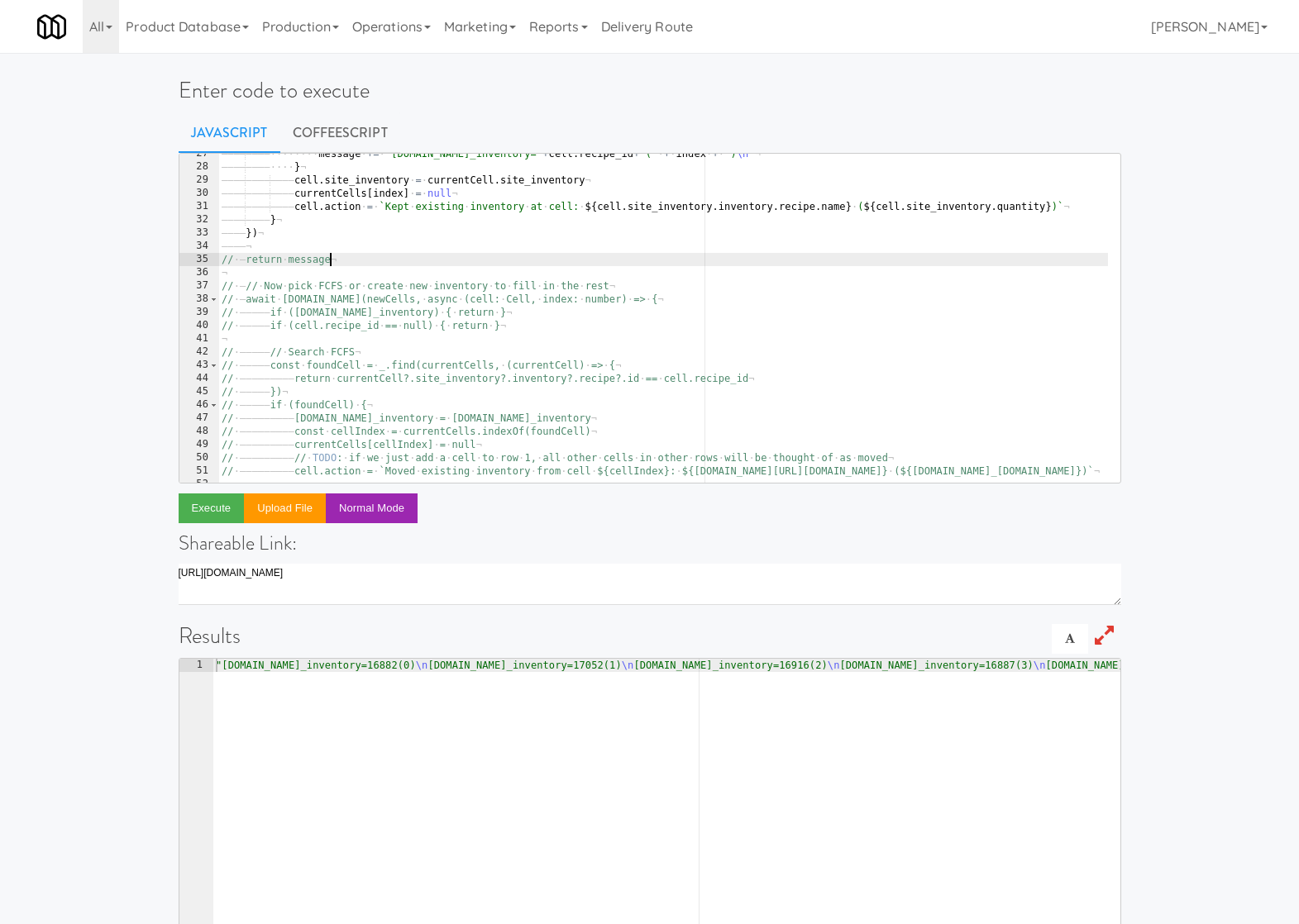
click at [298, 290] on div "———— ———— ········ message · += · "cell.site_inventory=" + cell . recipe_id + "…" at bounding box center [690, 318] width 943 height 343
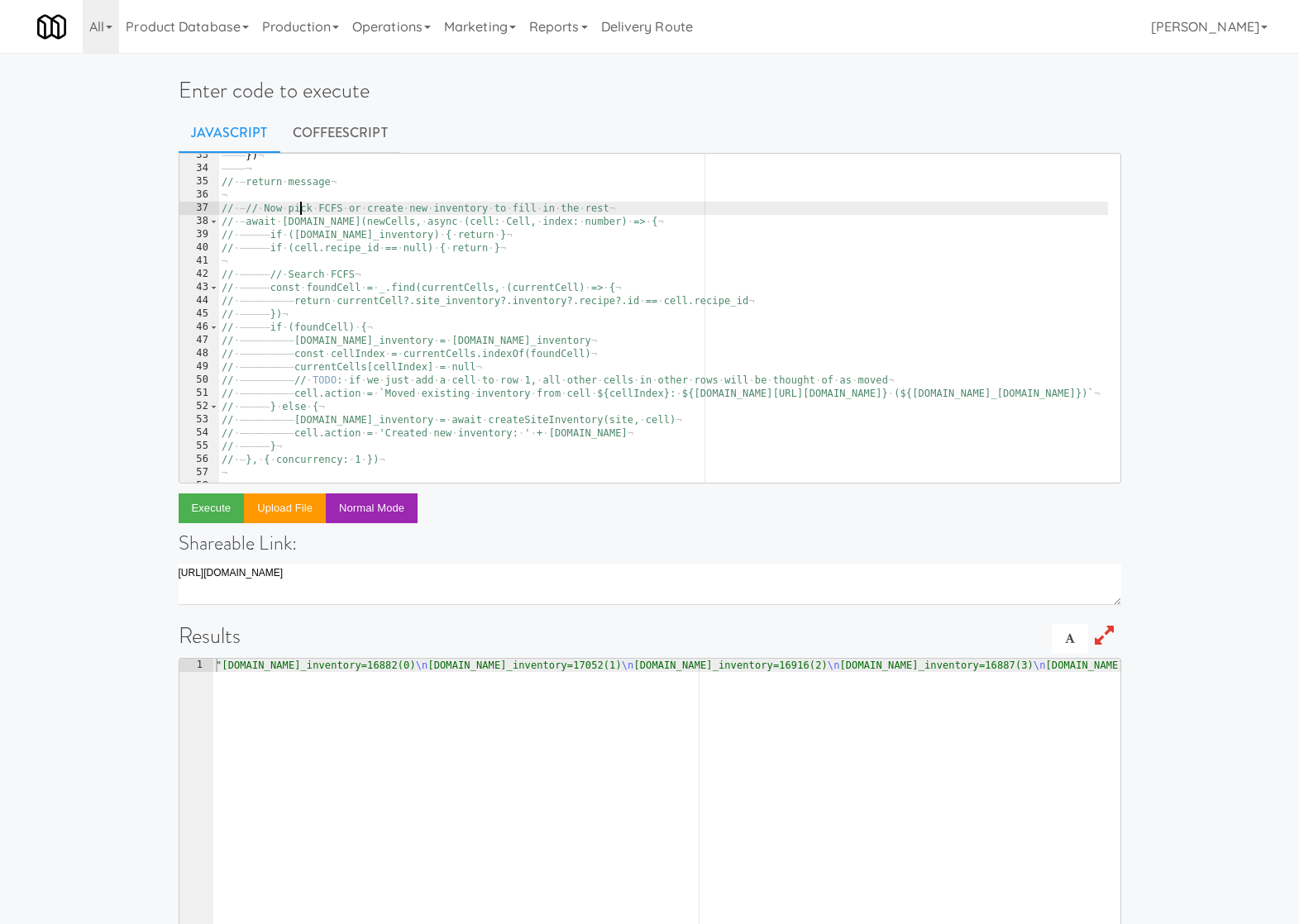
scroll to position [441, 0]
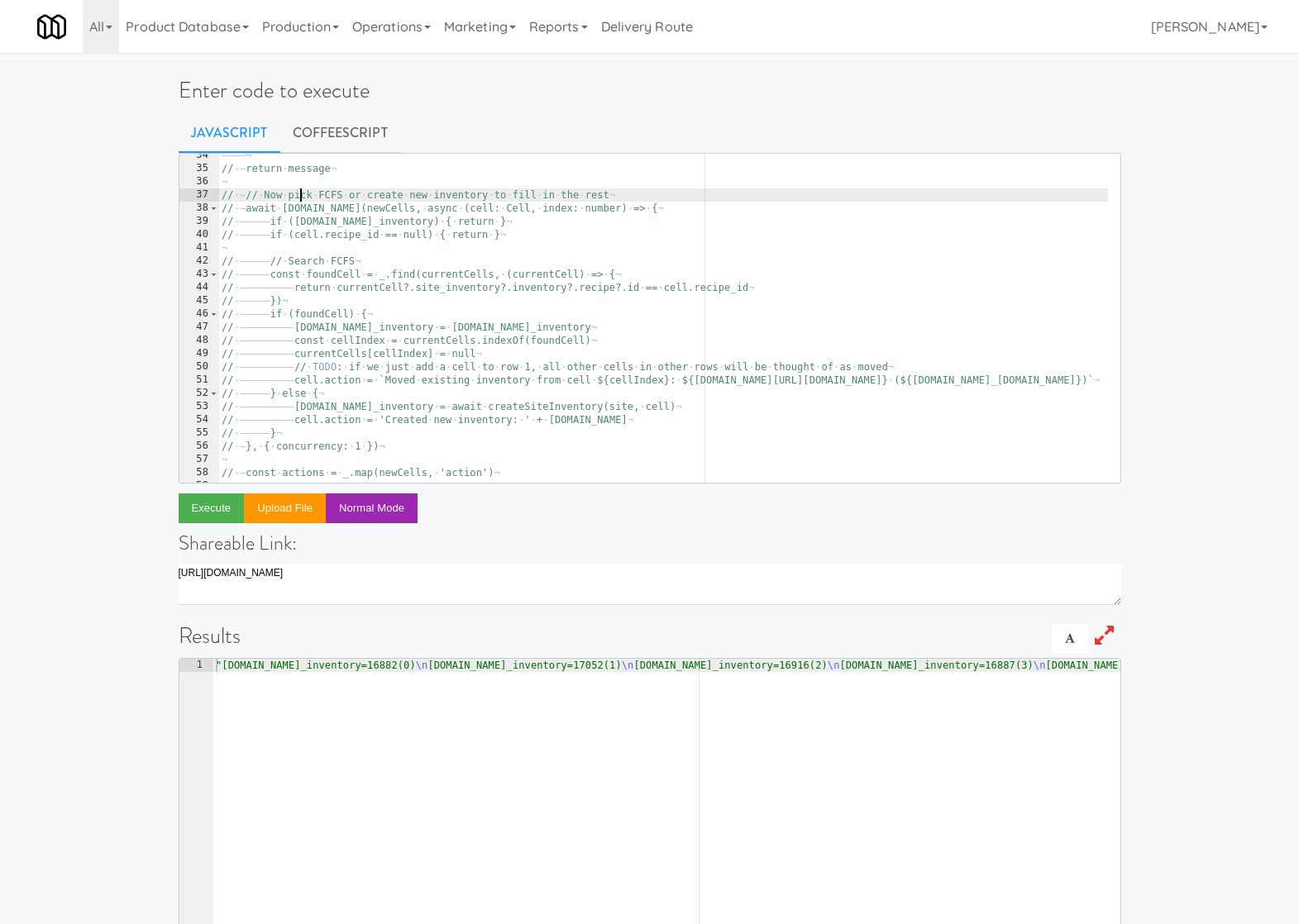
click at [398, 449] on div "———— ¬ // · — return · message ¬ ¬ // · — // · Now · pick · FCFS · or · create …" at bounding box center [690, 320] width 943 height 343
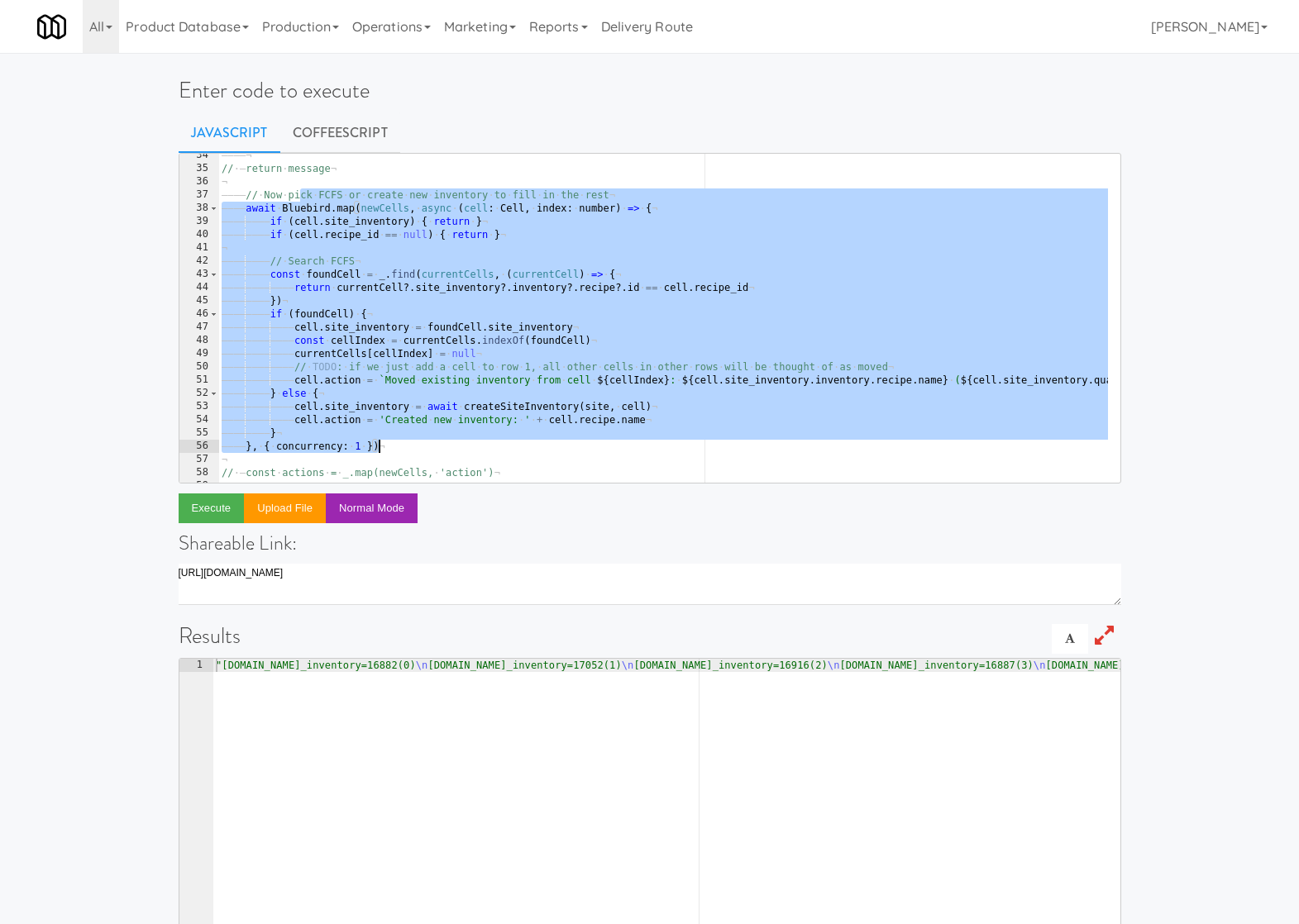
click at [398, 449] on div "———— ¬ // · — return · message ¬ ¬ ———— // · Now · pick · FCFS · or · create · …" at bounding box center [690, 320] width 943 height 343
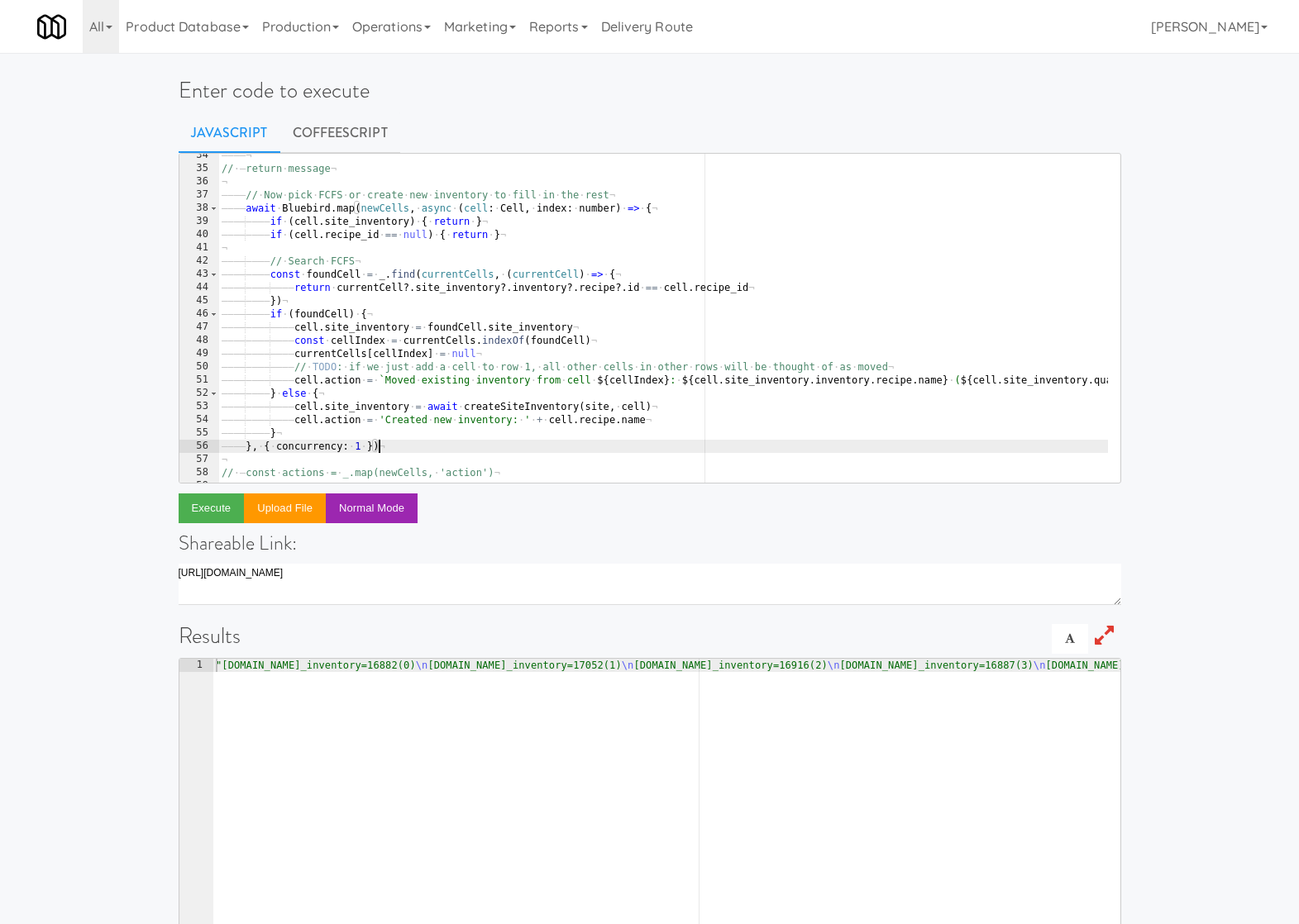
click at [475, 405] on div "———— ¬ // · — return · message ¬ ¬ ———— // · Now · pick · FCFS · or · create · …" at bounding box center [690, 320] width 943 height 343
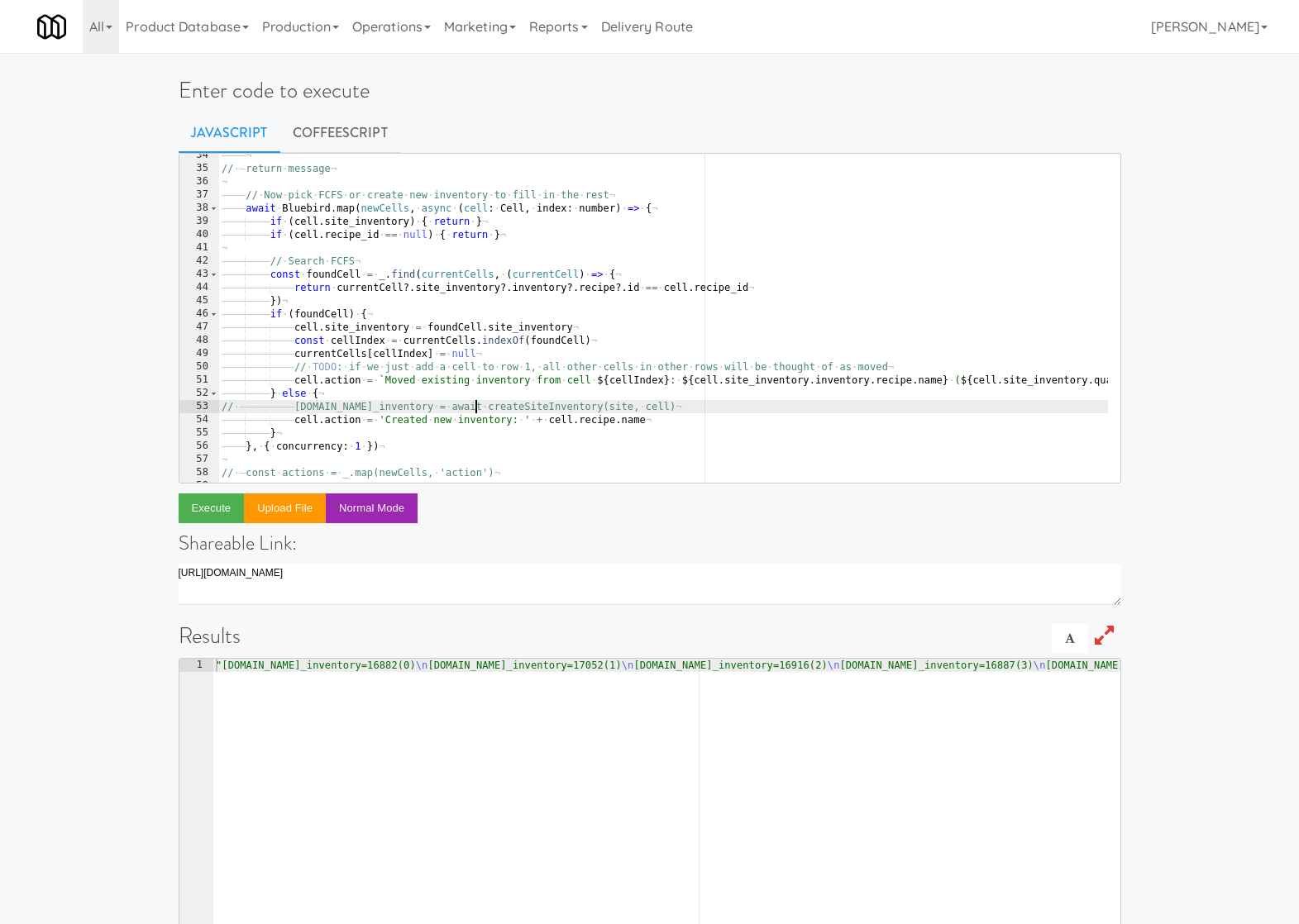
click at [590, 320] on div "———— ¬ // · — return · message ¬ ¬ ———— // · Now · pick · FCFS · or · create · …" at bounding box center [690, 320] width 943 height 343
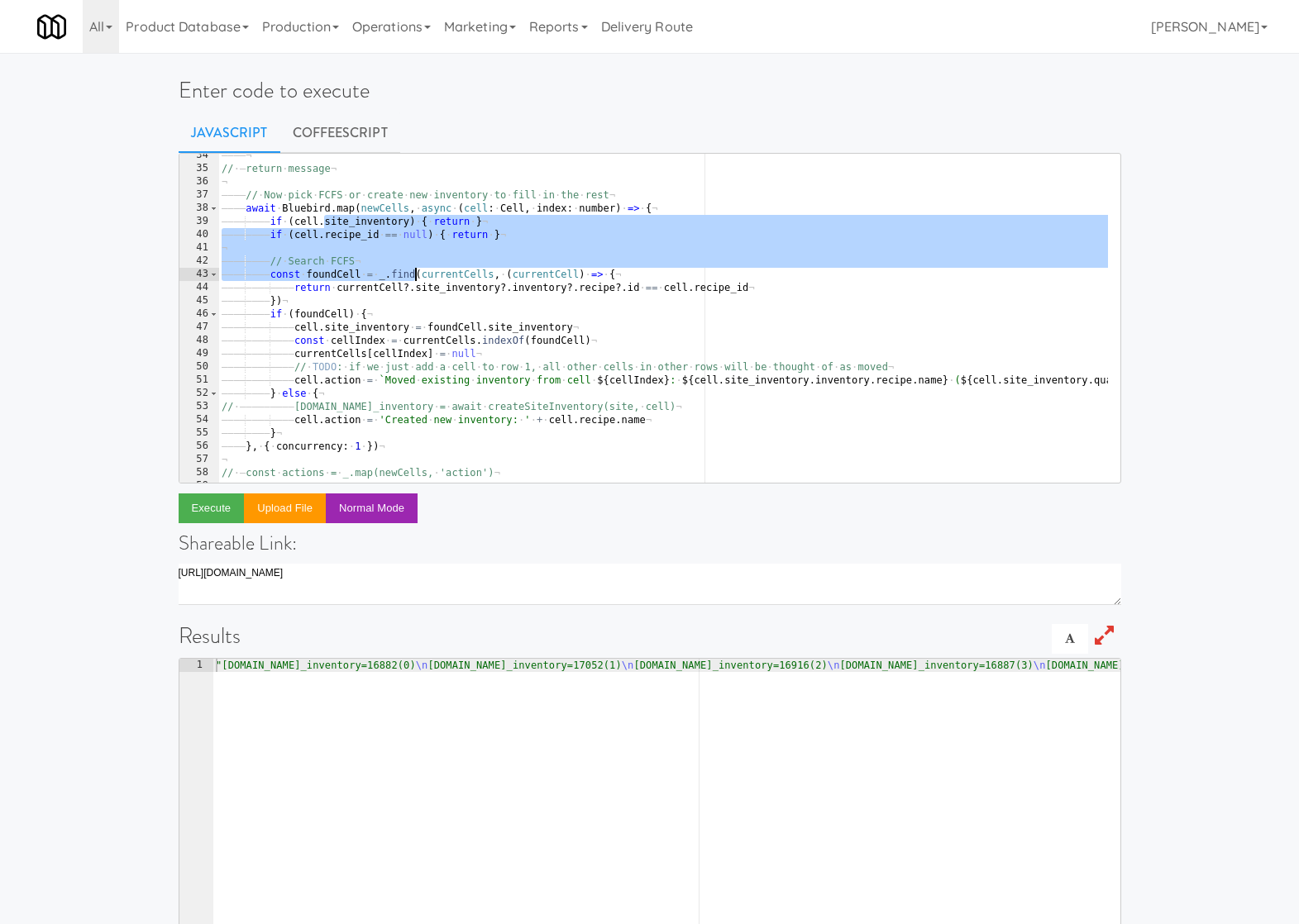
drag, startPoint x: 326, startPoint y: 225, endPoint x: 428, endPoint y: 307, distance: 130.9
click at [428, 307] on div "———— ¬ // · — return · message ¬ ¬ ———— // · Now · pick · FCFS · or · create · …" at bounding box center [690, 320] width 943 height 343
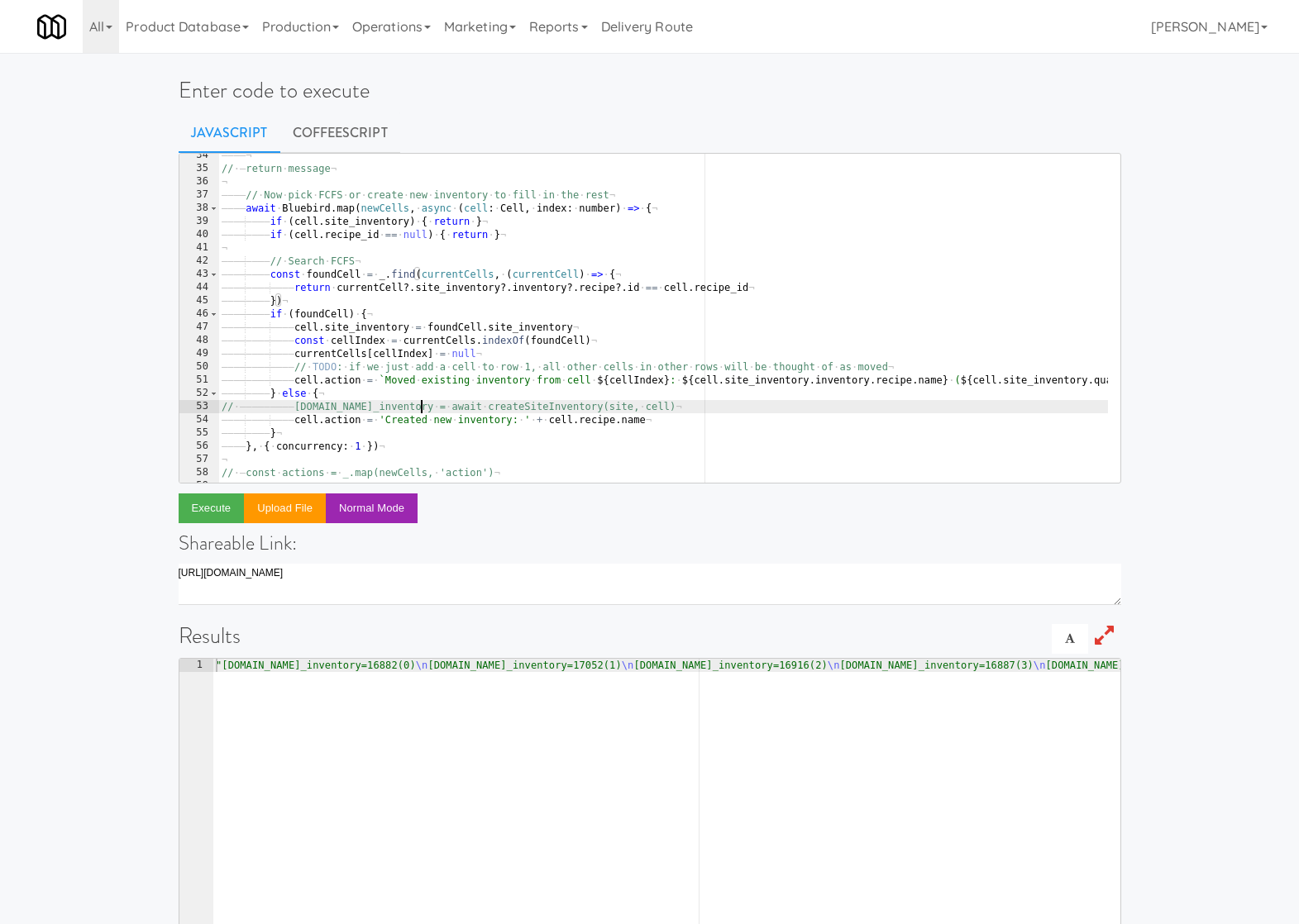
click at [423, 402] on div "———— ¬ // · — return · message ¬ ¬ ———— // · Now · pick · FCFS · or · create · …" at bounding box center [690, 320] width 943 height 343
click at [208, 502] on button "Execute" at bounding box center [212, 508] width 66 height 30
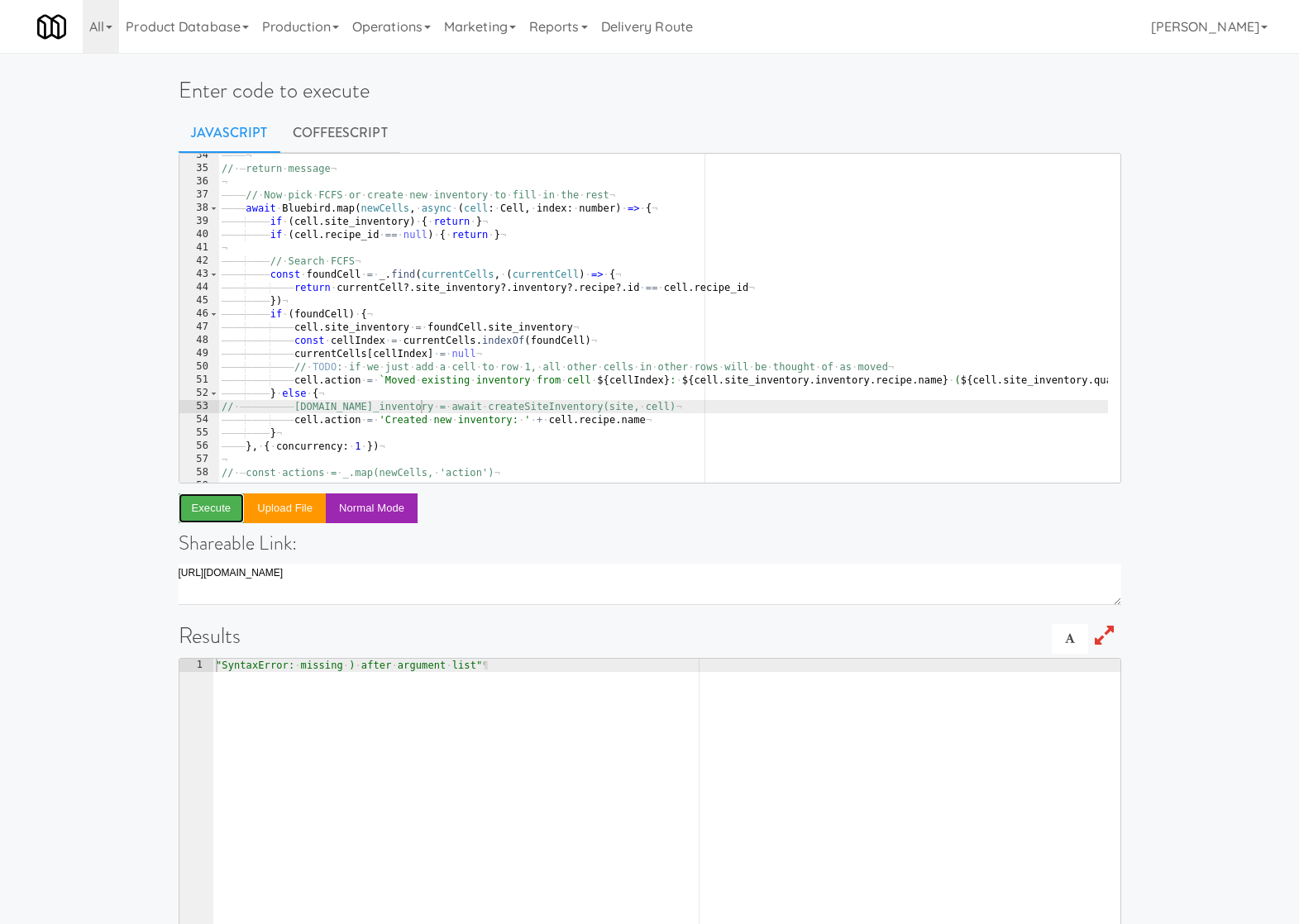
scroll to position [443, 0]
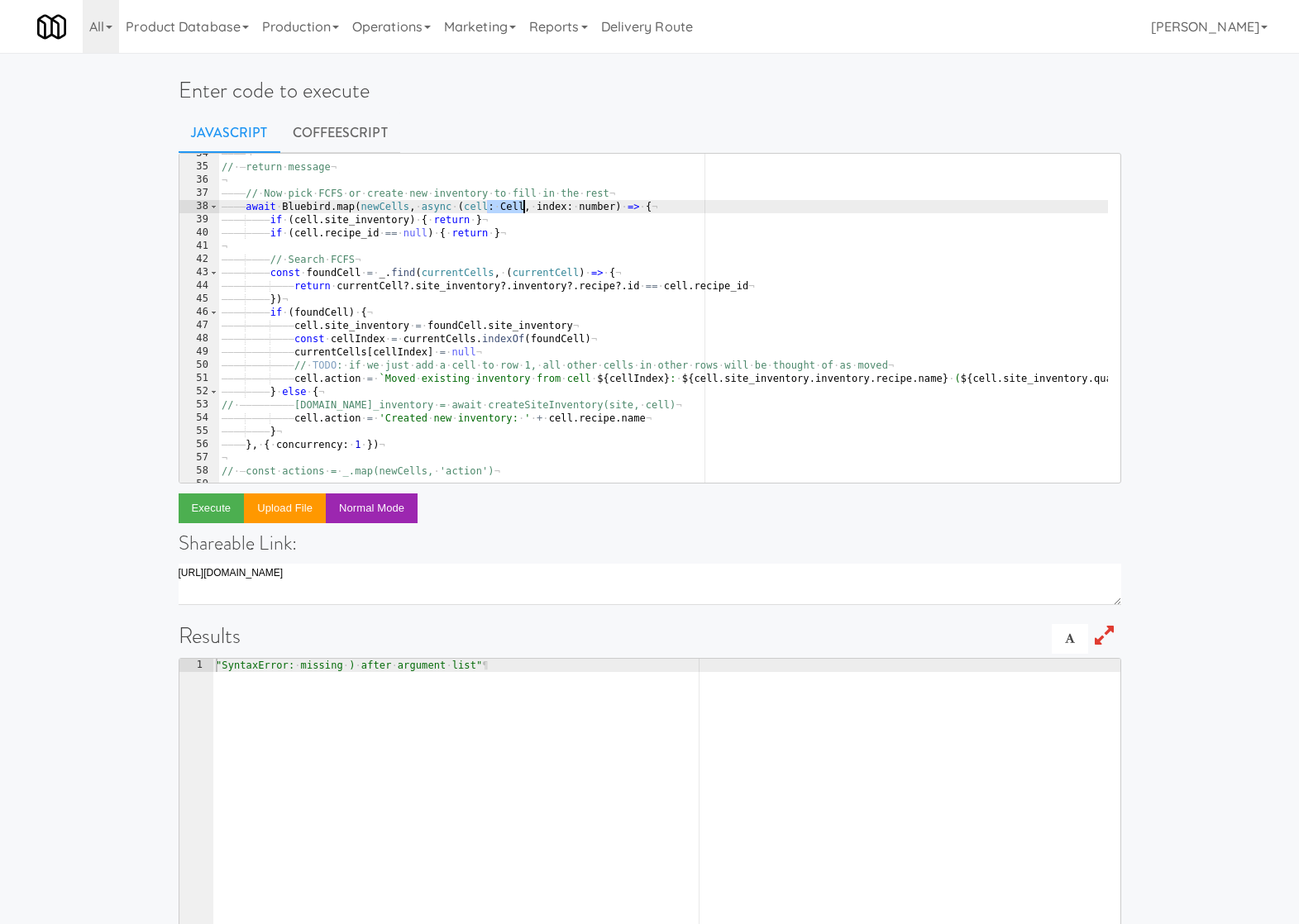
drag, startPoint x: 489, startPoint y: 206, endPoint x: 524, endPoint y: 206, distance: 35.0
click at [524, 206] on div "———— ¬ // · — return · message ¬ ¬ ———— // · Now · pick · FCFS · or · create · …" at bounding box center [690, 318] width 943 height 343
click at [564, 206] on div "———— ¬ // · — return · message ¬ ¬ ———— // · Now · pick · FCFS · or · create · …" at bounding box center [690, 318] width 943 height 343
click at [527, 257] on div "———— ¬ // · — return · message ¬ ¬ ———— // · Now · pick · FCFS · or · create · …" at bounding box center [690, 318] width 943 height 343
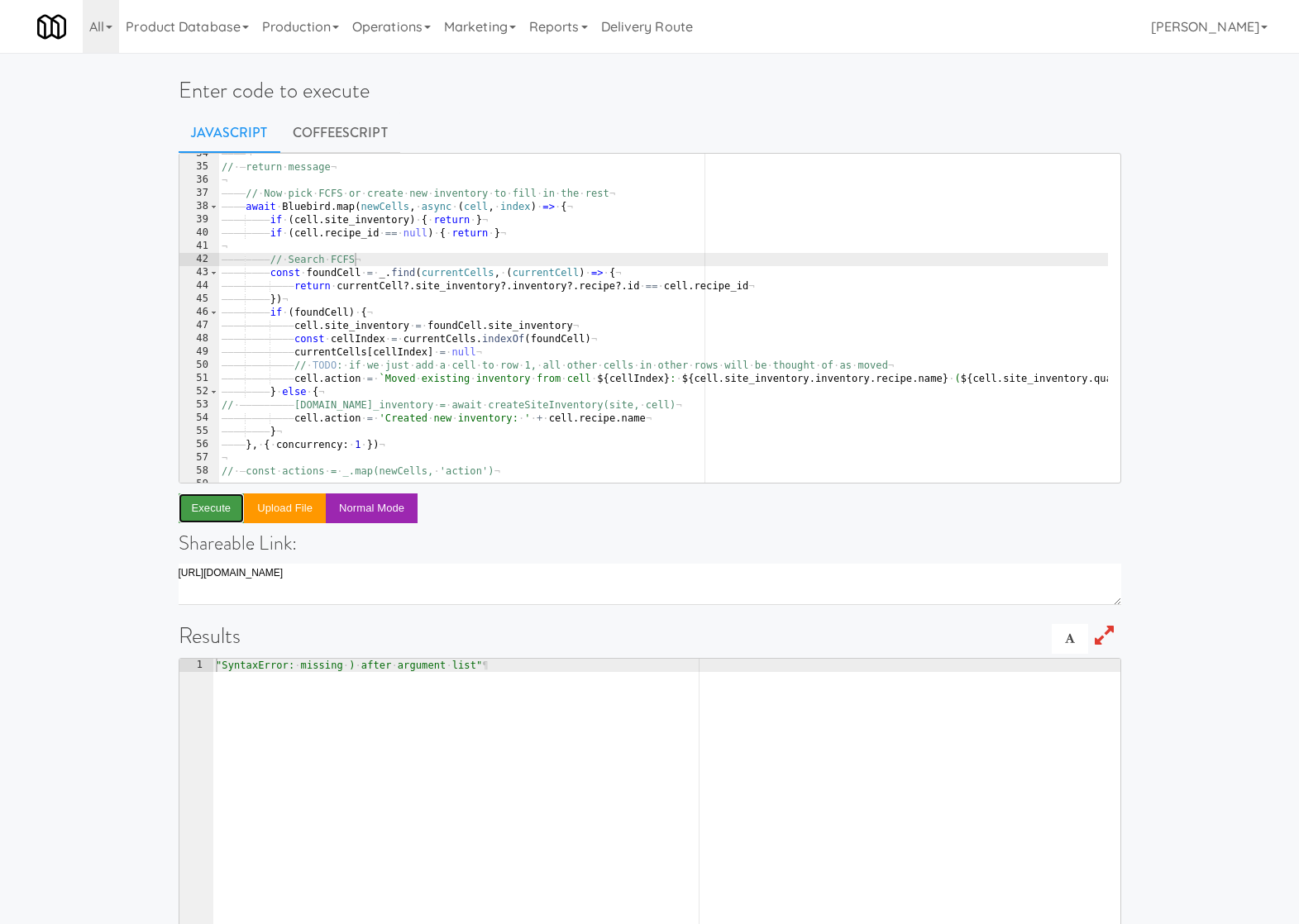
click at [208, 504] on button "Execute" at bounding box center [212, 508] width 66 height 30
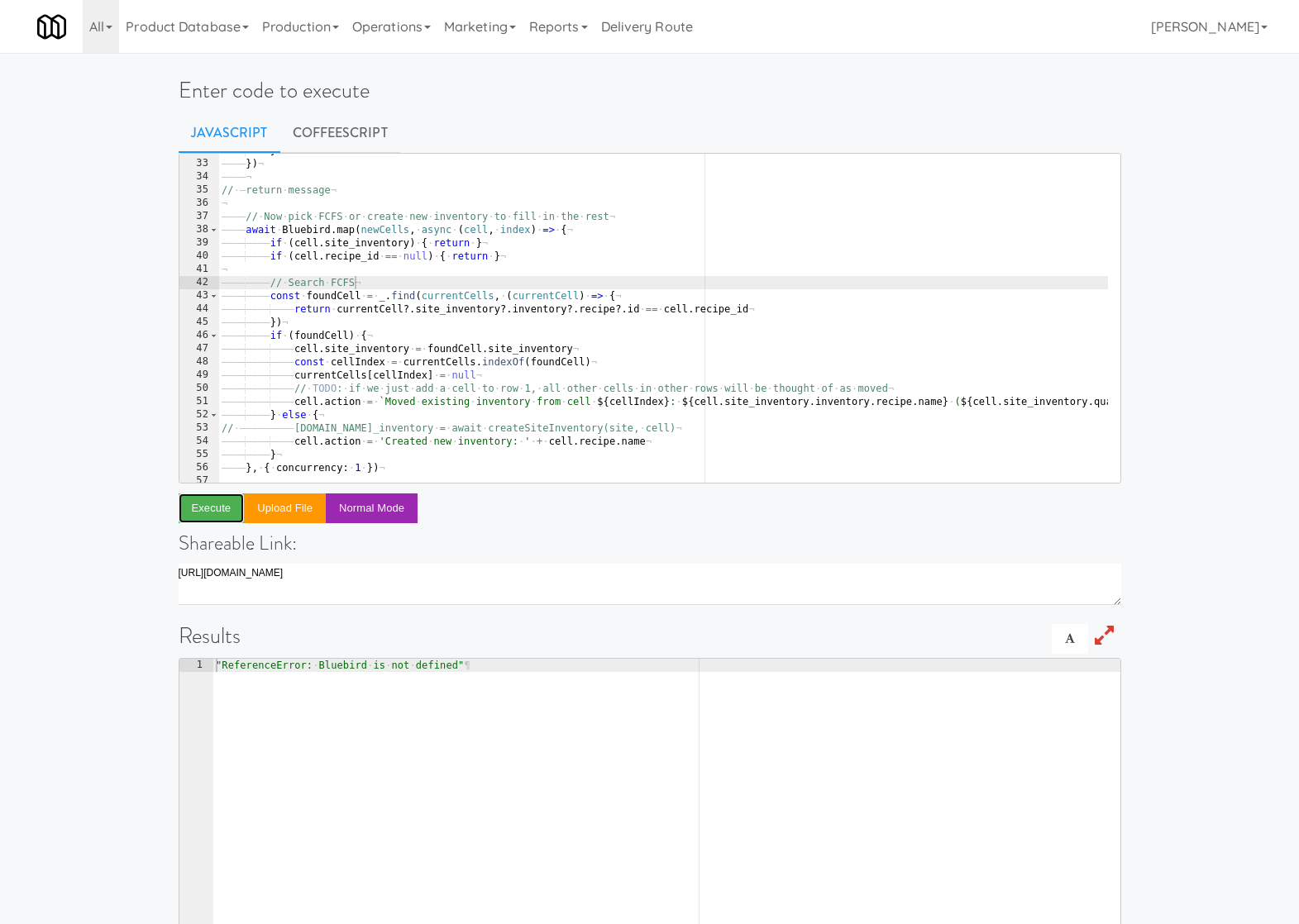
scroll to position [0, 0]
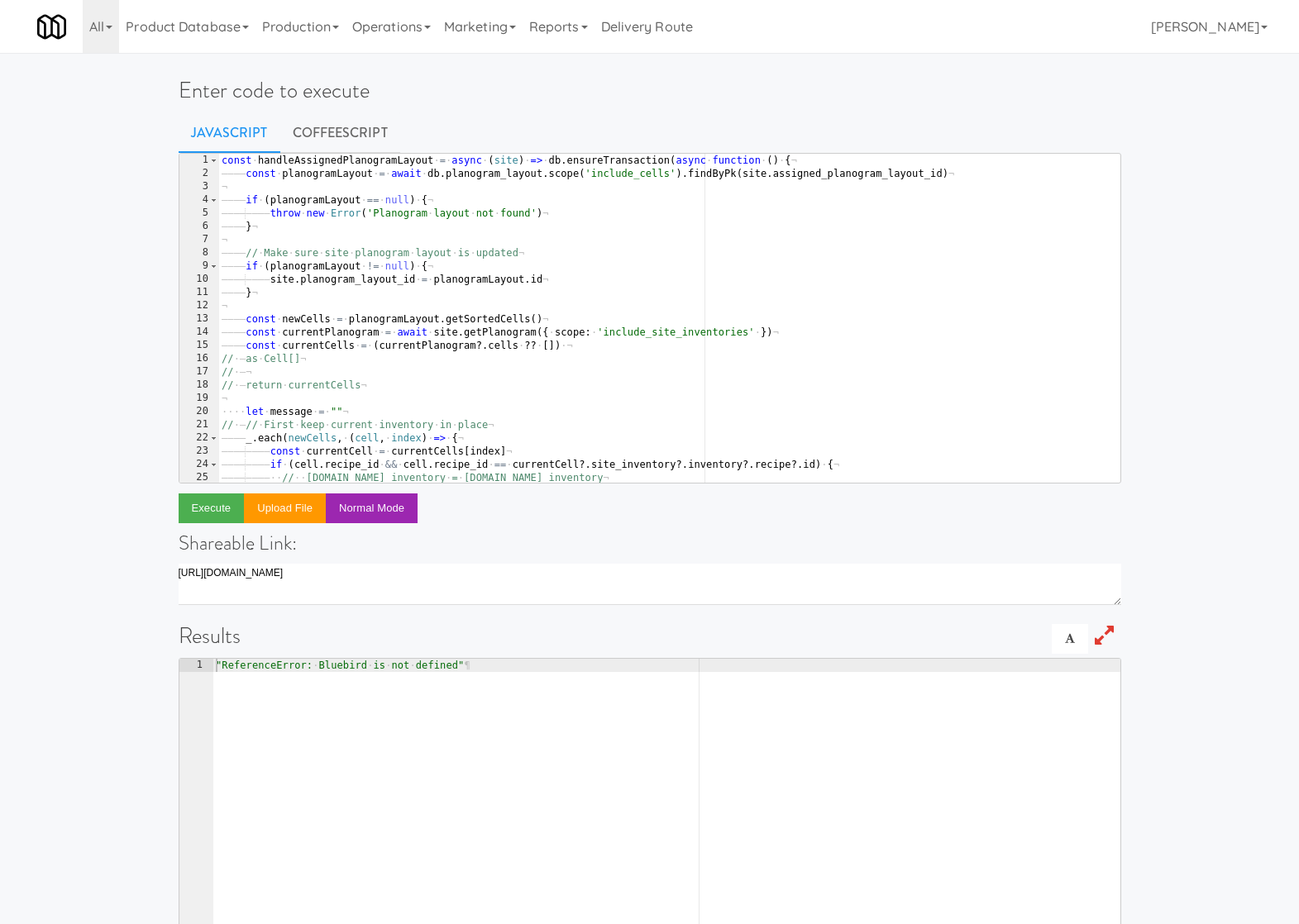
click at [302, 157] on div "const · handleAssignedPlanogramLayout · = · async · ( site ) · => · db . ensure…" at bounding box center [690, 325] width 943 height 343
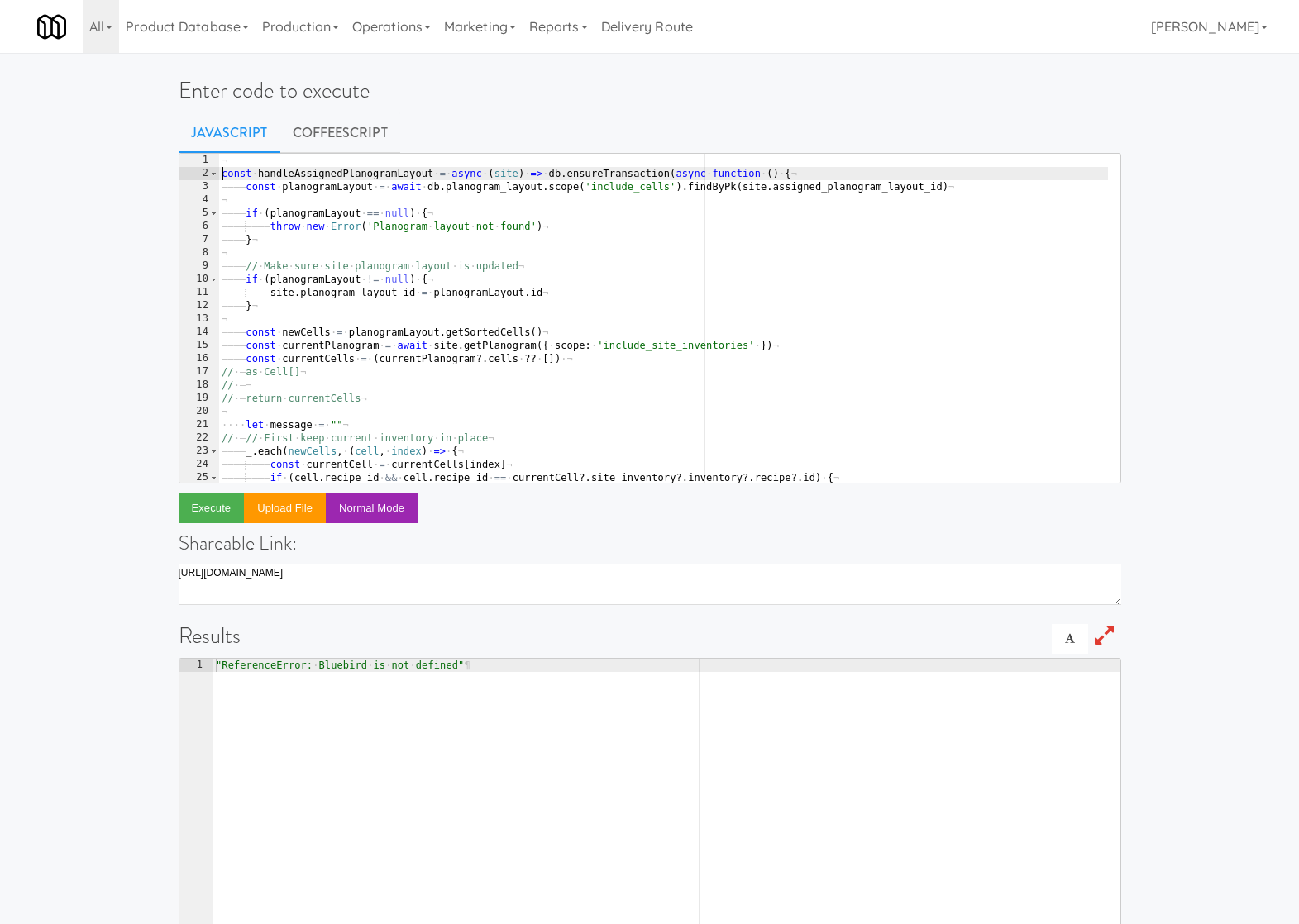
scroll to position [0, 1]
type textarea "const handleAssignedPlanogramLayout = async (site) => db.ensureTransaction(asyn…"
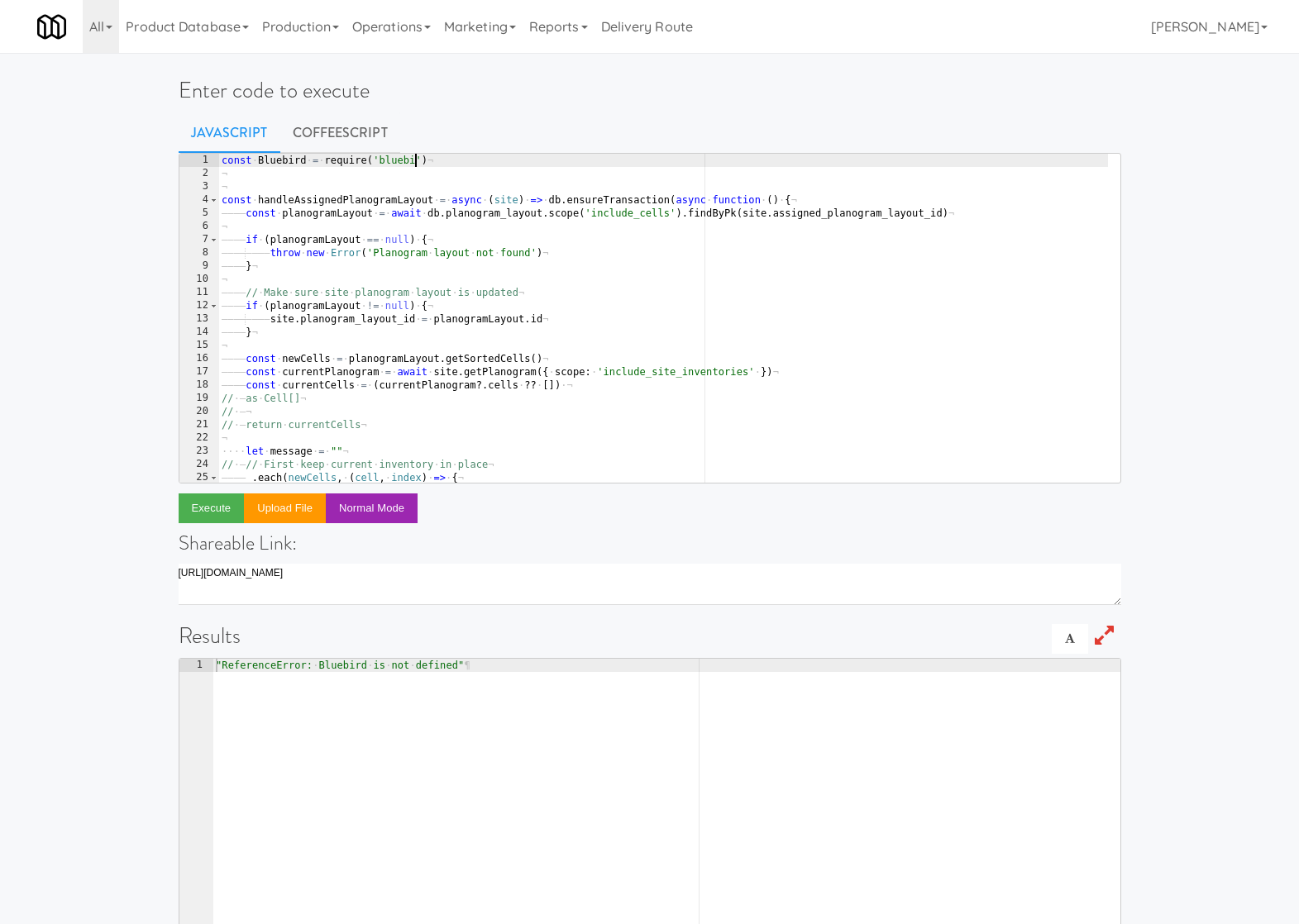
scroll to position [0, 17]
click at [201, 494] on button "Execute" at bounding box center [212, 508] width 66 height 30
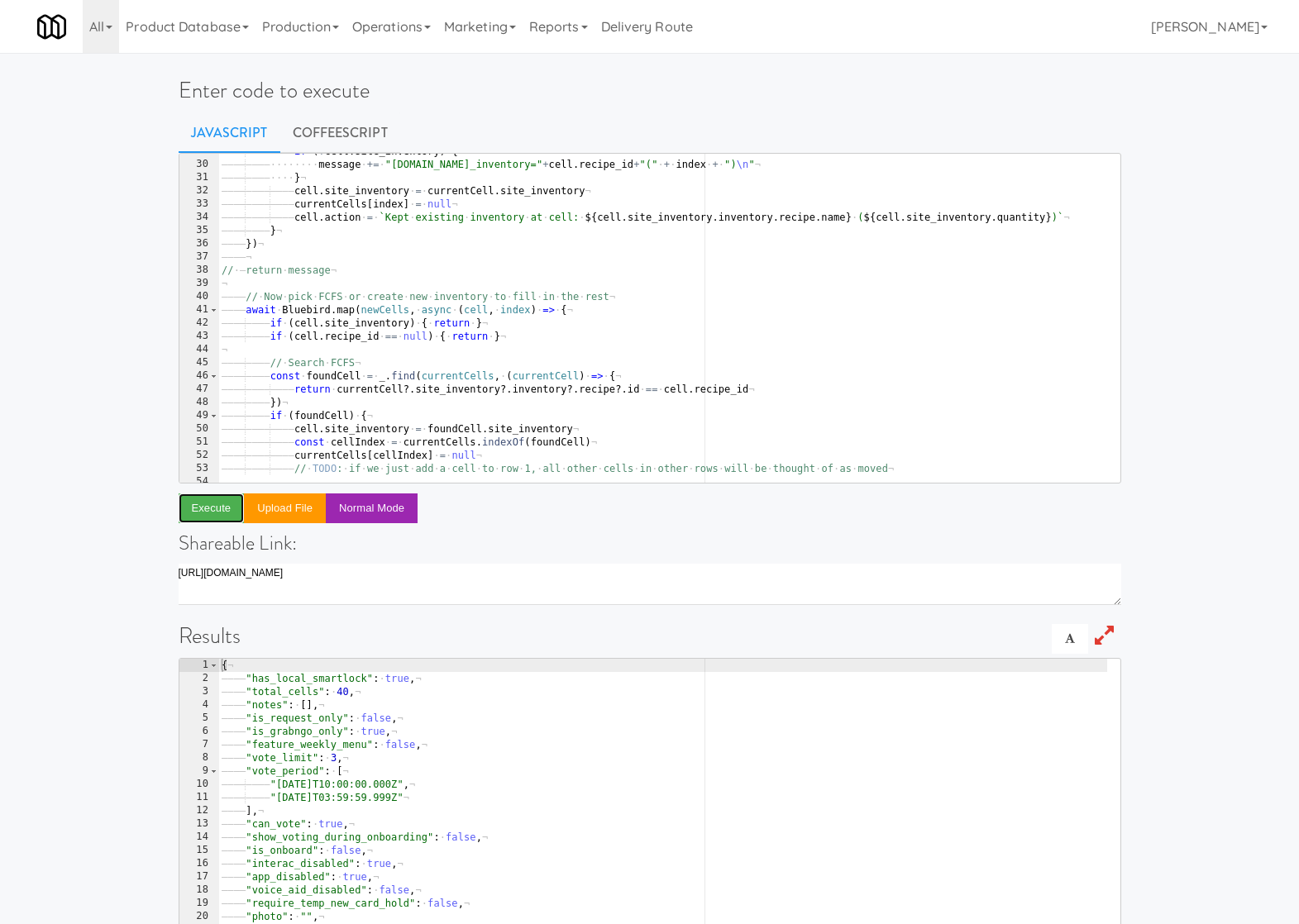
scroll to position [177, 0]
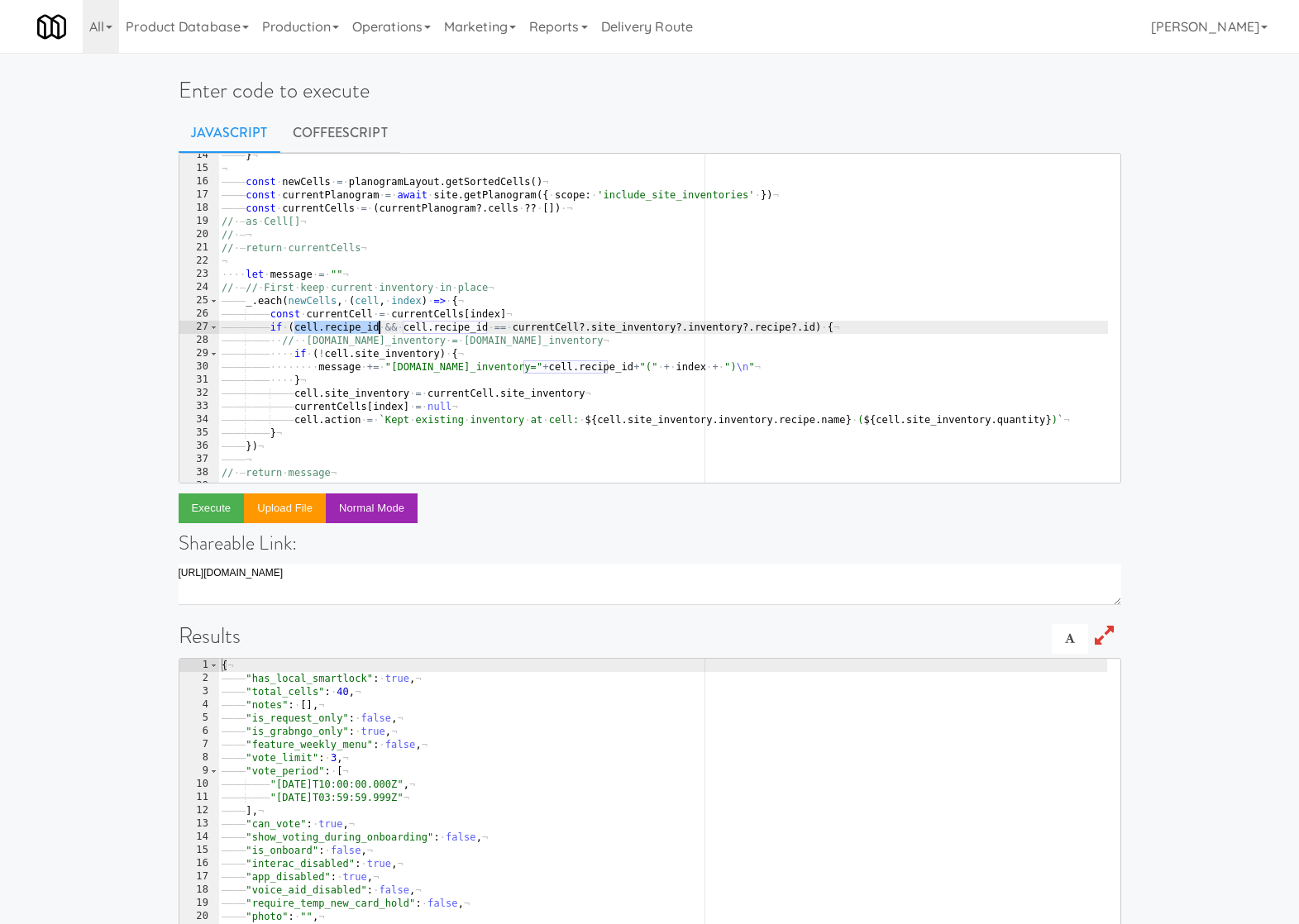
drag, startPoint x: 293, startPoint y: 325, endPoint x: 381, endPoint y: 324, distance: 88.0
click at [381, 324] on div "———— } ¬ ¬ ———— const · newCells · = · planogramLayout . getSortedCells ( ) ¬ —…" at bounding box center [690, 320] width 943 height 343
click at [478, 418] on div "———— } ¬ ¬ ———— const · newCells · = · planogramLayout . getSortedCells ( ) ¬ —…" at bounding box center [690, 320] width 943 height 343
drag, startPoint x: 263, startPoint y: 324, endPoint x: 369, endPoint y: 326, distance: 106.0
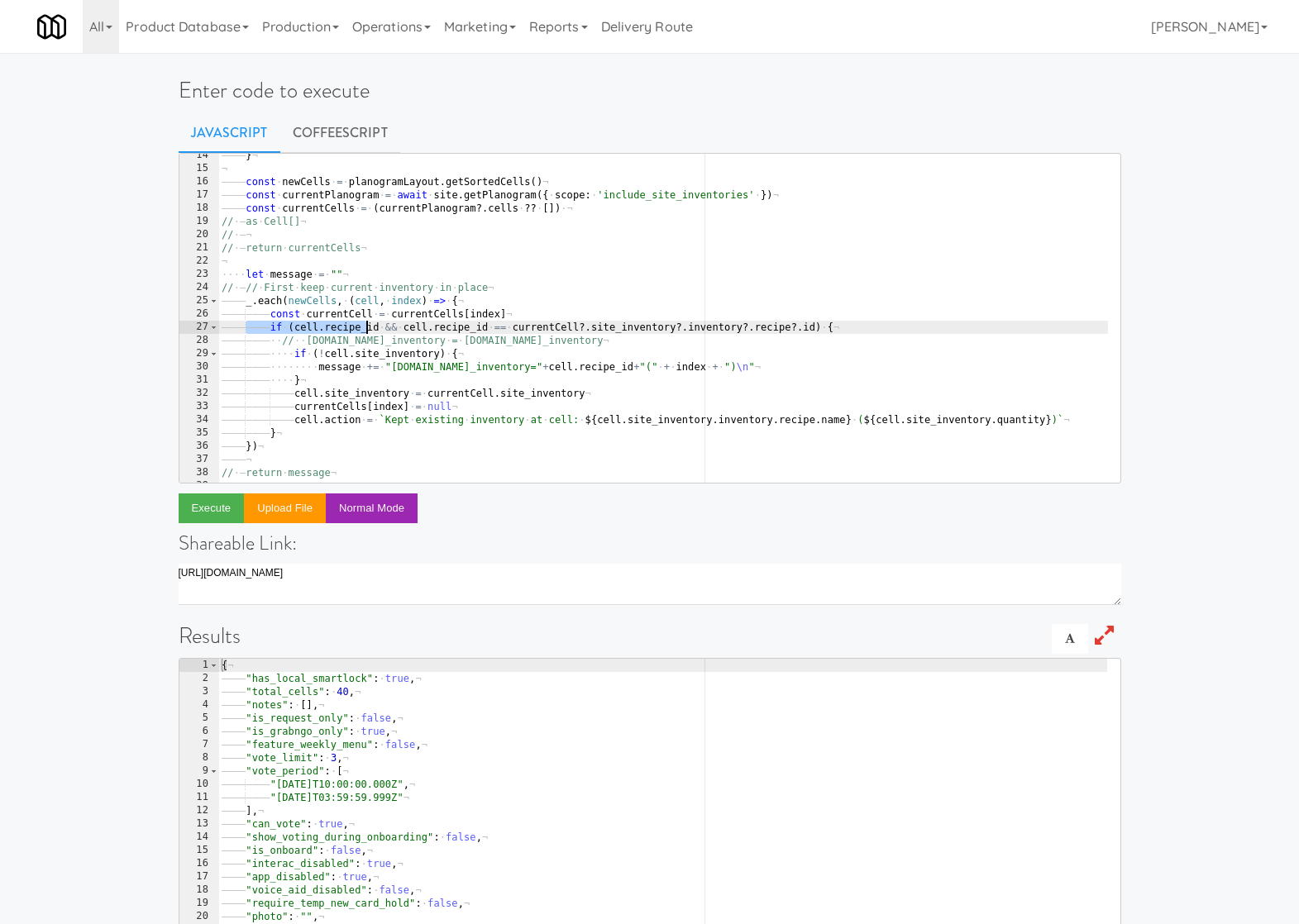
click at [369, 326] on div "———— } ¬ ¬ ———— const · newCells · = · planogramLayout . getSortedCells ( ) ¬ —…" at bounding box center [690, 320] width 943 height 343
drag, startPoint x: 293, startPoint y: 327, endPoint x: 401, endPoint y: 323, distance: 108.1
click at [401, 323] on div "———— } ¬ ¬ ———— const · newCells · = · planogramLayout . getSortedCells ( ) ¬ —…" at bounding box center [690, 320] width 943 height 343
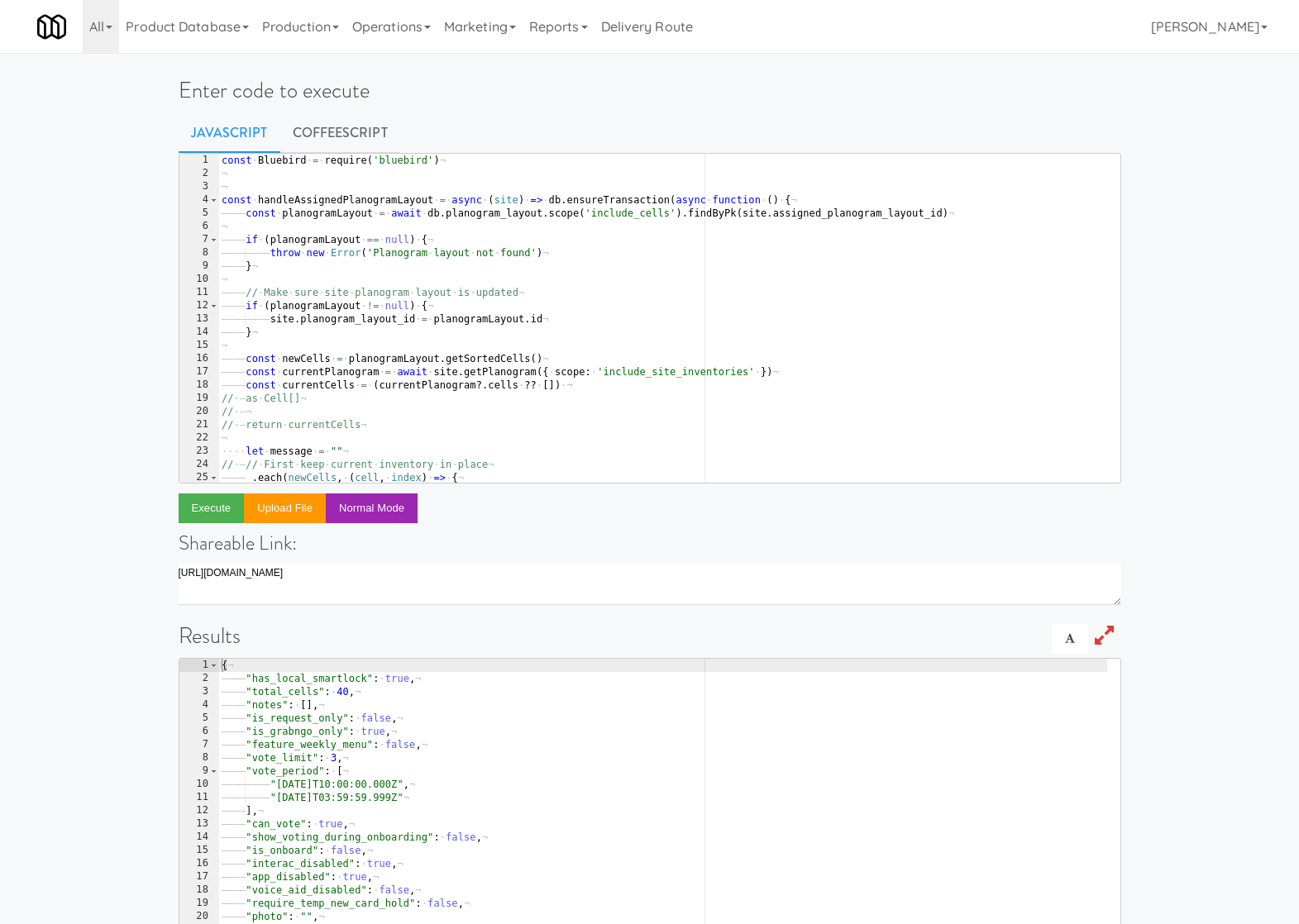
click at [398, 359] on div "const · Bluebird · = · require ( 'bluebird' ) ¬ ¬ ¬ const · handleAssignedPlano…" at bounding box center [690, 325] width 943 height 343
click at [818, 204] on div "const · Bluebird · = · require ( 'bluebird' ) ¬ ¬ ¬ const · handleAssignedPlano…" at bounding box center [690, 325] width 943 height 343
click at [833, 213] on div "const · Bluebird · = · require ( 'bluebird' ) ¬ ¬ ¬ const · handleAssignedPlano…" at bounding box center [690, 325] width 943 height 343
type textarea "const planogramLayout = await db.planogram_layout.scope('include_cells').findBy…"
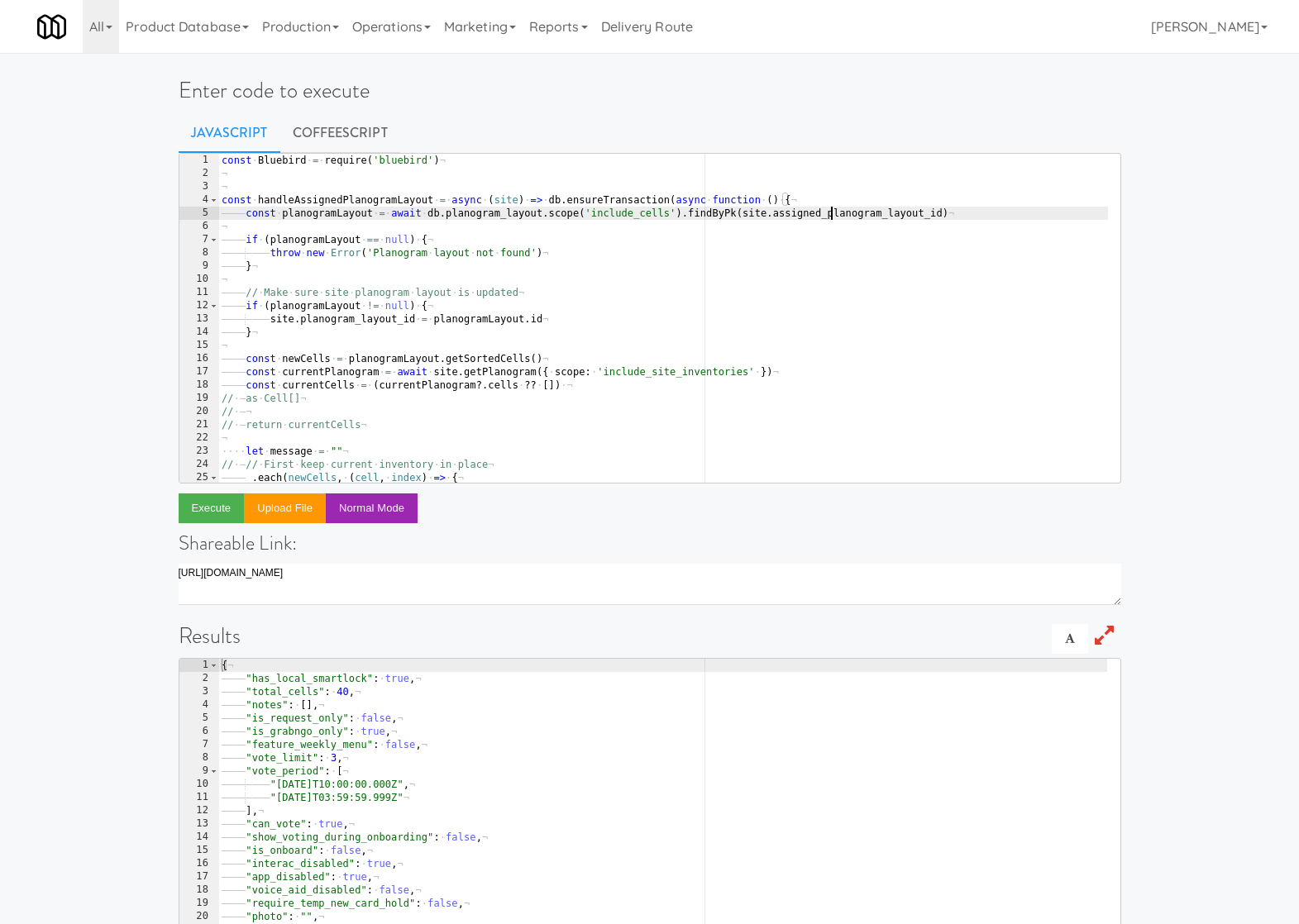
click at [833, 213] on div "const · Bluebird · = · require ( 'bluebird' ) ¬ ¬ ¬ const · handleAssignedPlano…" at bounding box center [690, 325] width 943 height 343
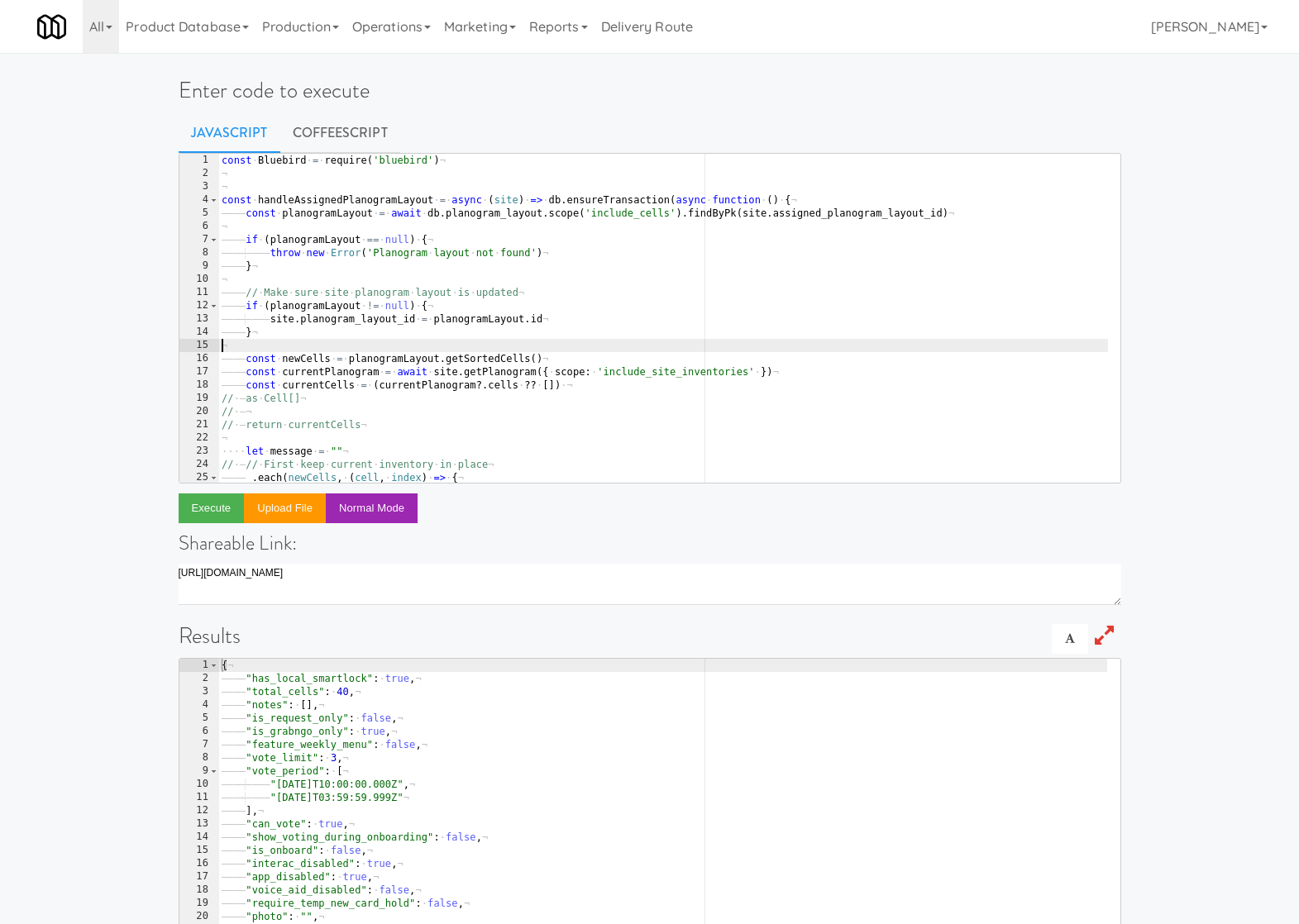
click at [460, 351] on div "const · Bluebird · = · require ( 'bluebird' ) ¬ ¬ ¬ const · handleAssignedPlano…" at bounding box center [690, 325] width 943 height 343
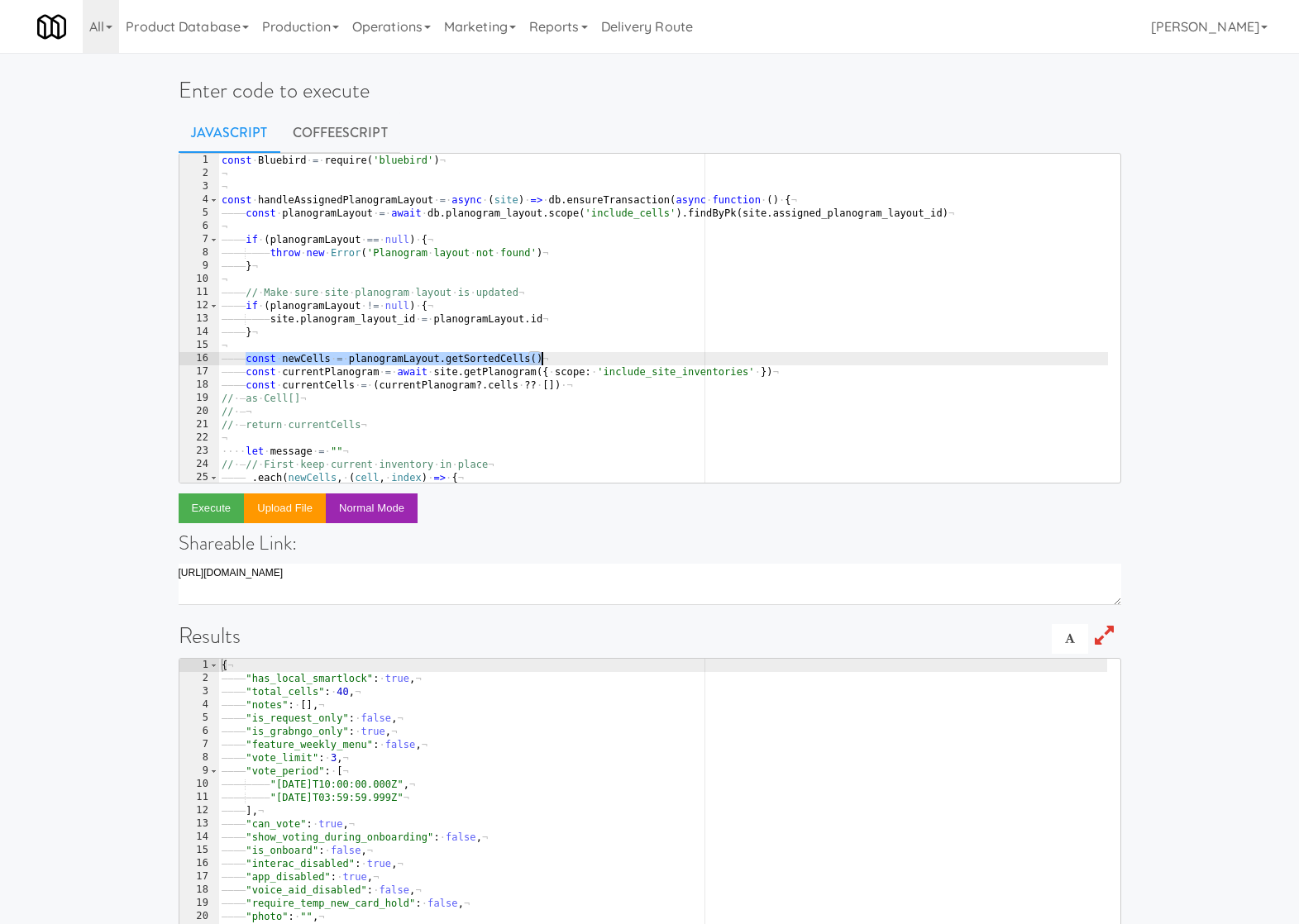
drag, startPoint x: 247, startPoint y: 360, endPoint x: 561, endPoint y: 360, distance: 314.0
click at [561, 360] on div "const · Bluebird · = · require ( 'bluebird' ) ¬ ¬ ¬ const · handleAssignedPlano…" at bounding box center [690, 325] width 943 height 343
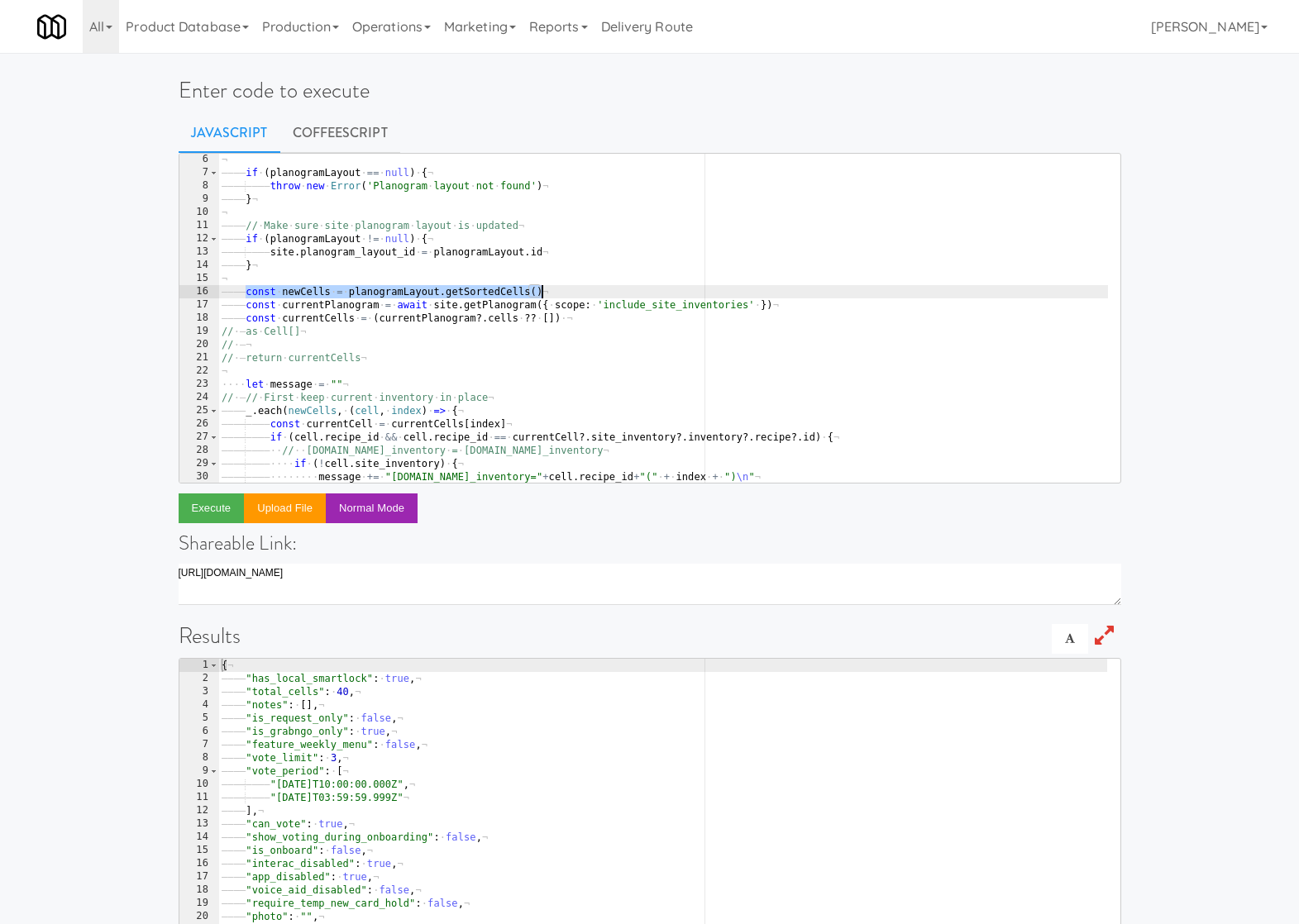
scroll to position [82, 0]
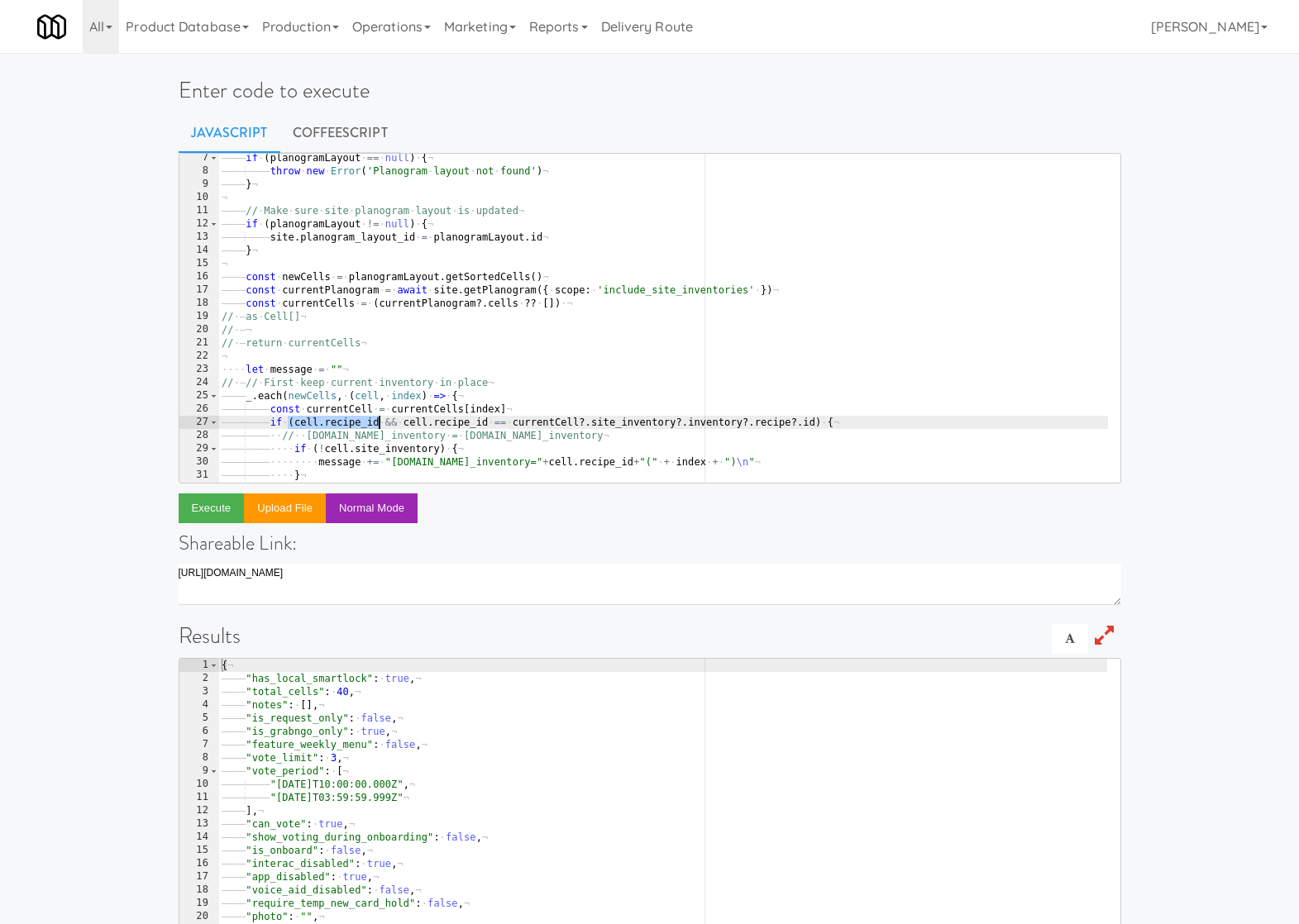
drag, startPoint x: 291, startPoint y: 421, endPoint x: 380, endPoint y: 422, distance: 89.0
click at [380, 422] on div "———— if · ( planogramLayout · == · null ) · { ¬ ———— ———— throw · new · Error (…" at bounding box center [690, 322] width 943 height 343
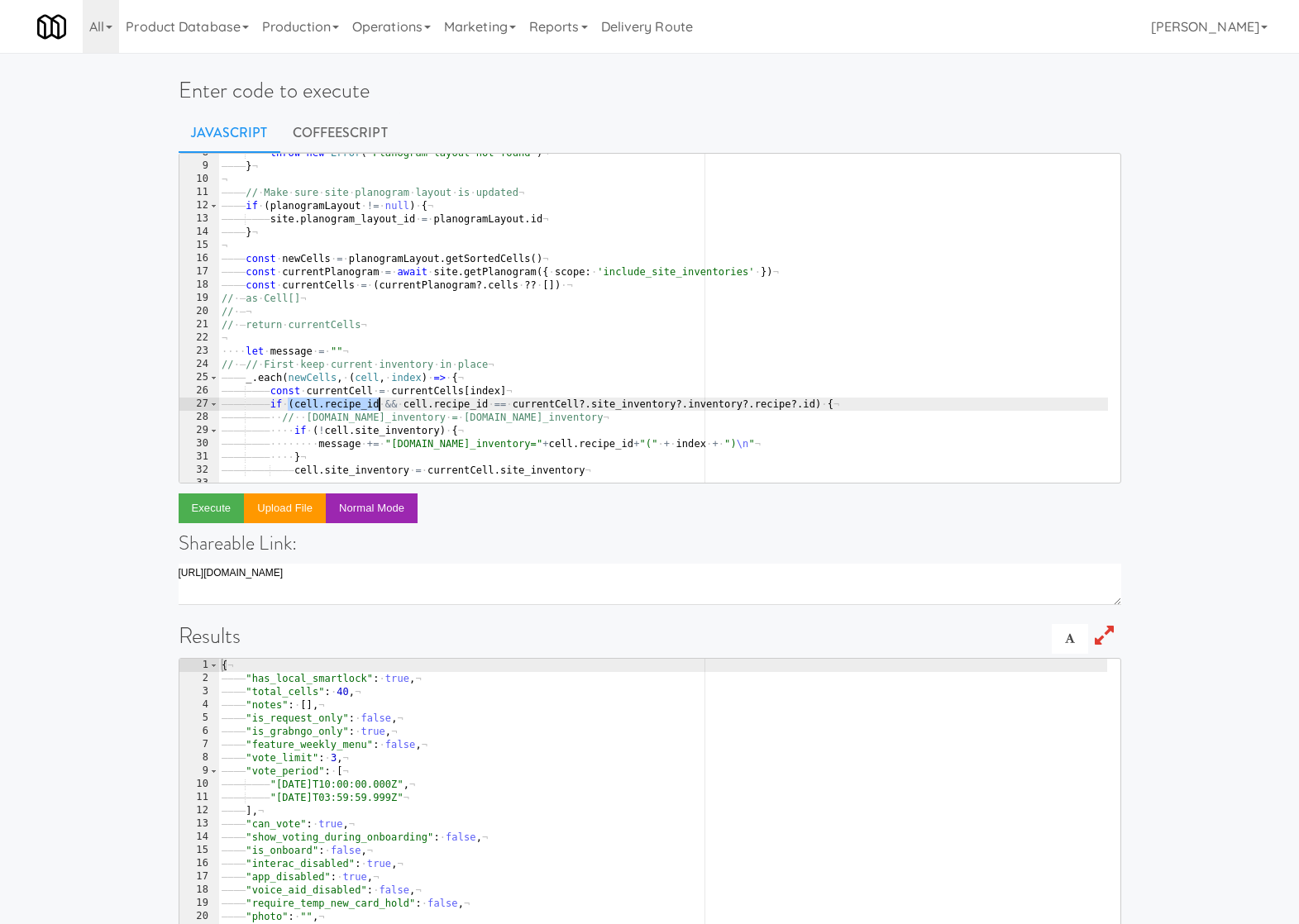
scroll to position [150, 0]
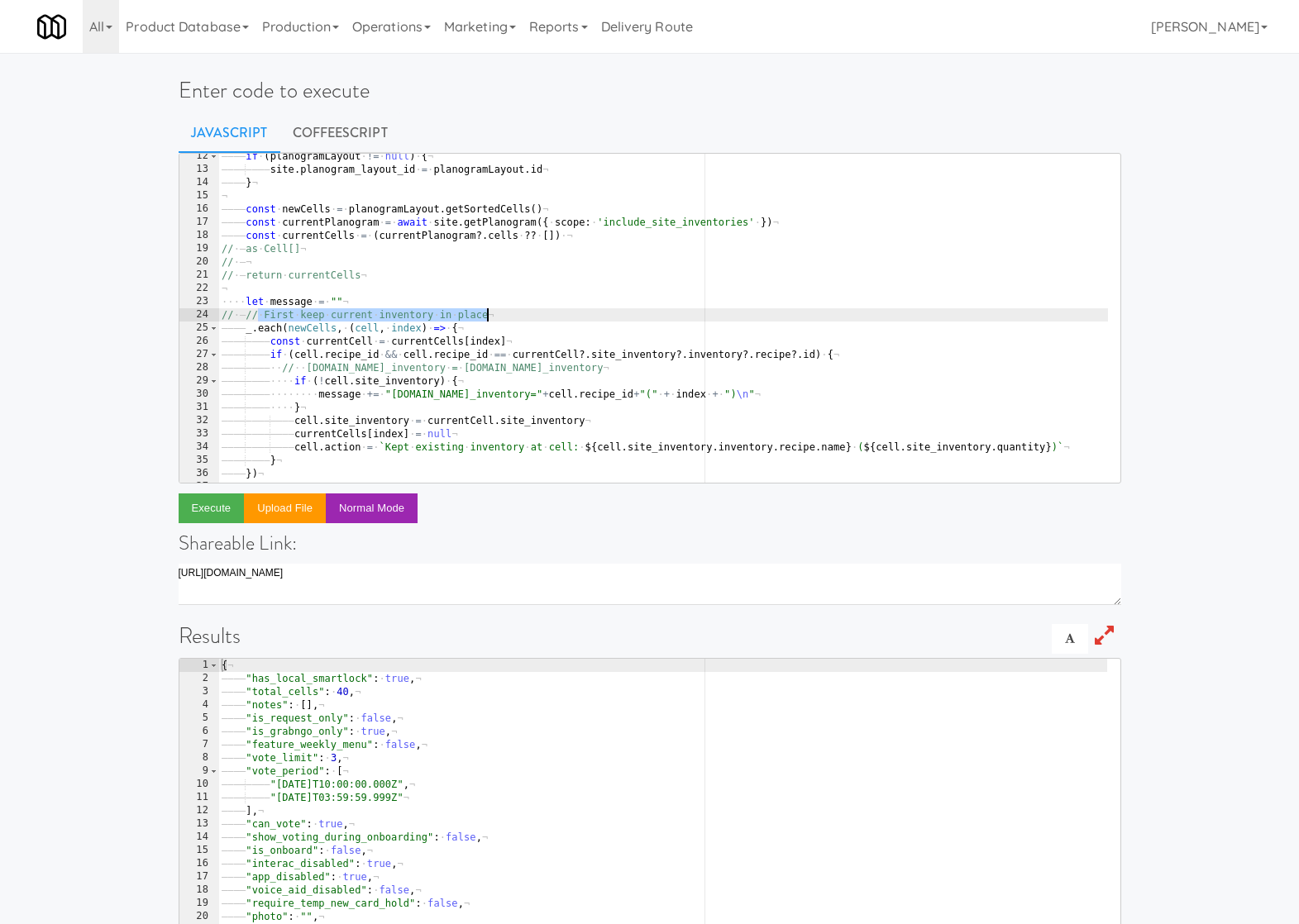
drag, startPoint x: 260, startPoint y: 313, endPoint x: 506, endPoint y: 313, distance: 246.0
click at [506, 313] on div "———— if · ( planogramLayout · != · null ) · { ¬ ———— ———— site . planogram_layo…" at bounding box center [690, 321] width 943 height 343
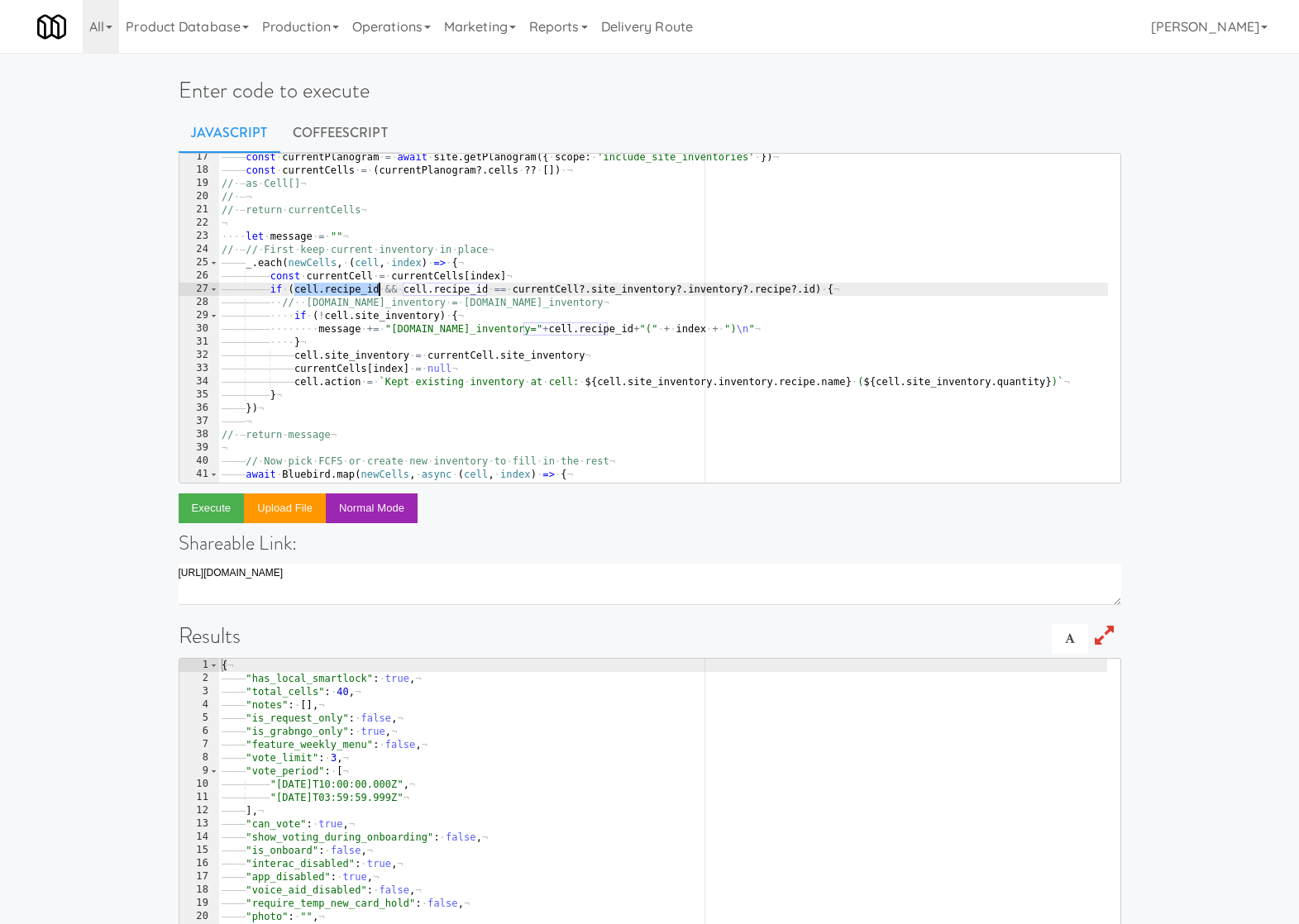
drag, startPoint x: 293, startPoint y: 290, endPoint x: 380, endPoint y: 289, distance: 87.0
click at [380, 289] on div "———— const · currentPlanogram · = · await · site . getPlanogram ({ · scope : · …" at bounding box center [690, 322] width 943 height 343
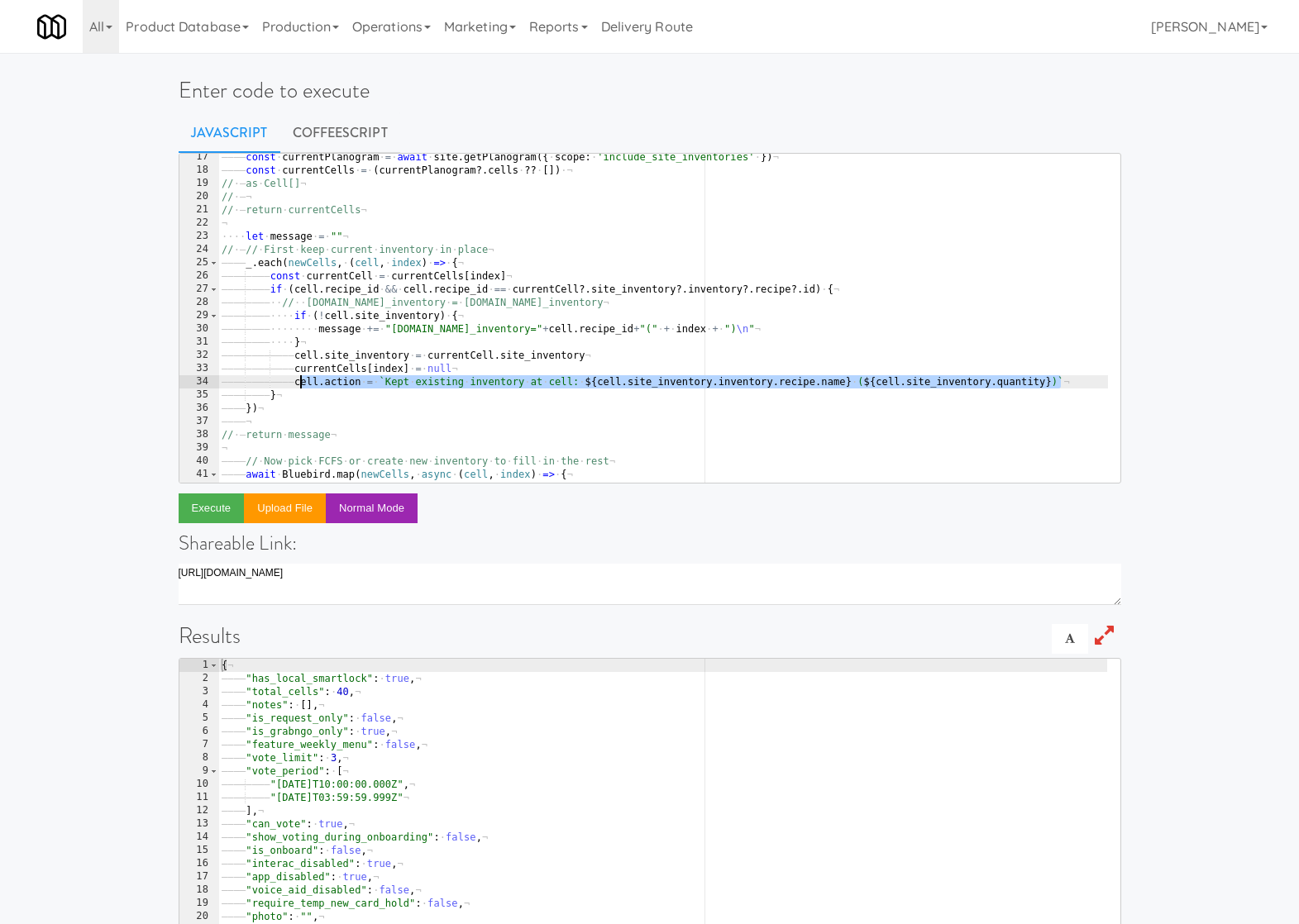
drag, startPoint x: 1067, startPoint y: 378, endPoint x: 298, endPoint y: 382, distance: 769.0
click at [298, 382] on div "———— const · currentPlanogram · = · await · site . getPlanogram ({ · scope : · …" at bounding box center [690, 322] width 943 height 343
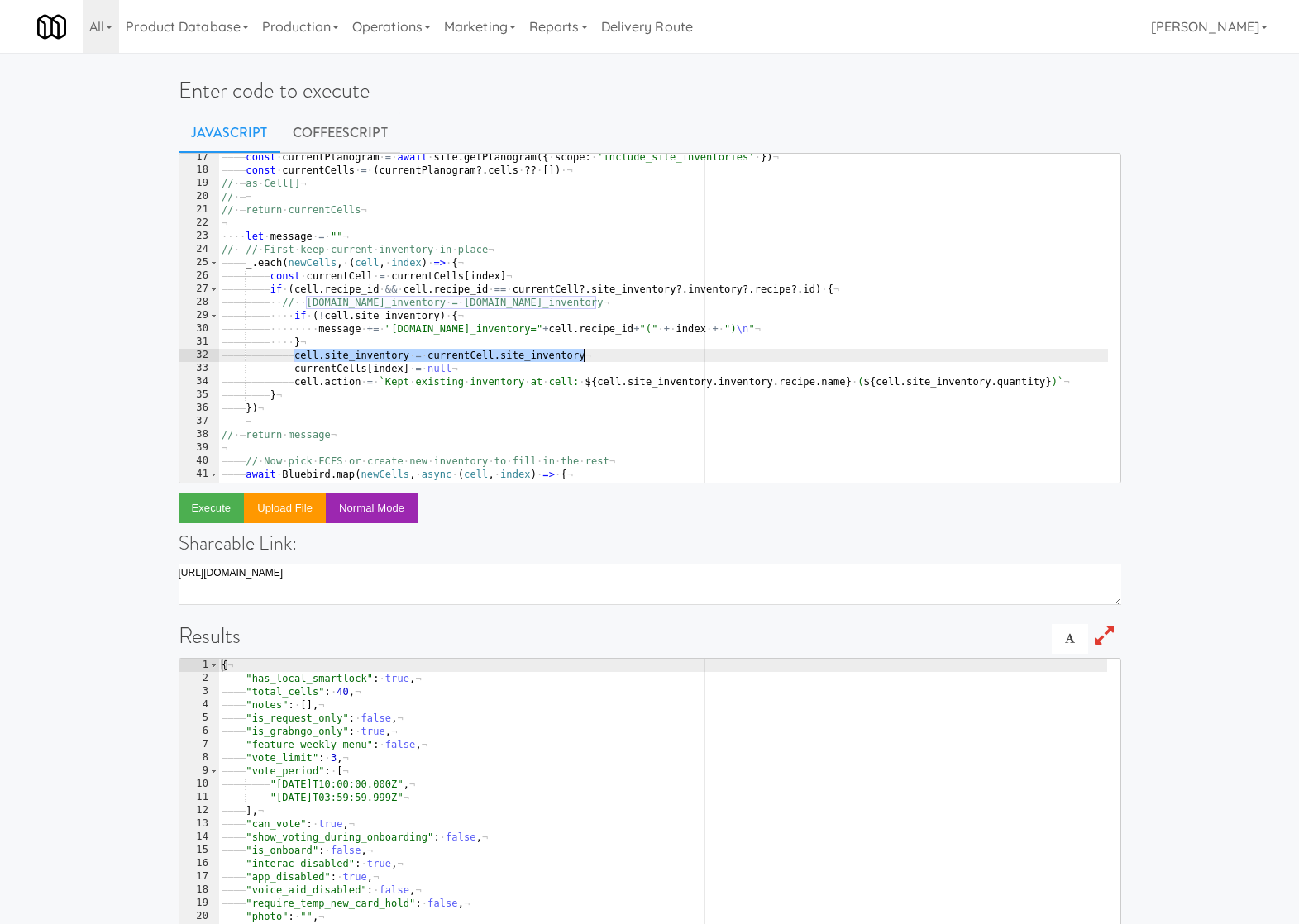
drag, startPoint x: 305, startPoint y: 351, endPoint x: 603, endPoint y: 353, distance: 298.0
click at [603, 353] on div "———— const · currentPlanogram · = · await · site . getPlanogram ({ · scope : · …" at bounding box center [690, 322] width 943 height 343
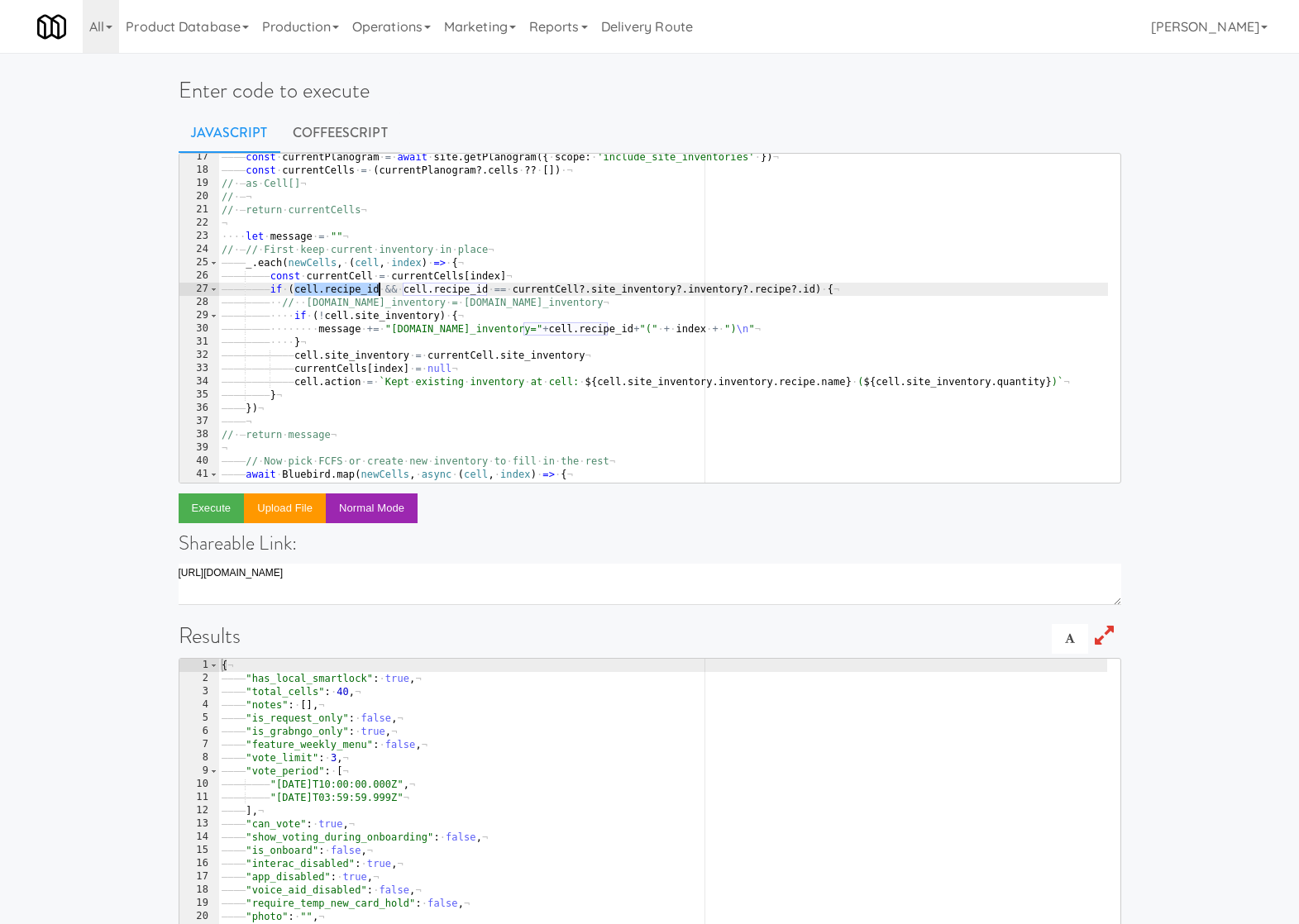
drag, startPoint x: 294, startPoint y: 289, endPoint x: 380, endPoint y: 287, distance: 86.0
click at [380, 287] on div "———— const · currentPlanogram · = · await · site . getPlanogram ({ · scope : · …" at bounding box center [690, 322] width 943 height 343
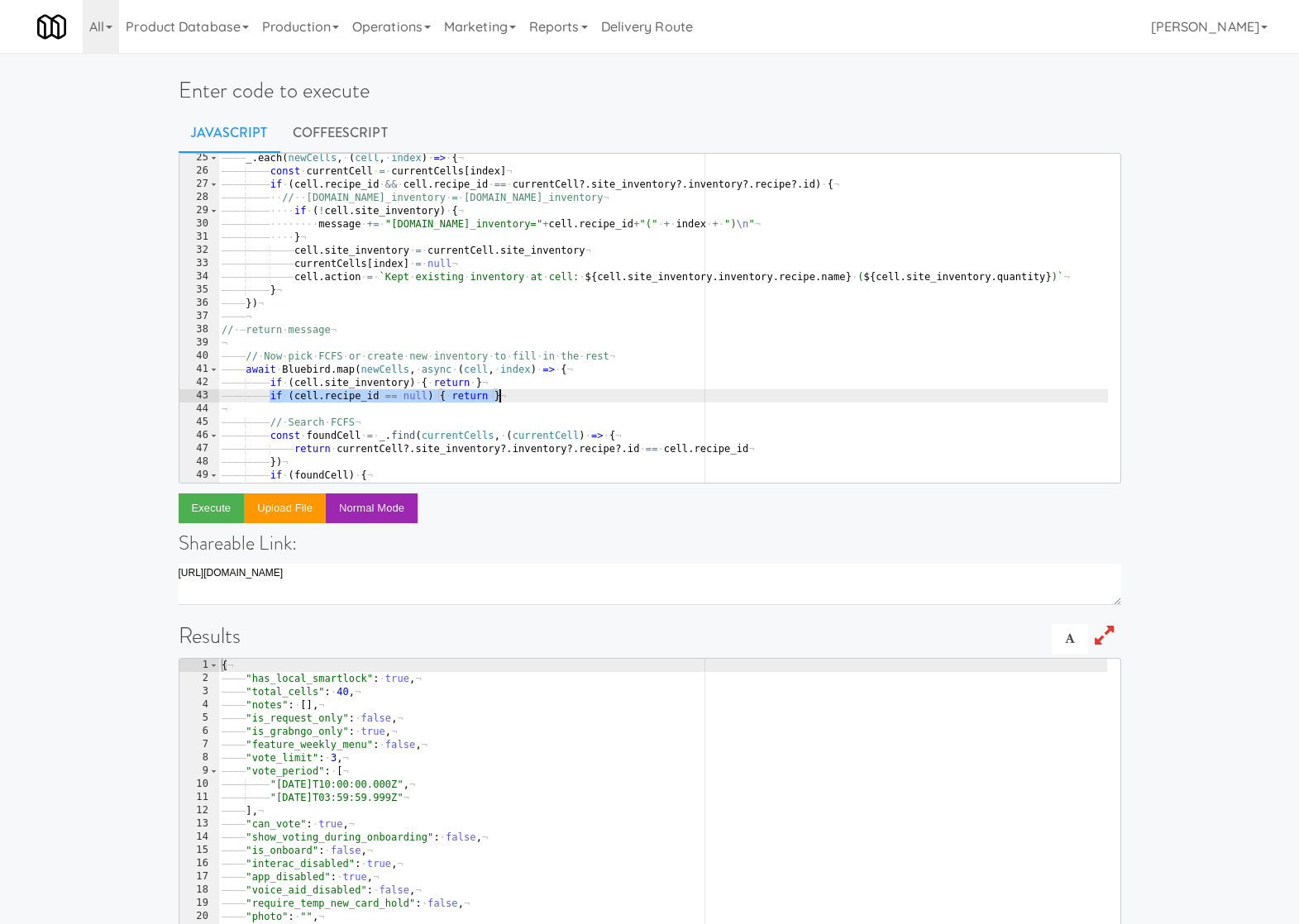
drag, startPoint x: 273, startPoint y: 395, endPoint x: 590, endPoint y: 391, distance: 317.0
click at [590, 391] on div "———— _ . each ( newCells , · ( cell , · index ) · => · { ¬ ———— ———— const · cu…" at bounding box center [690, 322] width 943 height 343
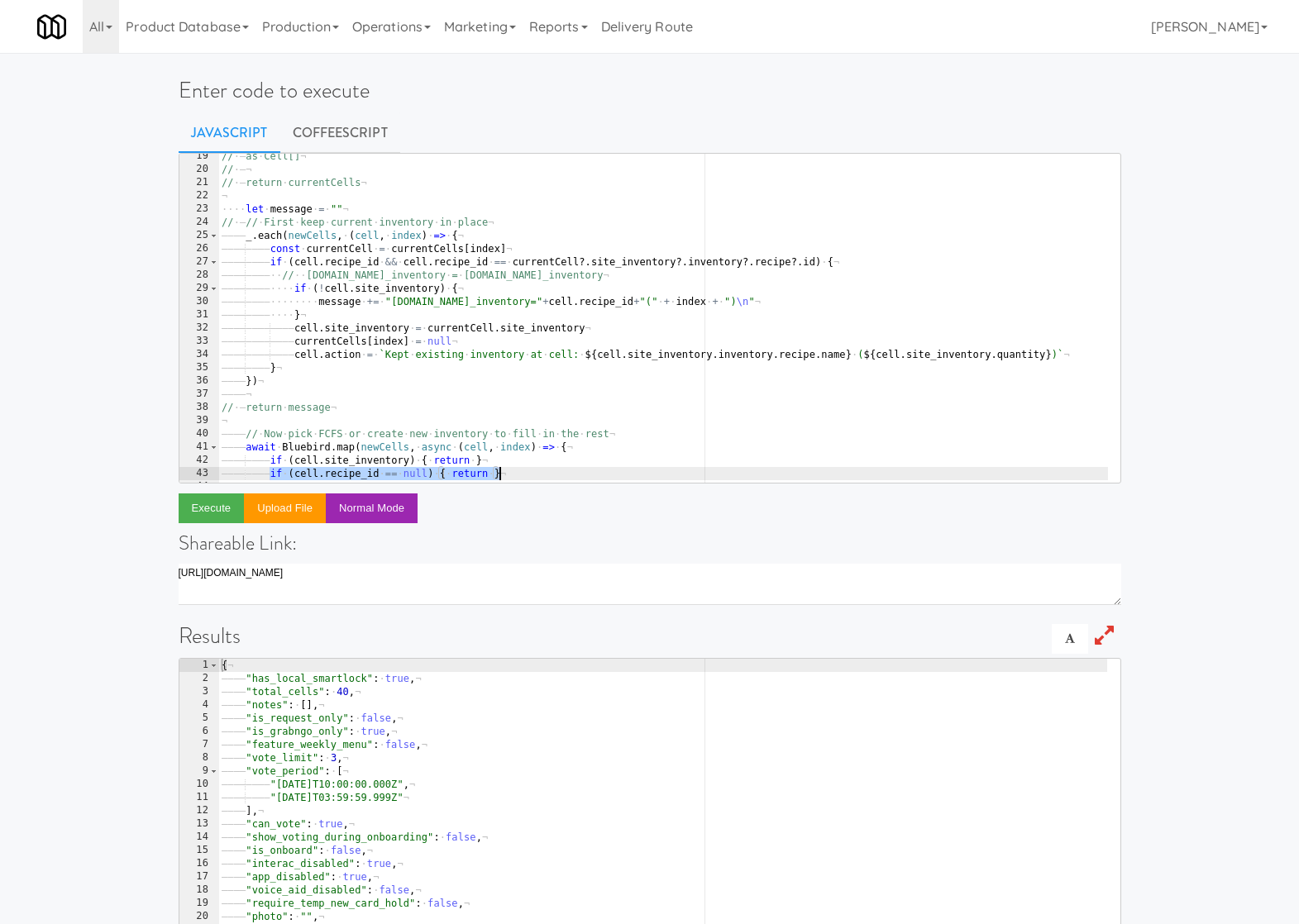
click at [378, 260] on div "// · — as · Cell[] ¬ // · — ¬ // · — return · currentCells ¬ ¬ ···· let · messa…" at bounding box center [690, 321] width 943 height 343
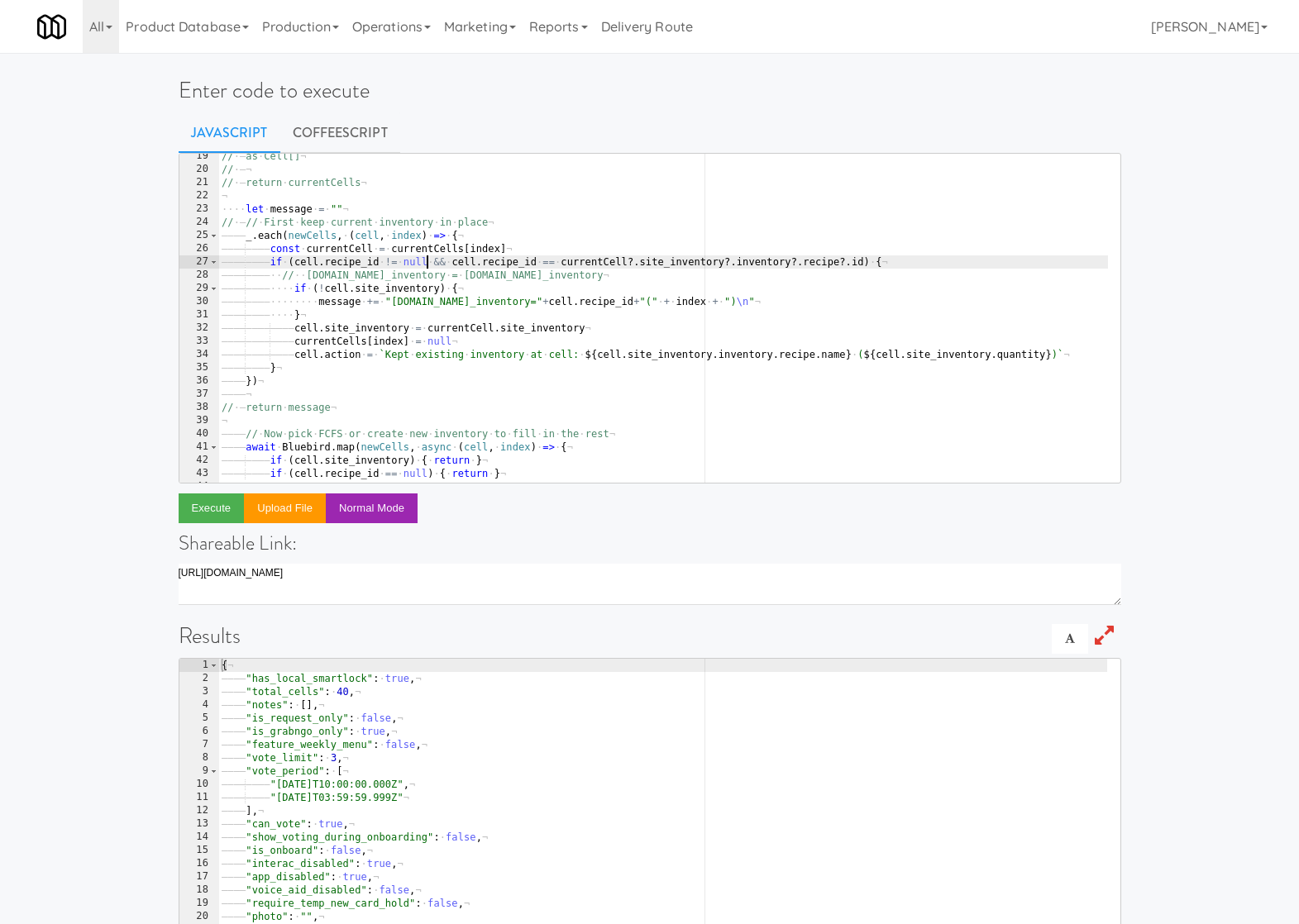
scroll to position [0, 21]
type textarea "if (cell.recipe_id != null && cell.recipe_id == currentCell?.site_inventory?.in…"
click at [222, 508] on button "Execute" at bounding box center [212, 508] width 66 height 30
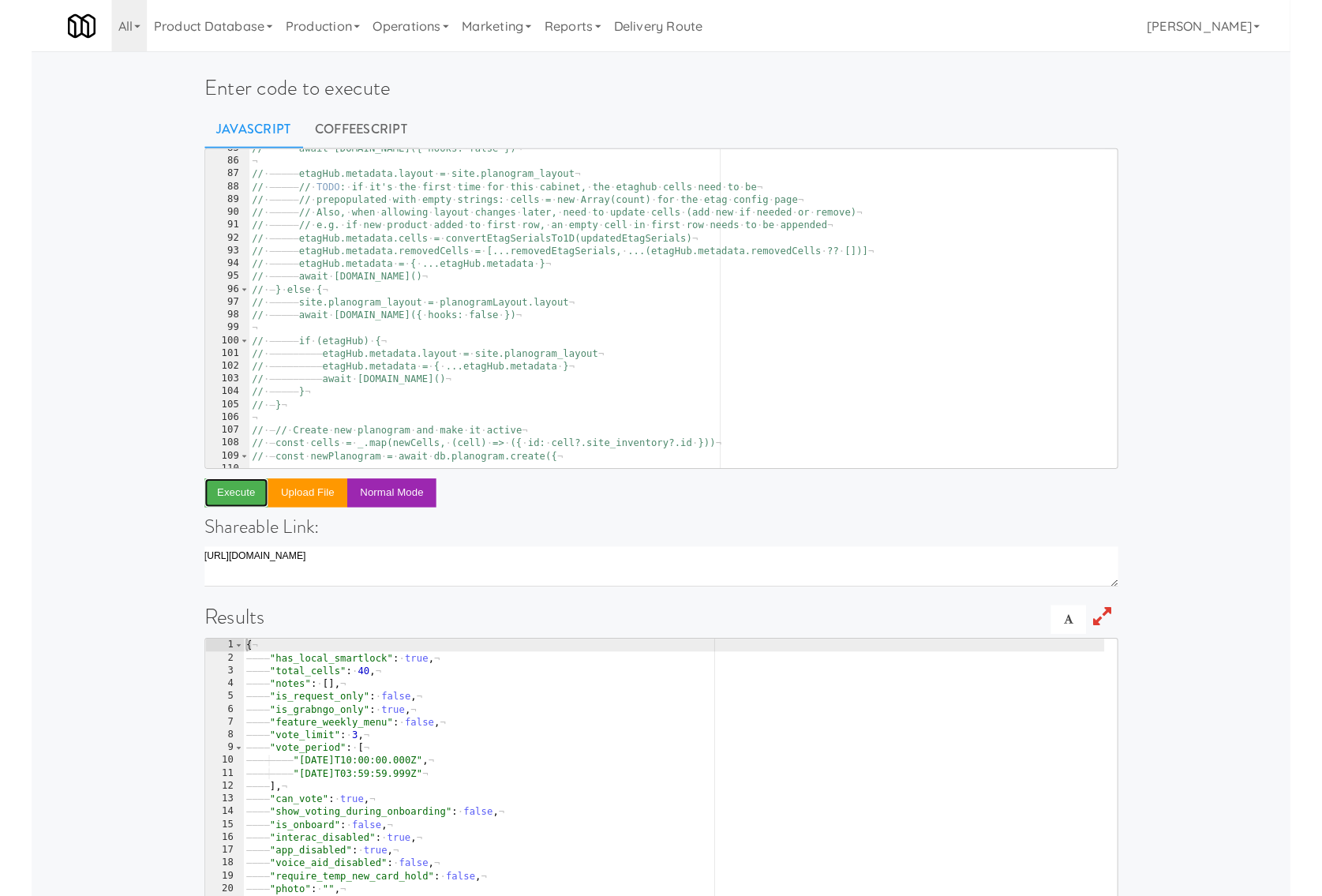
scroll to position [92, 0]
